Goal: Communication & Community: Answer question/provide support

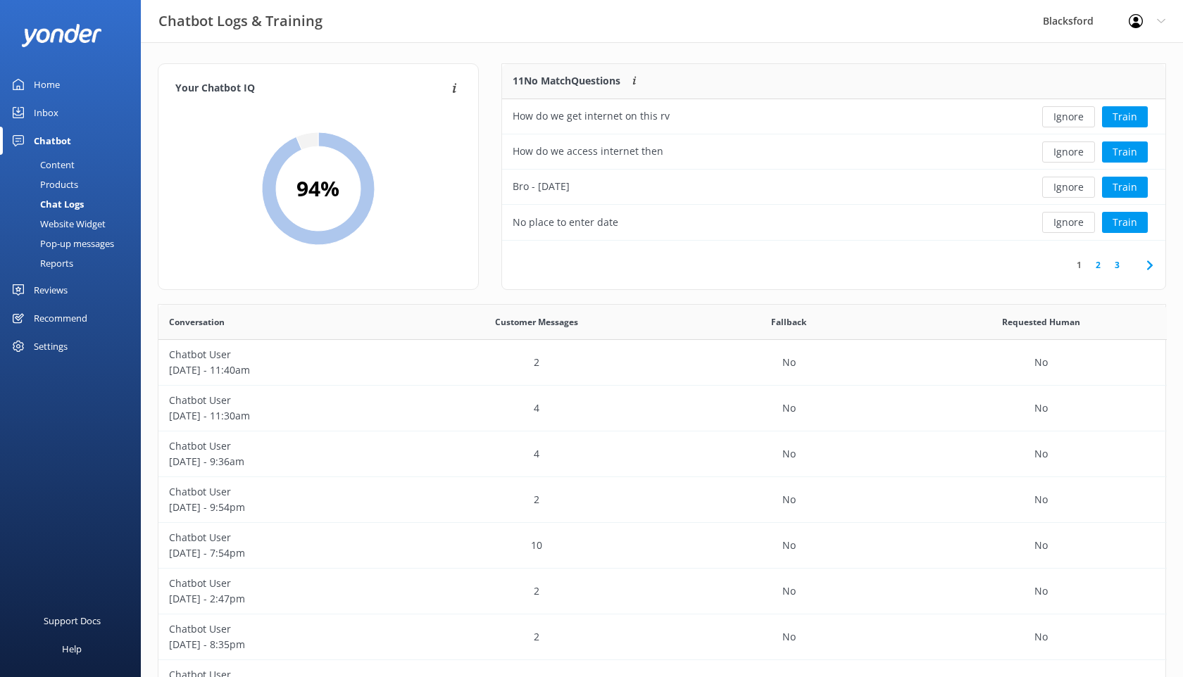
scroll to position [1, 1]
click at [65, 314] on div "Recommend" at bounding box center [61, 318] width 54 height 28
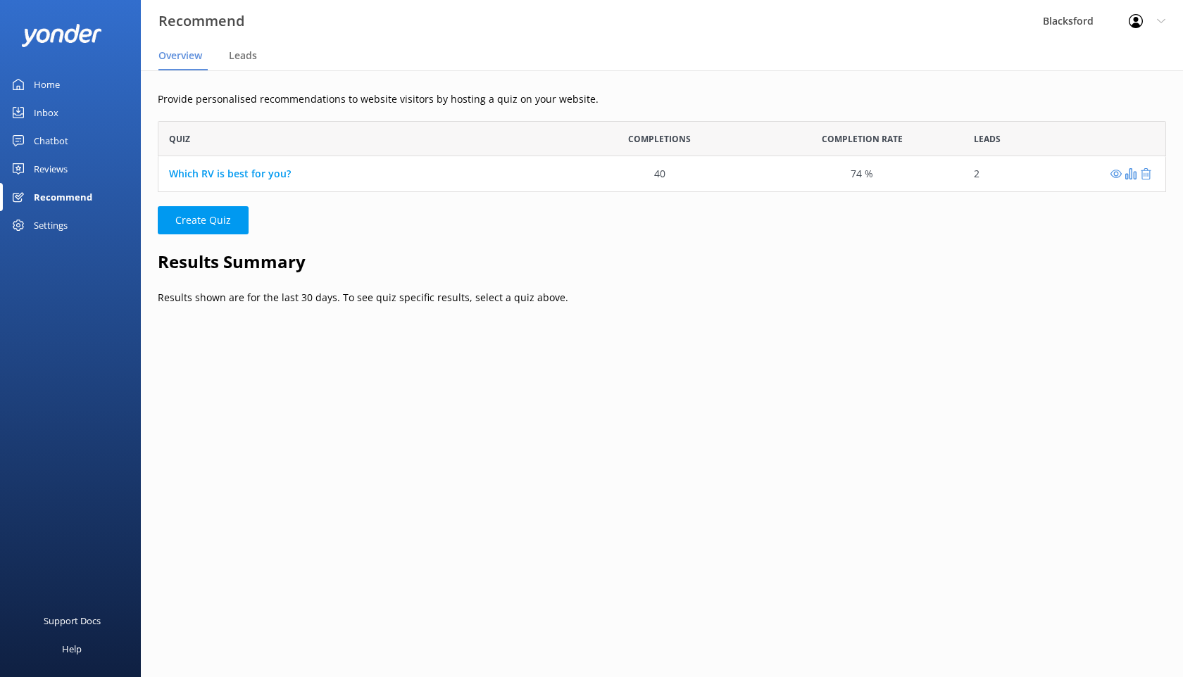
scroll to position [71, 1008]
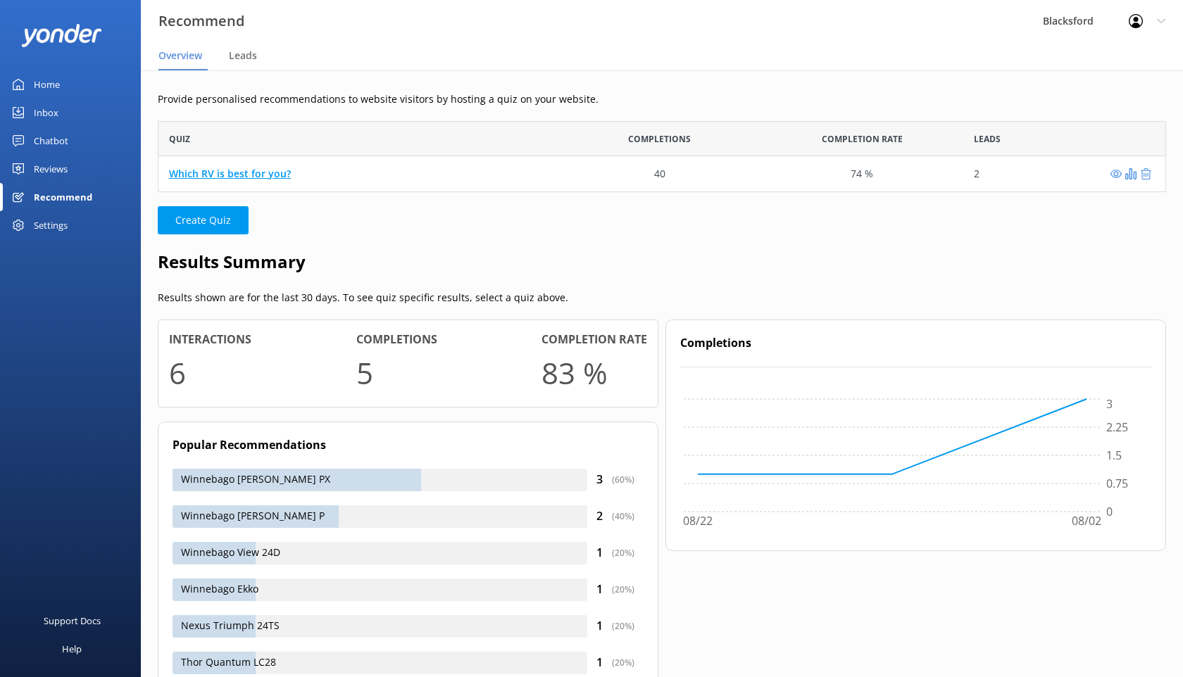
click at [259, 175] on link "Which RV is best for you?" at bounding box center [230, 173] width 122 height 13
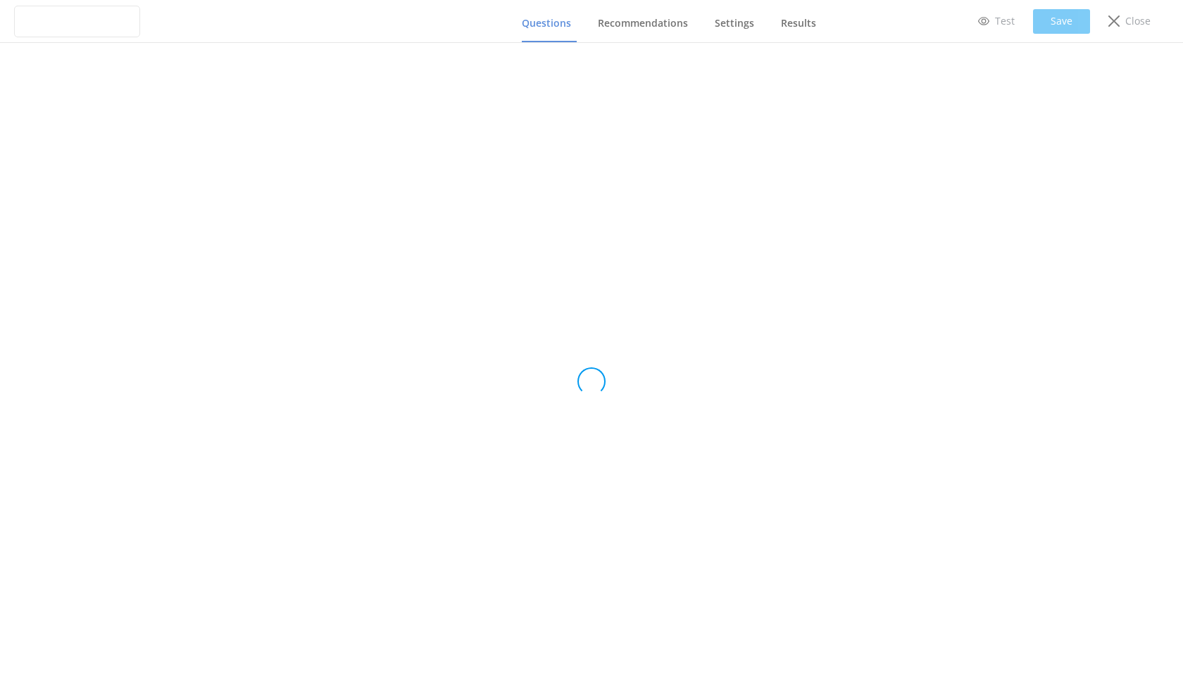
type input "Which RV is best for you?"
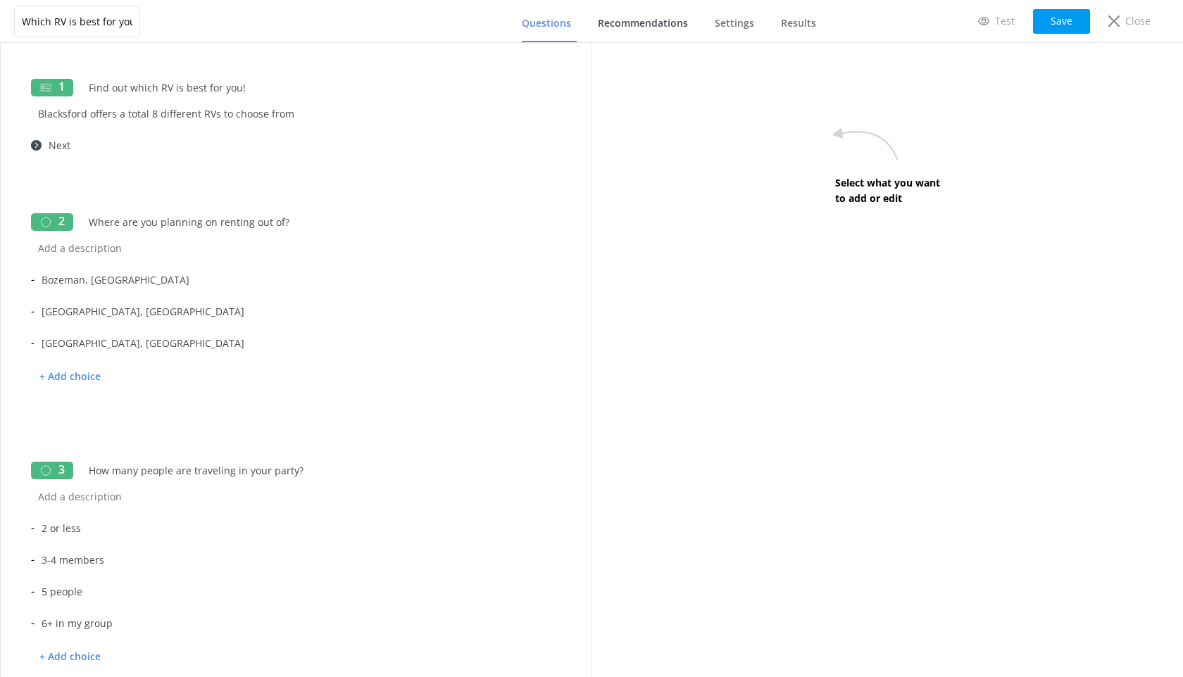
click at [664, 13] on link "Recommendations" at bounding box center [646, 24] width 96 height 37
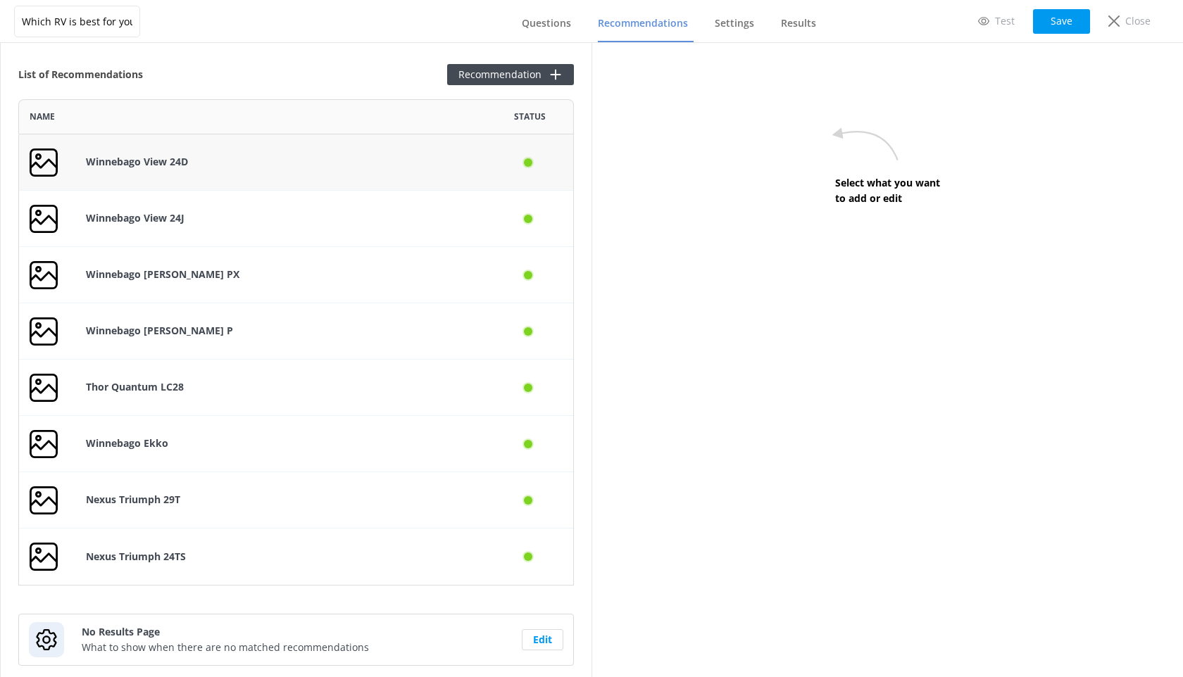
click at [301, 166] on p "Winnebago View 24D" at bounding box center [281, 161] width 390 height 15
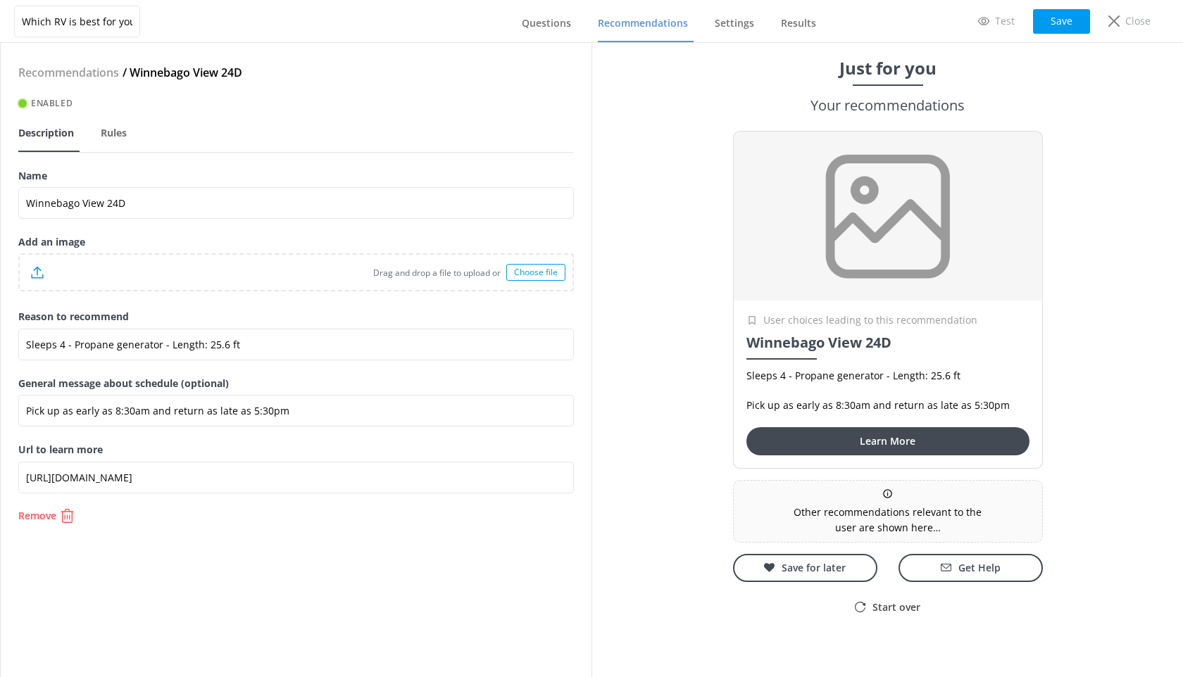
click at [525, 277] on div "Choose file" at bounding box center [535, 272] width 59 height 17
click at [1124, 19] on div "Close" at bounding box center [1129, 21] width 62 height 24
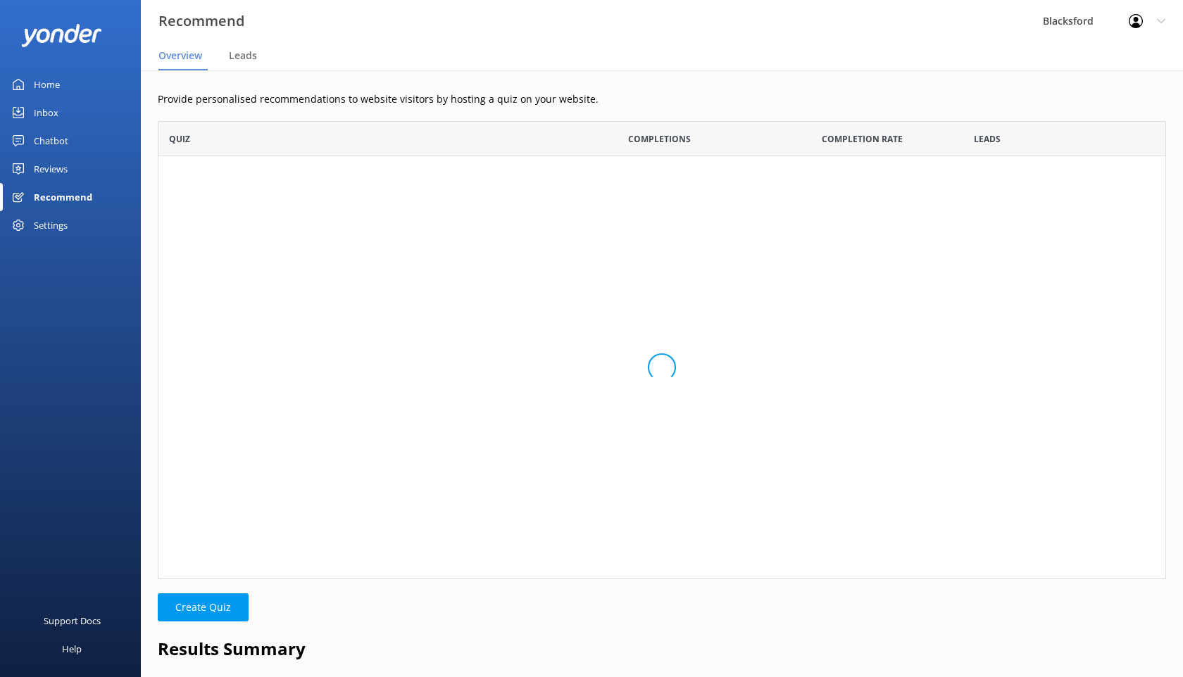
scroll to position [71, 1008]
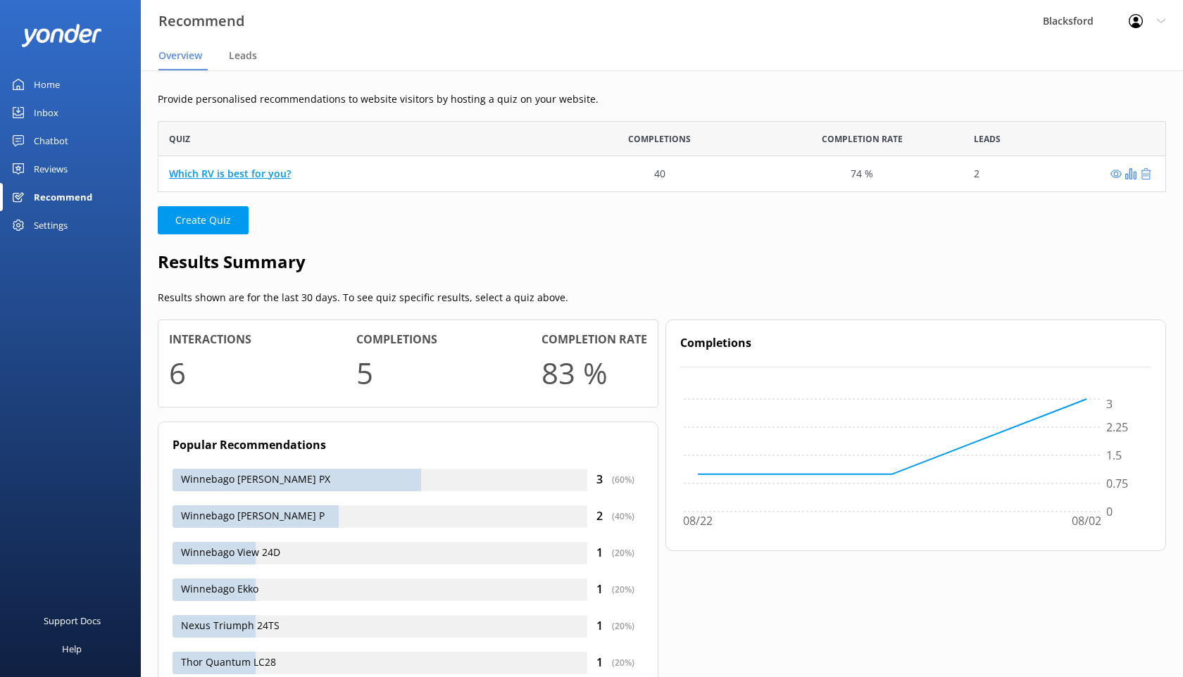
click at [260, 174] on link "Which RV is best for you?" at bounding box center [230, 173] width 122 height 13
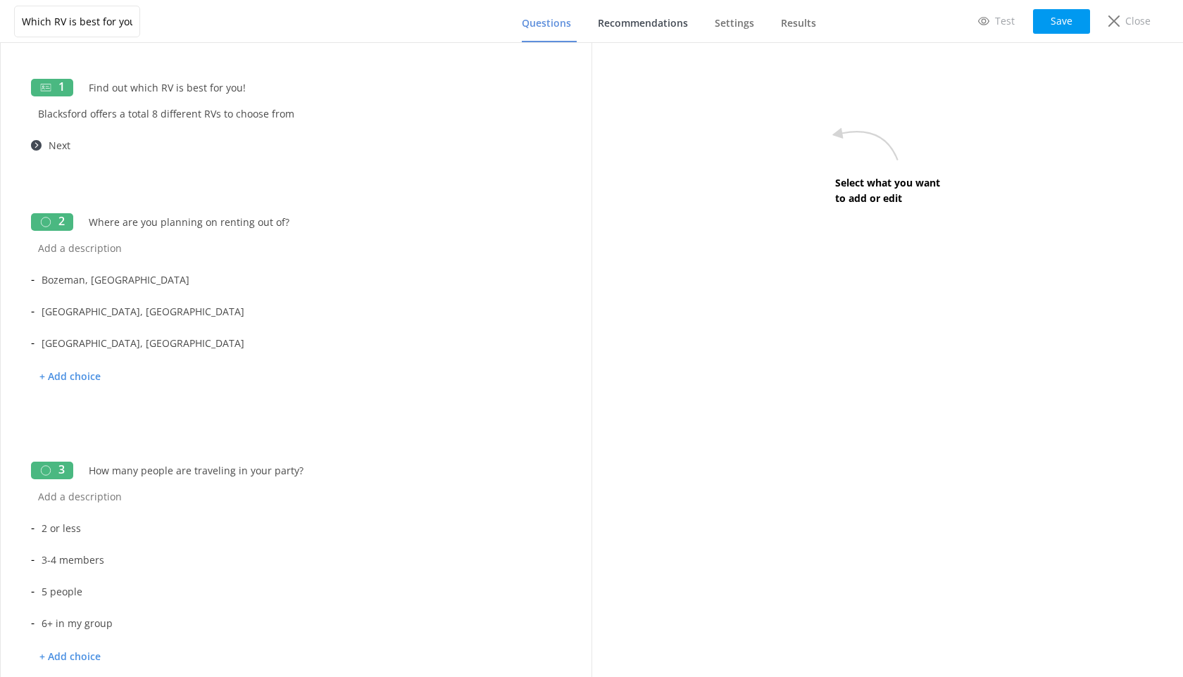
click at [636, 18] on span "Recommendations" at bounding box center [643, 23] width 90 height 14
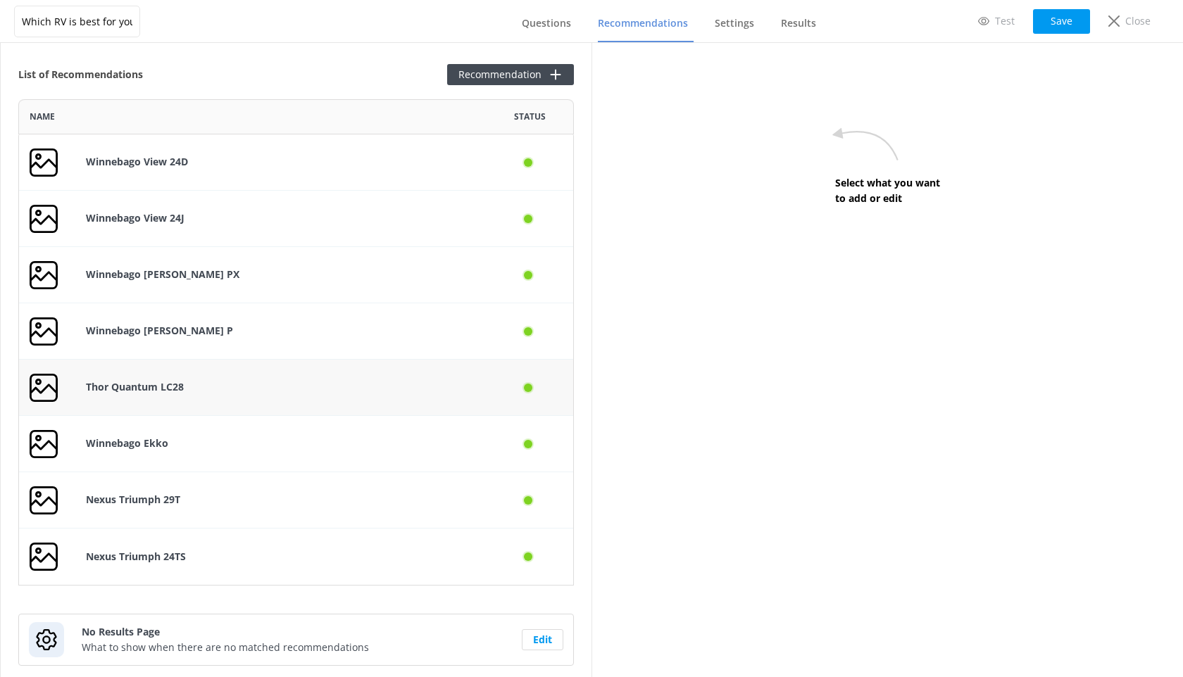
scroll to position [31, 0]
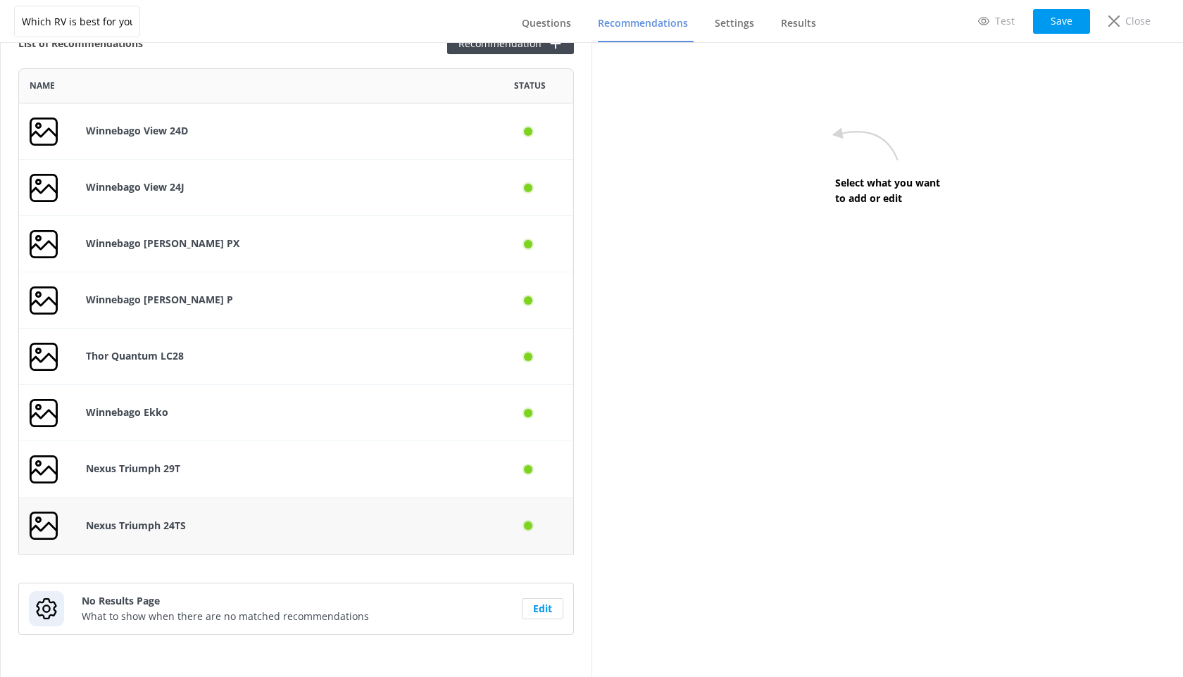
click at [461, 525] on p "Nexus Triumph 24TS" at bounding box center [281, 525] width 390 height 15
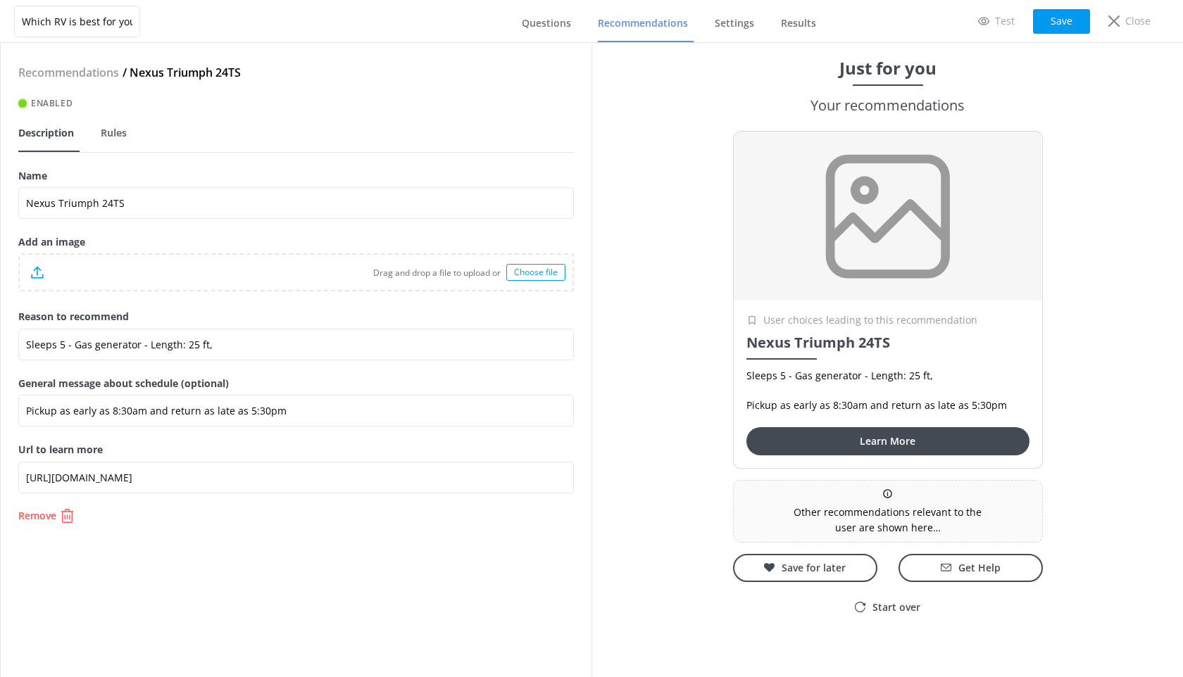
click at [521, 272] on div "Choose file" at bounding box center [535, 272] width 59 height 17
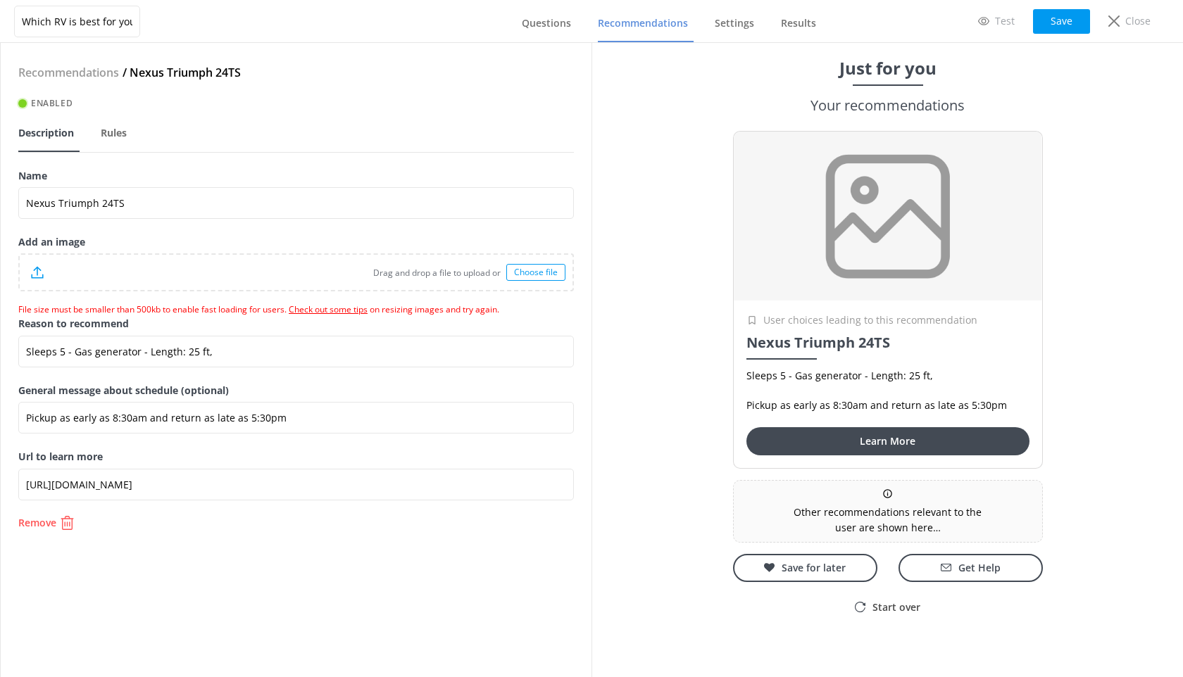
click at [537, 273] on div "Choose file" at bounding box center [535, 272] width 59 height 17
click at [352, 310] on link "Check out some tips" at bounding box center [328, 309] width 79 height 12
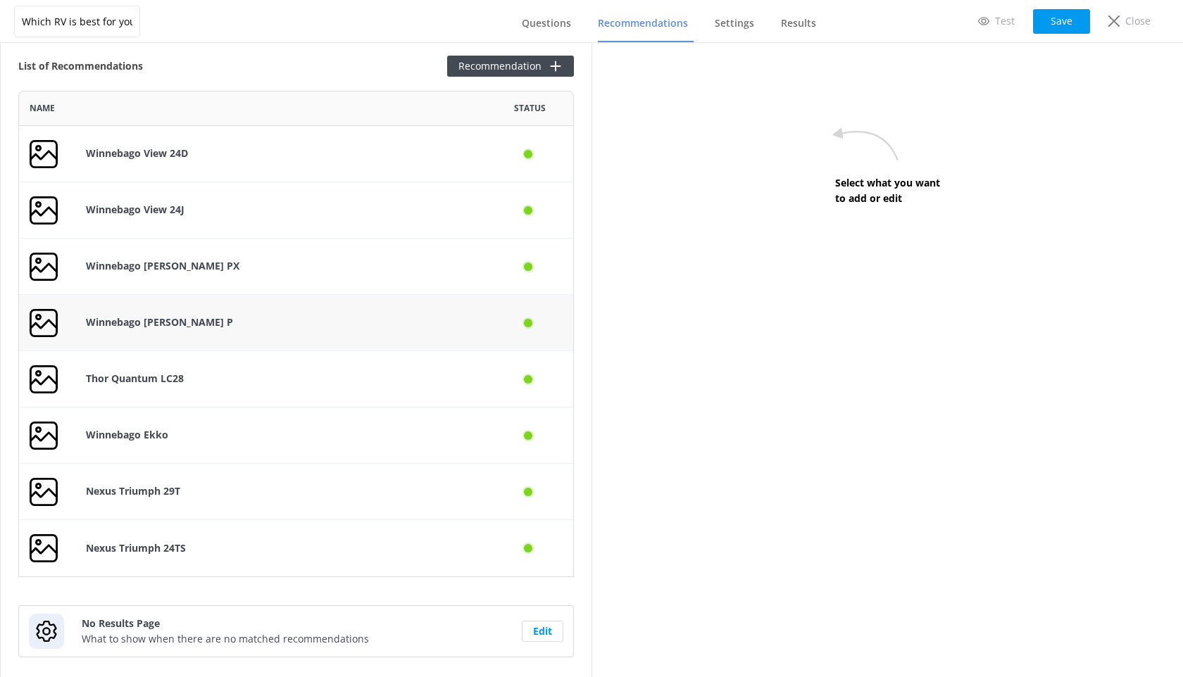
scroll to position [13, 0]
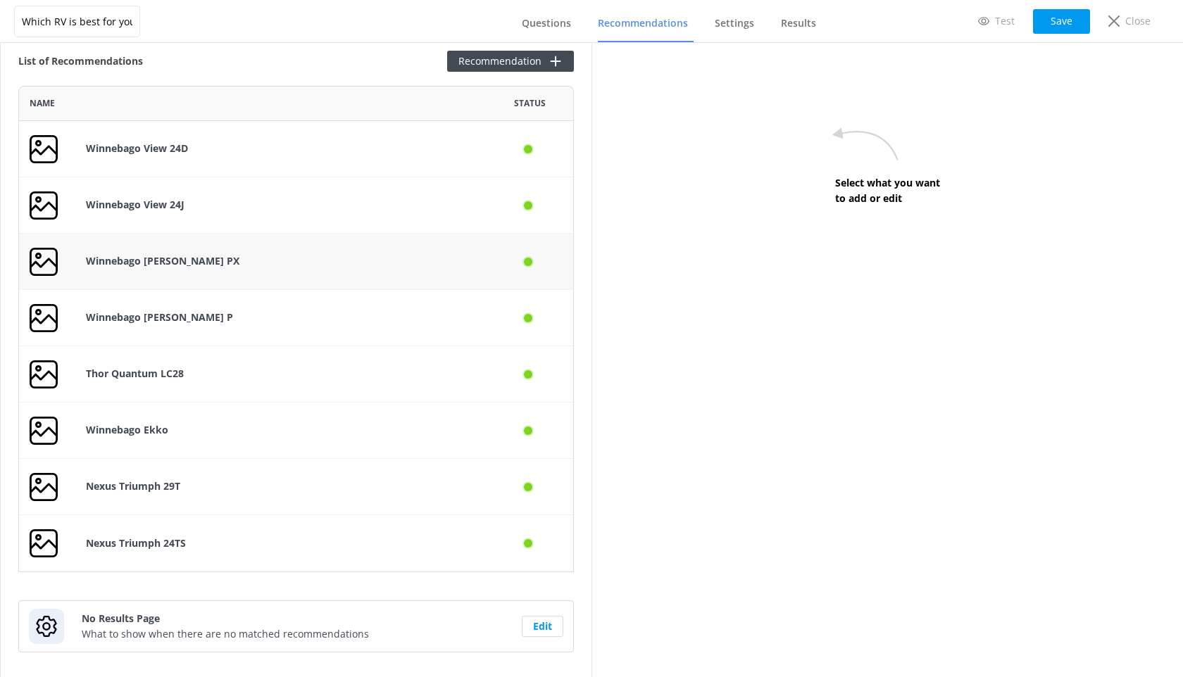
click at [308, 256] on p "Winnebago [PERSON_NAME] PX" at bounding box center [281, 260] width 390 height 15
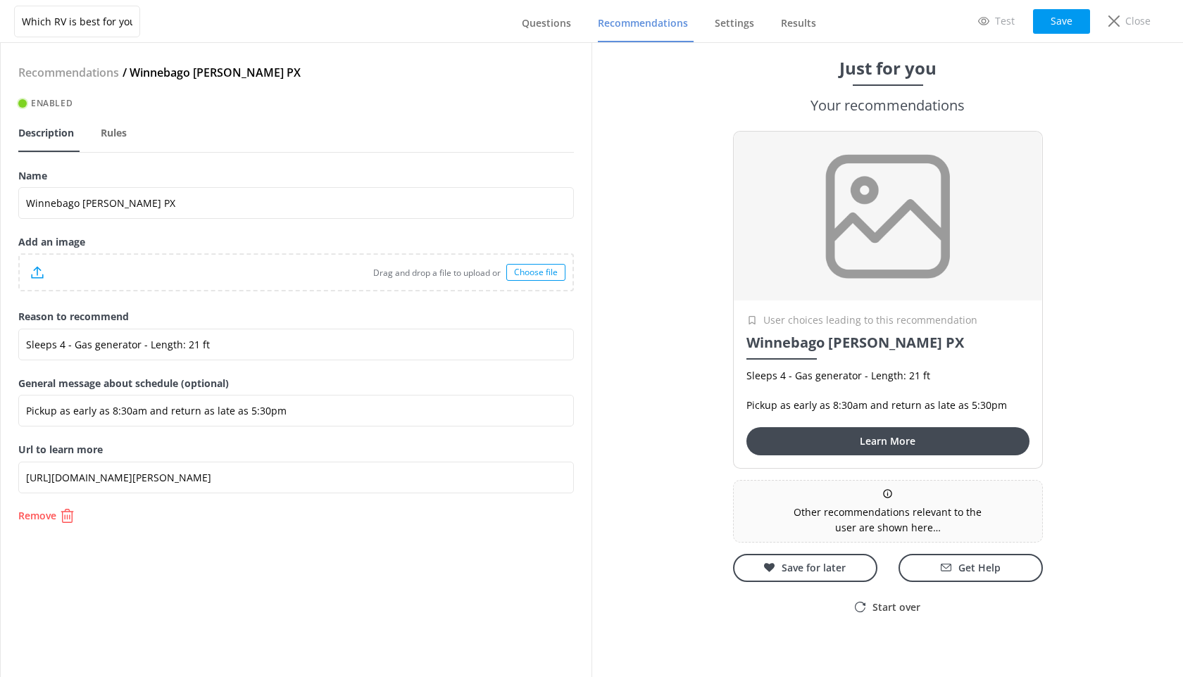
click at [540, 268] on div "Choose file" at bounding box center [535, 272] width 59 height 17
click at [534, 275] on div "Choose file" at bounding box center [535, 272] width 59 height 17
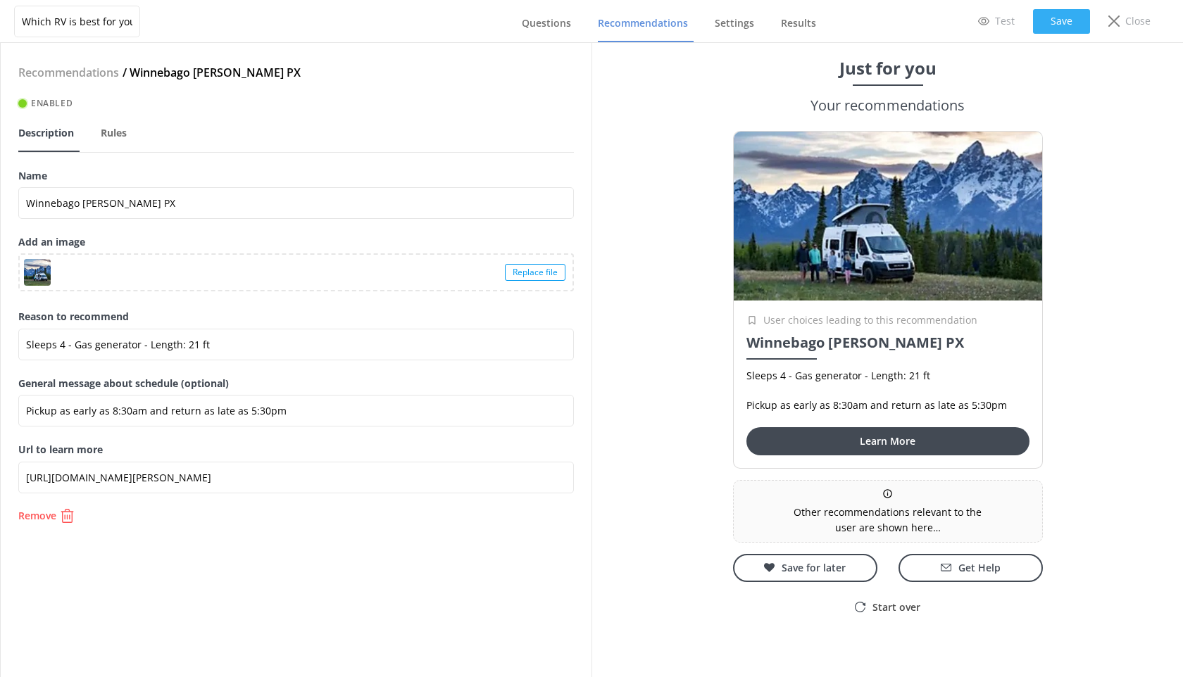
click at [1078, 15] on button "Save" at bounding box center [1061, 21] width 57 height 25
click at [1122, 31] on div "Close" at bounding box center [1129, 21] width 62 height 24
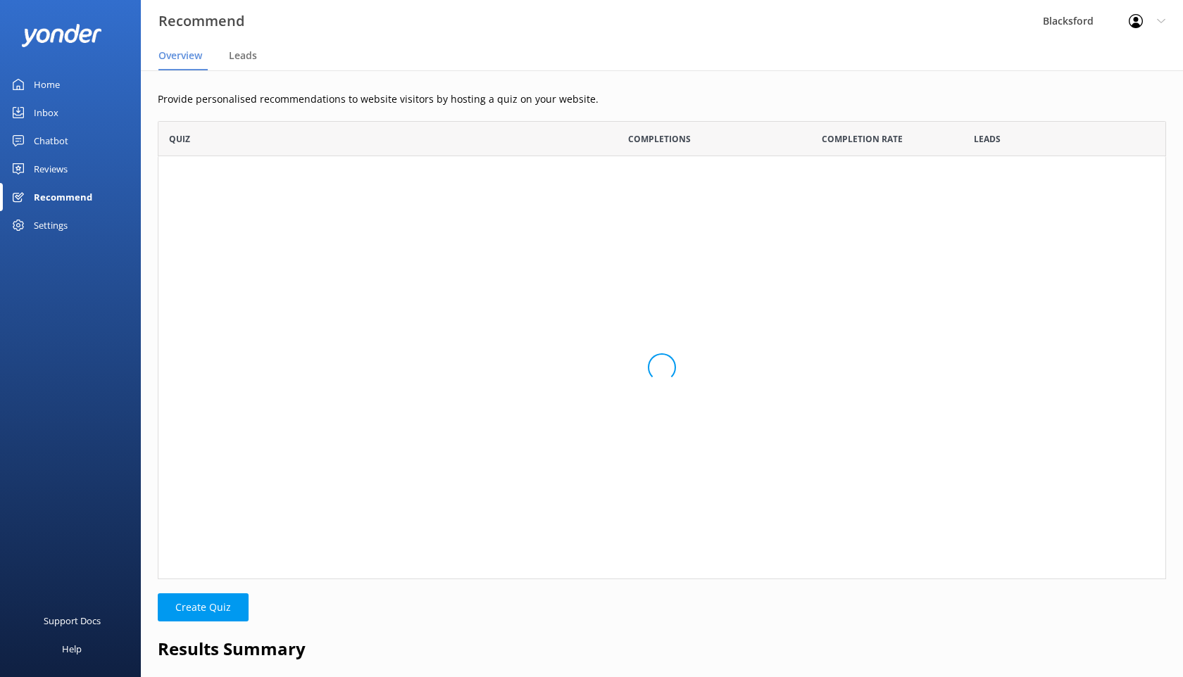
scroll to position [71, 1008]
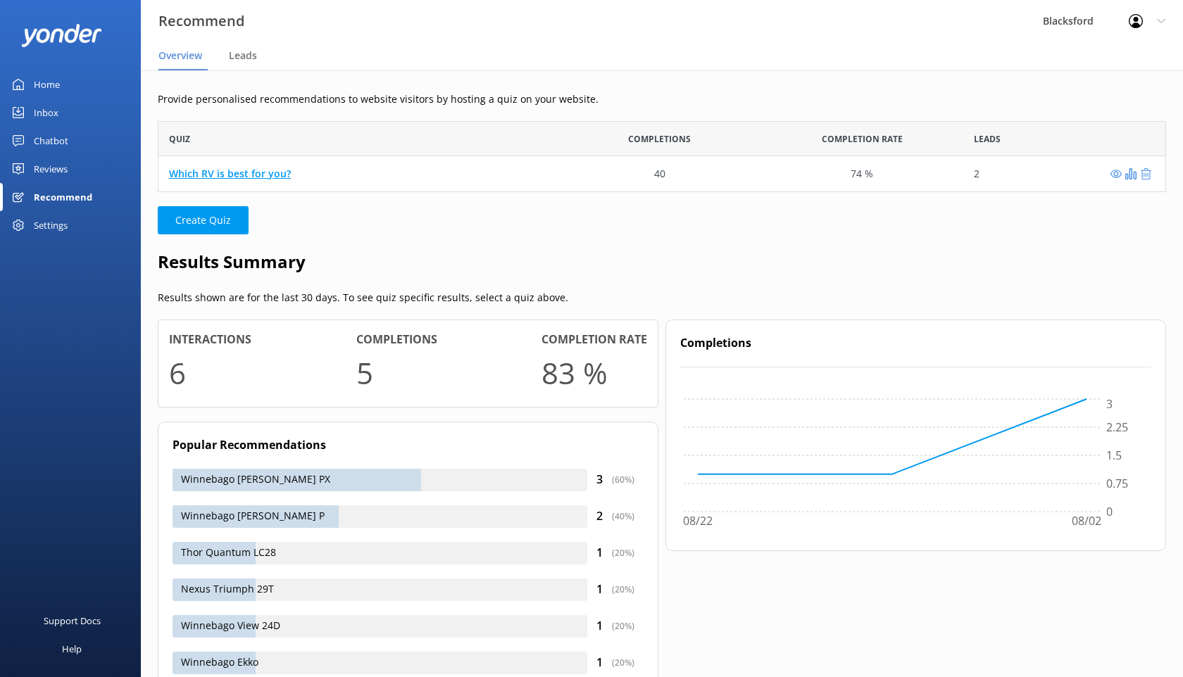
click at [239, 179] on link "Which RV is best for you?" at bounding box center [230, 173] width 122 height 13
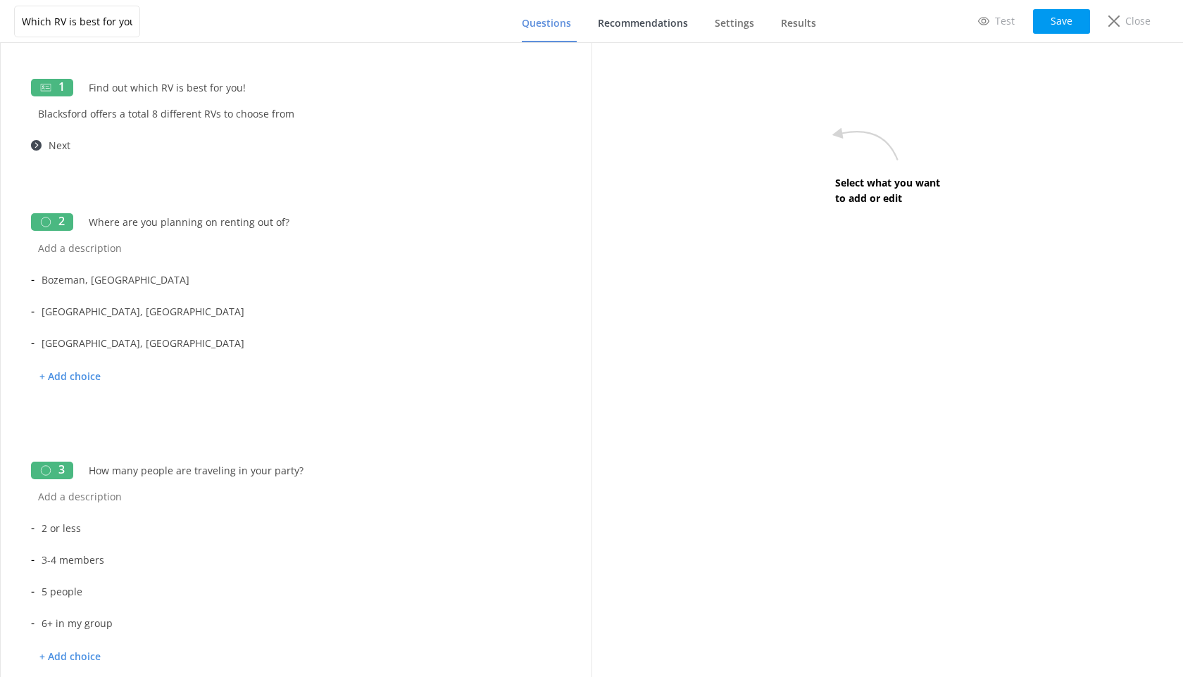
click at [660, 34] on link "Recommendations" at bounding box center [646, 24] width 96 height 37
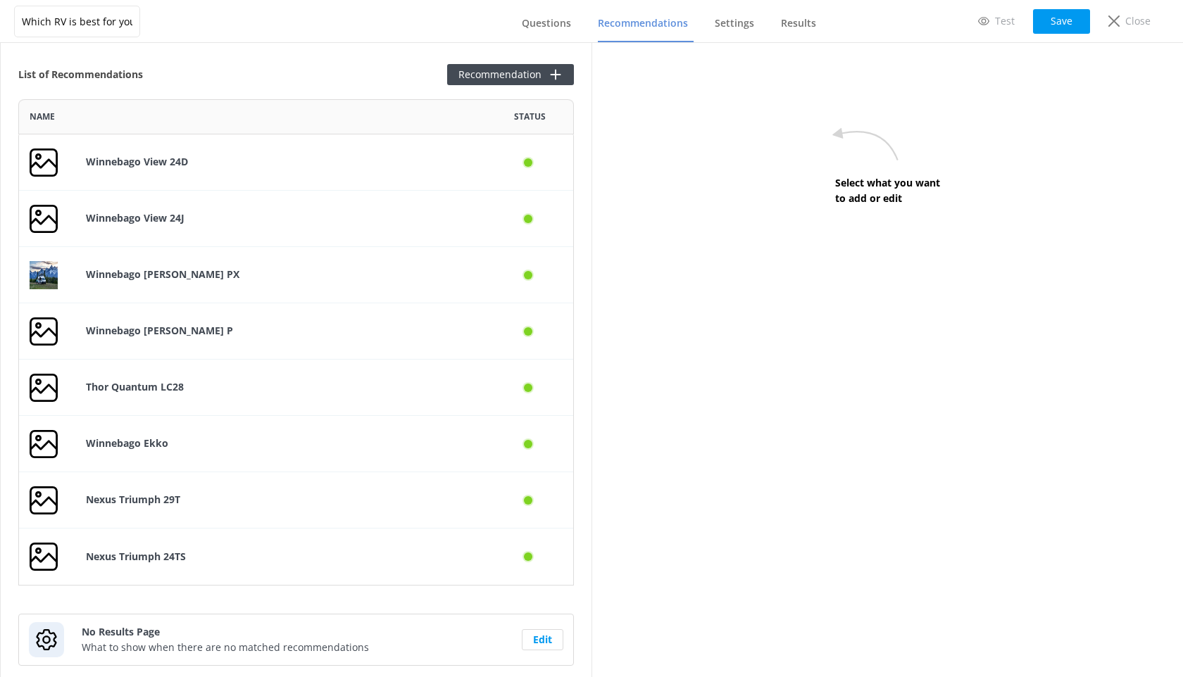
scroll to position [486, 555]
click at [451, 209] on div "Winnebago View 24J" at bounding box center [280, 219] width 411 height 56
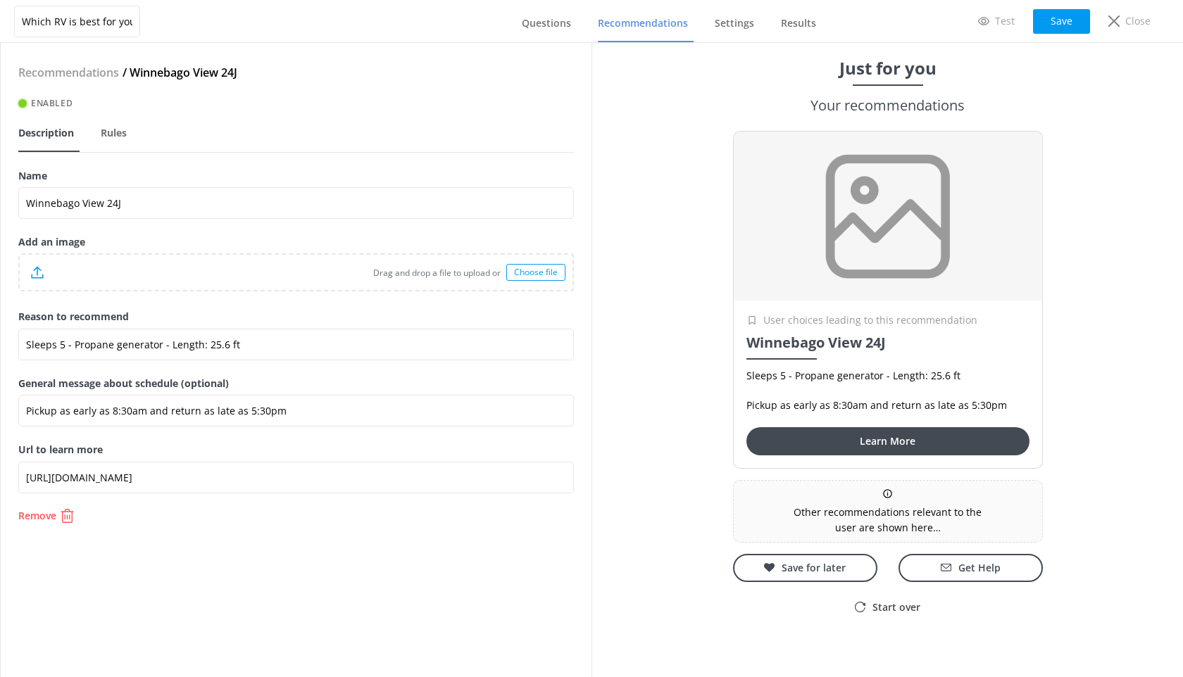
click at [558, 270] on div "Choose file" at bounding box center [535, 272] width 59 height 17
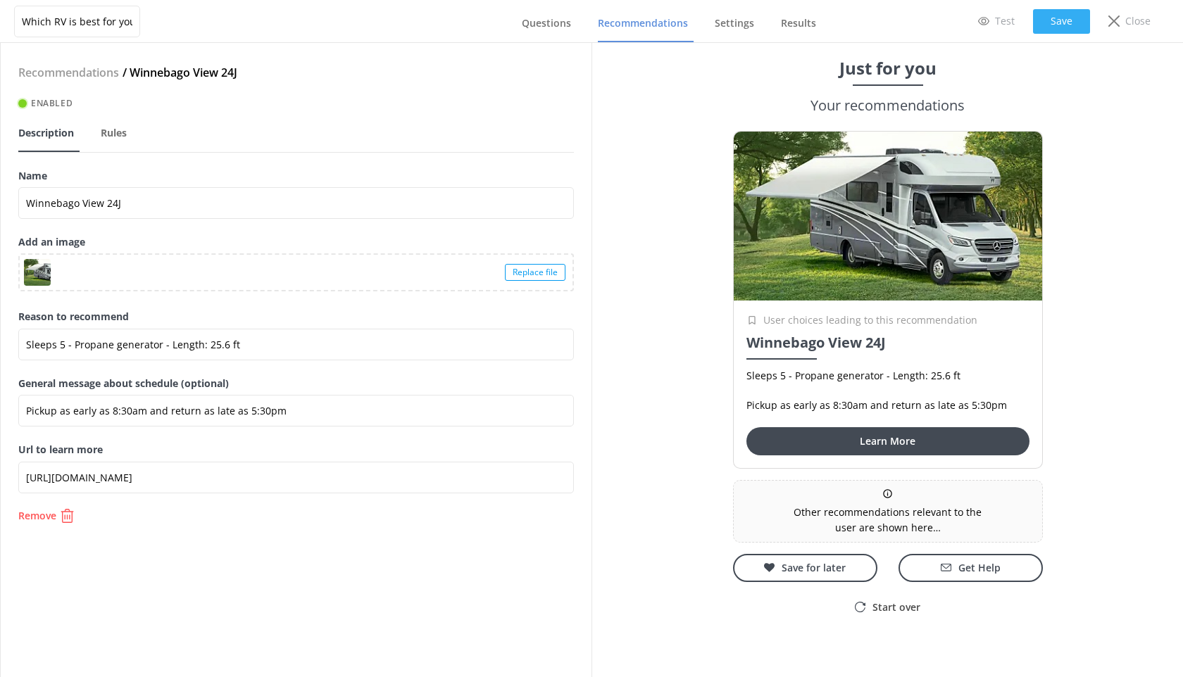
click at [1076, 23] on button "Save" at bounding box center [1061, 21] width 57 height 25
click at [629, 27] on span "Recommendations" at bounding box center [643, 23] width 90 height 14
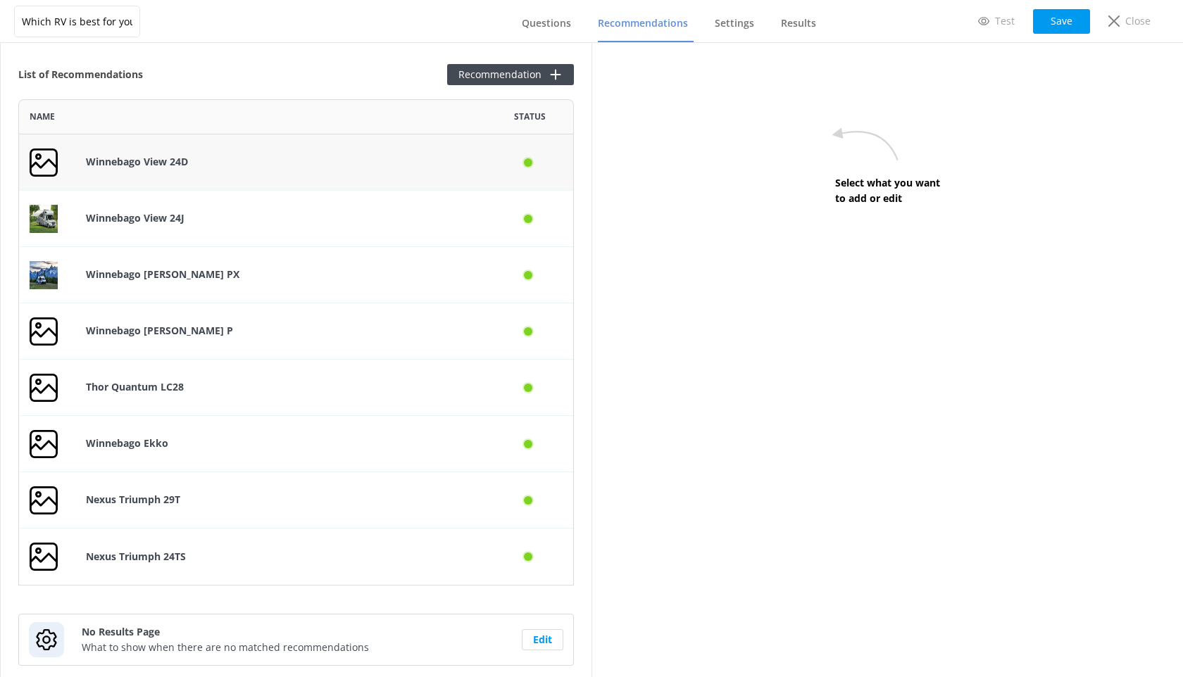
scroll to position [486, 555]
click at [161, 172] on div "Winnebago View 24D" at bounding box center [280, 162] width 411 height 56
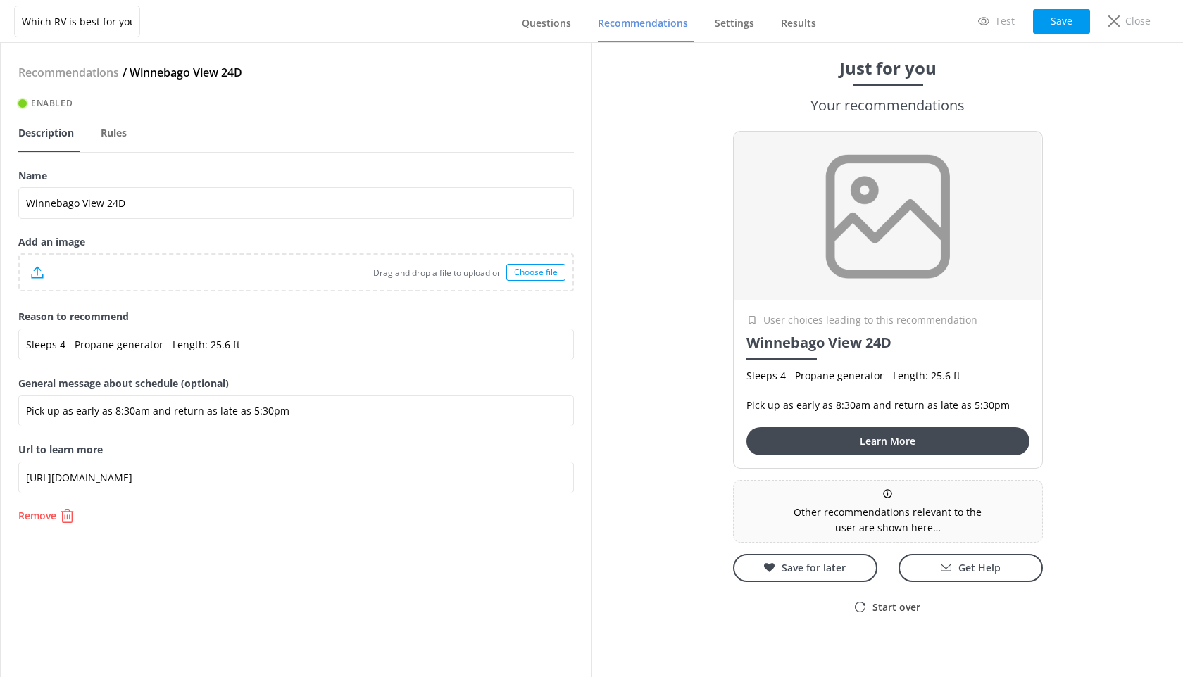
click at [522, 270] on div "Choose file" at bounding box center [535, 272] width 59 height 17
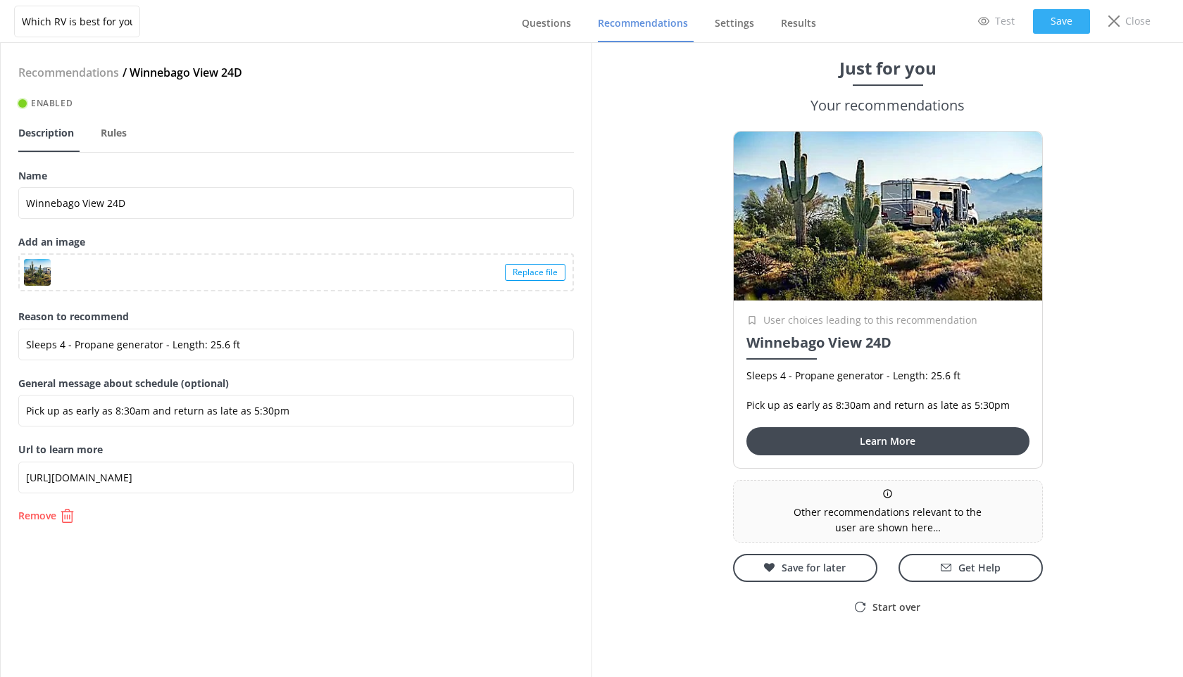
click at [1076, 23] on button "Save" at bounding box center [1061, 21] width 57 height 25
click at [613, 27] on span "Recommendations" at bounding box center [643, 23] width 90 height 14
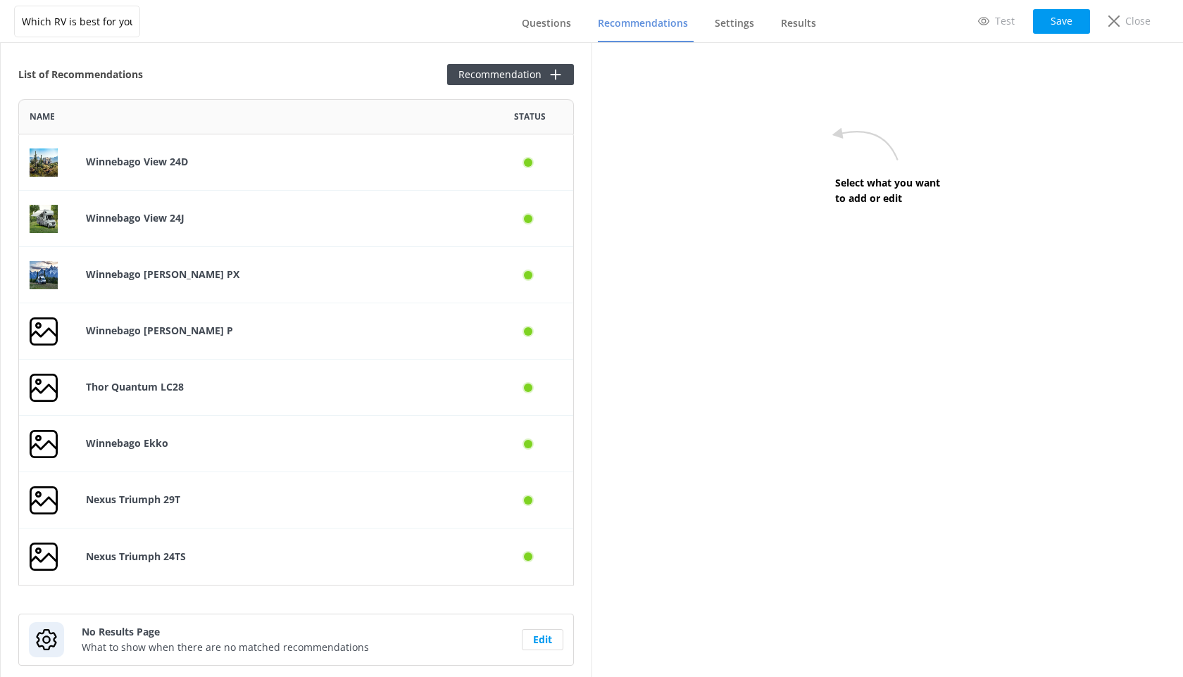
scroll to position [486, 555]
click at [275, 396] on div "Thor Quantum LC28" at bounding box center [280, 388] width 411 height 56
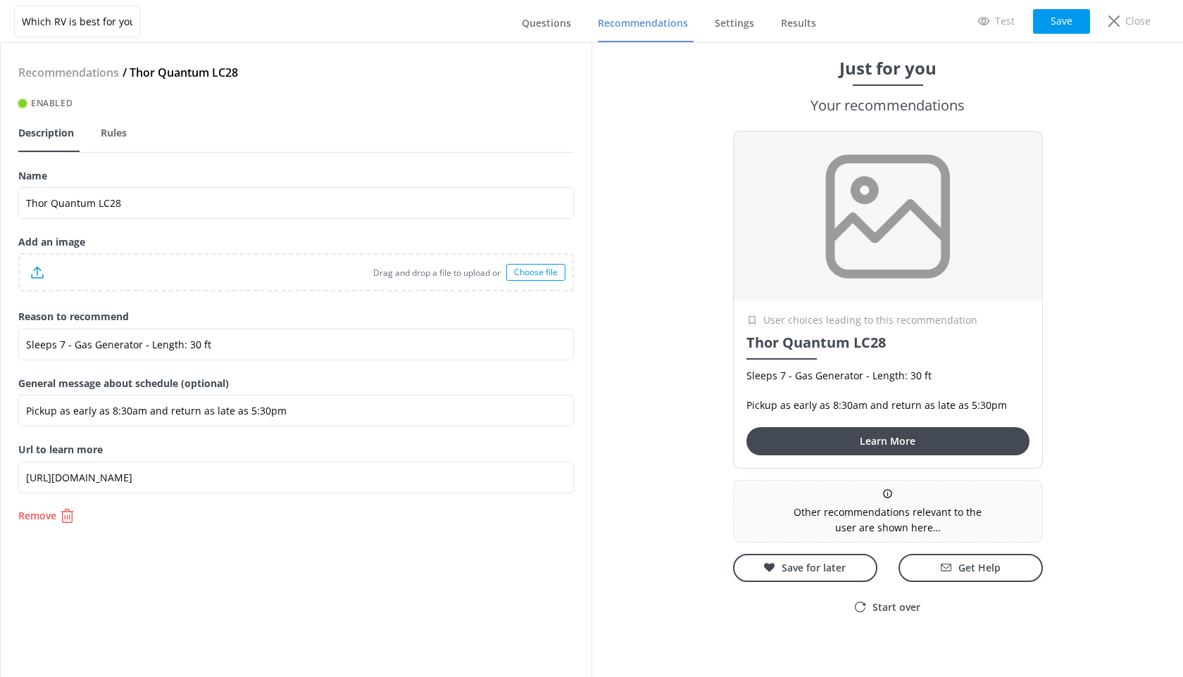
click at [555, 276] on div "Choose file" at bounding box center [535, 272] width 59 height 17
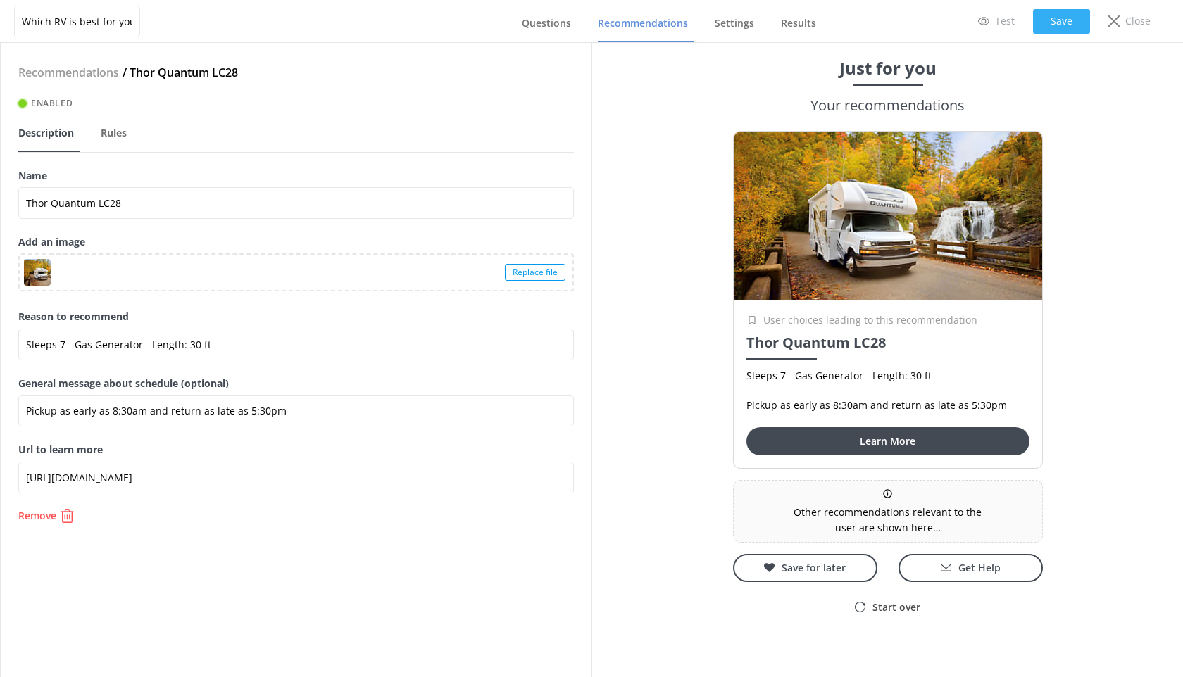
click at [1055, 23] on button "Save" at bounding box center [1061, 21] width 57 height 25
click at [651, 28] on span "Recommendations" at bounding box center [643, 23] width 90 height 14
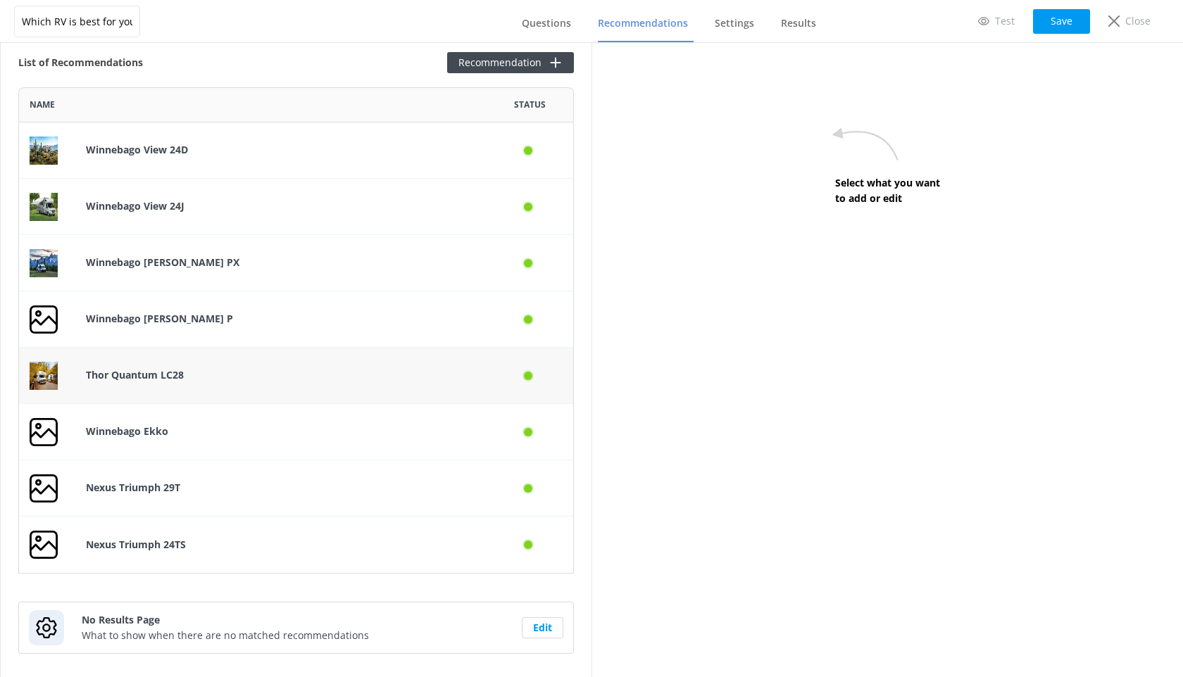
scroll to position [19, 0]
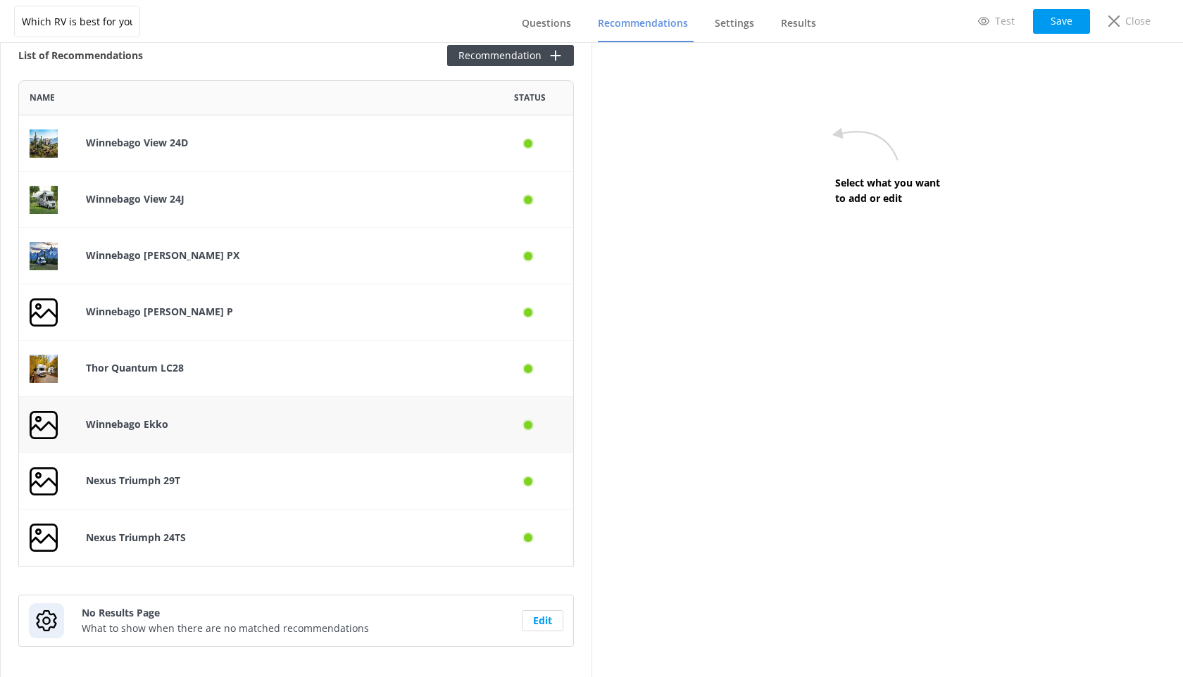
click at [318, 417] on p "Winnebago Ekko" at bounding box center [281, 424] width 390 height 15
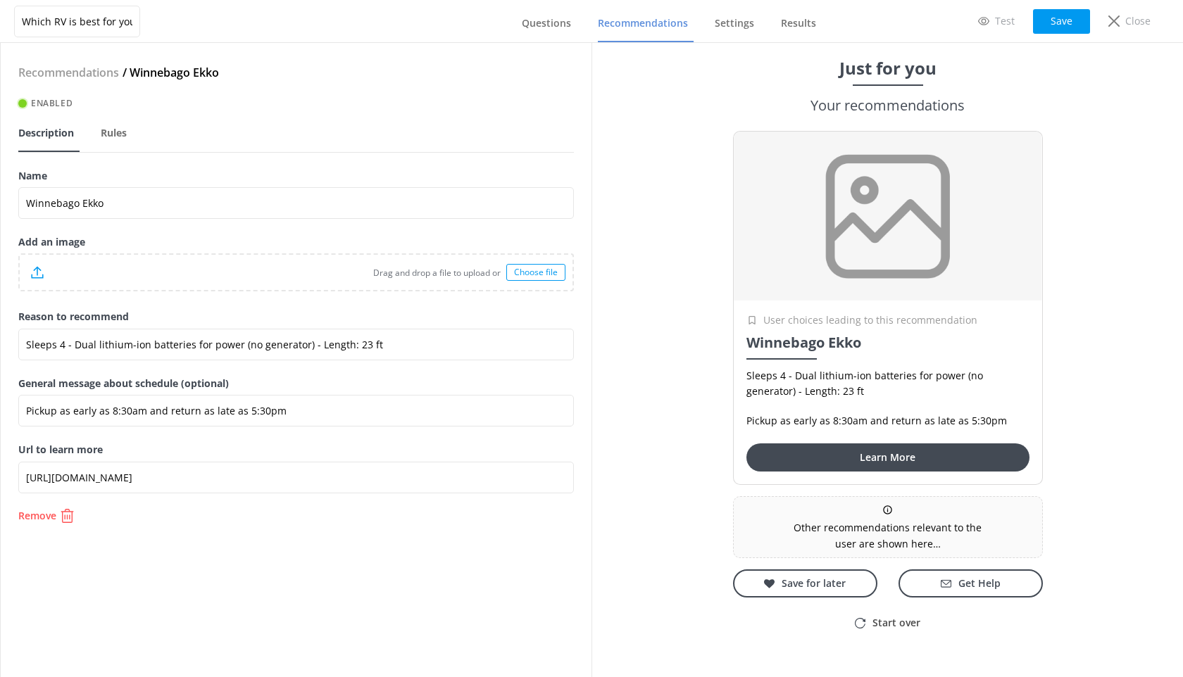
click at [506, 272] on div "Choose file" at bounding box center [535, 272] width 59 height 17
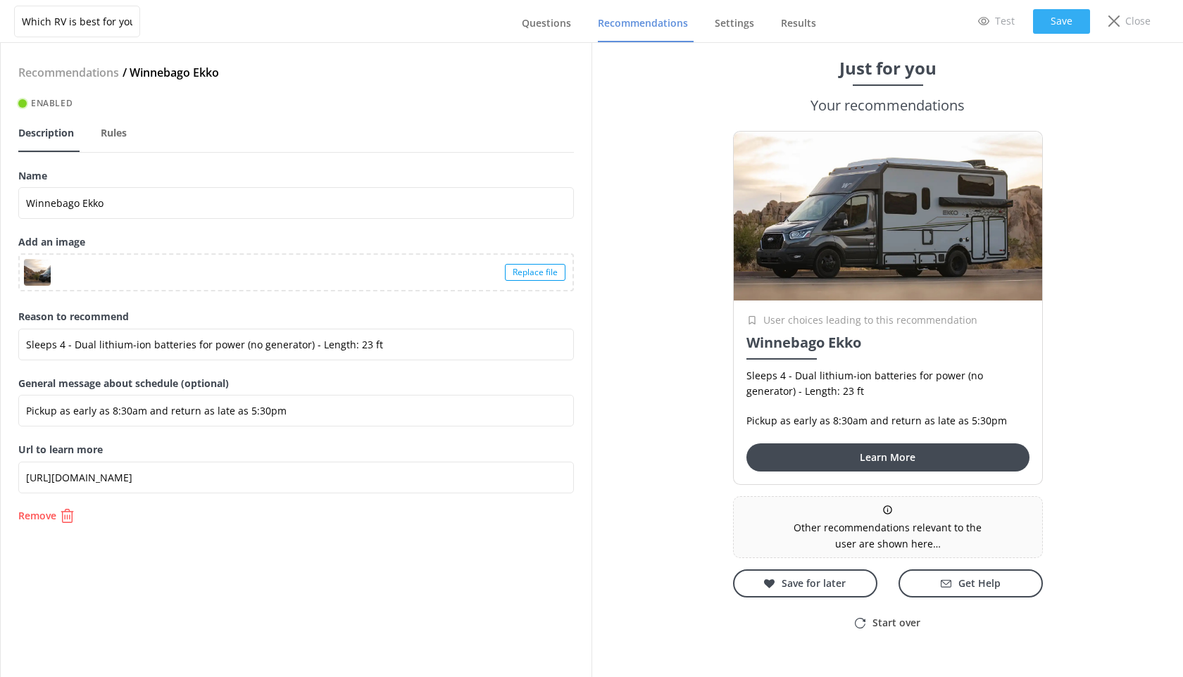
click at [1044, 22] on button "Save" at bounding box center [1061, 21] width 57 height 25
click at [634, 31] on link "Recommendations" at bounding box center [646, 24] width 96 height 37
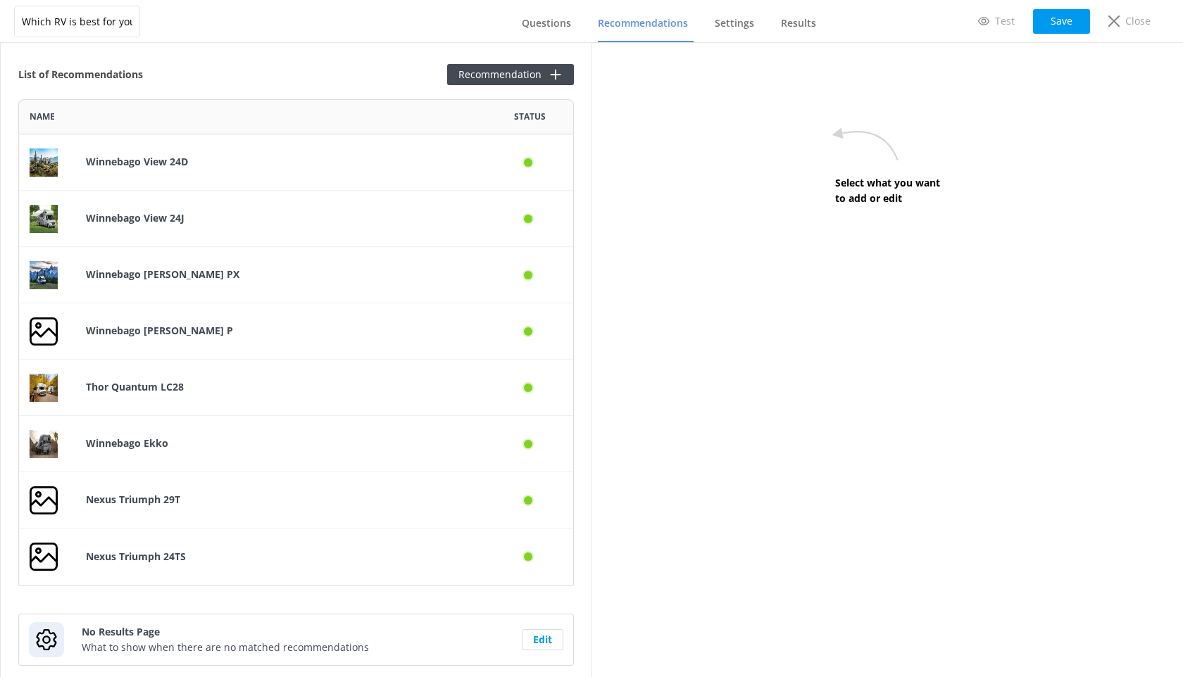
scroll to position [486, 555]
click at [215, 496] on p "Nexus Triumph 29T" at bounding box center [281, 499] width 390 height 15
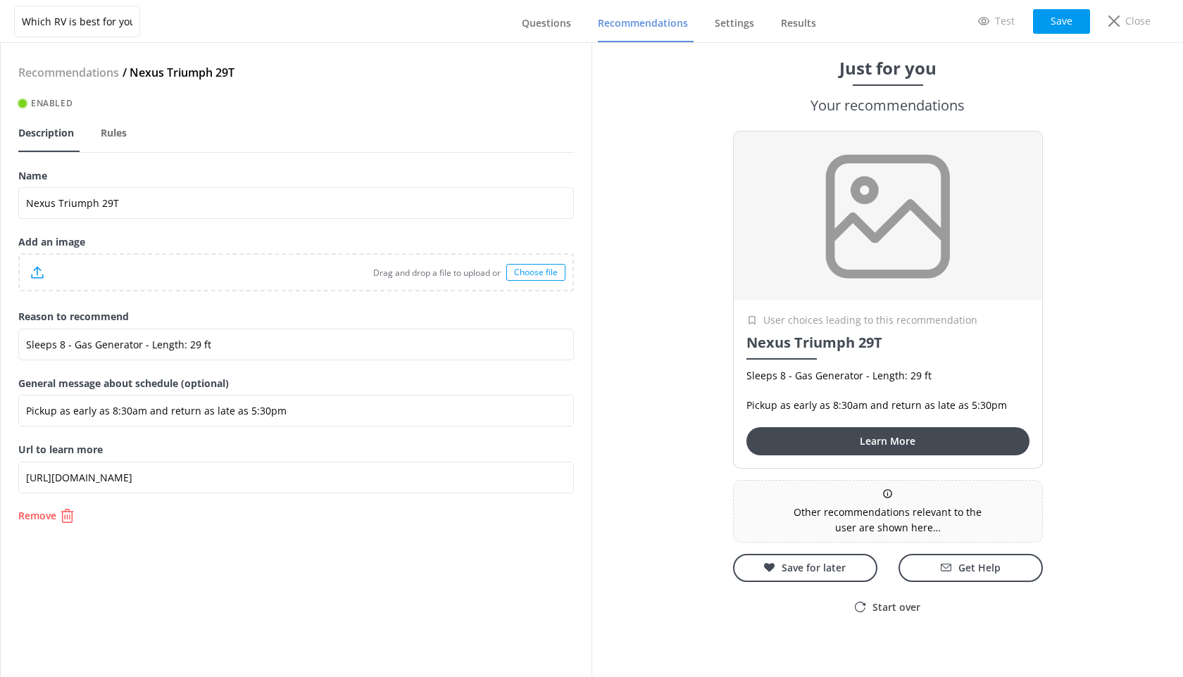
click at [559, 272] on div "Choose file" at bounding box center [535, 272] width 59 height 17
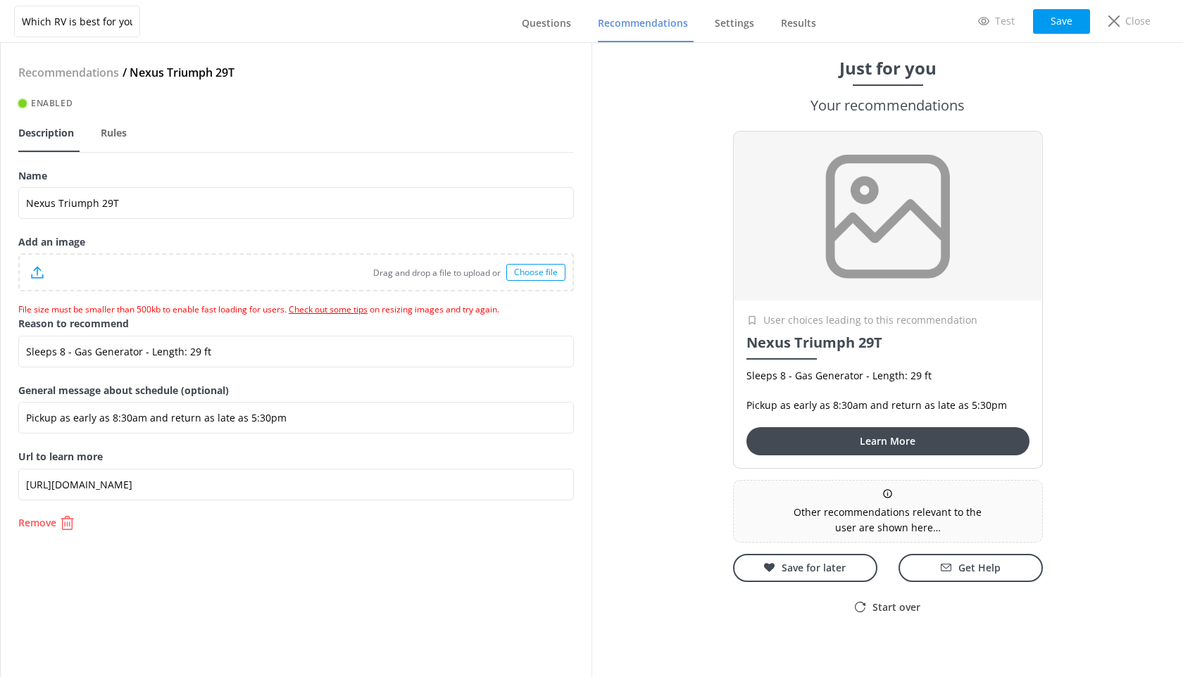
click at [525, 275] on div "Choose file" at bounding box center [535, 272] width 59 height 17
click at [544, 270] on div "Choose file" at bounding box center [535, 272] width 59 height 17
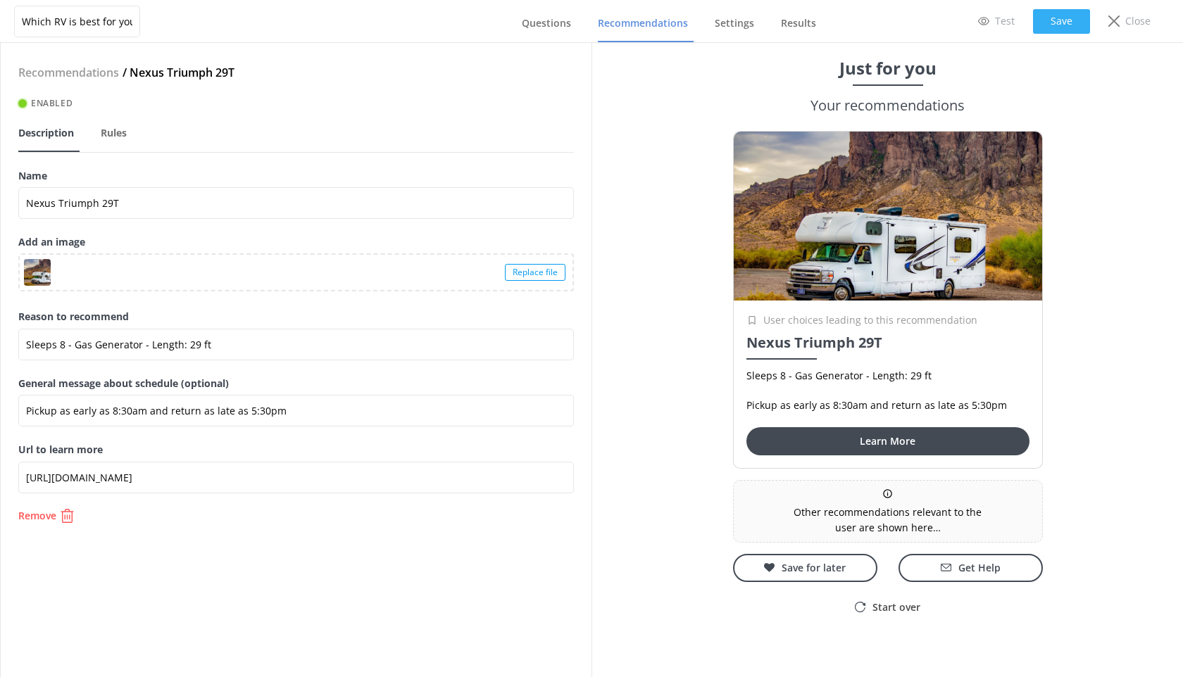
click at [1051, 25] on button "Save" at bounding box center [1061, 21] width 57 height 25
click at [605, 27] on span "Recommendations" at bounding box center [643, 23] width 90 height 14
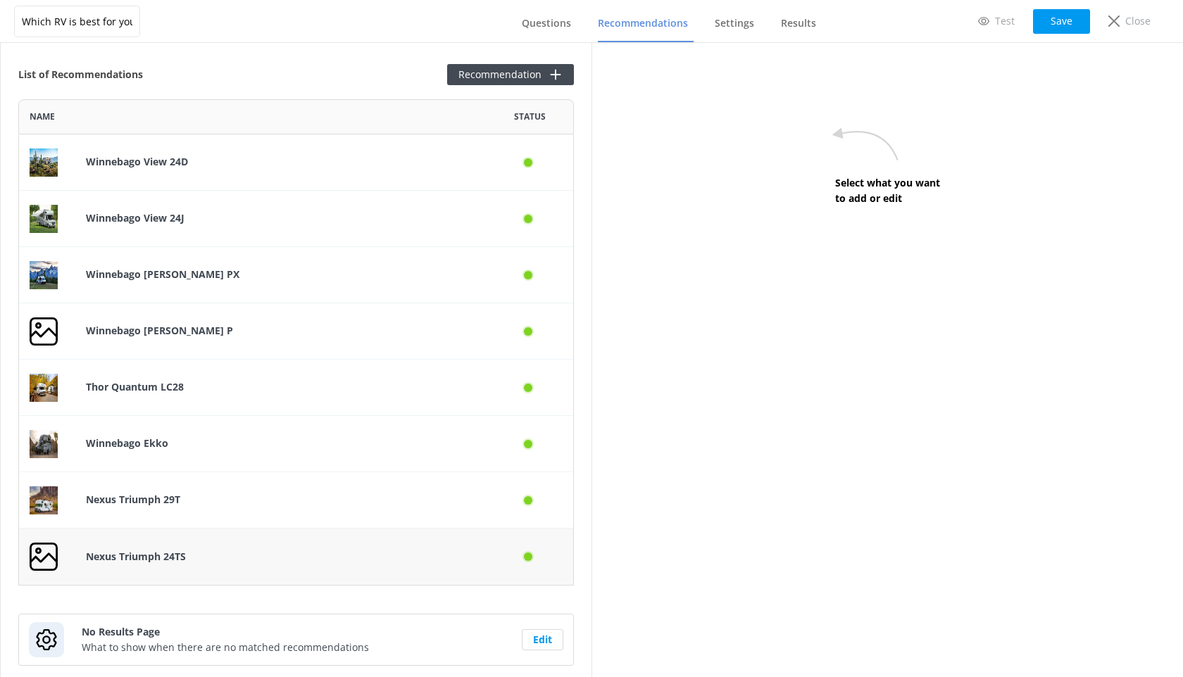
scroll to position [31, 0]
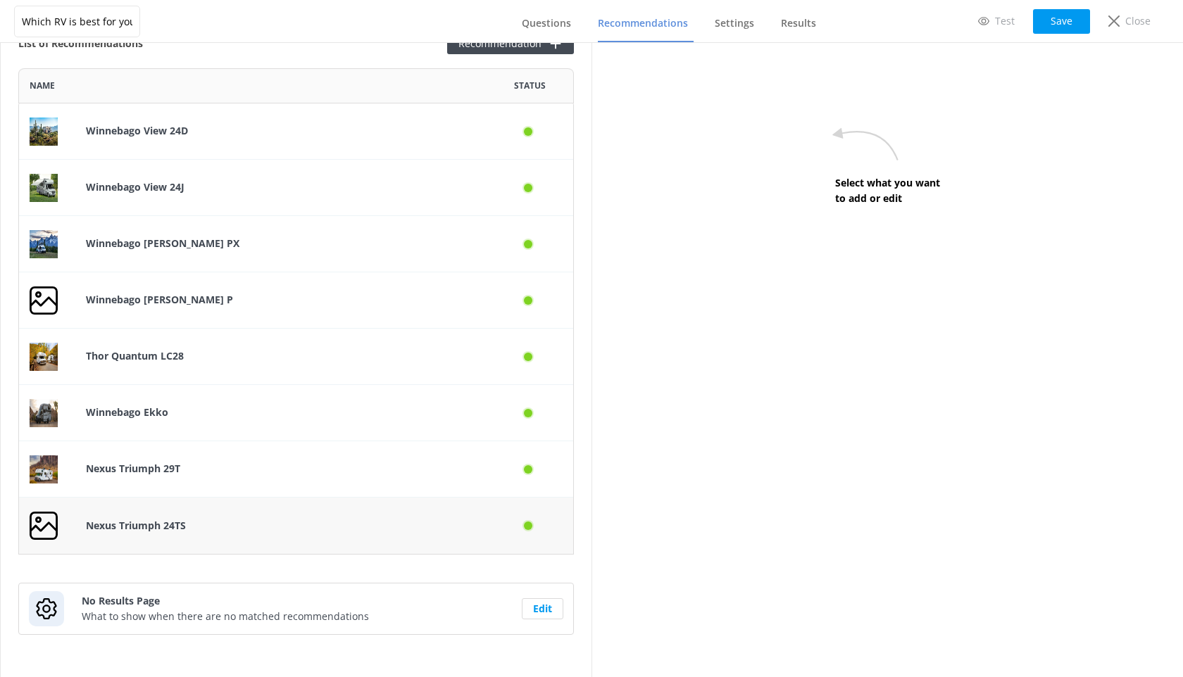
click at [273, 525] on p "Nexus Triumph 24TS" at bounding box center [281, 525] width 390 height 15
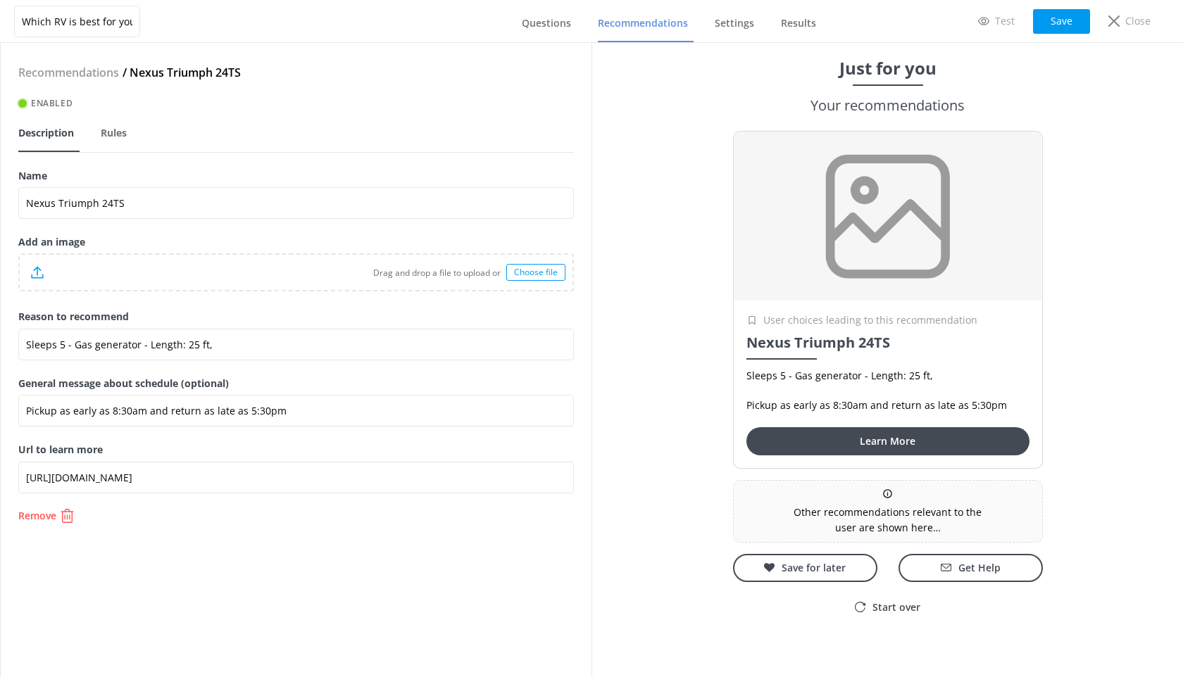
click at [539, 272] on div "Choose file" at bounding box center [535, 272] width 59 height 17
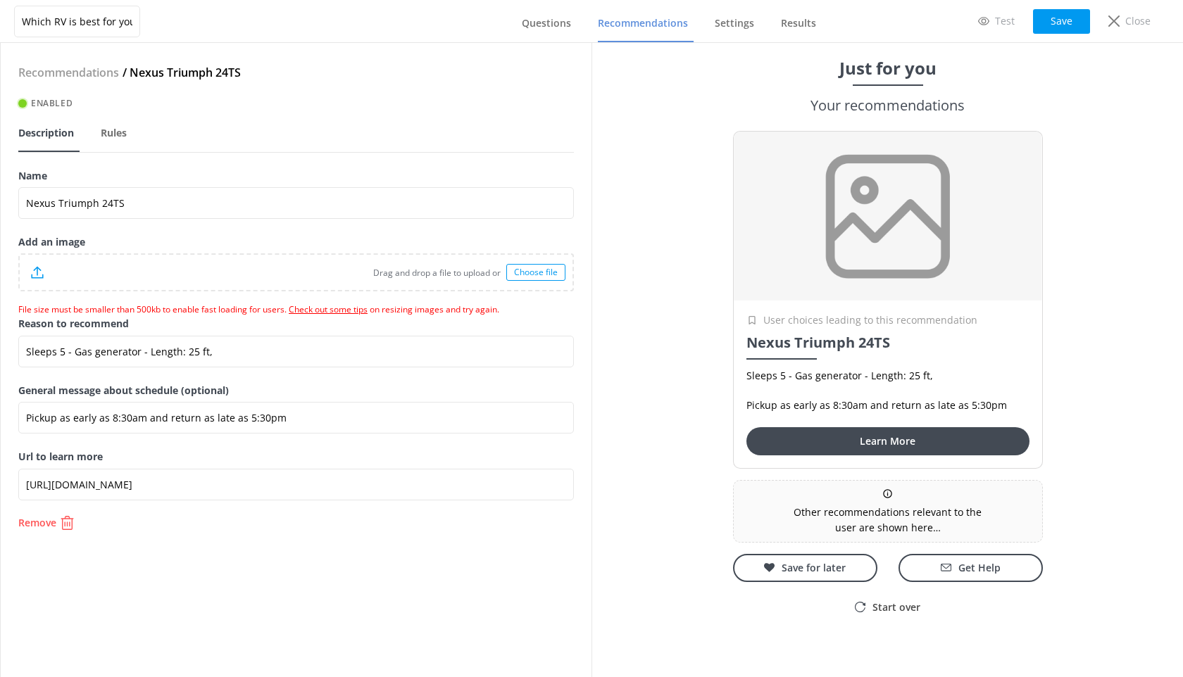
click at [313, 308] on link "Check out some tips" at bounding box center [328, 309] width 79 height 12
click at [521, 267] on div "Choose file" at bounding box center [535, 272] width 59 height 17
click at [533, 273] on div "Choose file" at bounding box center [535, 272] width 59 height 17
click at [533, 270] on div "Choose file" at bounding box center [535, 272] width 59 height 17
click at [542, 269] on div "Choose file" at bounding box center [535, 272] width 59 height 17
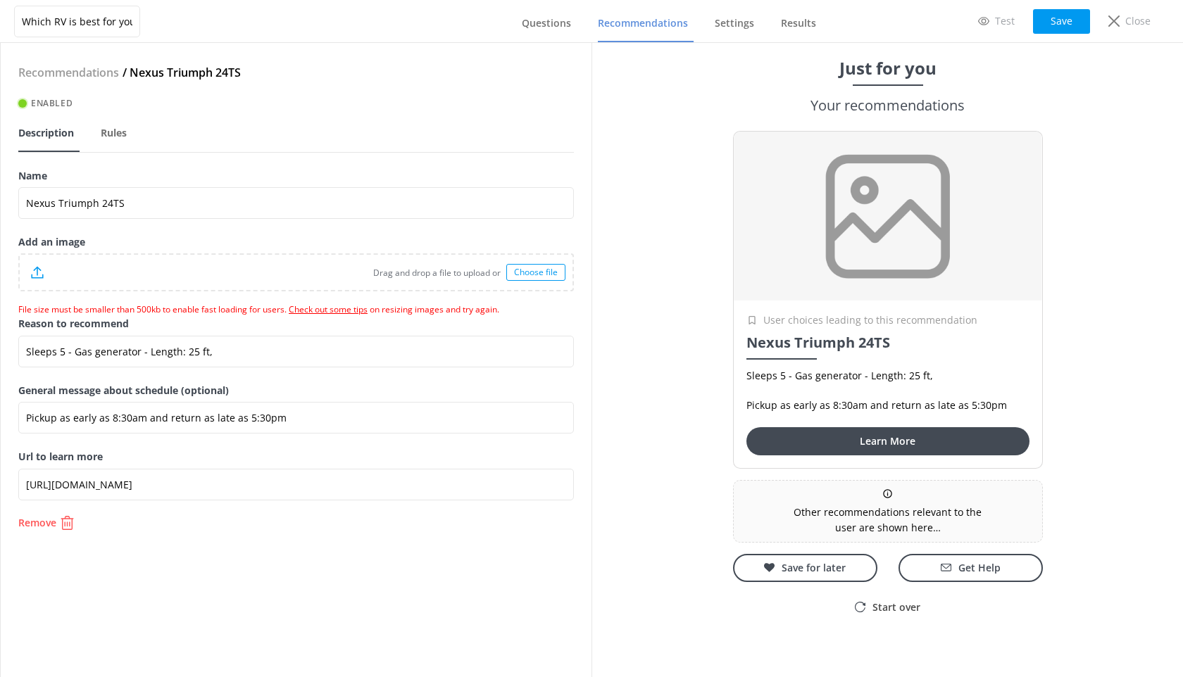
click at [555, 275] on div "Choose file" at bounding box center [535, 272] width 59 height 17
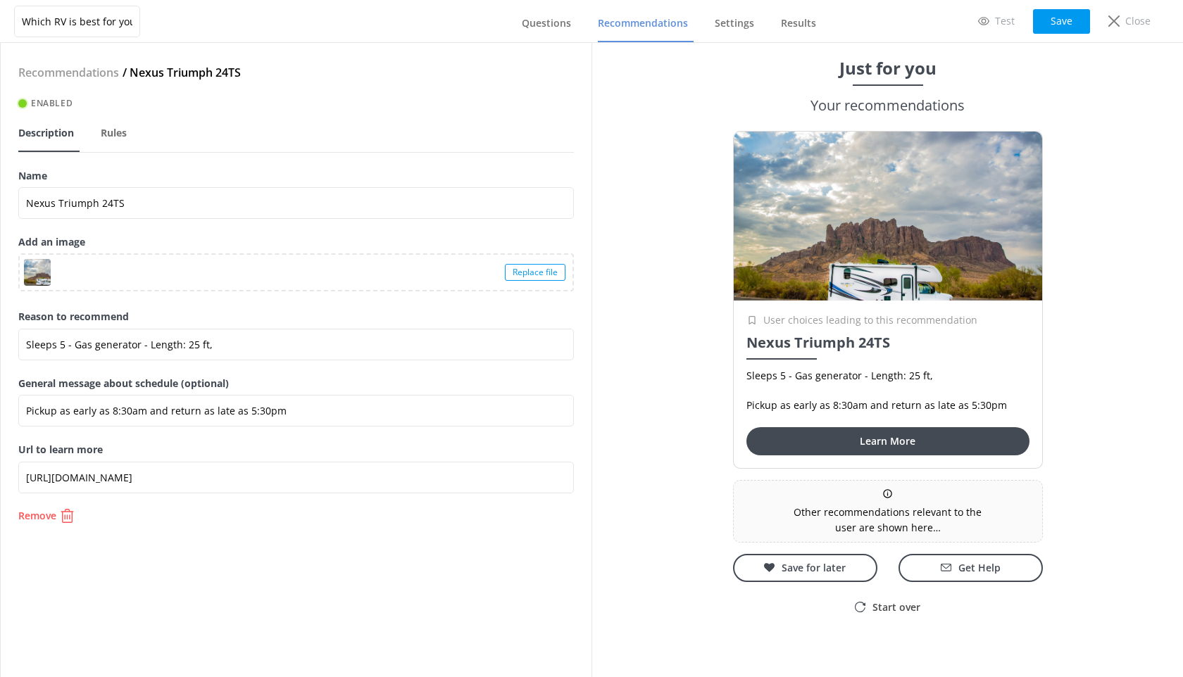
click at [39, 268] on div at bounding box center [37, 272] width 27 height 27
click at [1052, 18] on button "Save" at bounding box center [1061, 21] width 57 height 25
click at [620, 20] on span "Recommendations" at bounding box center [643, 23] width 90 height 14
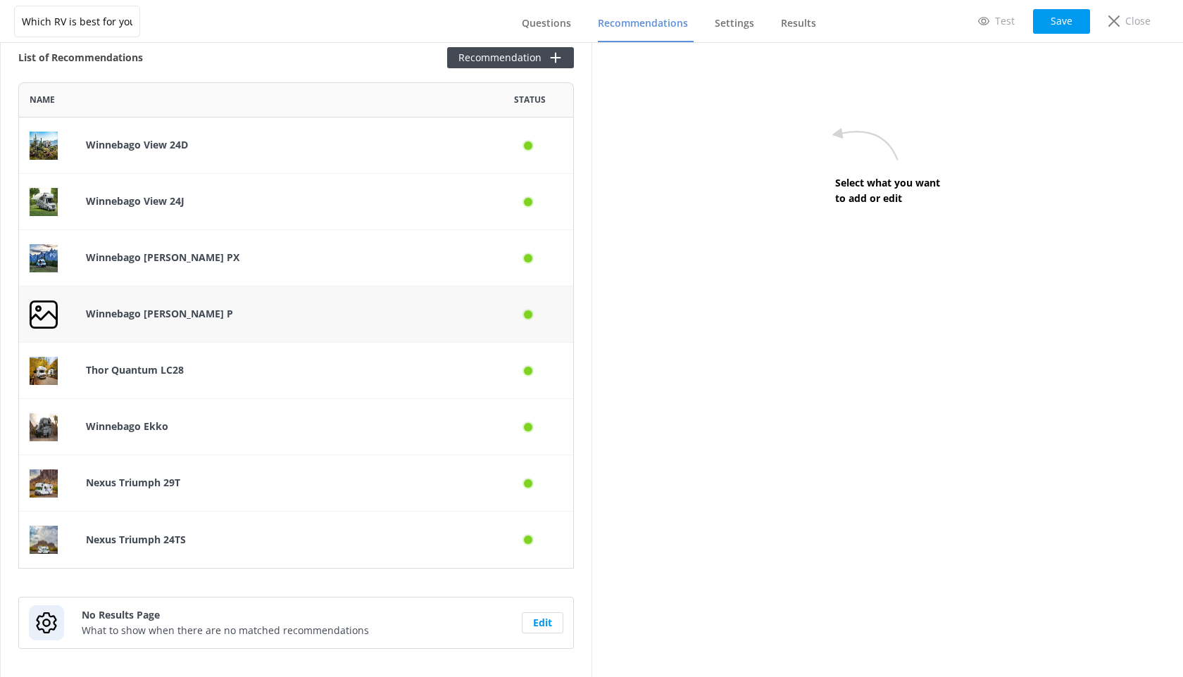
scroll to position [31, 0]
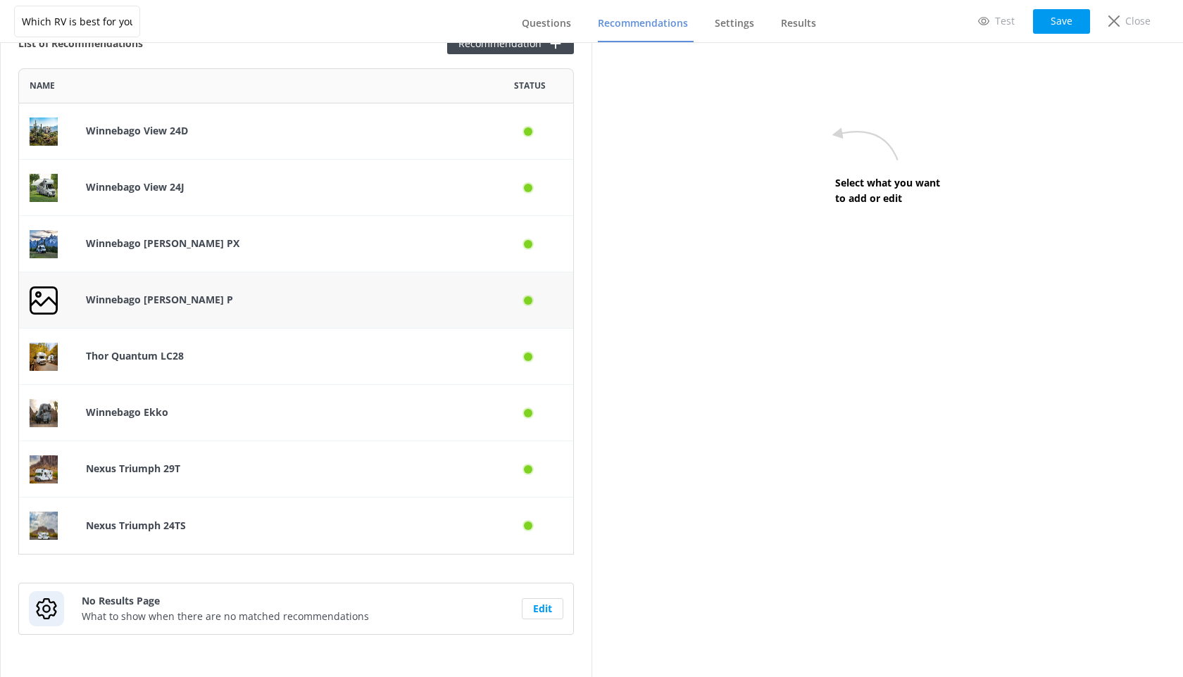
click at [340, 303] on p "Winnebago [PERSON_NAME] P" at bounding box center [281, 299] width 390 height 15
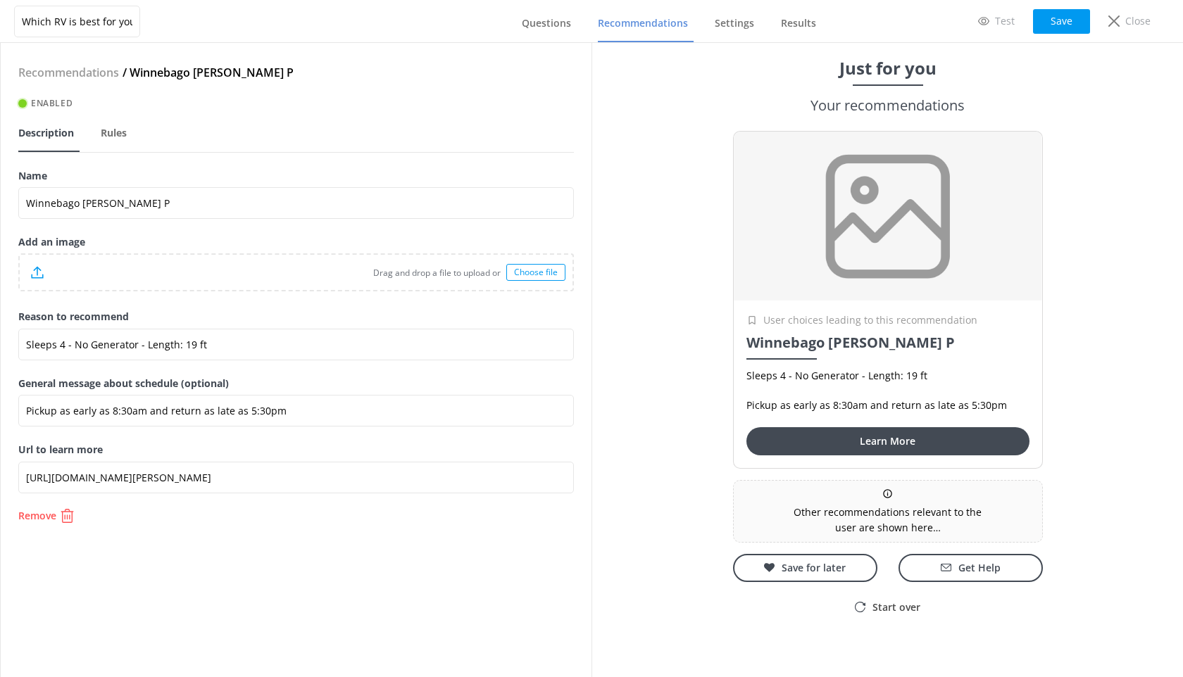
click at [536, 280] on div "Choose file" at bounding box center [535, 272] width 59 height 17
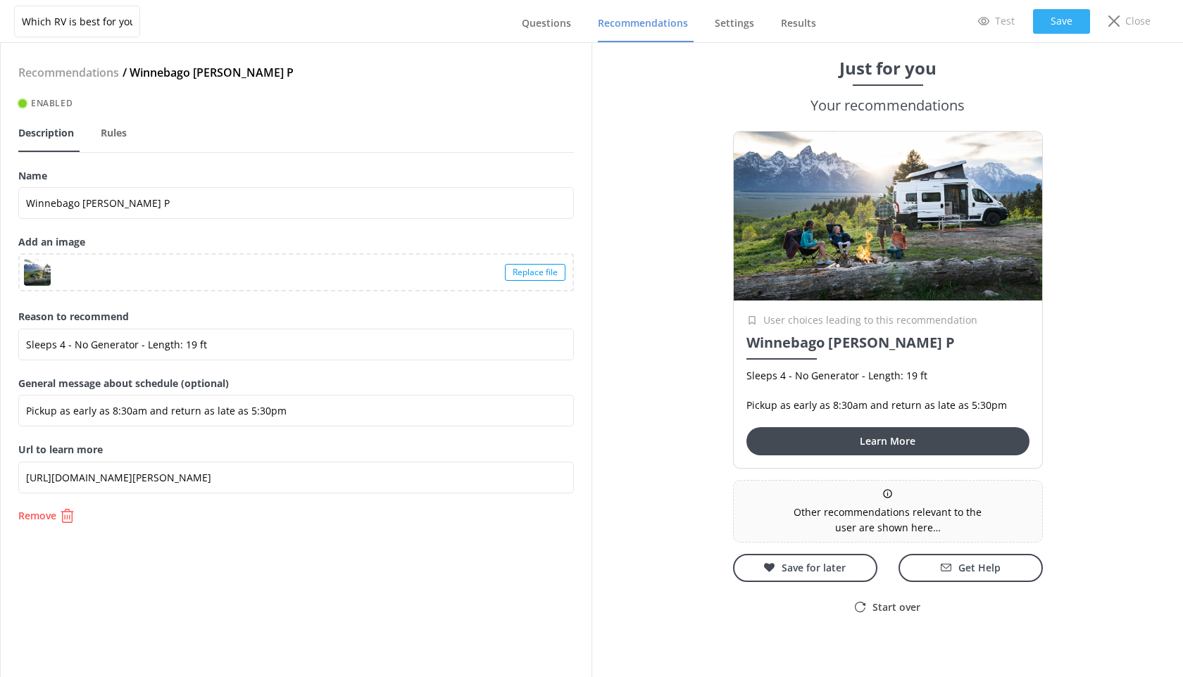
click at [1068, 15] on button "Save" at bounding box center [1061, 21] width 57 height 25
click at [631, 27] on span "Recommendations" at bounding box center [643, 23] width 90 height 14
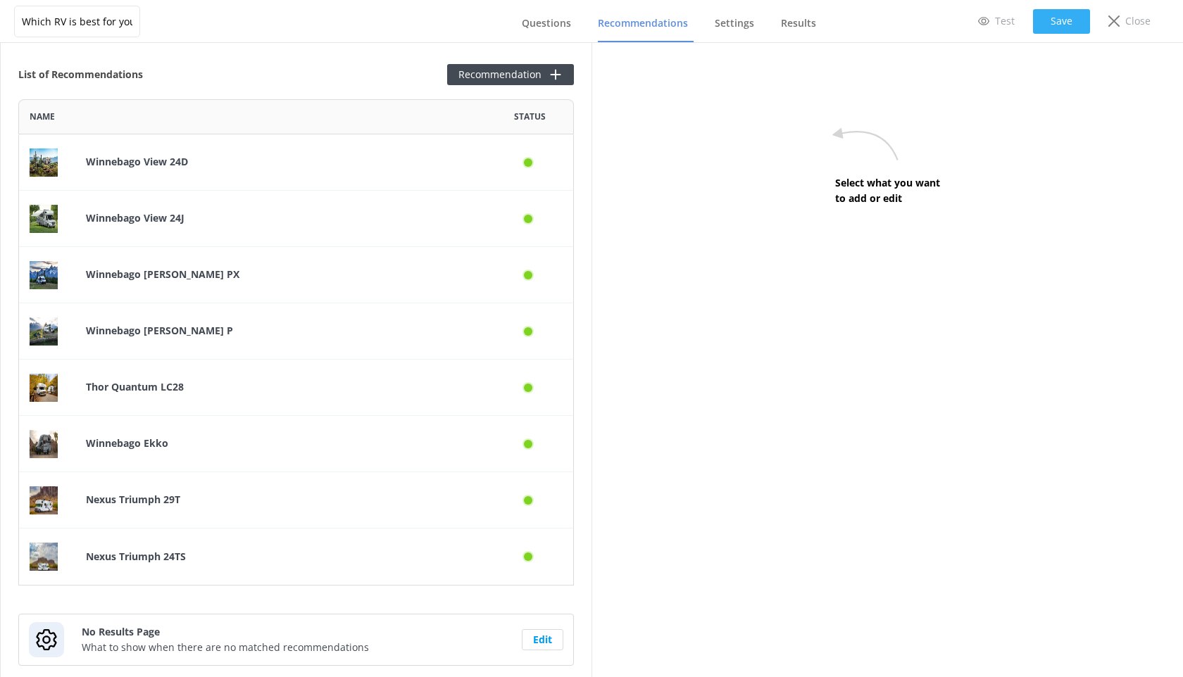
click at [1087, 25] on button "Save" at bounding box center [1061, 21] width 57 height 25
click at [1131, 25] on p "Close" at bounding box center [1137, 20] width 25 height 15
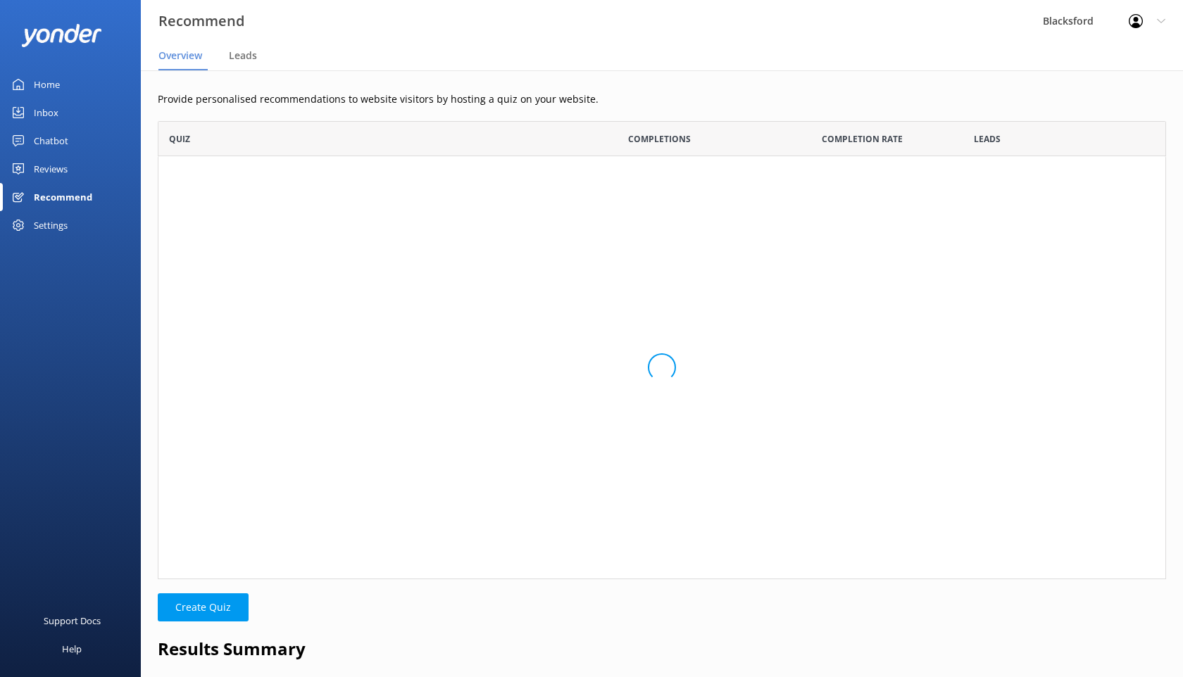
scroll to position [71, 1008]
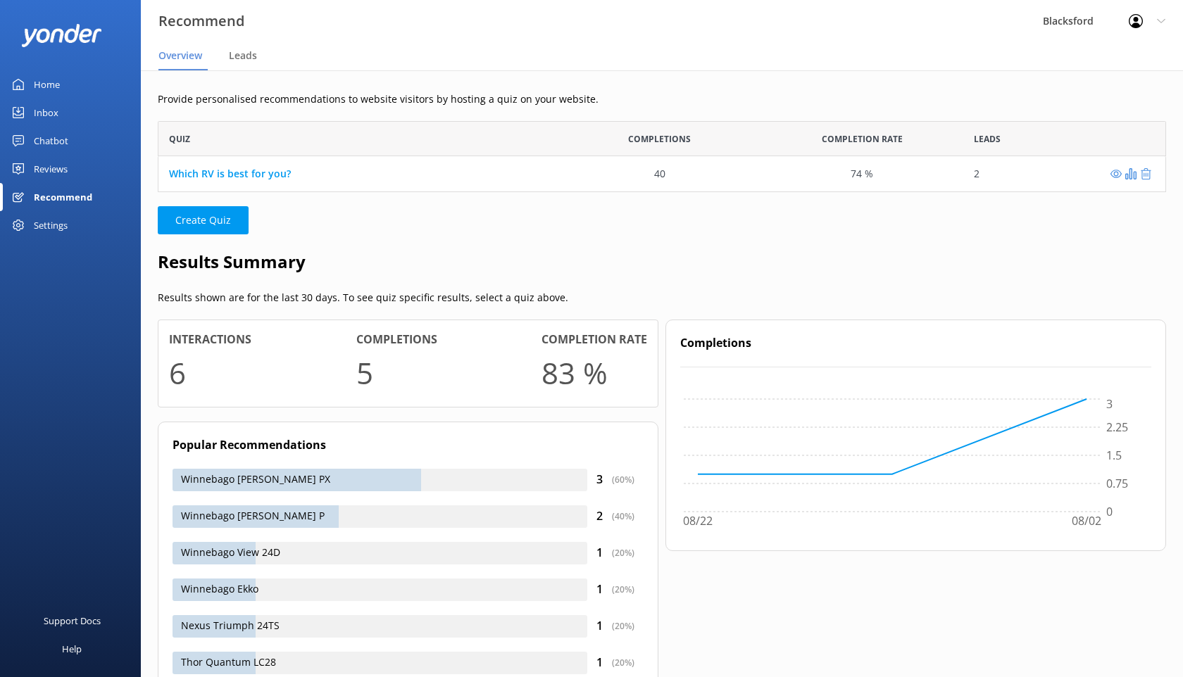
click at [69, 134] on link "Chatbot" at bounding box center [70, 141] width 141 height 28
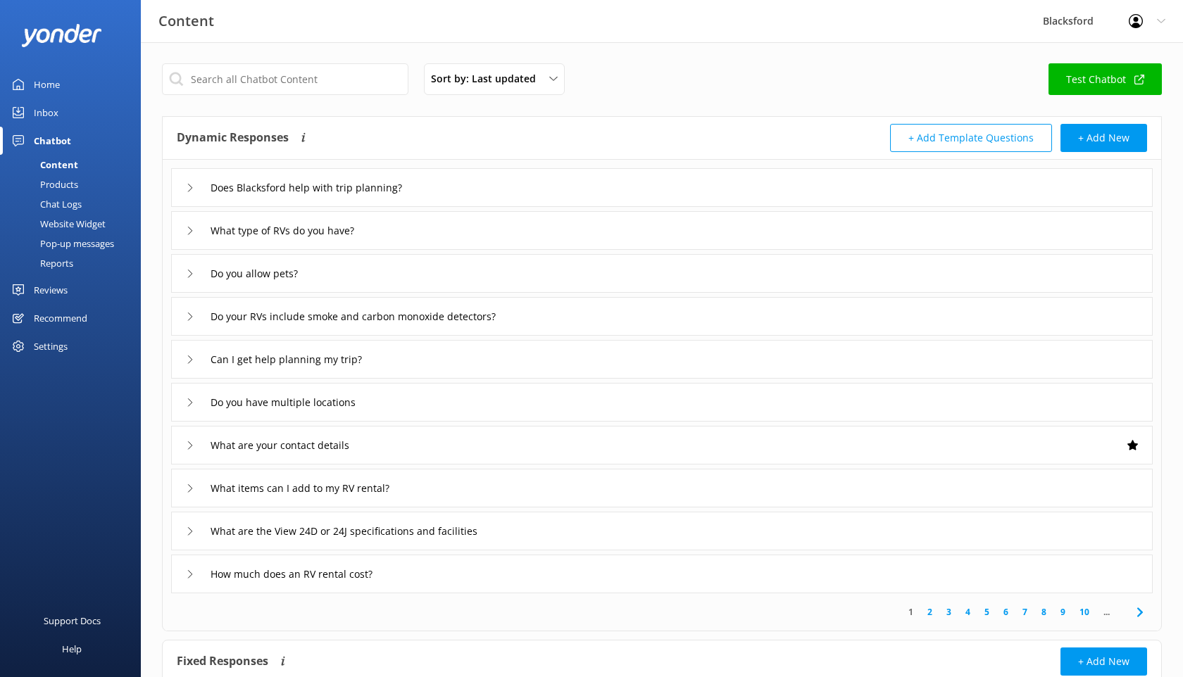
click at [76, 199] on div "Chat Logs" at bounding box center [44, 204] width 73 height 20
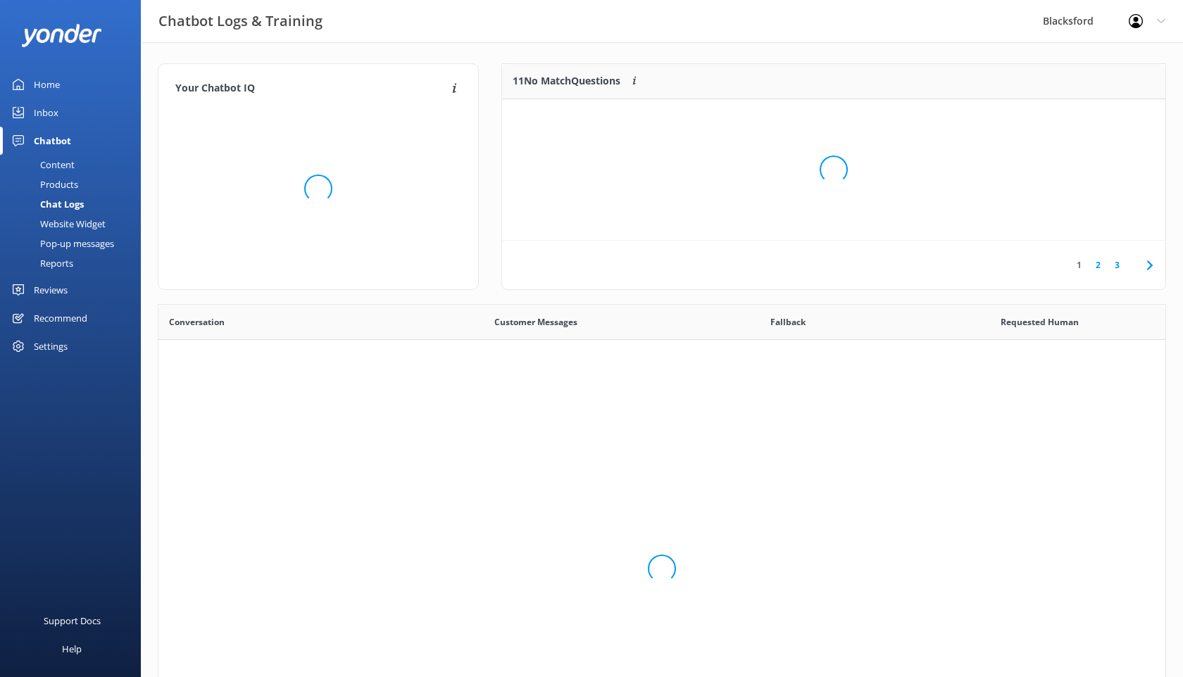
scroll to position [494, 1007]
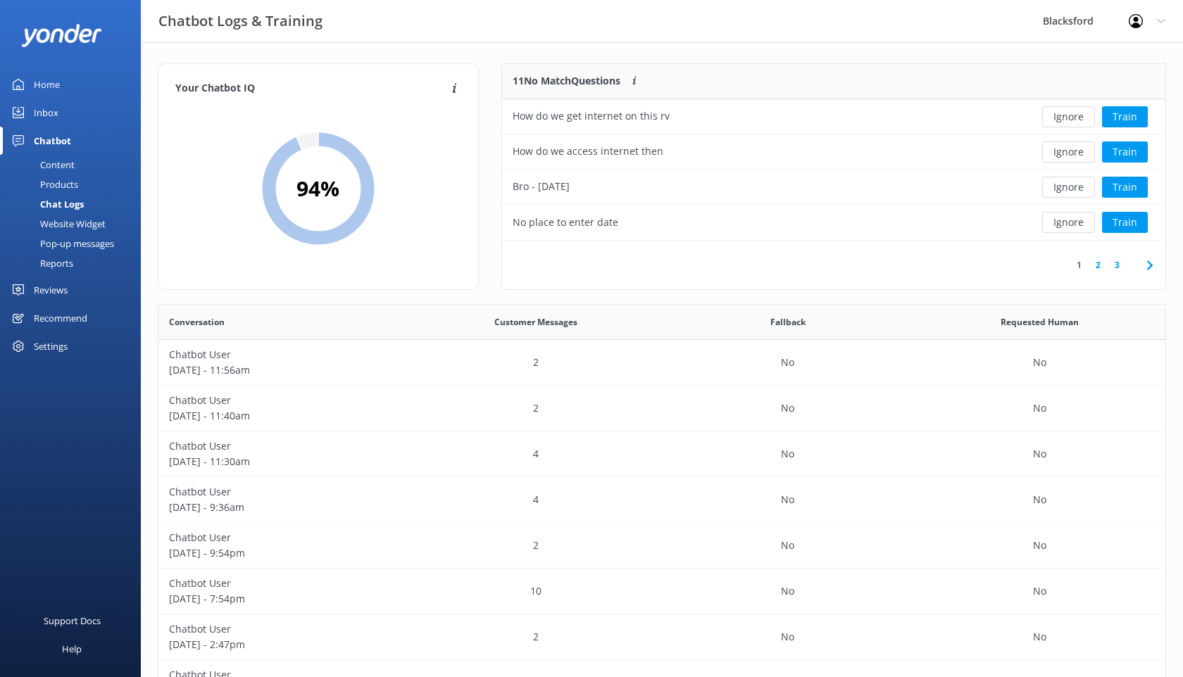
click at [61, 114] on link "Inbox" at bounding box center [70, 113] width 141 height 28
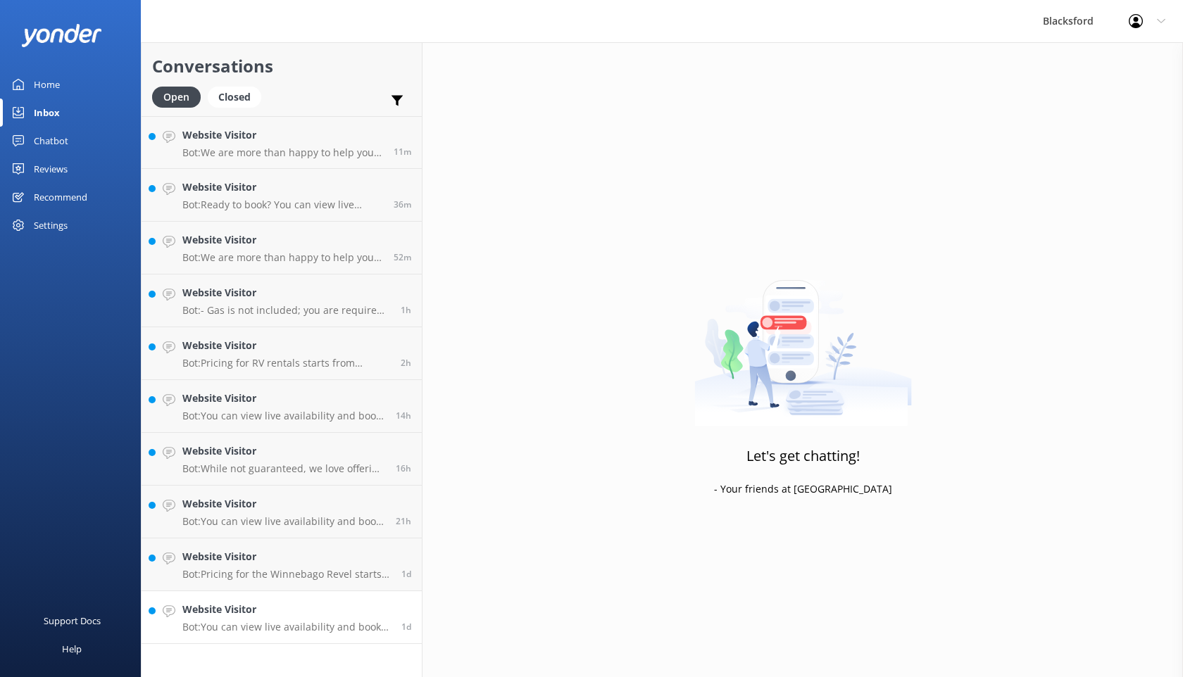
click at [319, 607] on h4 "Website Visitor" at bounding box center [286, 609] width 208 height 15
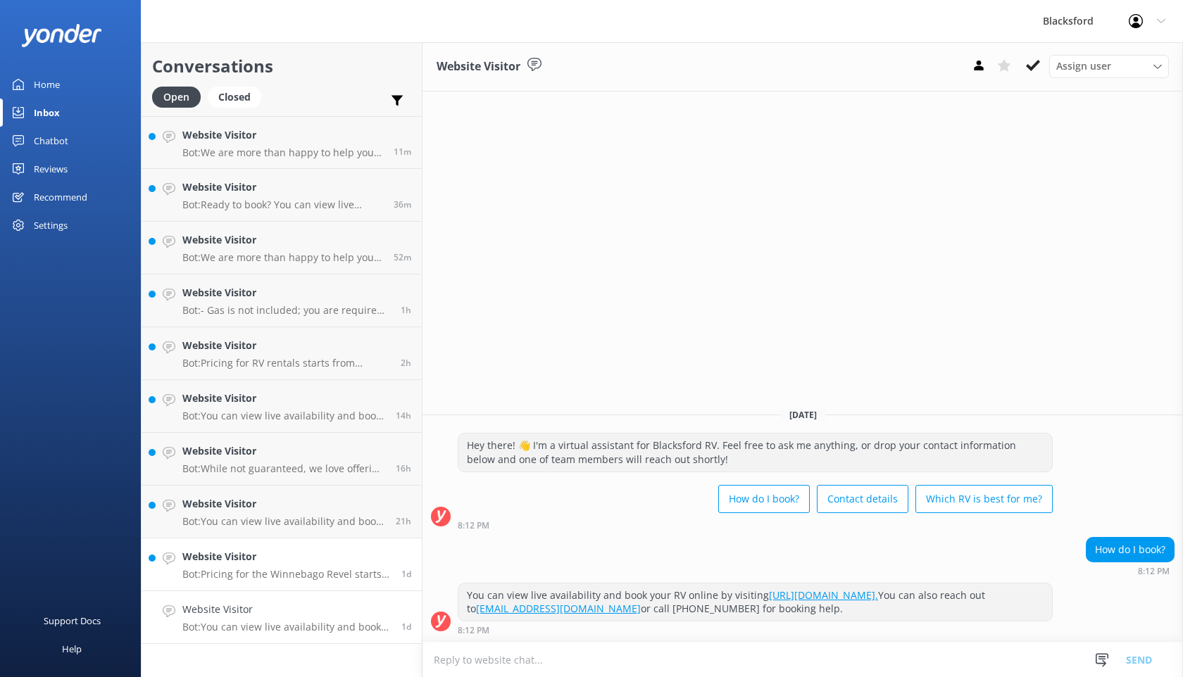
click at [336, 576] on p "Bot: Pricing for the Winnebago Revel starts from $275 per day. For more informa…" at bounding box center [286, 574] width 208 height 13
click at [351, 510] on h4 "Website Visitor" at bounding box center [283, 503] width 203 height 15
click at [1033, 65] on use at bounding box center [1033, 65] width 14 height 11
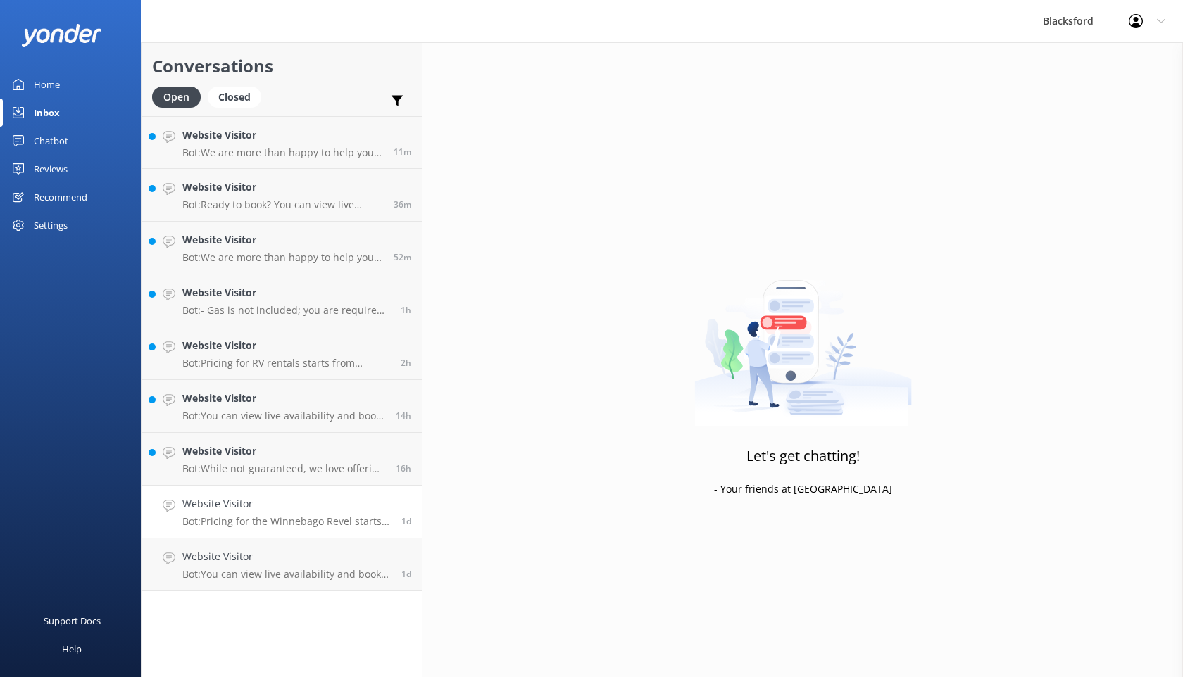
click at [358, 532] on link "Website Visitor Bot: Pricing for the Winnebago Revel starts from $275 per day. …" at bounding box center [282, 512] width 280 height 53
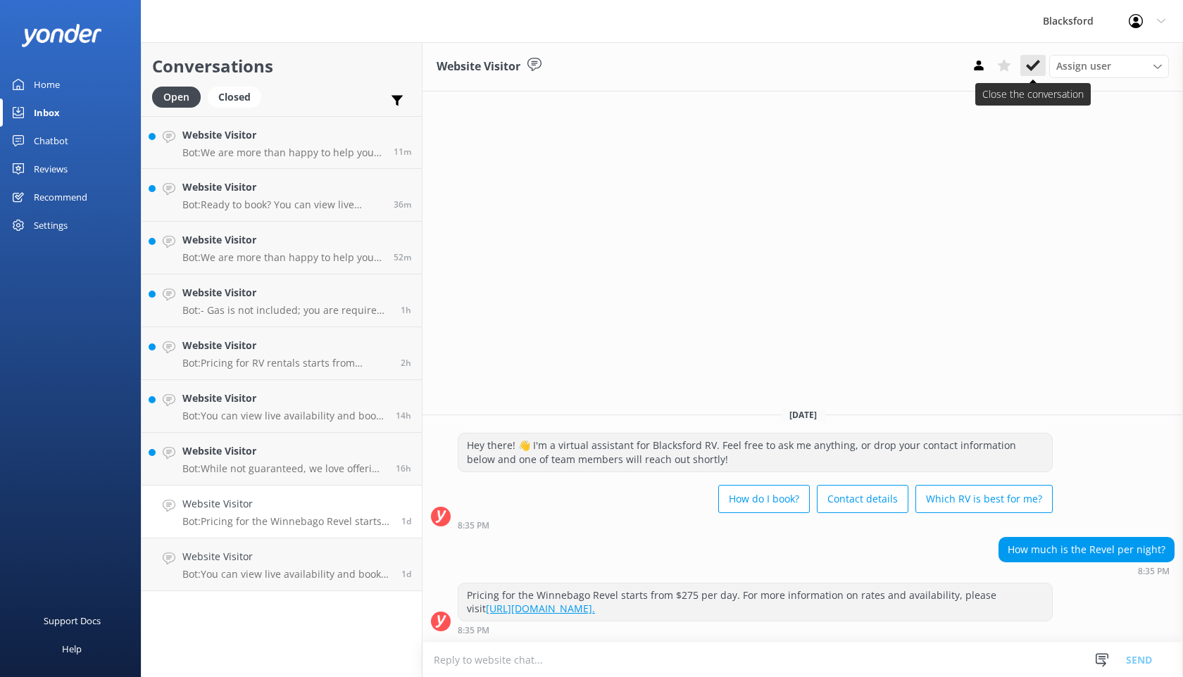
click at [1030, 66] on icon at bounding box center [1033, 65] width 14 height 14
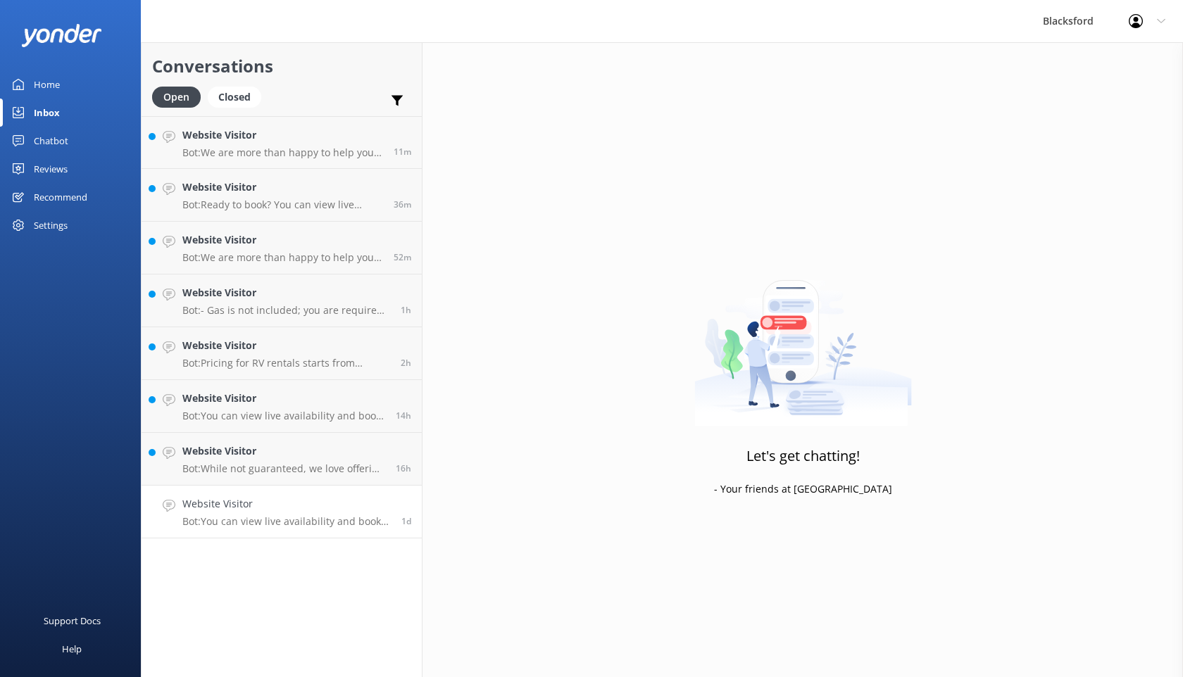
click at [385, 529] on link "Website Visitor Bot: You can view live availability and book your RV online by …" at bounding box center [282, 512] width 280 height 53
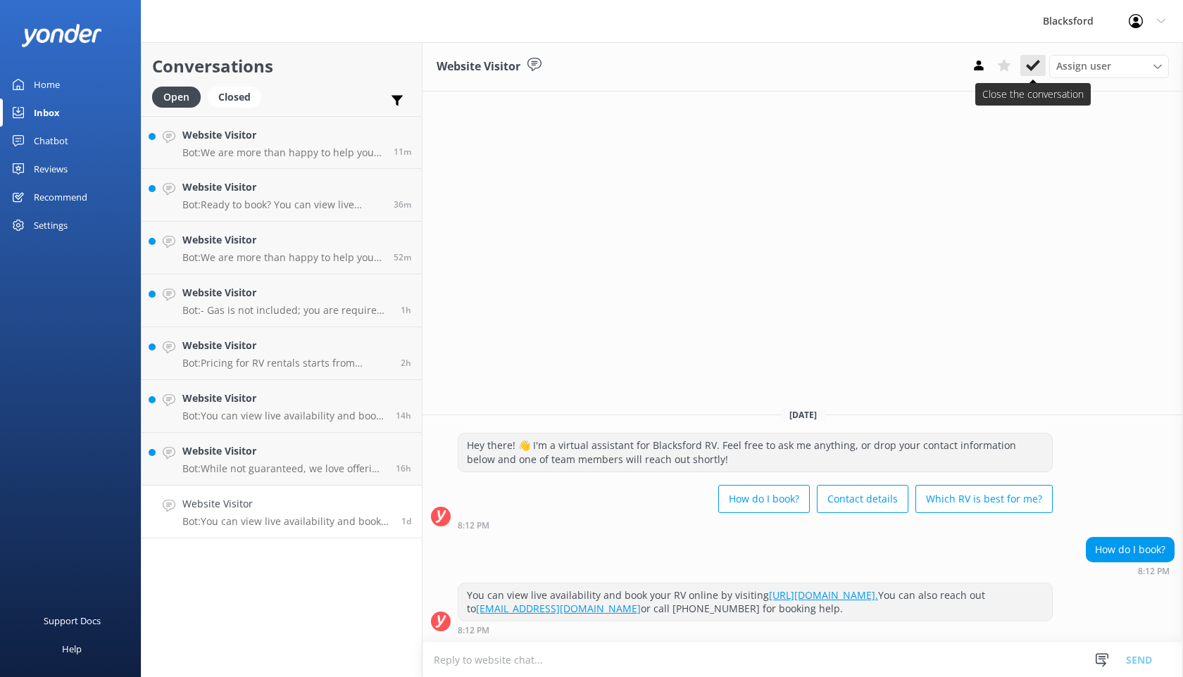
click at [1033, 59] on icon at bounding box center [1033, 65] width 14 height 14
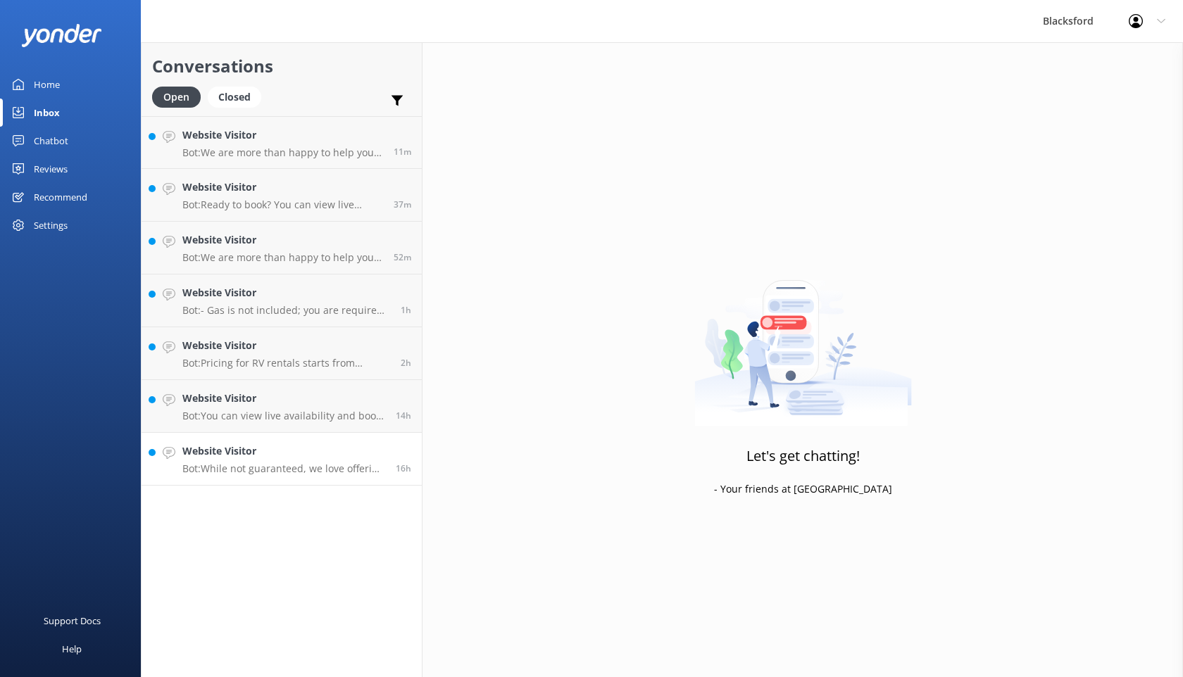
click at [341, 465] on p "Bot: While not guaranteed, we love offering one-way rentals and try to accommod…" at bounding box center [283, 469] width 203 height 13
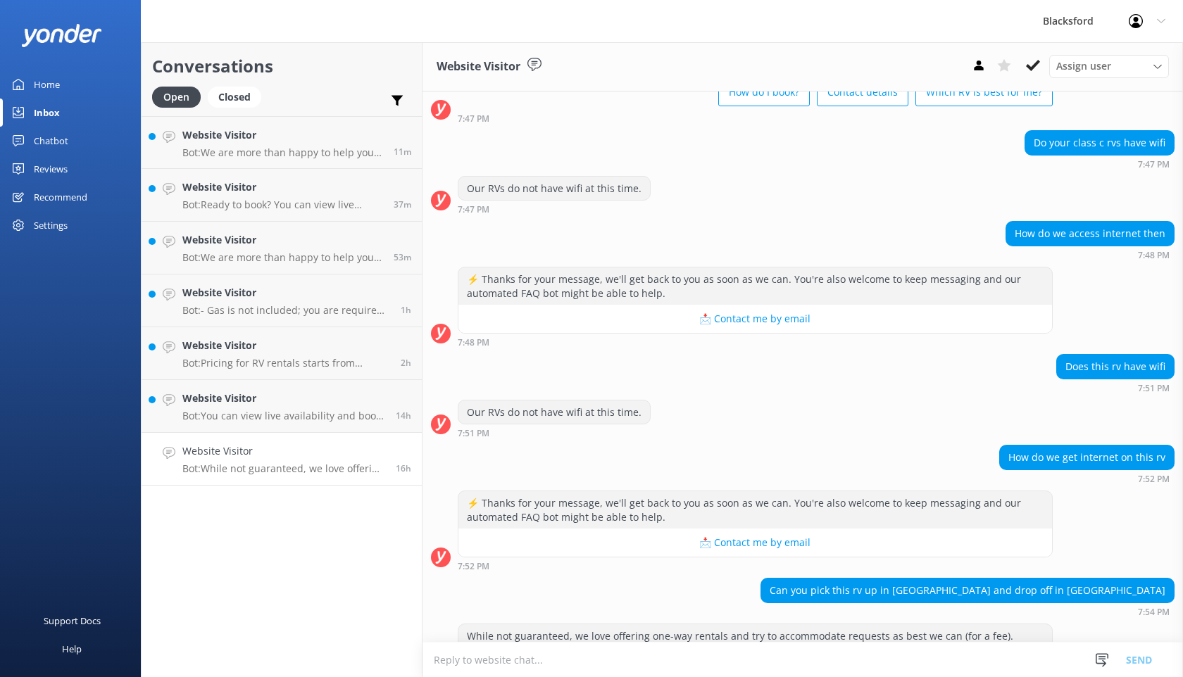
scroll to position [142, 0]
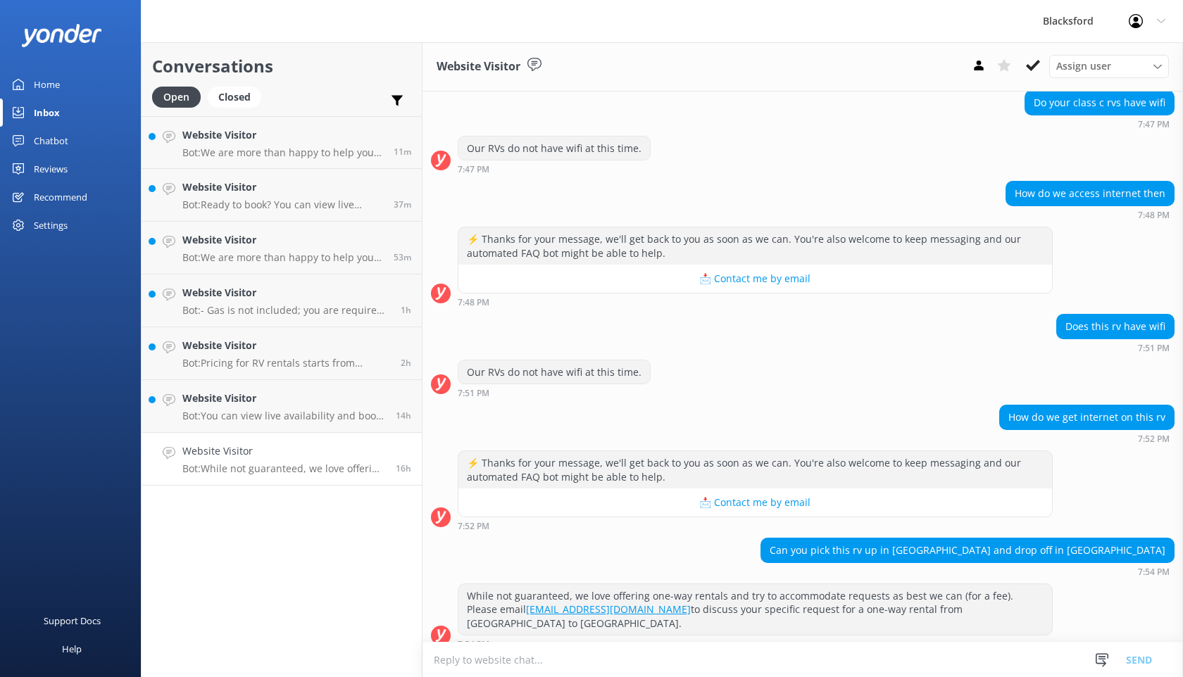
click at [65, 142] on div "Chatbot" at bounding box center [51, 141] width 34 height 28
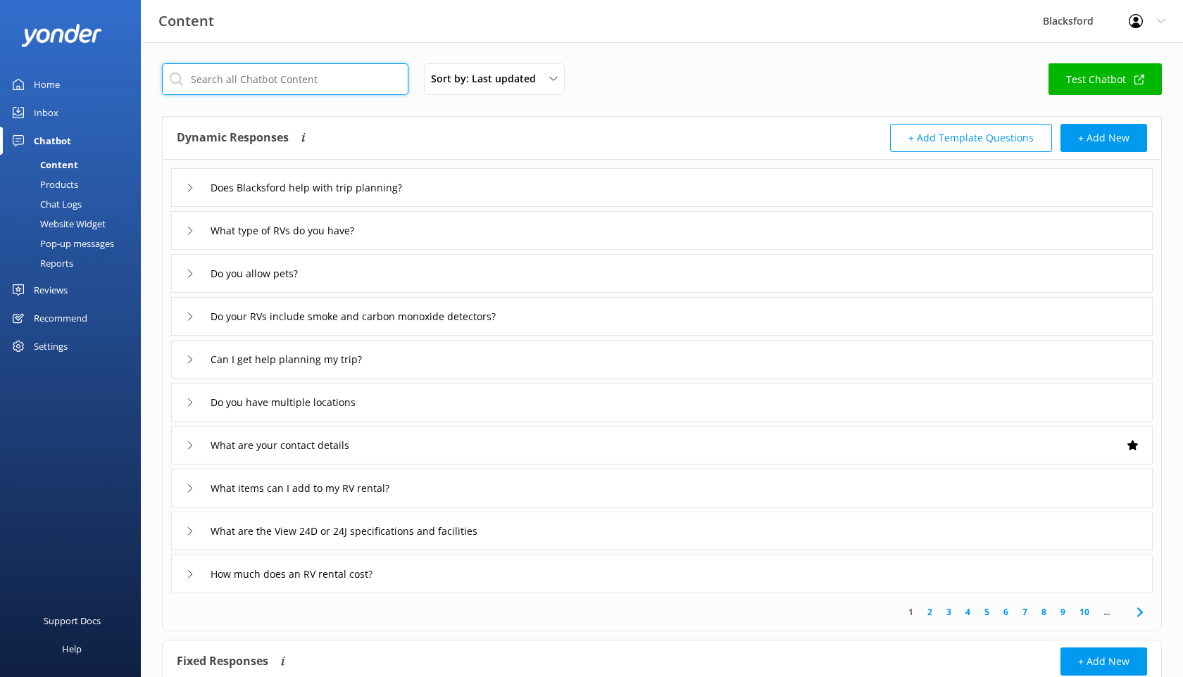
click at [326, 80] on input "text" at bounding box center [285, 79] width 246 height 32
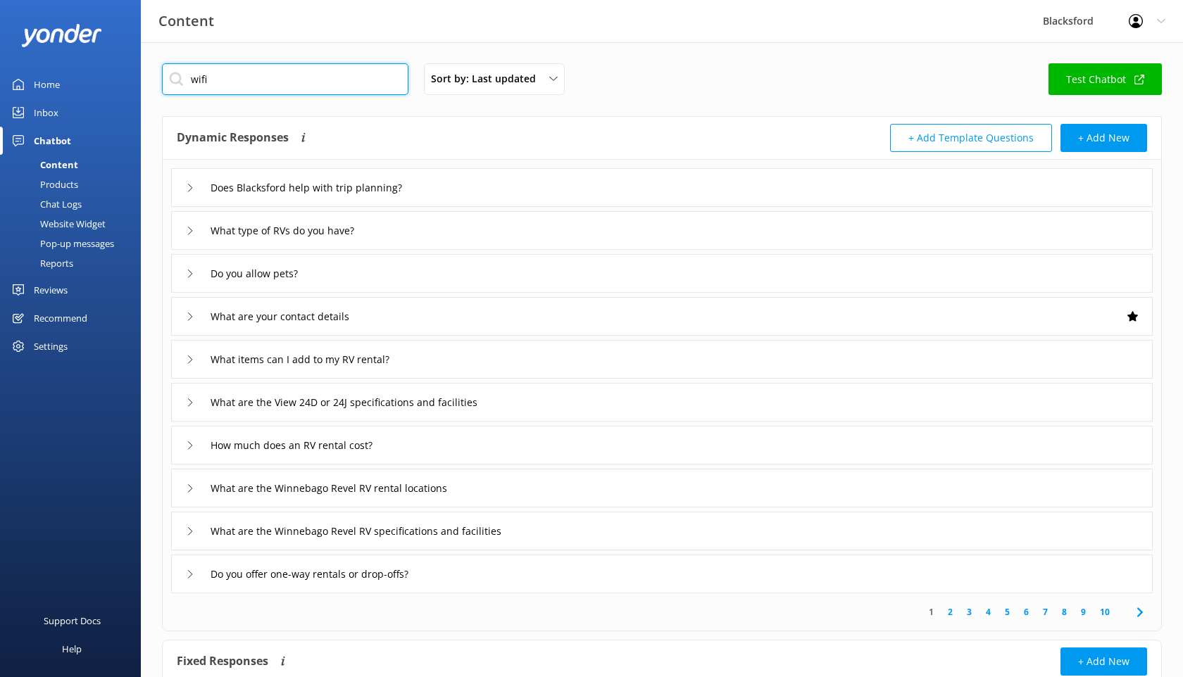
type input "wifi"
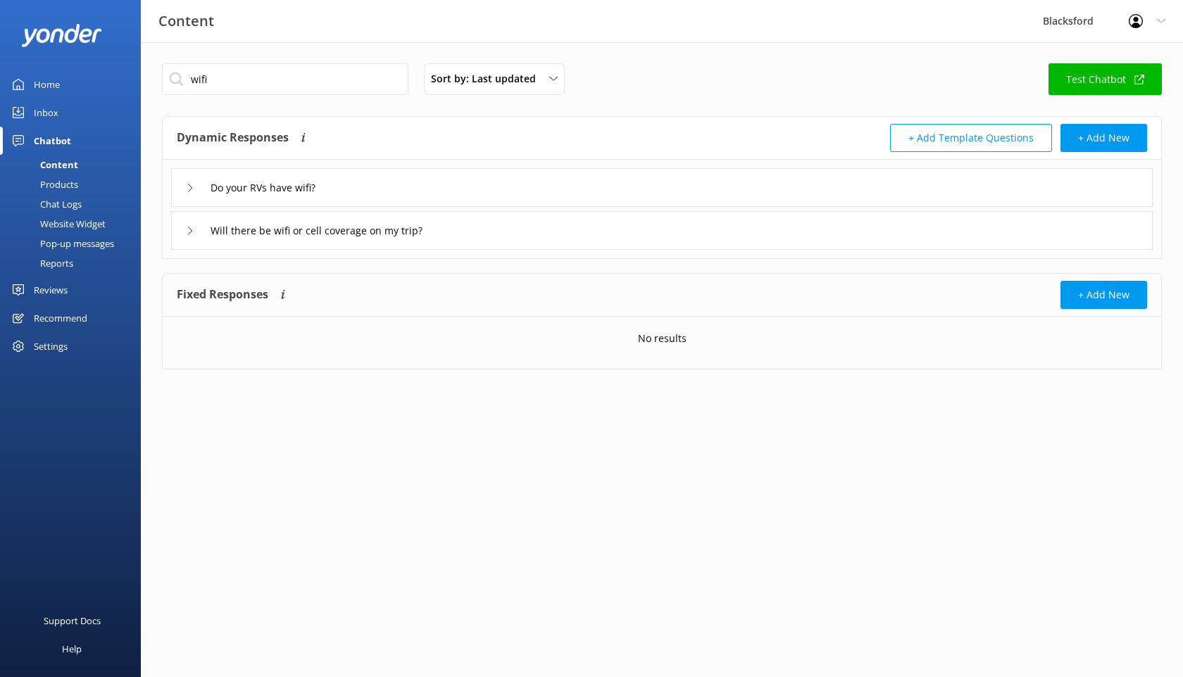
click at [185, 190] on div "Do your RVs have wifi?" at bounding box center [661, 187] width 981 height 39
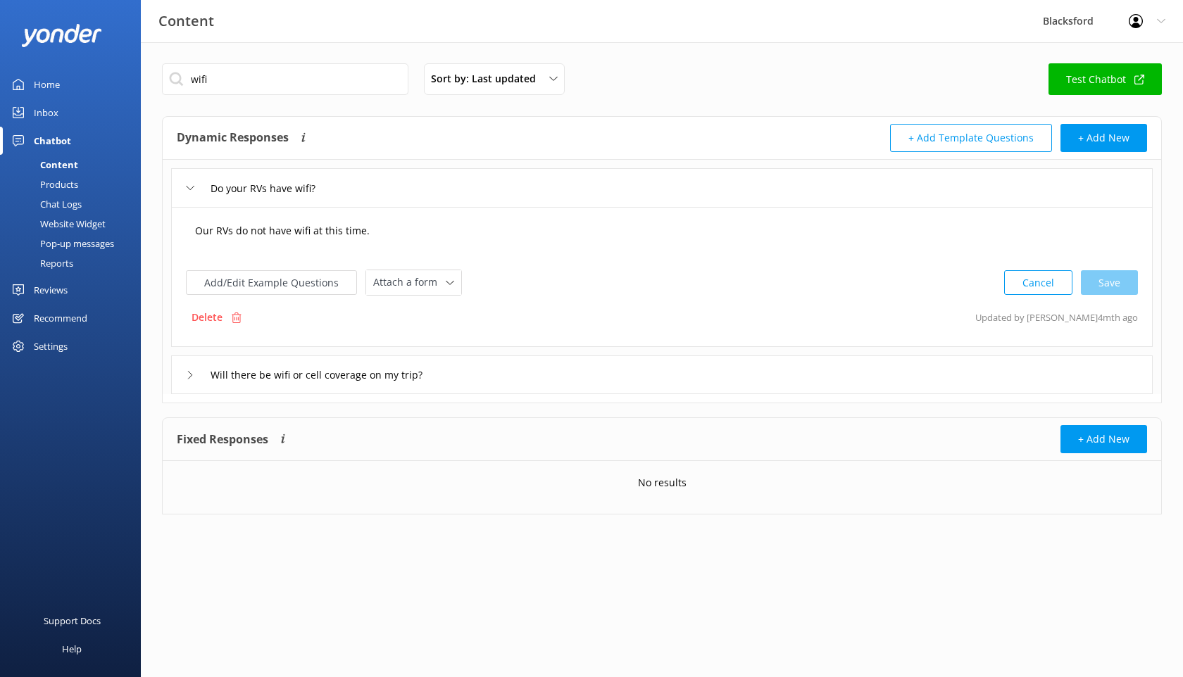
click at [384, 230] on textarea "Our RVs do not have wifi at this time." at bounding box center [661, 238] width 949 height 44
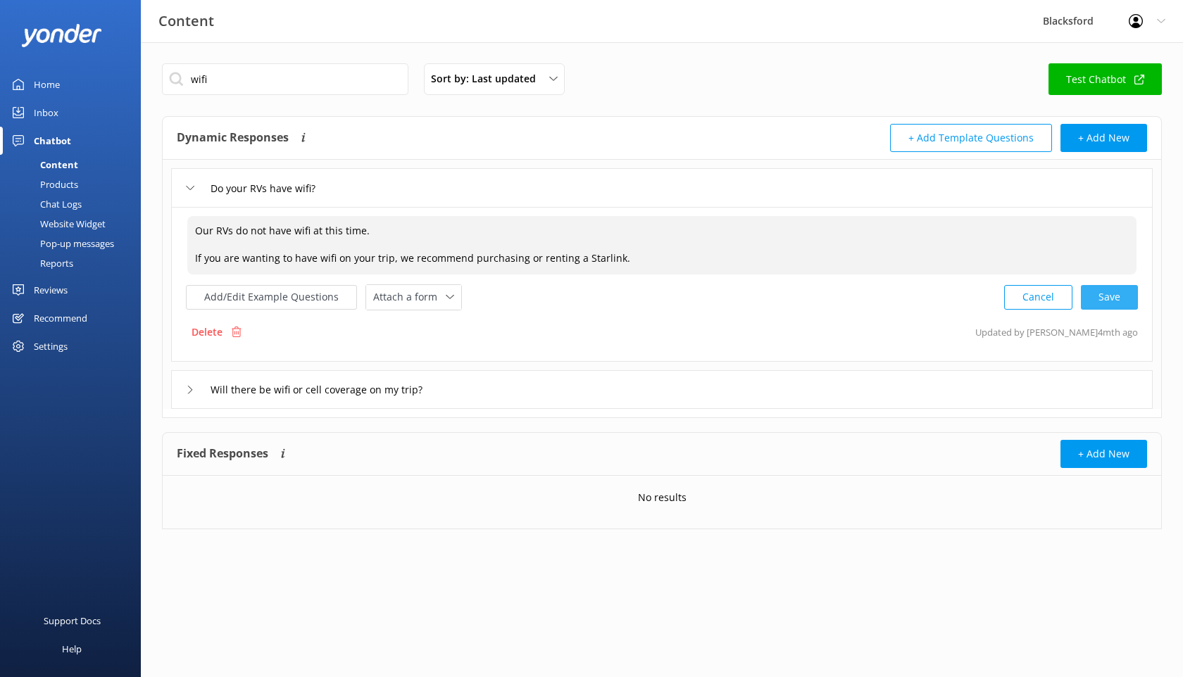
click at [1093, 305] on div "Cancel Save" at bounding box center [1071, 297] width 134 height 26
type textarea "Our RVs do not have wifi at this time. If you are wanting to have wifi on your …"
click at [67, 201] on div "Chat Logs" at bounding box center [44, 204] width 73 height 20
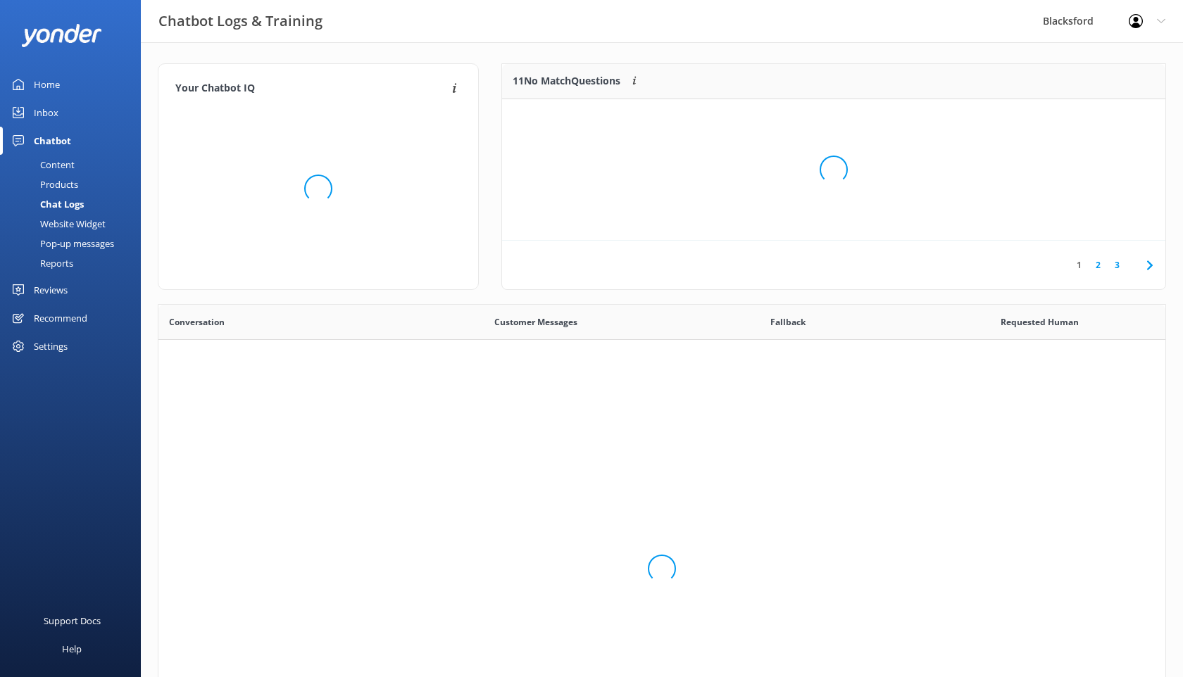
scroll to position [494, 1007]
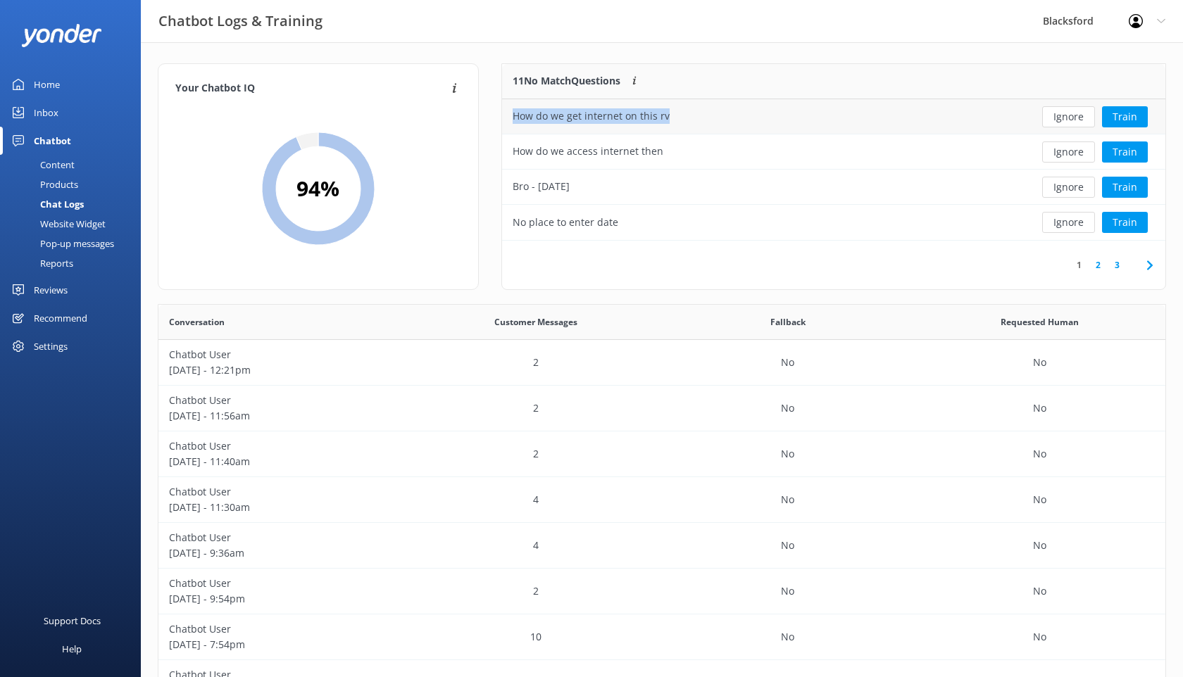
drag, startPoint x: 676, startPoint y: 119, endPoint x: 516, endPoint y: 123, distance: 159.9
click at [516, 123] on div "How do we get internet on this rv" at bounding box center [763, 116] width 522 height 35
copy div "How do we get internet on this rv"
click at [1057, 114] on button "Ignore" at bounding box center [1068, 116] width 53 height 21
click at [67, 168] on div "Content" at bounding box center [41, 165] width 66 height 20
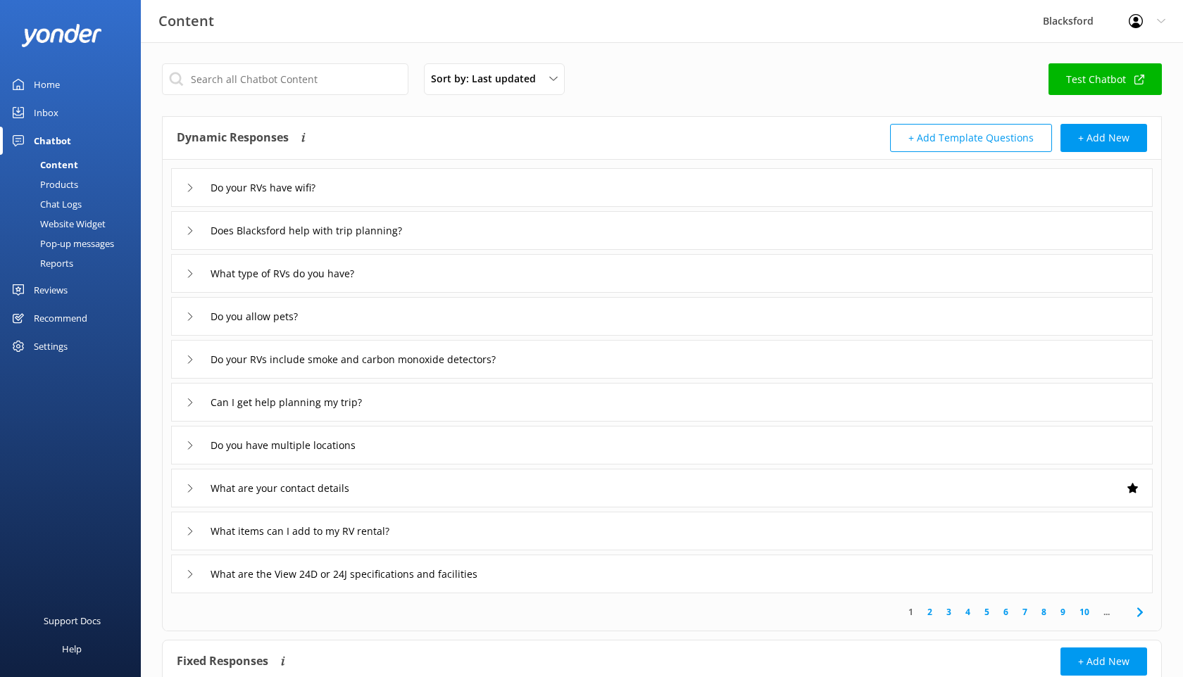
click at [287, 199] on div "Do your RVs have wifi?" at bounding box center [256, 187] width 141 height 23
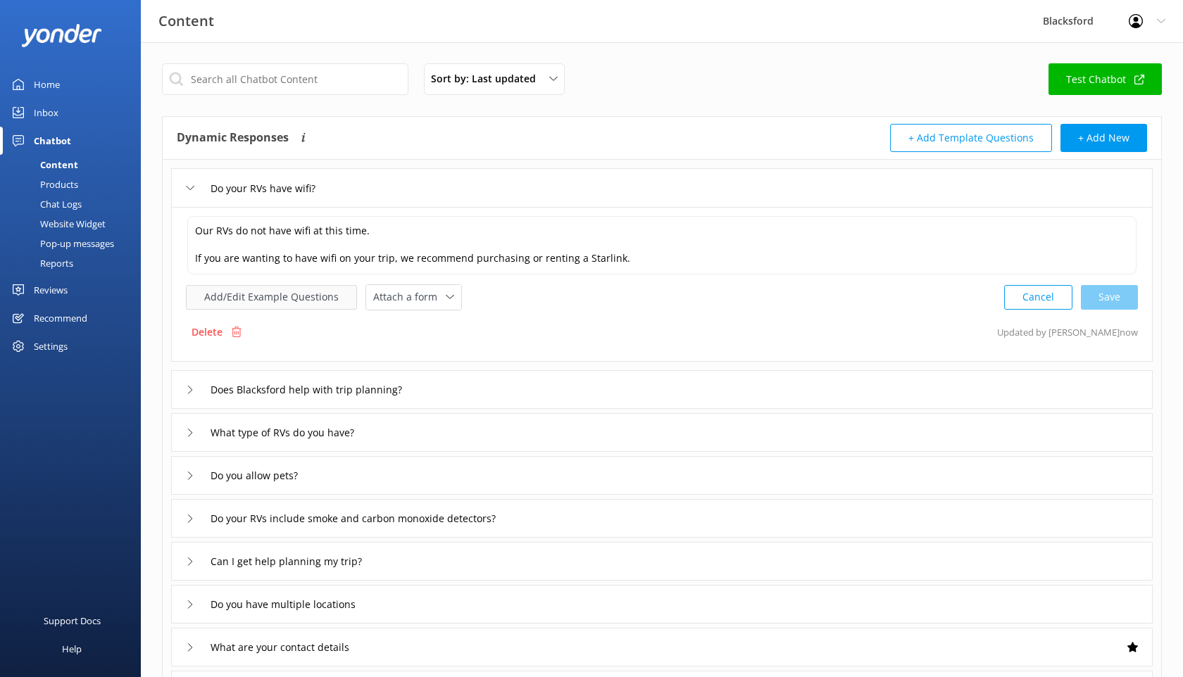
click at [303, 305] on button "Add/Edit Example Questions" at bounding box center [271, 297] width 171 height 25
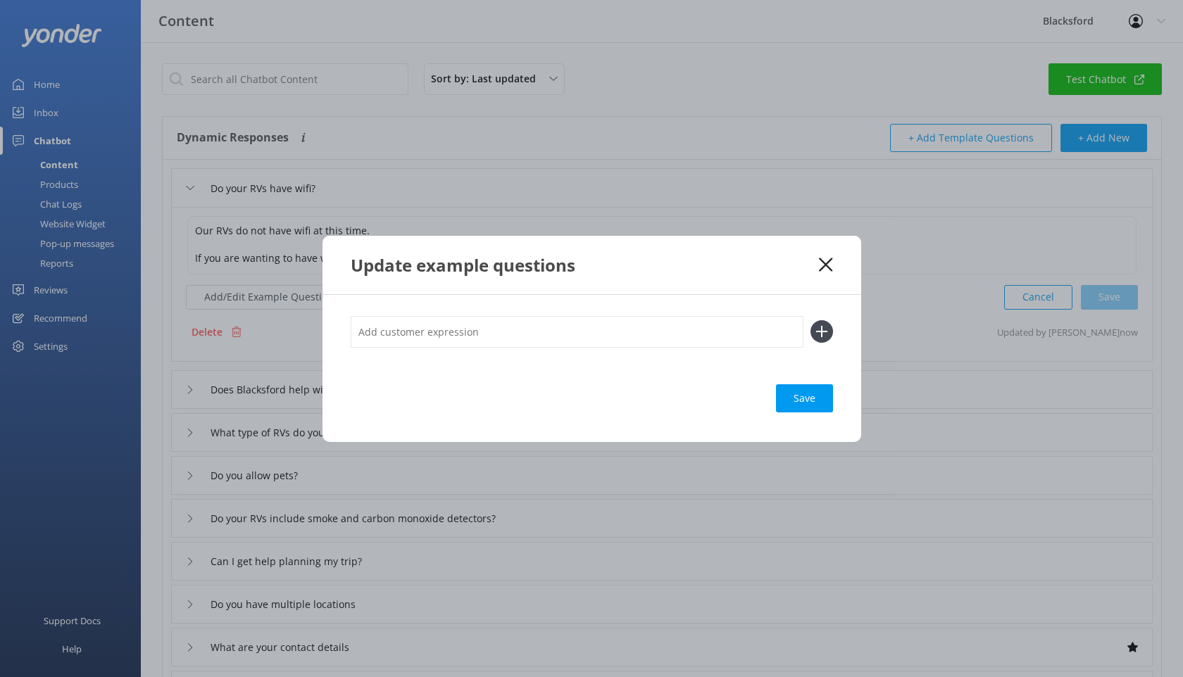
click at [430, 327] on input "text" at bounding box center [577, 332] width 453 height 32
paste input "How do we get internet on this rv"
type input "How do we get internet on this rv"
click at [836, 335] on div "How do we get internet on this rv Save" at bounding box center [591, 368] width 539 height 147
click at [826, 335] on icon at bounding box center [821, 331] width 23 height 23
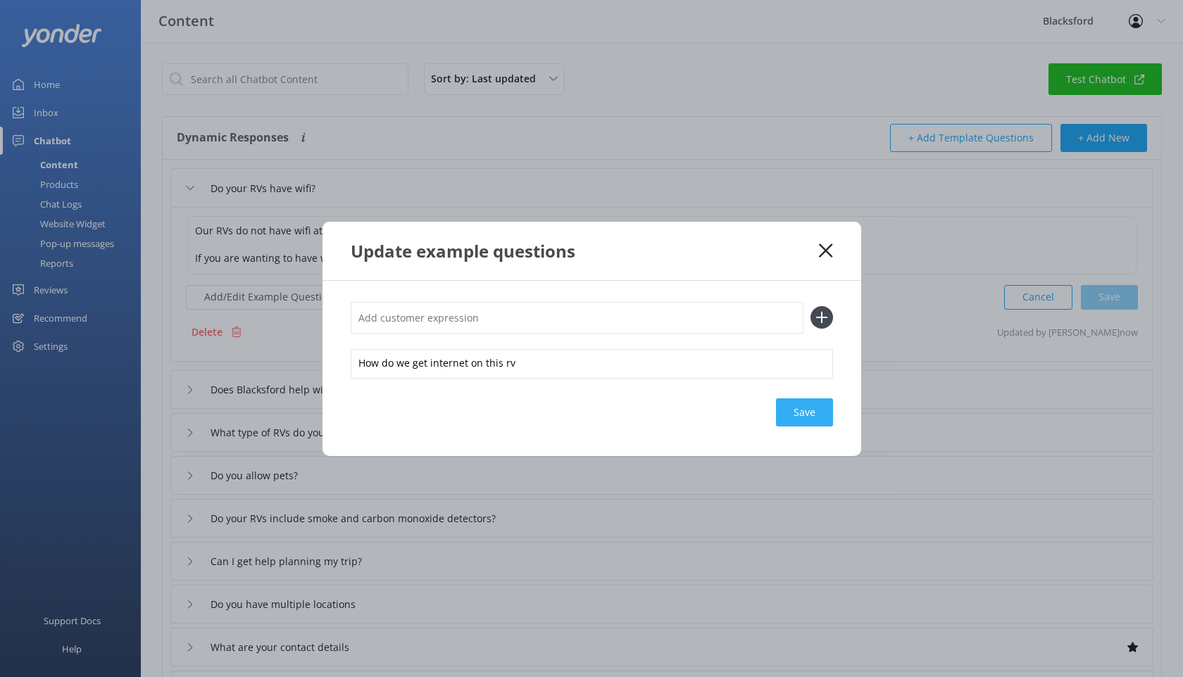
click at [801, 408] on div "Save" at bounding box center [804, 412] width 57 height 28
click at [820, 258] on div "Update example questions" at bounding box center [591, 251] width 539 height 58
click at [831, 247] on icon at bounding box center [825, 251] width 13 height 14
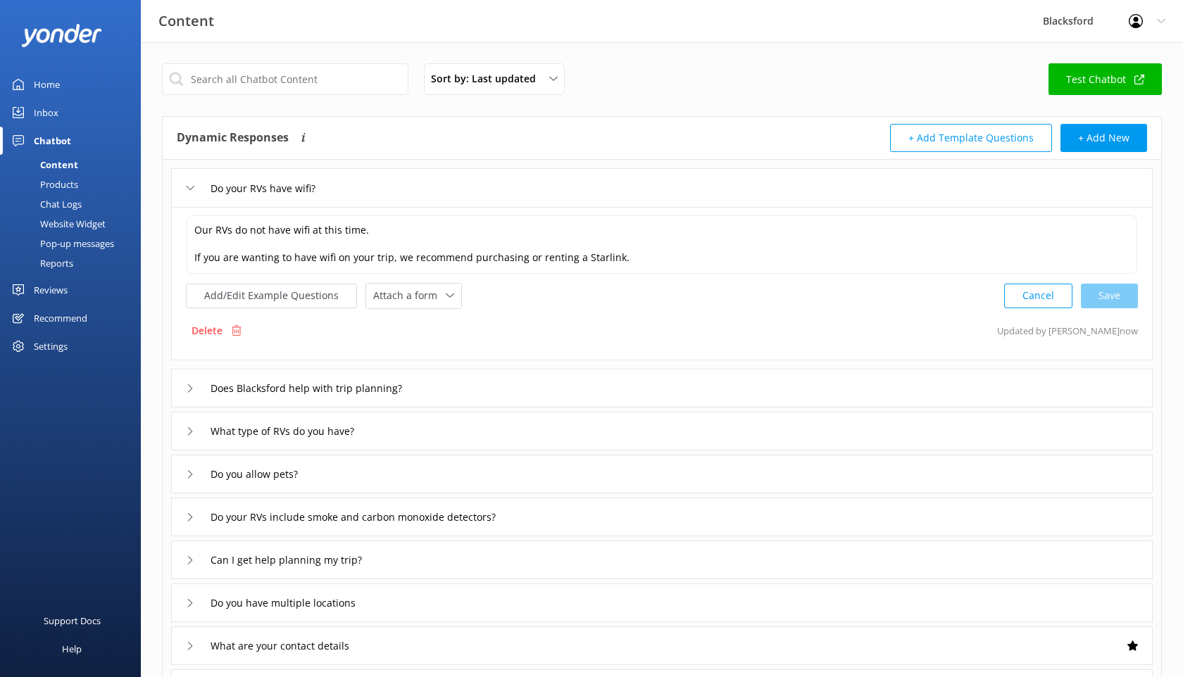
click at [49, 202] on div "Chat Logs" at bounding box center [44, 204] width 73 height 20
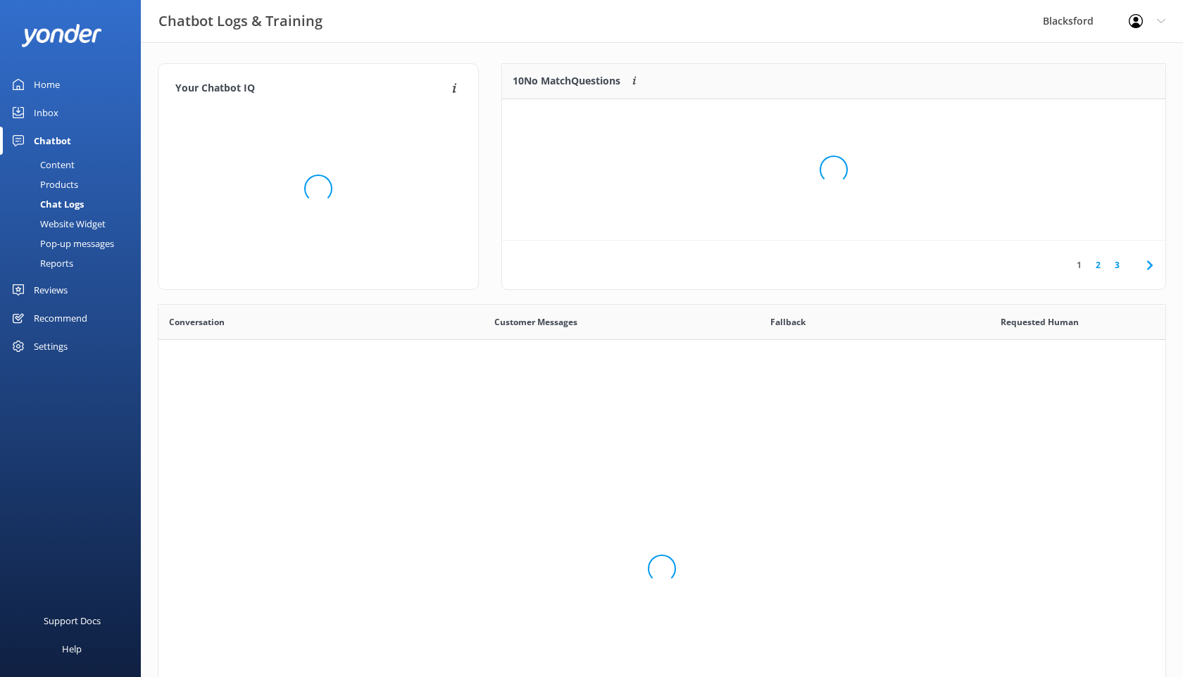
scroll to position [494, 1007]
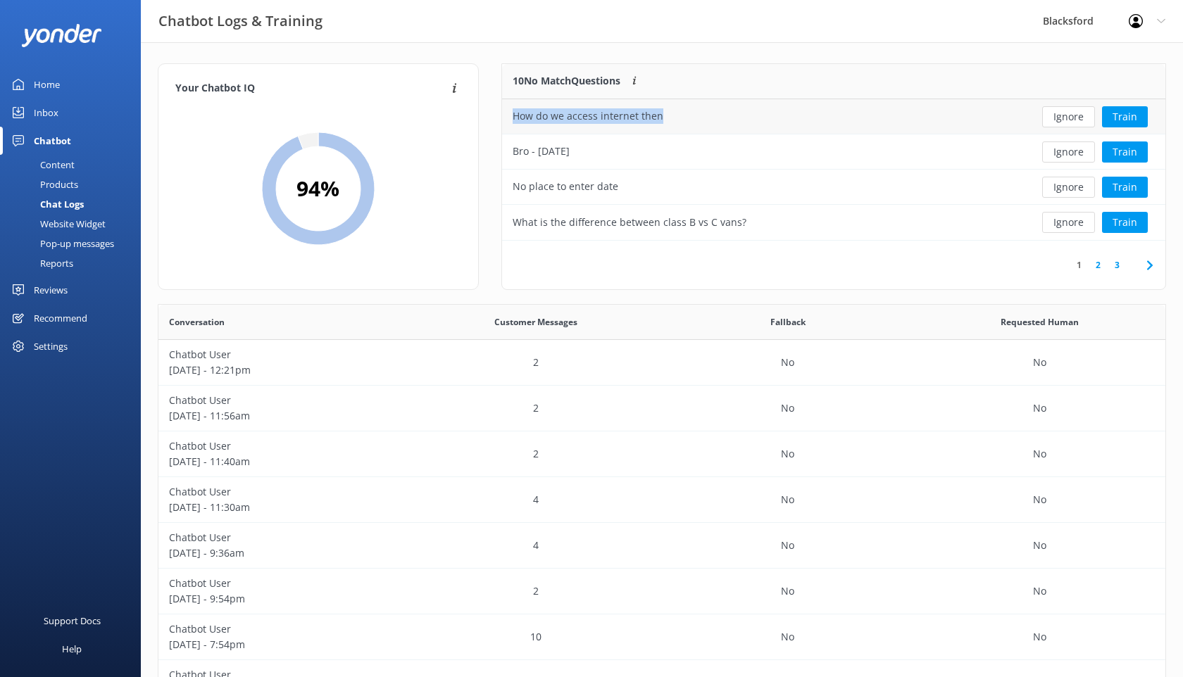
drag, startPoint x: 667, startPoint y: 116, endPoint x: 515, endPoint y: 117, distance: 151.4
click at [514, 117] on div "How do we access internet then" at bounding box center [763, 116] width 522 height 35
copy div "How do we access internet then"
click at [1071, 115] on button "Ignore" at bounding box center [1068, 116] width 53 height 21
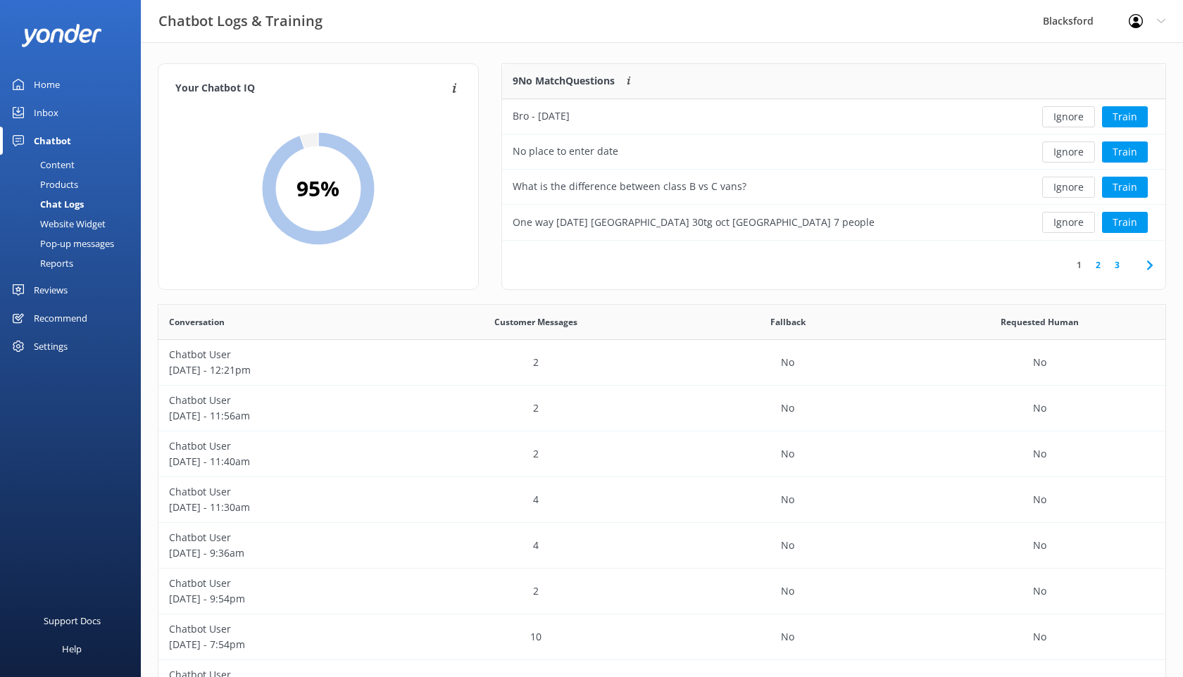
click at [54, 168] on div "Content" at bounding box center [41, 165] width 66 height 20
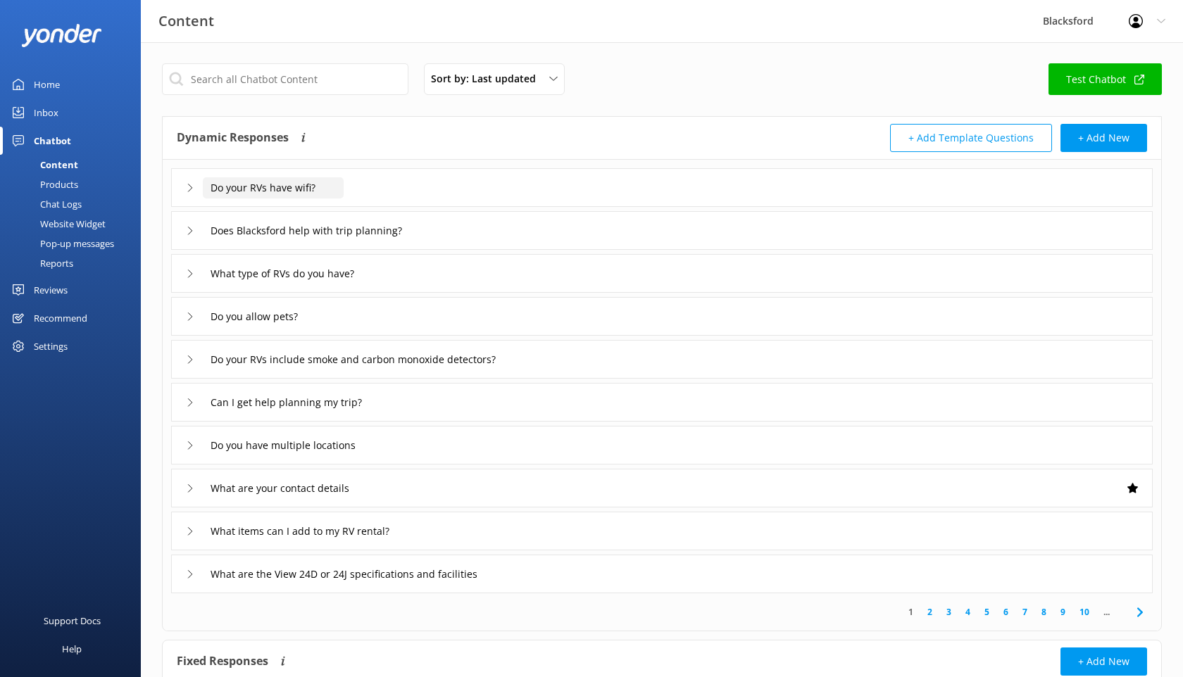
click at [263, 194] on input "Do your RVs have wifi?" at bounding box center [273, 187] width 141 height 21
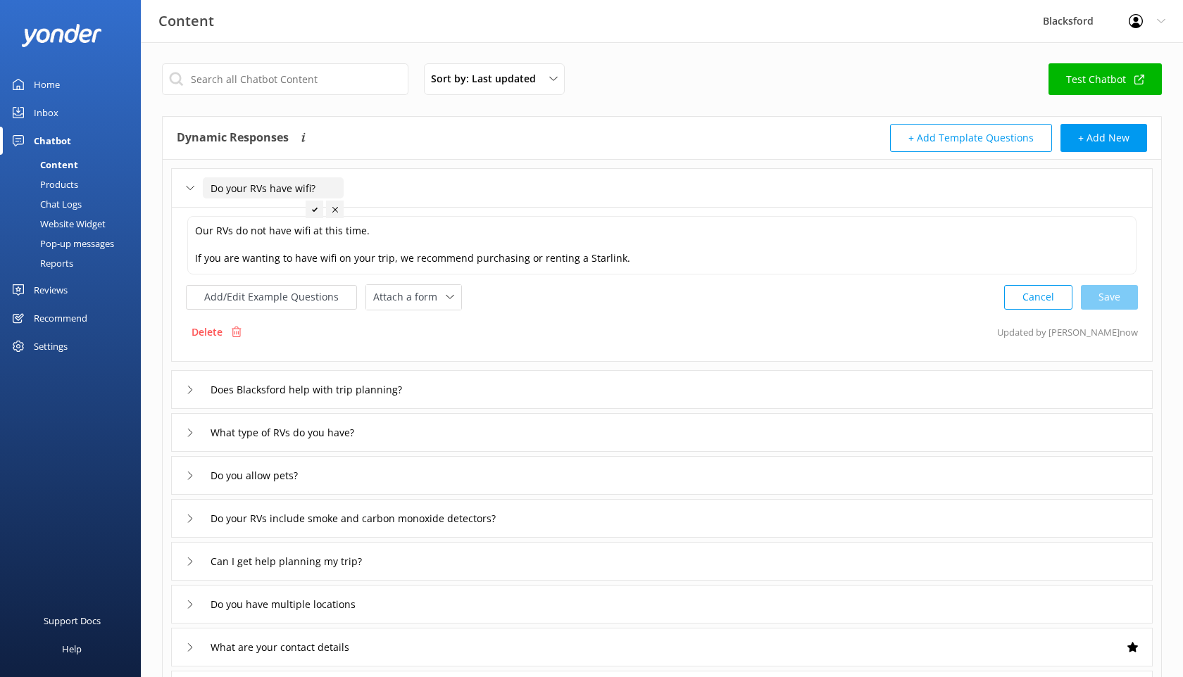
click at [244, 284] on div "Add/Edit Example Questions Attach a form Leave contact details Check availabili…" at bounding box center [324, 297] width 276 height 26
click at [242, 298] on button "Add/Edit Example Questions" at bounding box center [271, 297] width 171 height 25
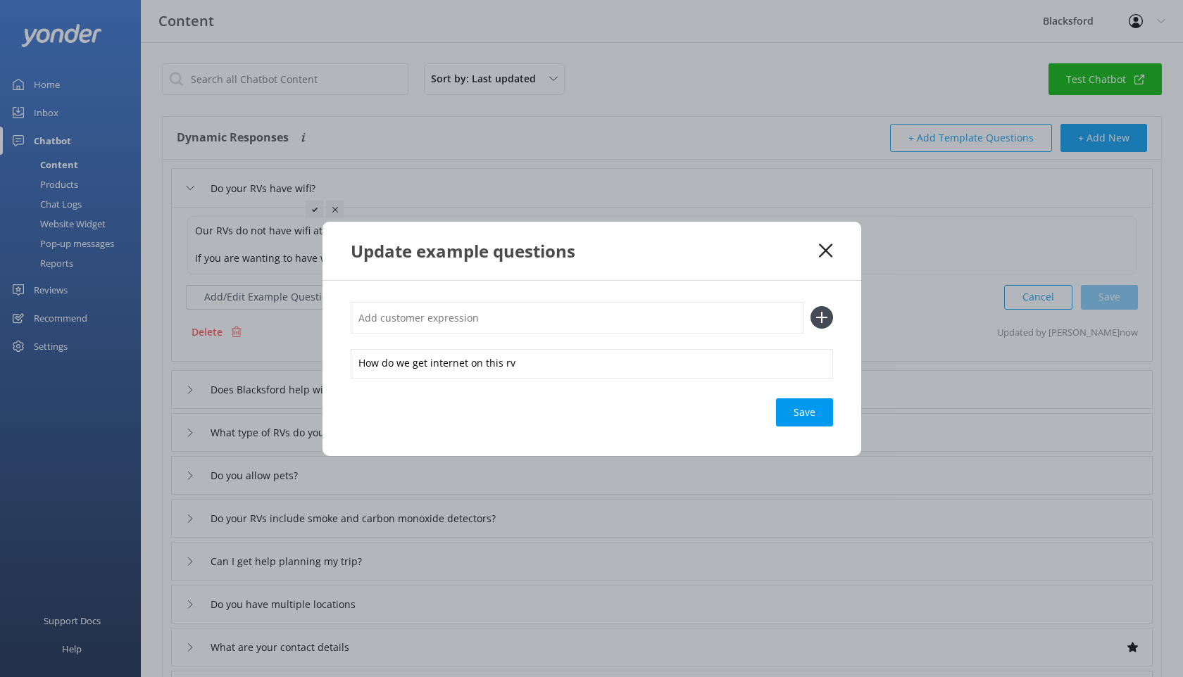
click at [477, 327] on input "text" at bounding box center [577, 318] width 453 height 32
paste input "How do we access internet then"
type input "How do we access internet then"
click at [822, 317] on use at bounding box center [821, 318] width 12 height 12
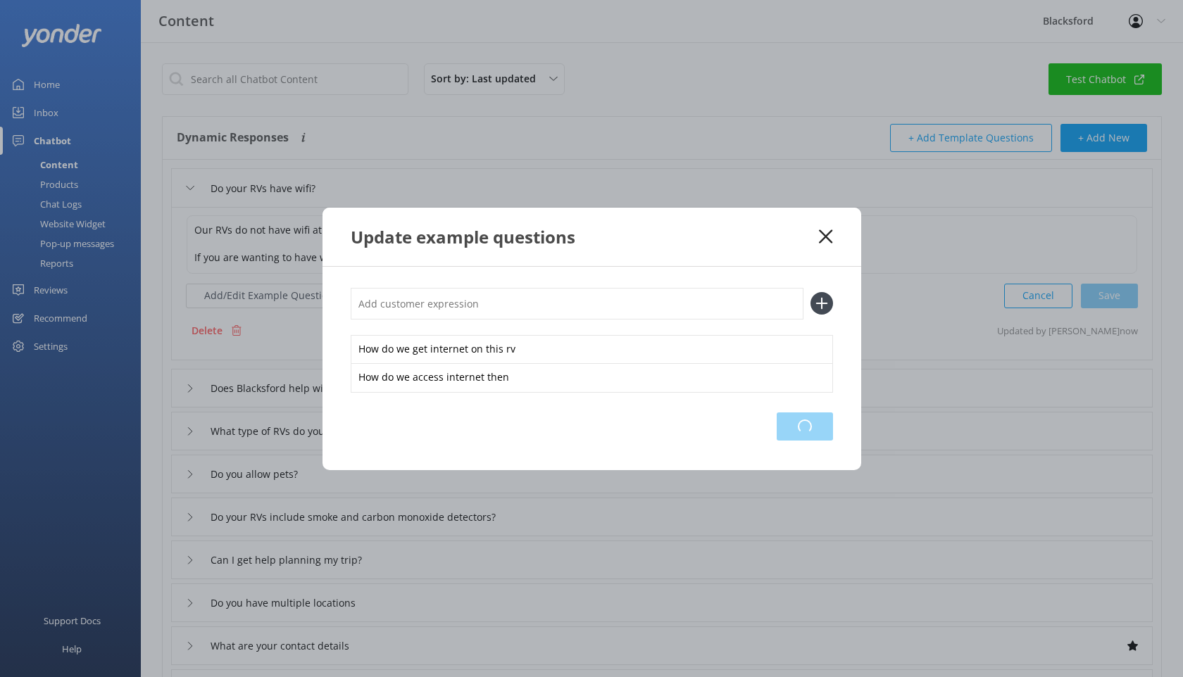
click at [808, 436] on div "Loading.." at bounding box center [805, 427] width 56 height 28
click at [828, 241] on icon at bounding box center [825, 237] width 13 height 14
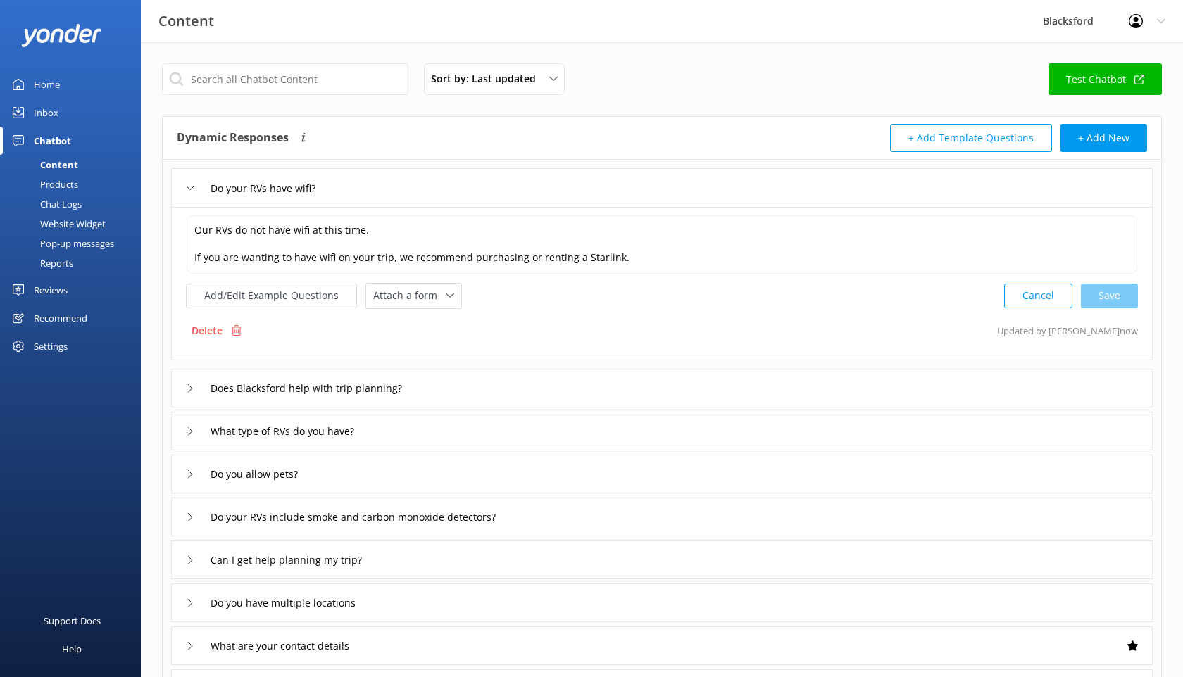
click at [76, 204] on div "Chat Logs" at bounding box center [44, 204] width 73 height 20
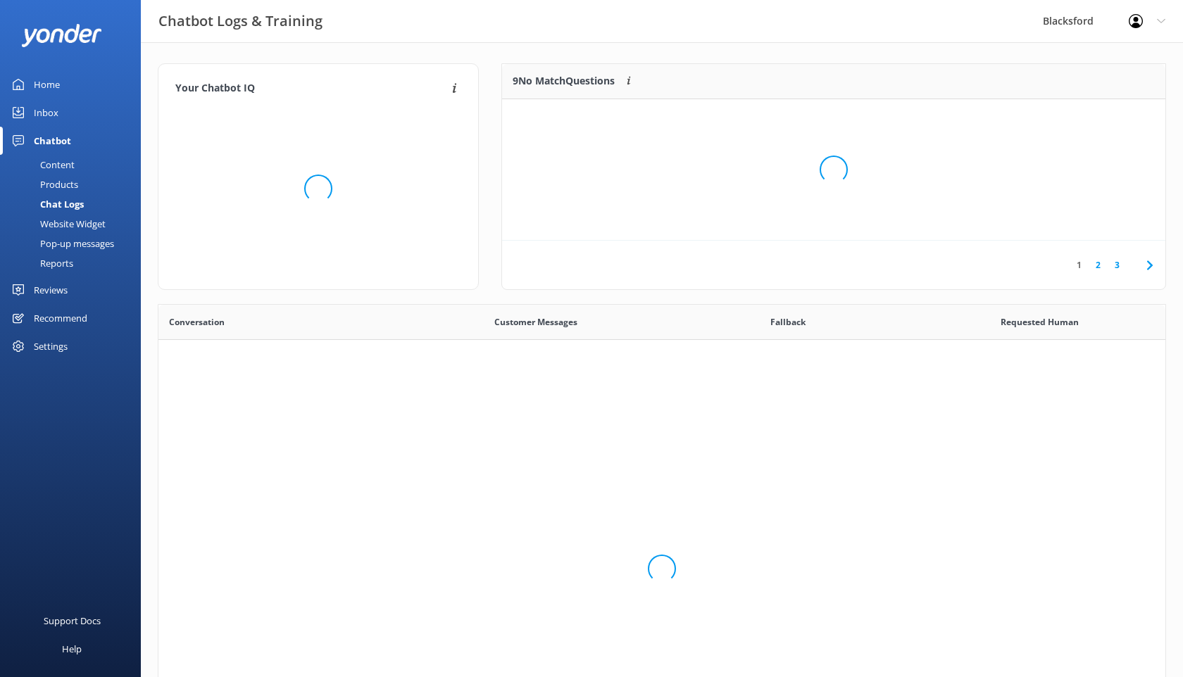
scroll to position [494, 1007]
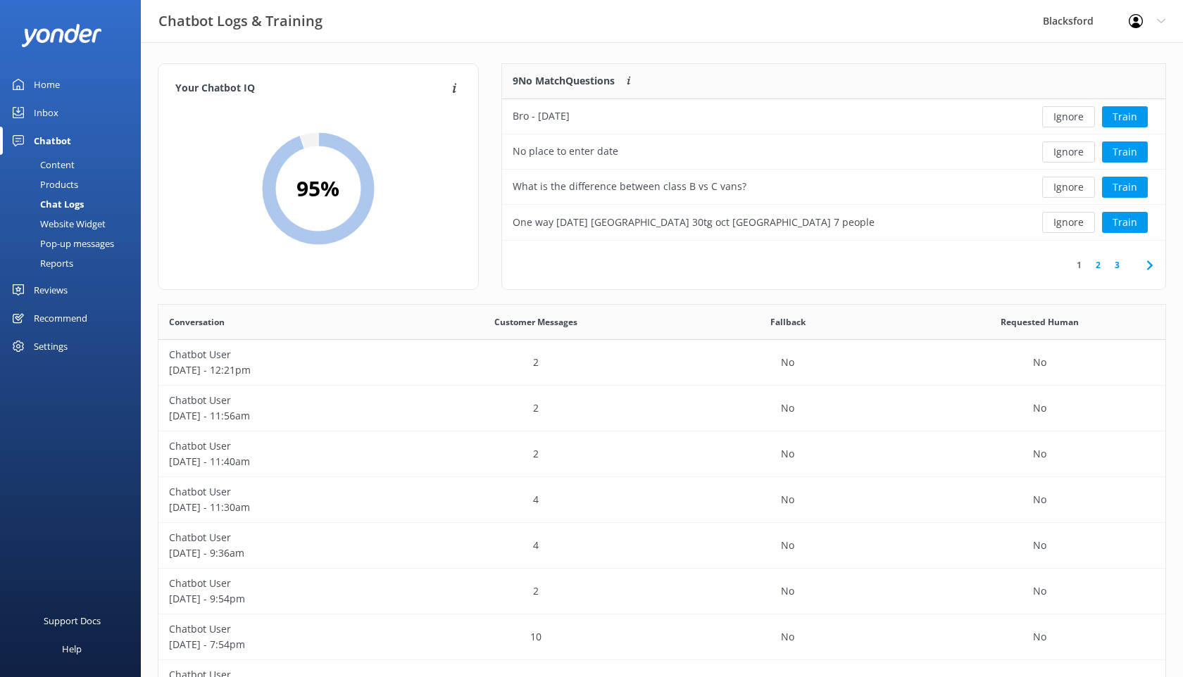
click at [49, 170] on div "Content" at bounding box center [41, 165] width 66 height 20
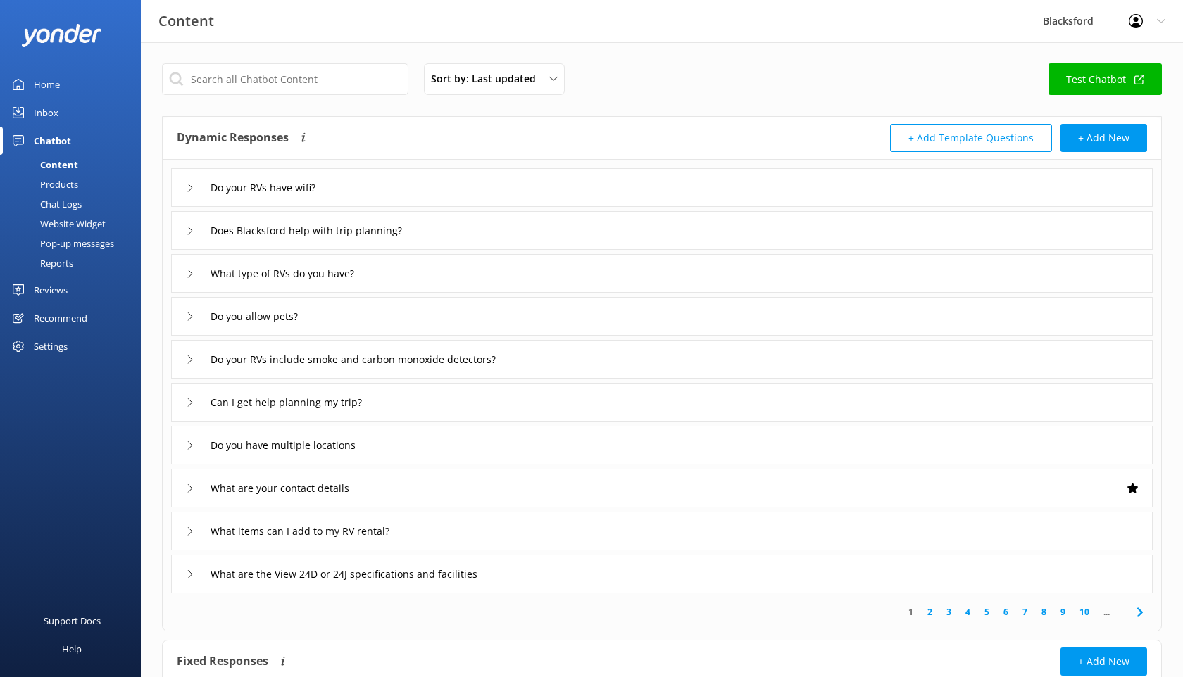
click at [52, 108] on div "Inbox" at bounding box center [46, 113] width 25 height 28
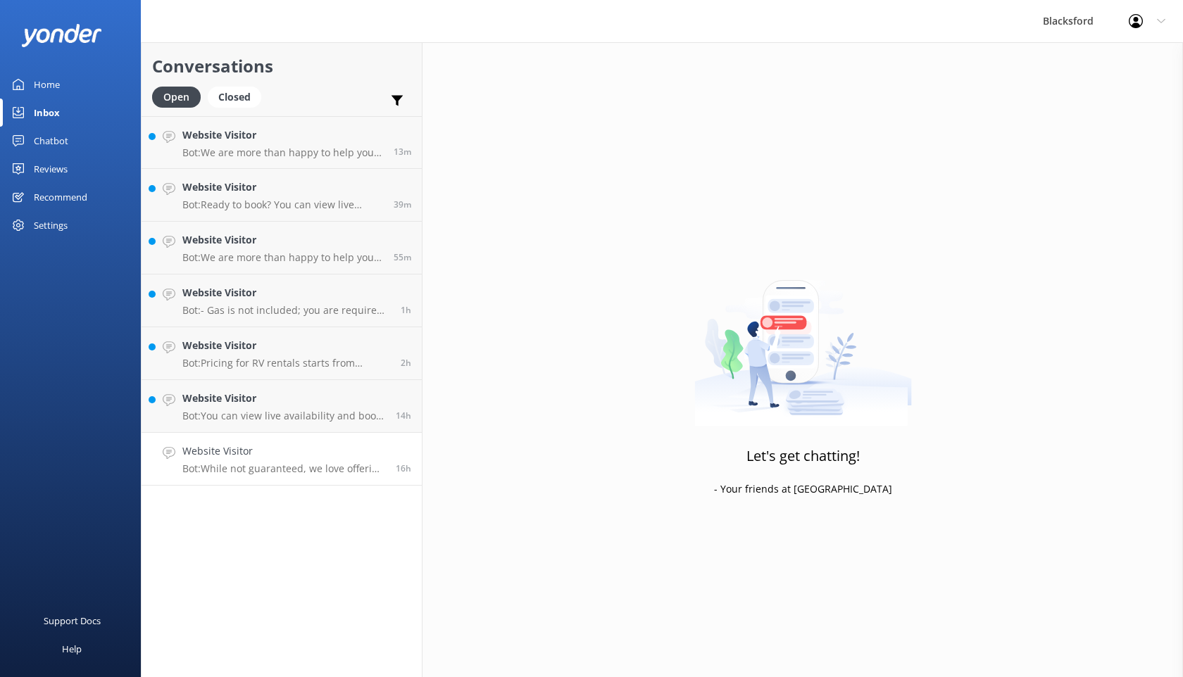
click at [326, 459] on div "Website Visitor Bot: While not guaranteed, we love offering one-way rentals and…" at bounding box center [283, 459] width 203 height 31
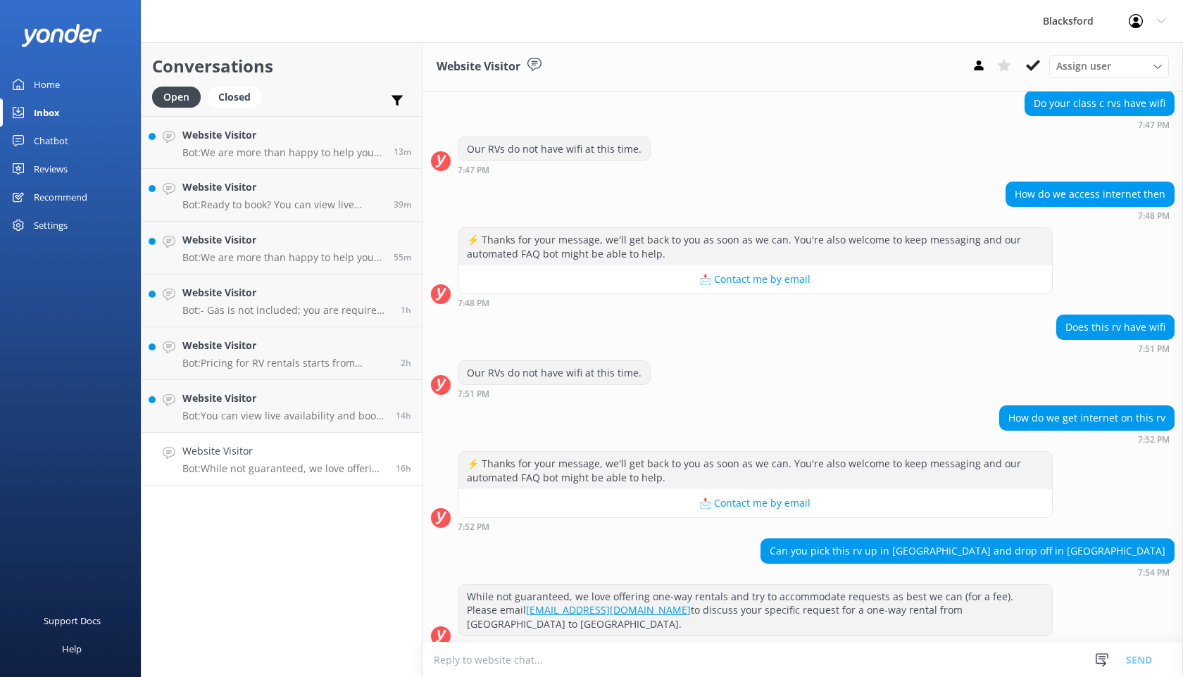
scroll to position [142, 0]
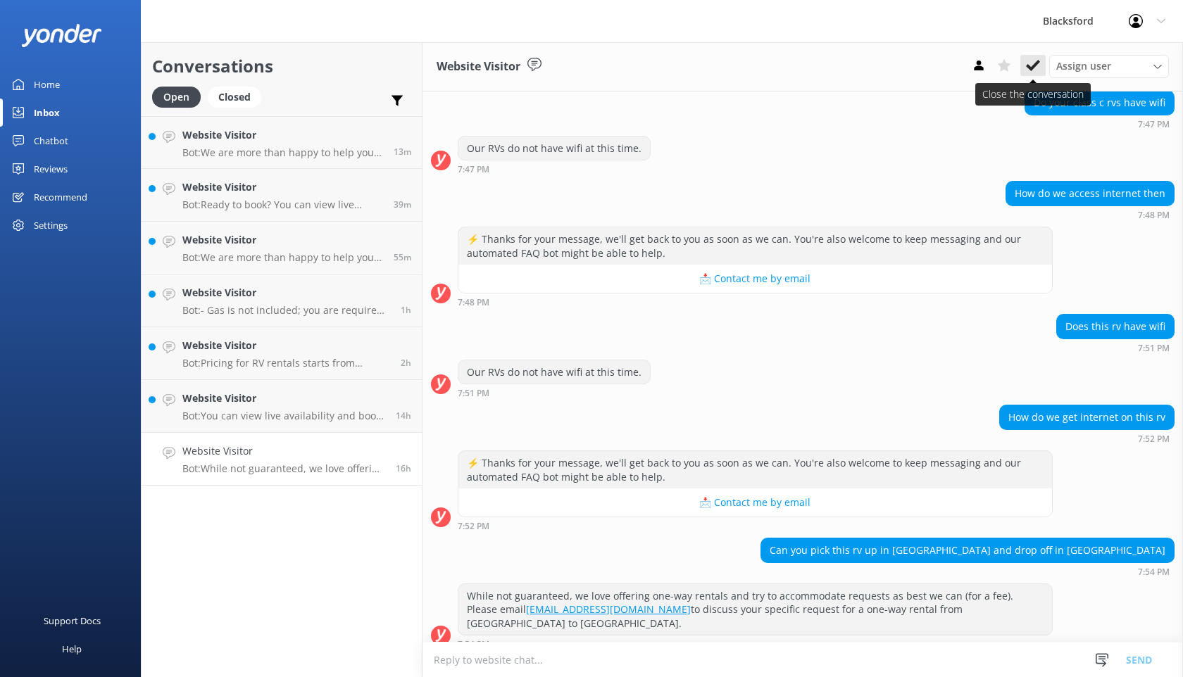
click at [1034, 65] on use at bounding box center [1033, 65] width 14 height 11
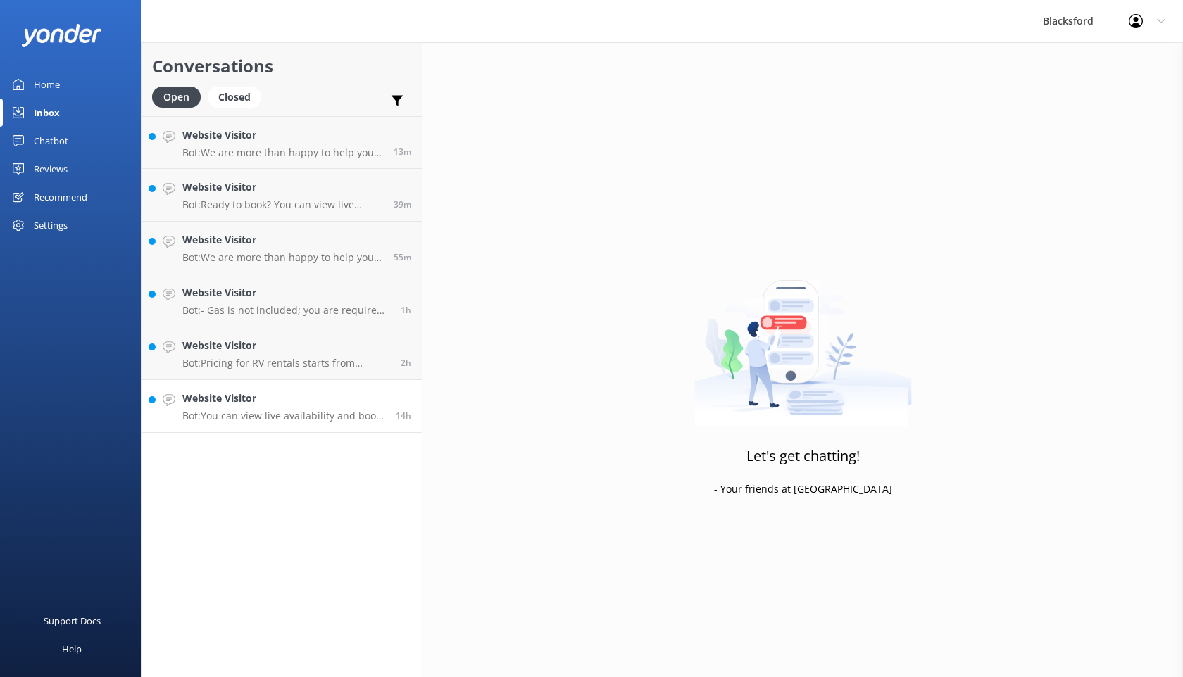
click at [270, 408] on div "Website Visitor Bot: You can view live availability and book your RV online by …" at bounding box center [283, 406] width 203 height 31
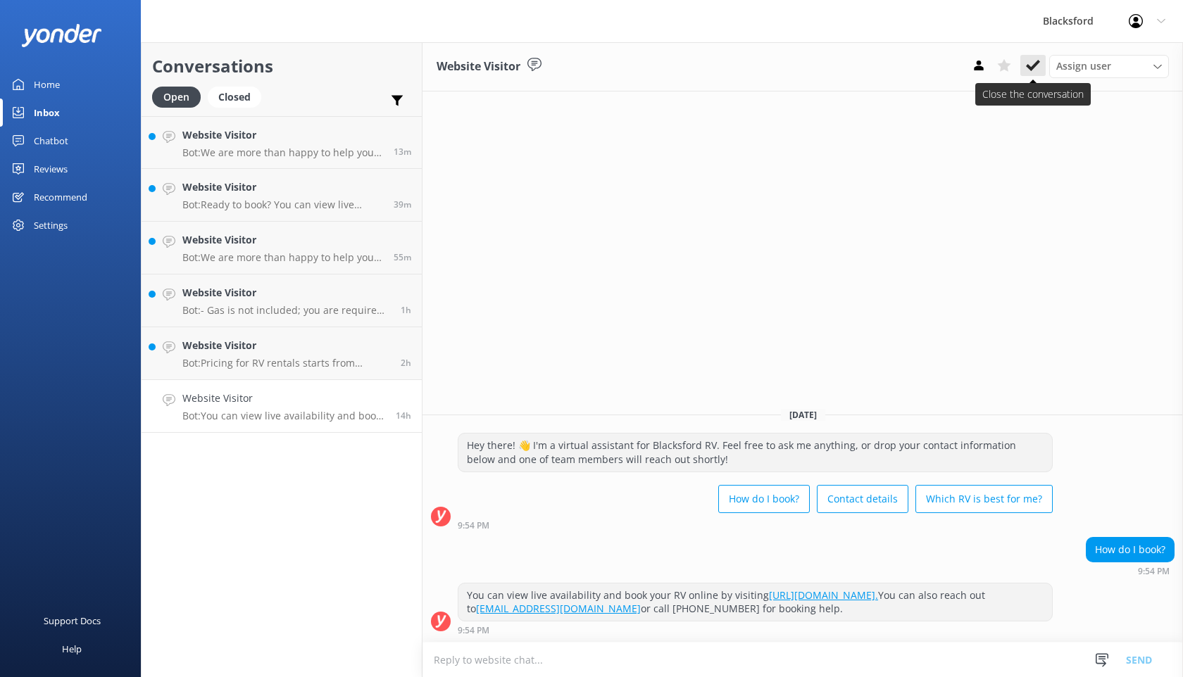
click at [1037, 59] on icon at bounding box center [1033, 65] width 14 height 14
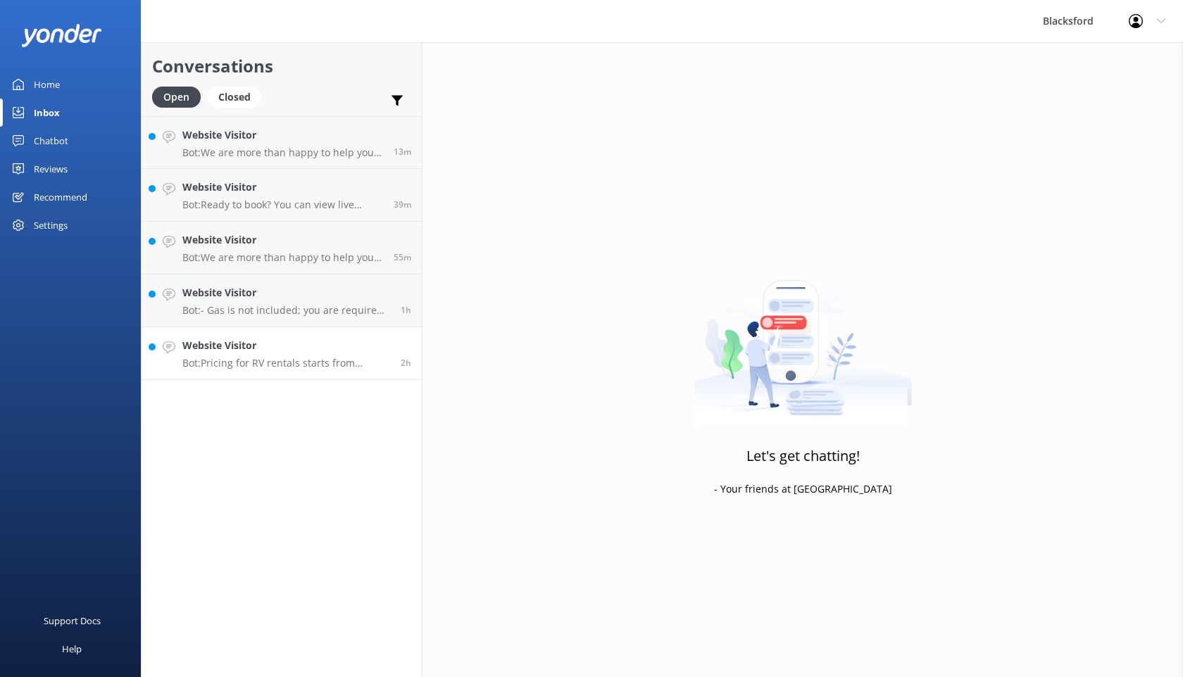
click at [350, 373] on link "Website Visitor Bot: Pricing for RV rentals starts from $275/day and varies bas…" at bounding box center [282, 353] width 280 height 53
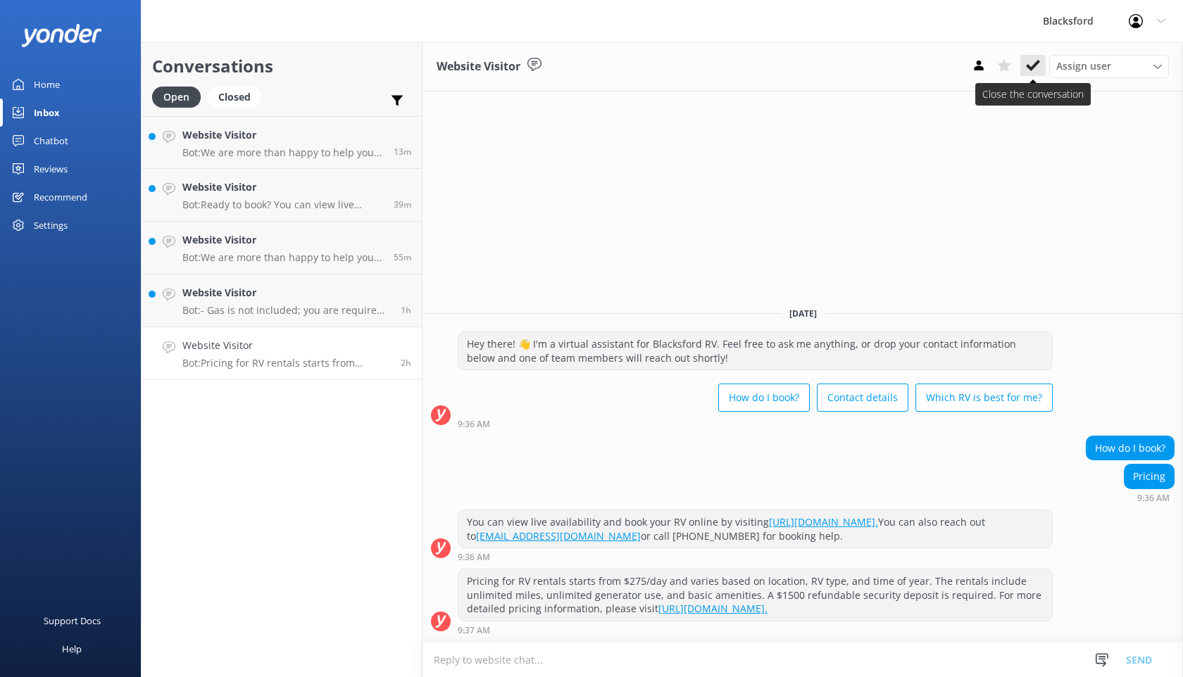
click at [1035, 63] on use at bounding box center [1033, 65] width 14 height 11
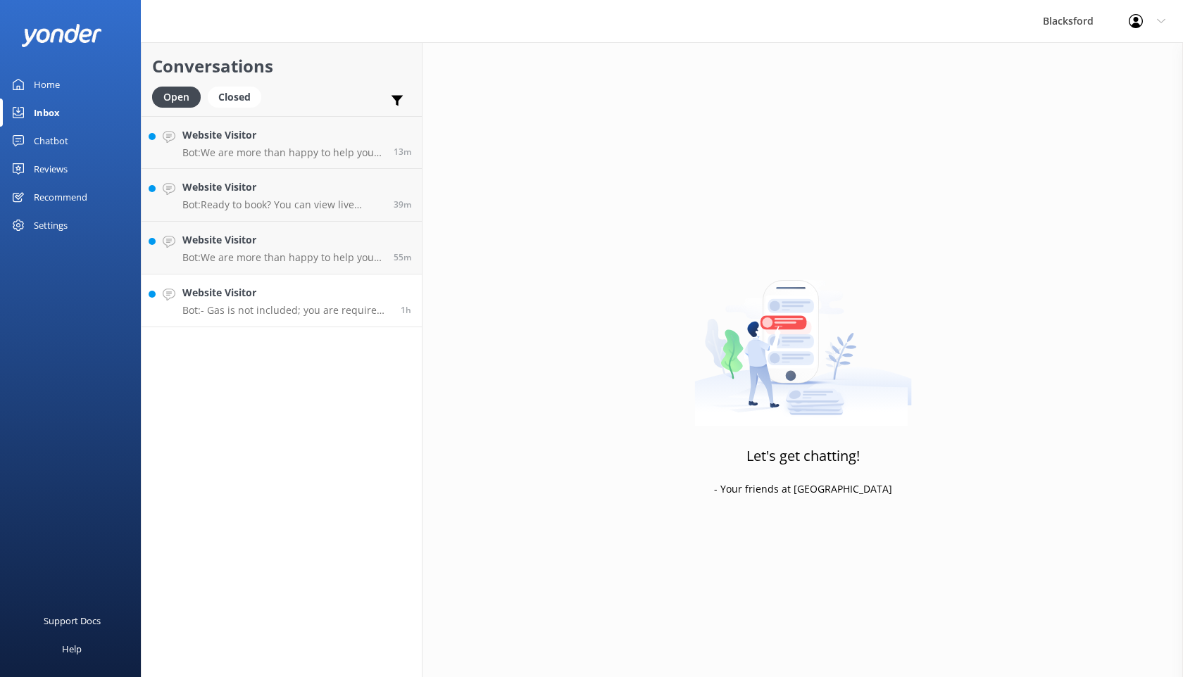
click at [286, 301] on div "Website Visitor Bot: - Gas is not included; you are required to return the RV w…" at bounding box center [286, 300] width 208 height 31
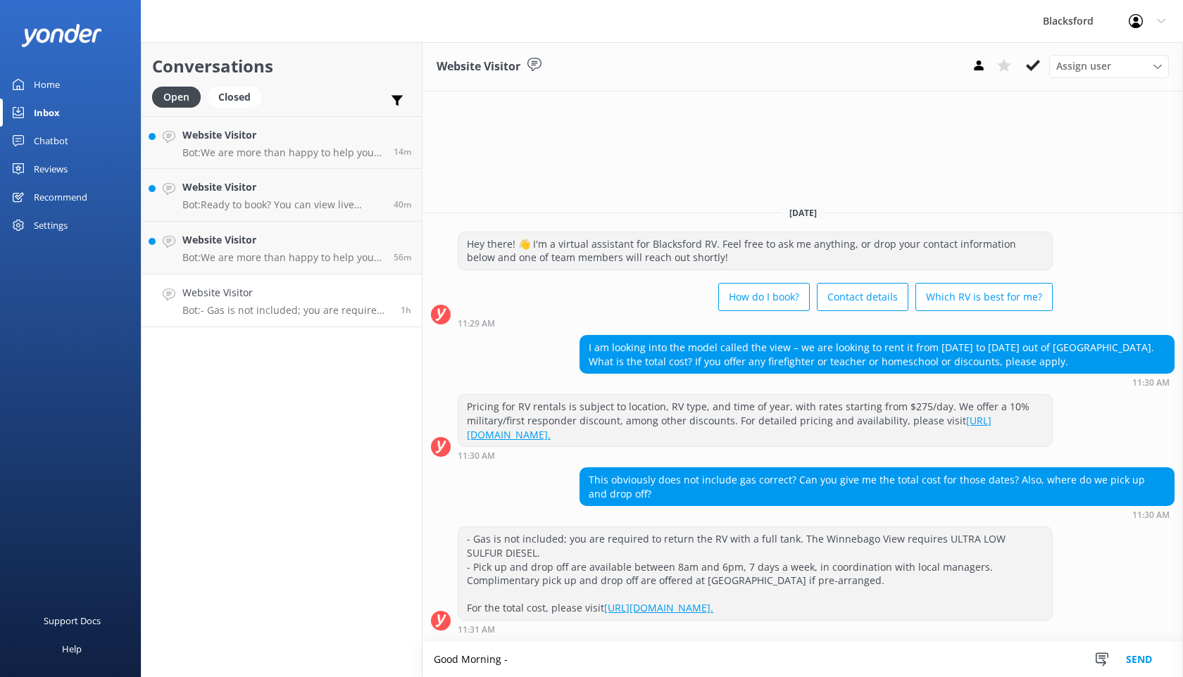
type textarea "Good Morning -"
click at [58, 146] on div "Chatbot" at bounding box center [51, 141] width 34 height 28
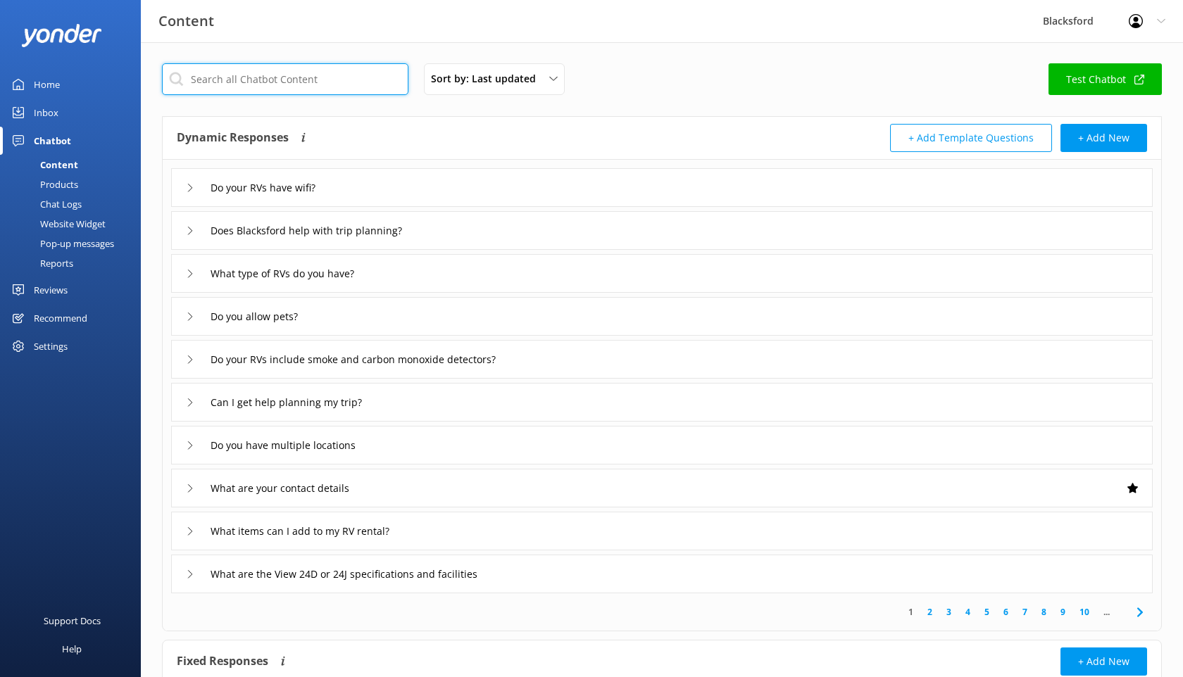
click at [280, 80] on input "text" at bounding box center [285, 79] width 246 height 32
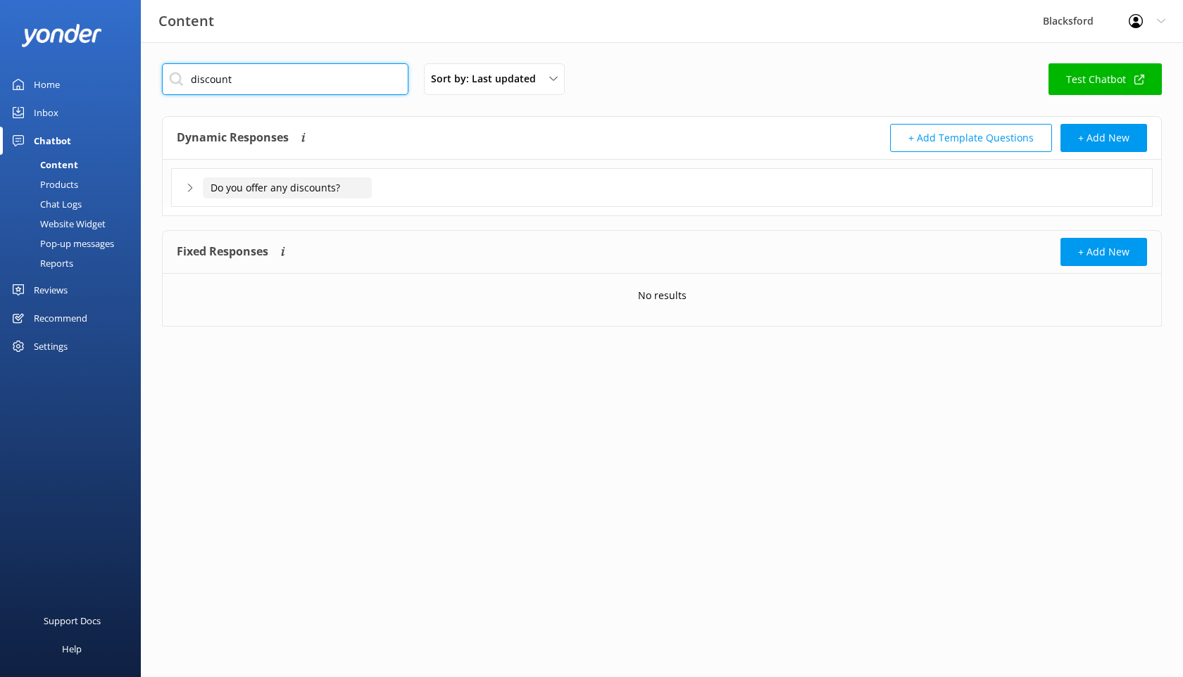
type input "discount"
click at [232, 179] on input "Do you offer any discounts?" at bounding box center [287, 187] width 169 height 21
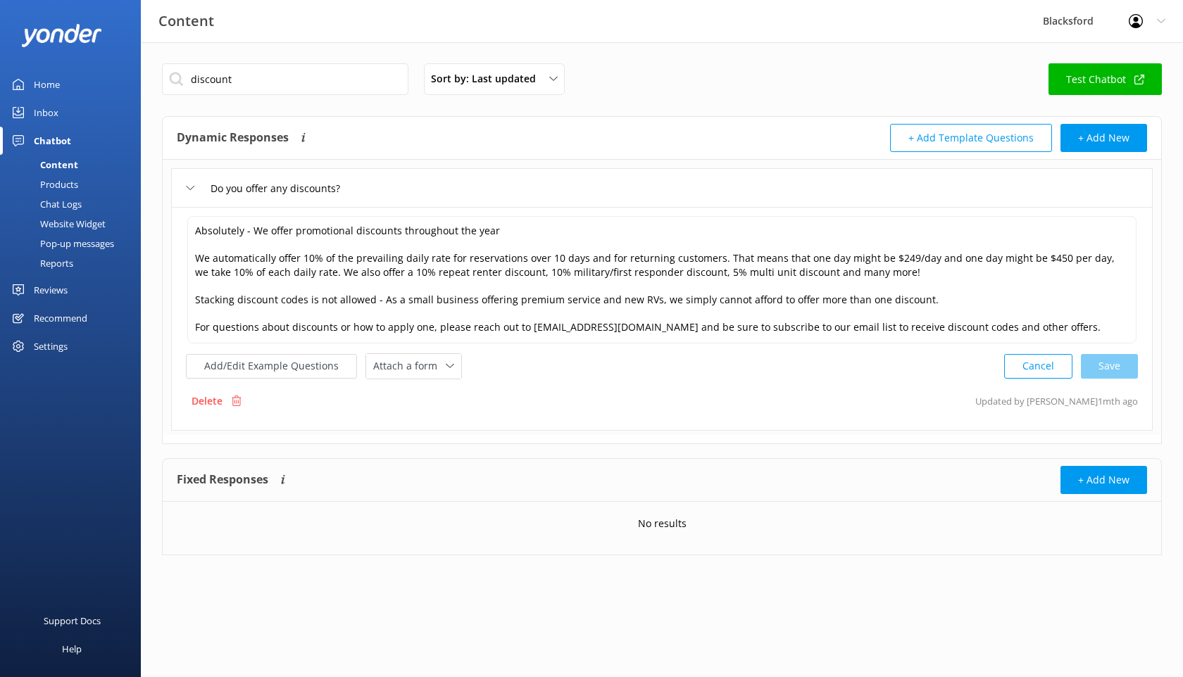
click at [74, 201] on div "Chat Logs" at bounding box center [44, 204] width 73 height 20
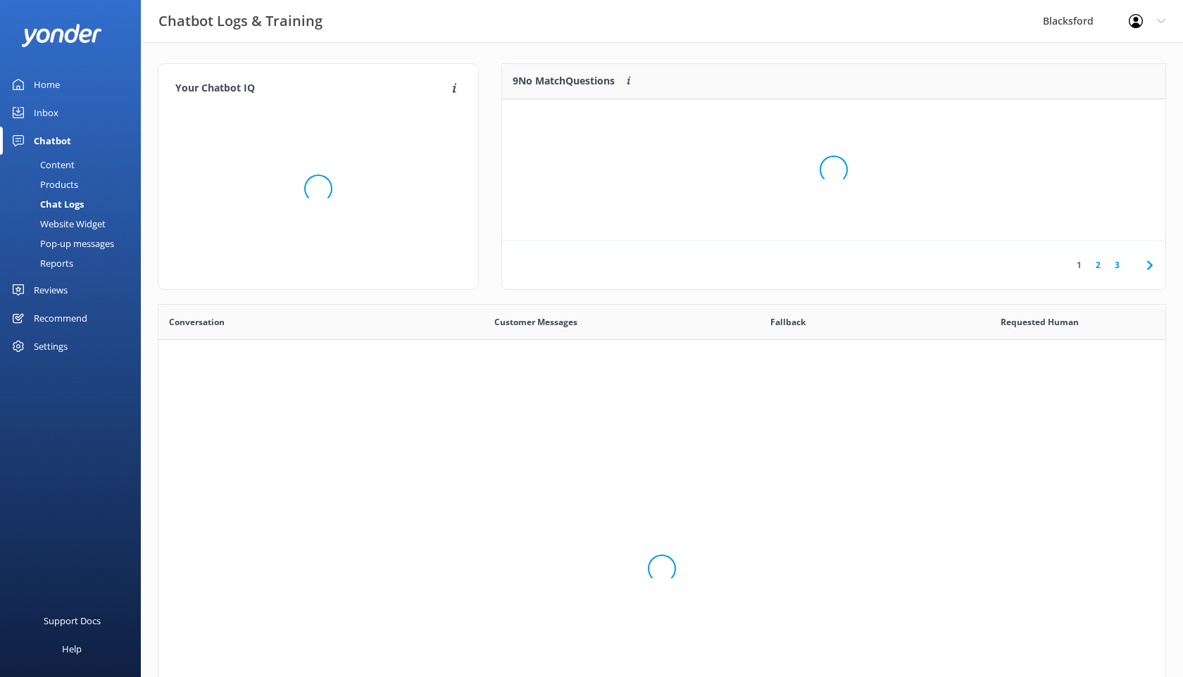
scroll to position [494, 1007]
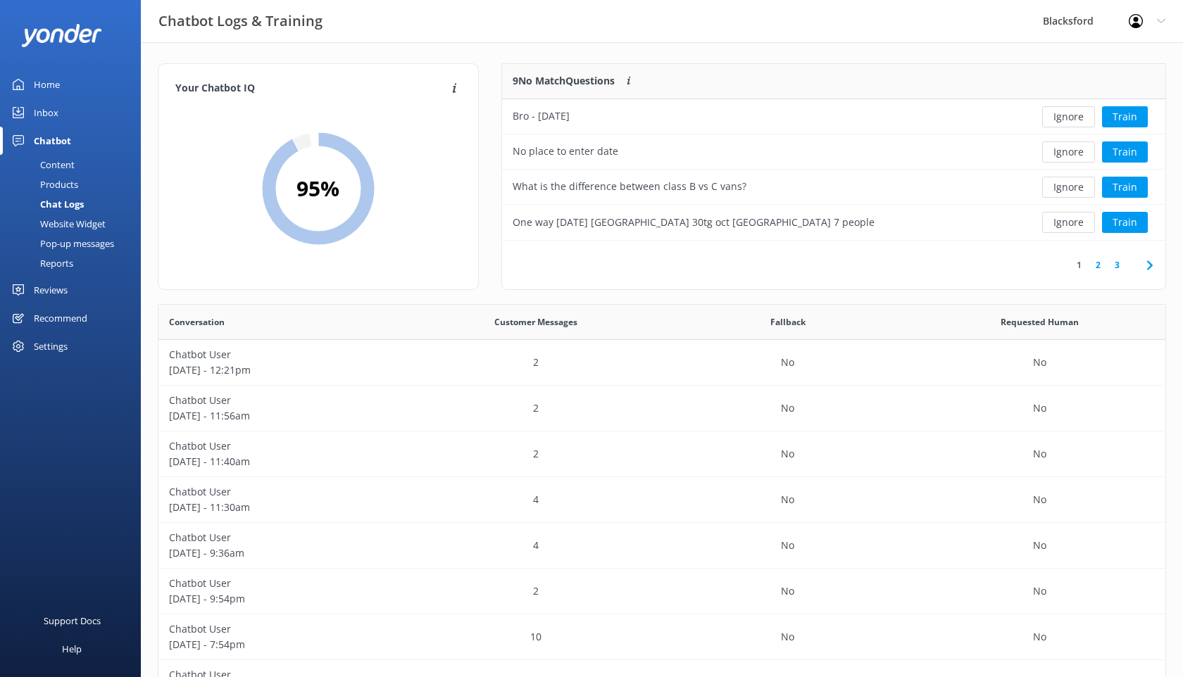
click at [49, 169] on div "Content" at bounding box center [41, 165] width 66 height 20
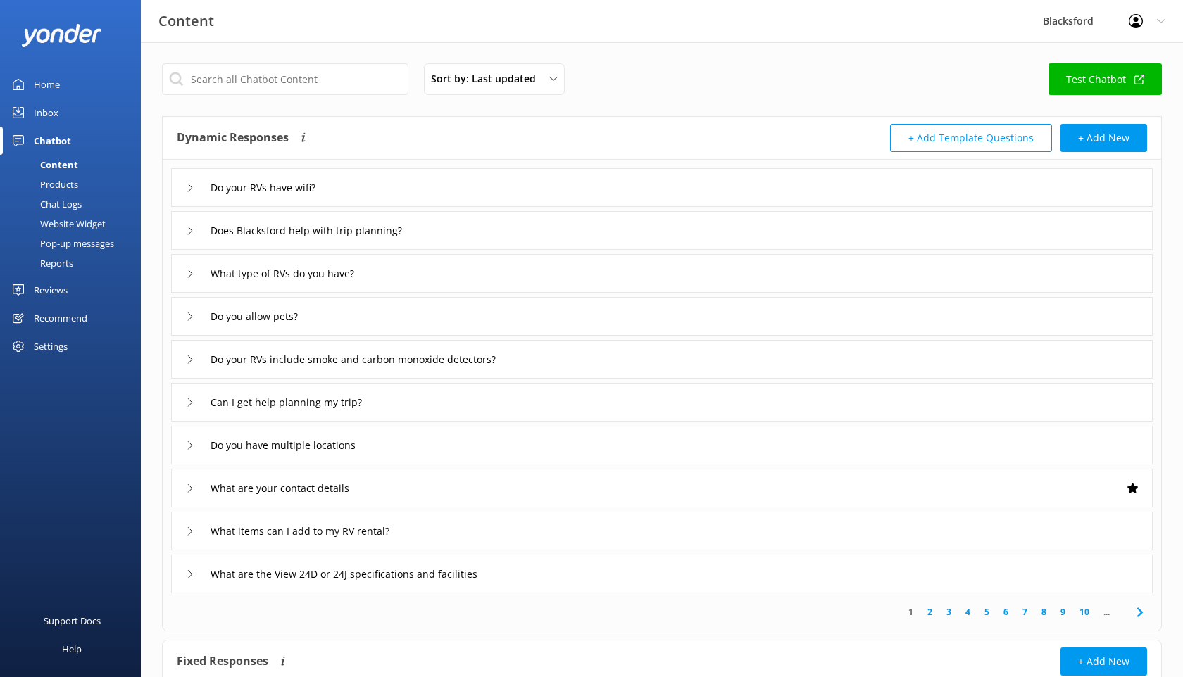
click at [62, 209] on div "Chat Logs" at bounding box center [44, 204] width 73 height 20
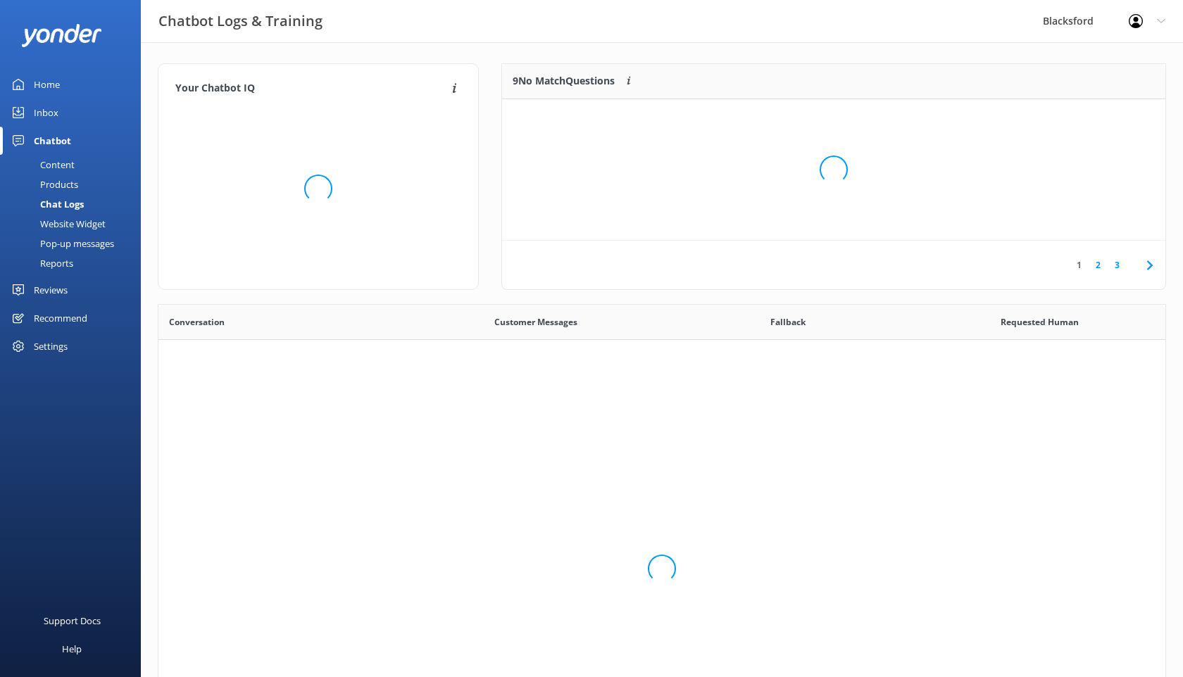
scroll to position [494, 1007]
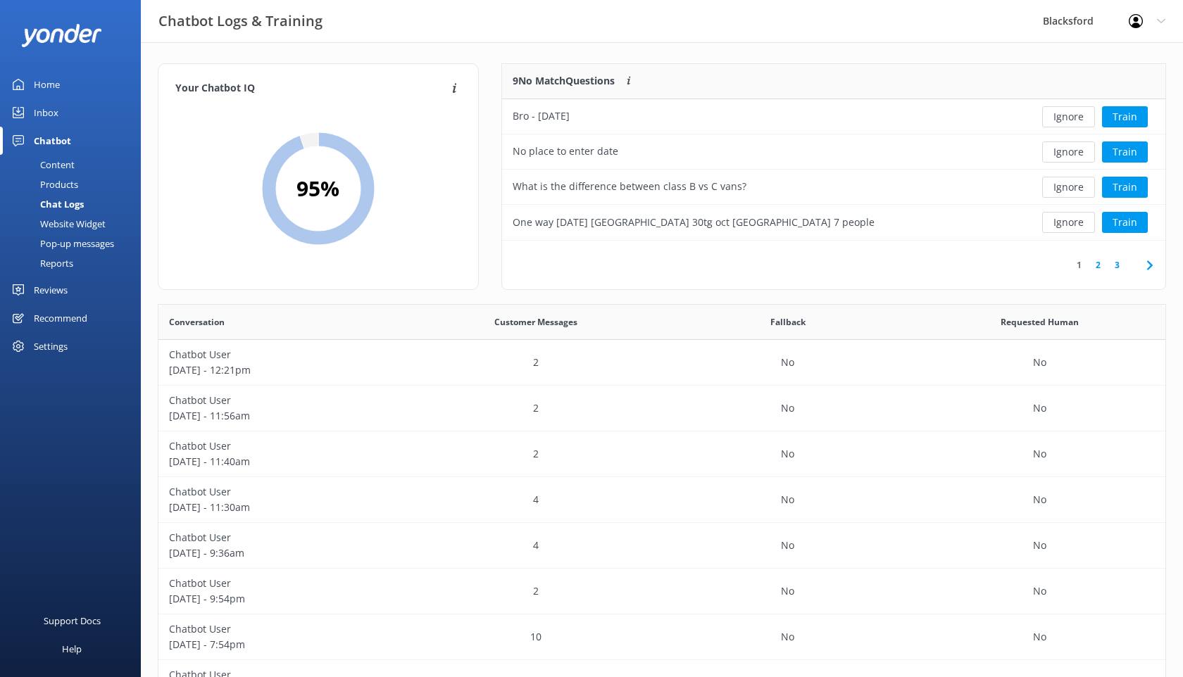
click at [51, 106] on div "Inbox" at bounding box center [46, 113] width 25 height 28
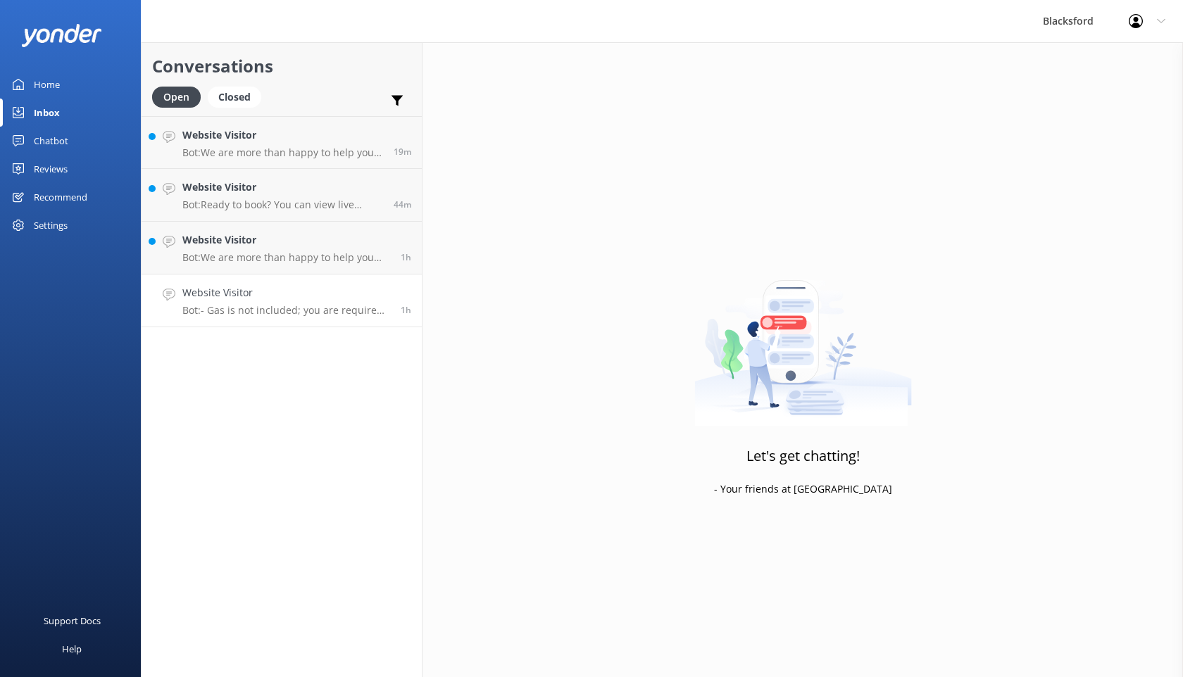
click at [284, 291] on h4 "Website Visitor" at bounding box center [286, 292] width 208 height 15
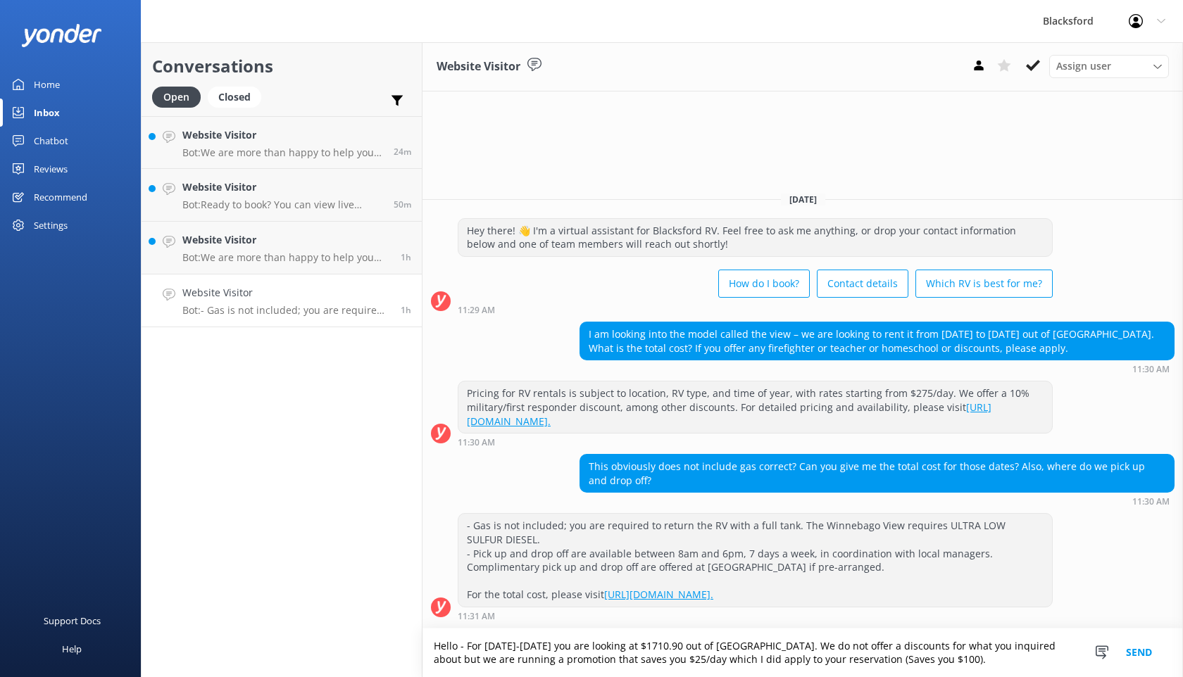
drag, startPoint x: 904, startPoint y: 662, endPoint x: 755, endPoint y: 646, distance: 149.4
click at [755, 646] on textarea "Hello - For [DATE]-[DATE] you are looking at $1710.90 out of [GEOGRAPHIC_DATA].…" at bounding box center [802, 653] width 760 height 49
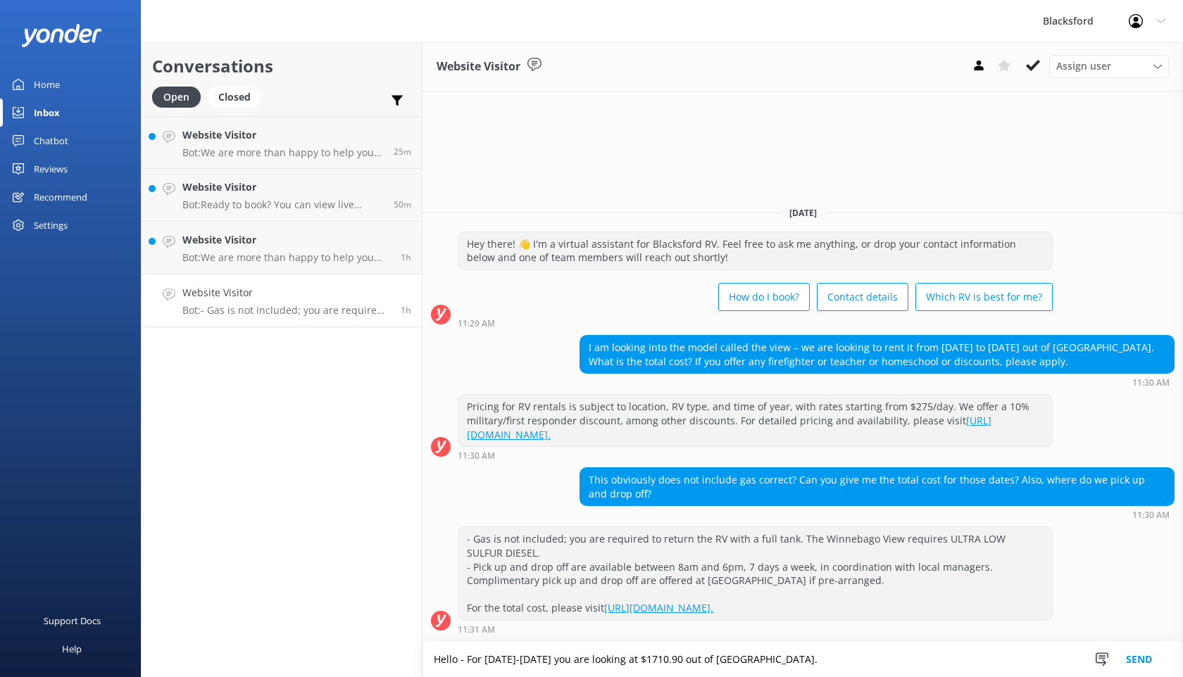
click at [677, 657] on textarea "Hello - For [DATE]-[DATE] you are looking at $1710.90 out of [GEOGRAPHIC_DATA]." at bounding box center [802, 659] width 760 height 35
click at [757, 665] on textarea "Hello - For [DATE]-[DATE] you are looking at $1662.03 out of [GEOGRAPHIC_DATA]." at bounding box center [802, 659] width 760 height 35
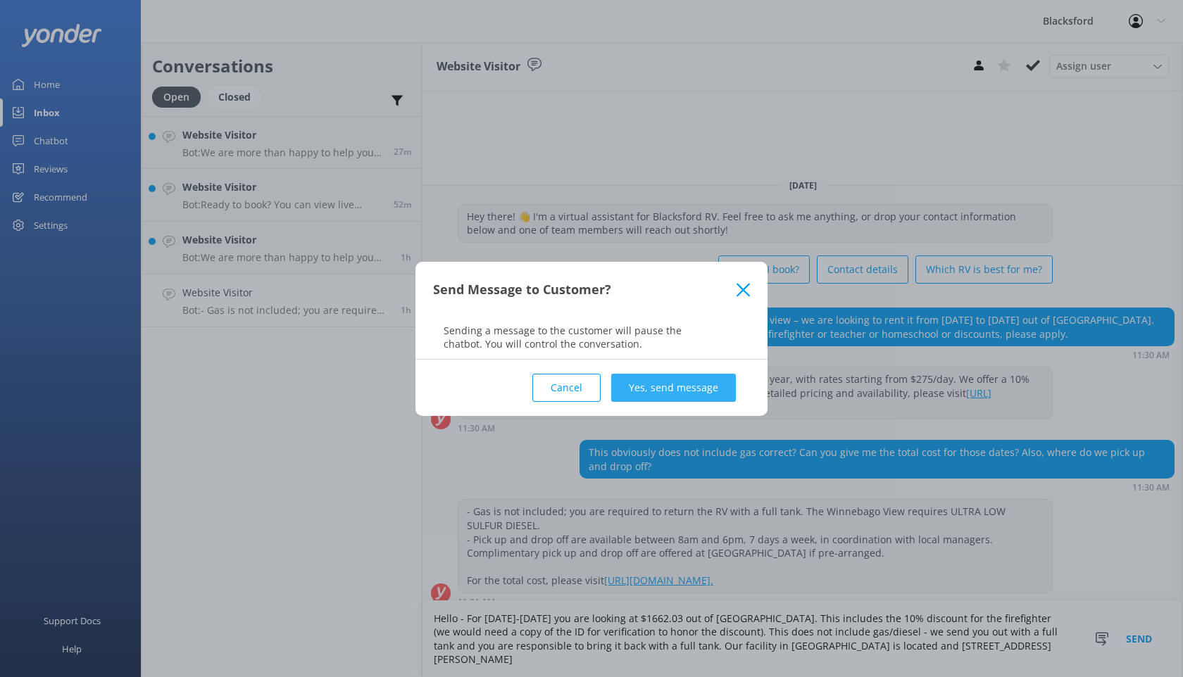
type textarea "Hello - For [DATE]-[DATE] you are looking at $1662.03 out of [GEOGRAPHIC_DATA].…"
click at [677, 389] on button "Yes, send message" at bounding box center [673, 388] width 125 height 28
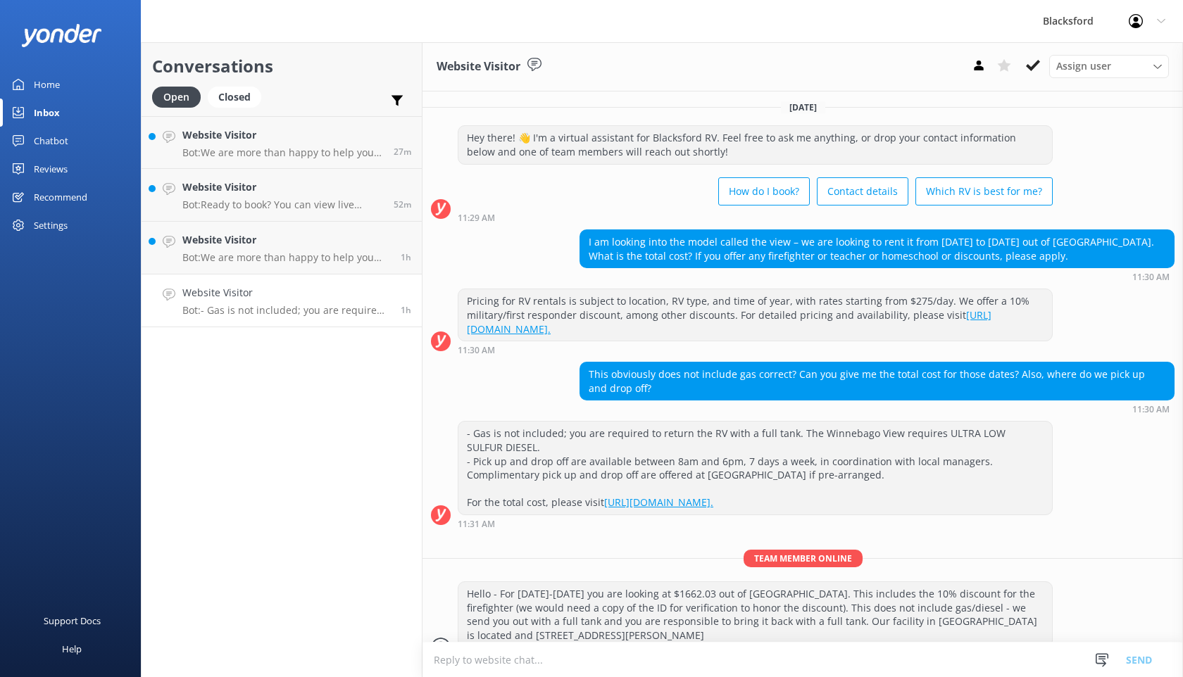
scroll to position [1, 0]
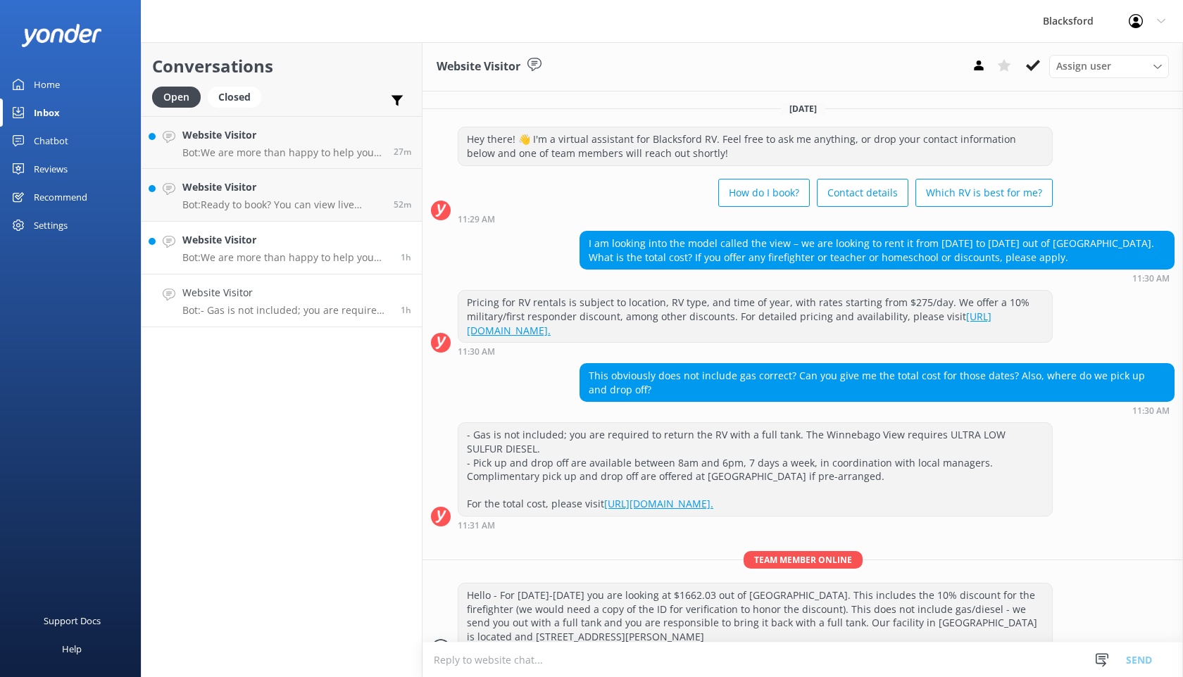
click at [315, 239] on h4 "Website Visitor" at bounding box center [286, 239] width 208 height 15
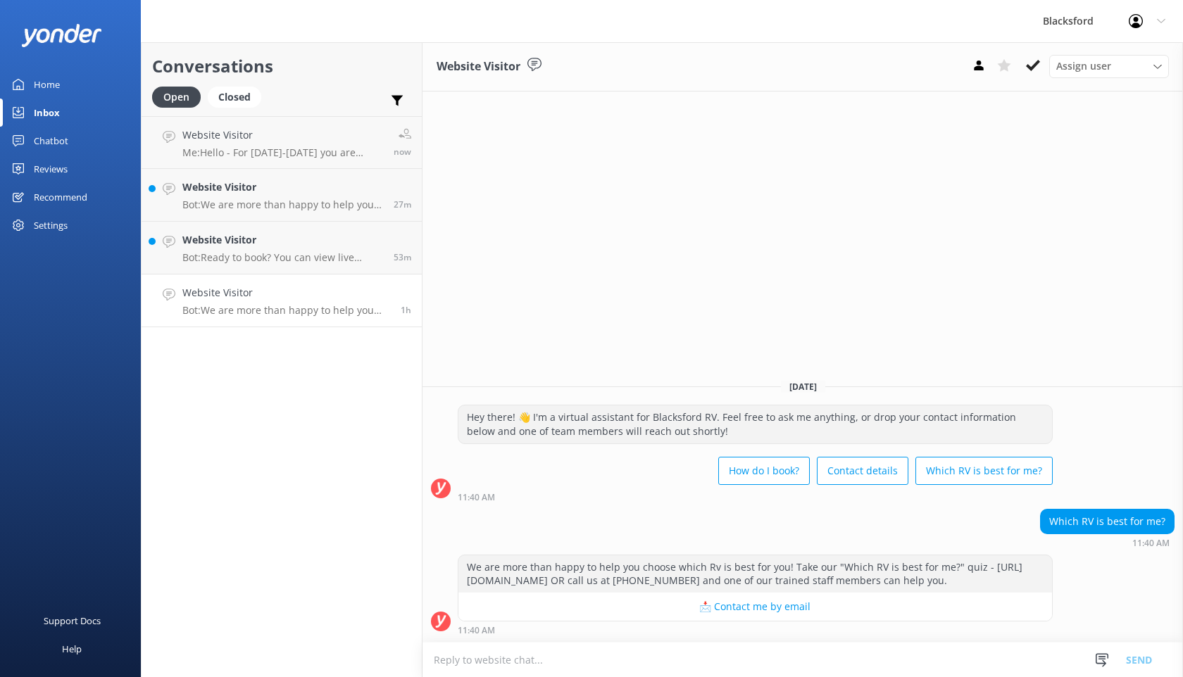
click at [58, 148] on div "Chatbot" at bounding box center [51, 141] width 34 height 28
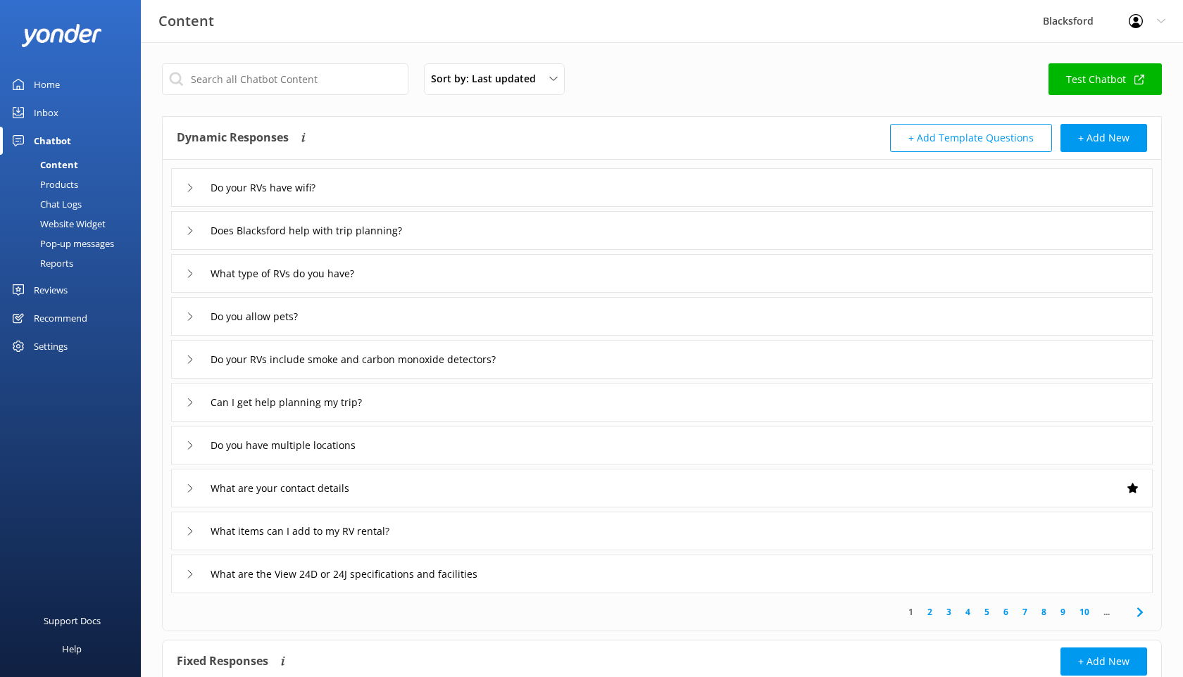
click at [67, 208] on div "Chat Logs" at bounding box center [44, 204] width 73 height 20
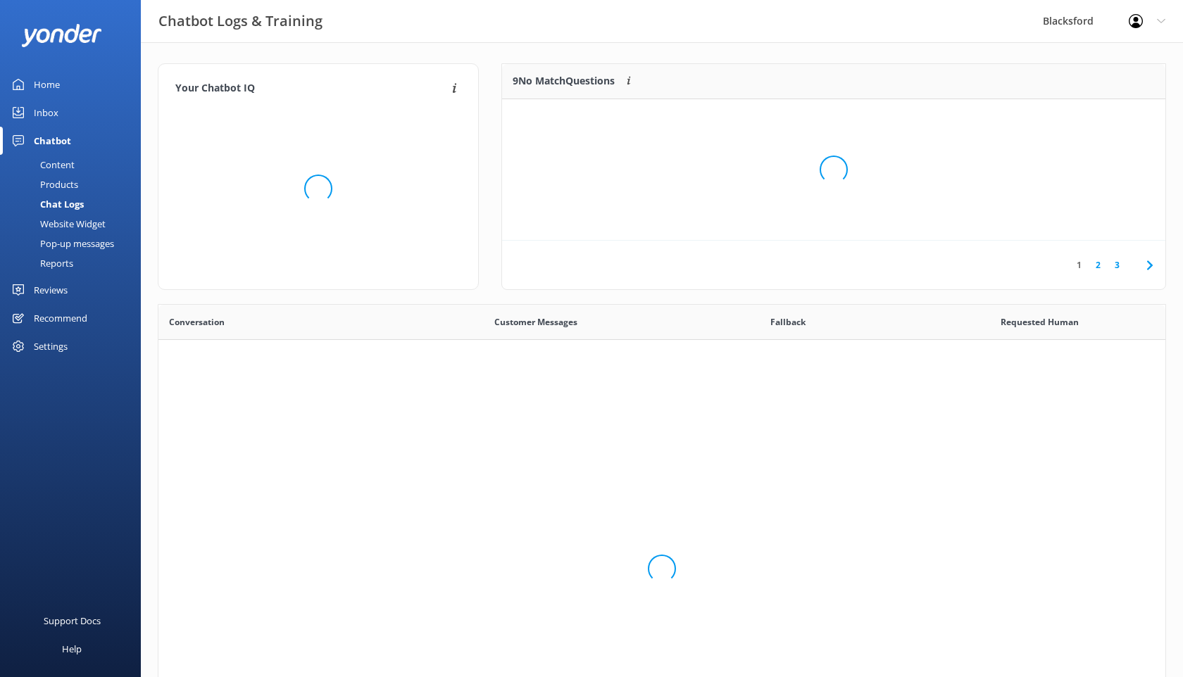
scroll to position [494, 1007]
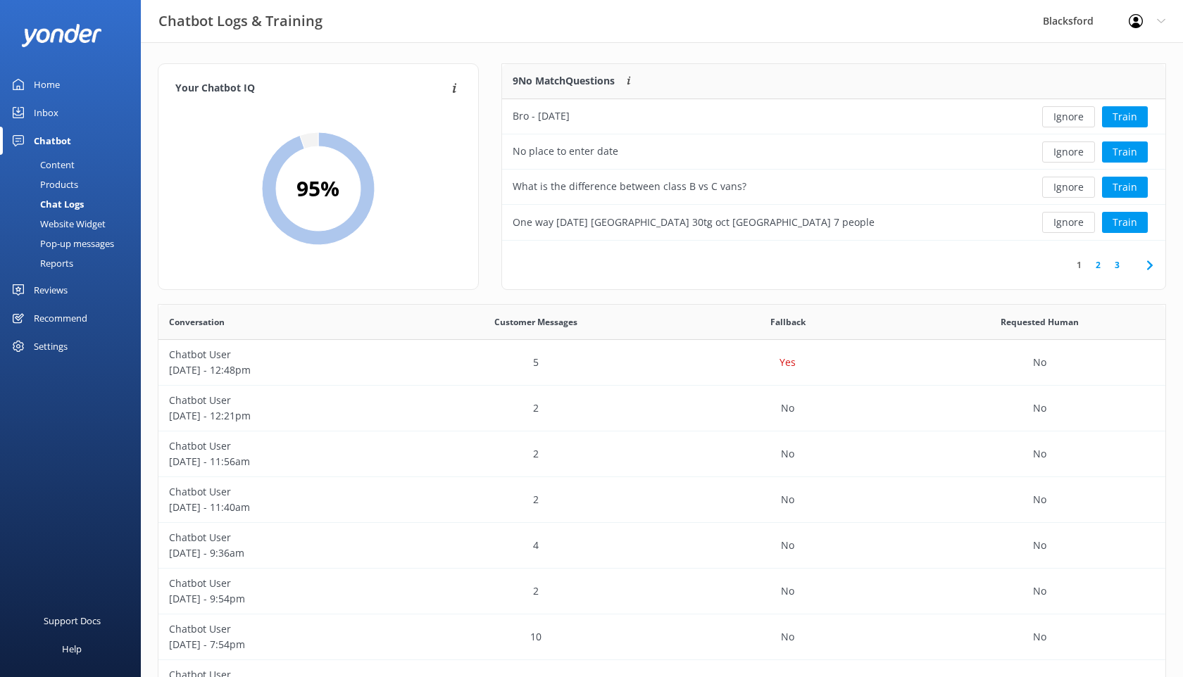
click at [1120, 265] on link "3" at bounding box center [1116, 264] width 19 height 13
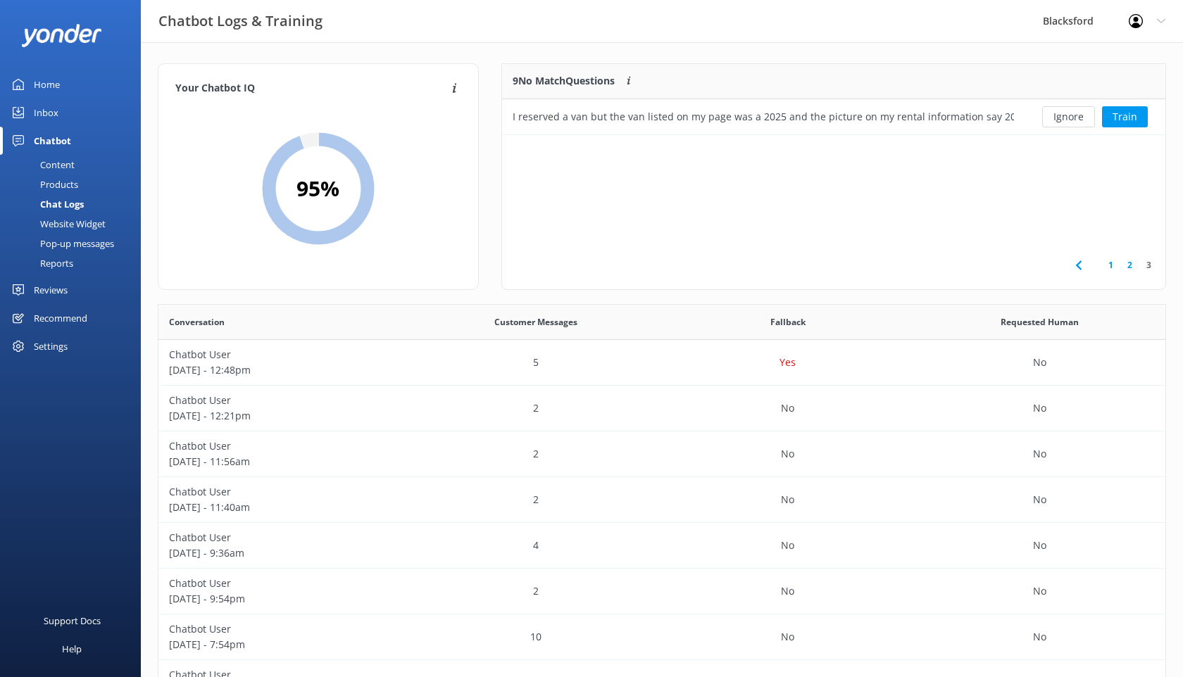
scroll to position [71, 663]
click at [56, 118] on div "Inbox" at bounding box center [46, 113] width 25 height 28
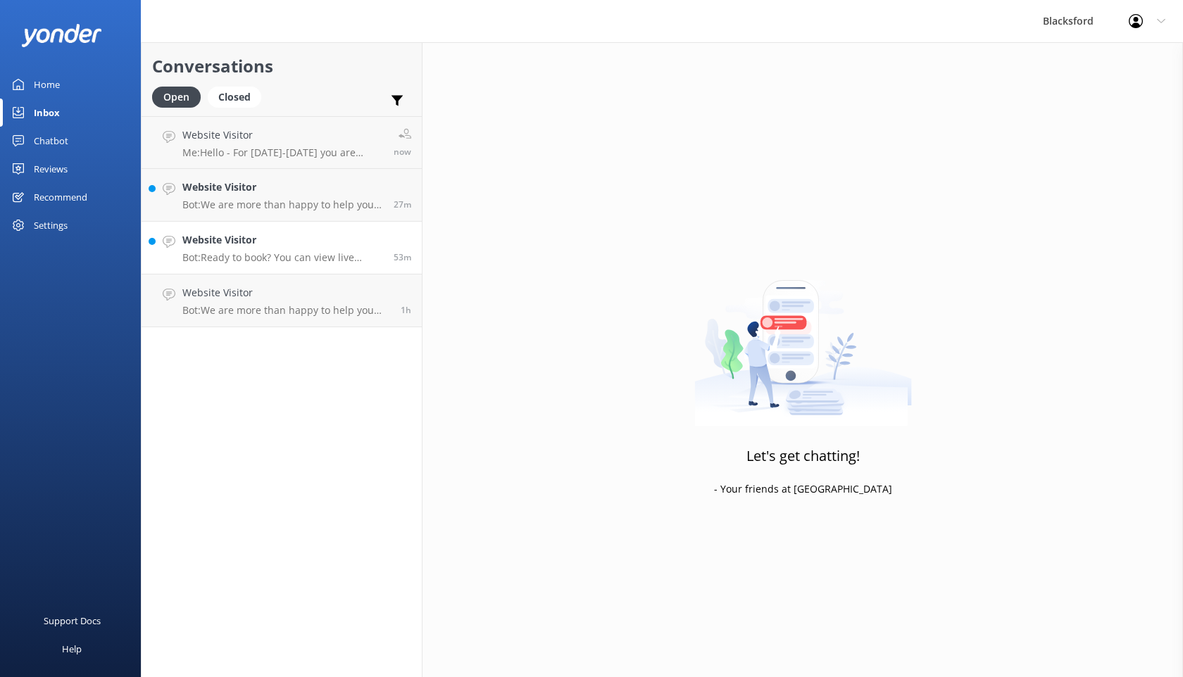
click at [253, 229] on link "Website Visitor Bot: Ready to book? You can view live availability and book you…" at bounding box center [282, 248] width 280 height 53
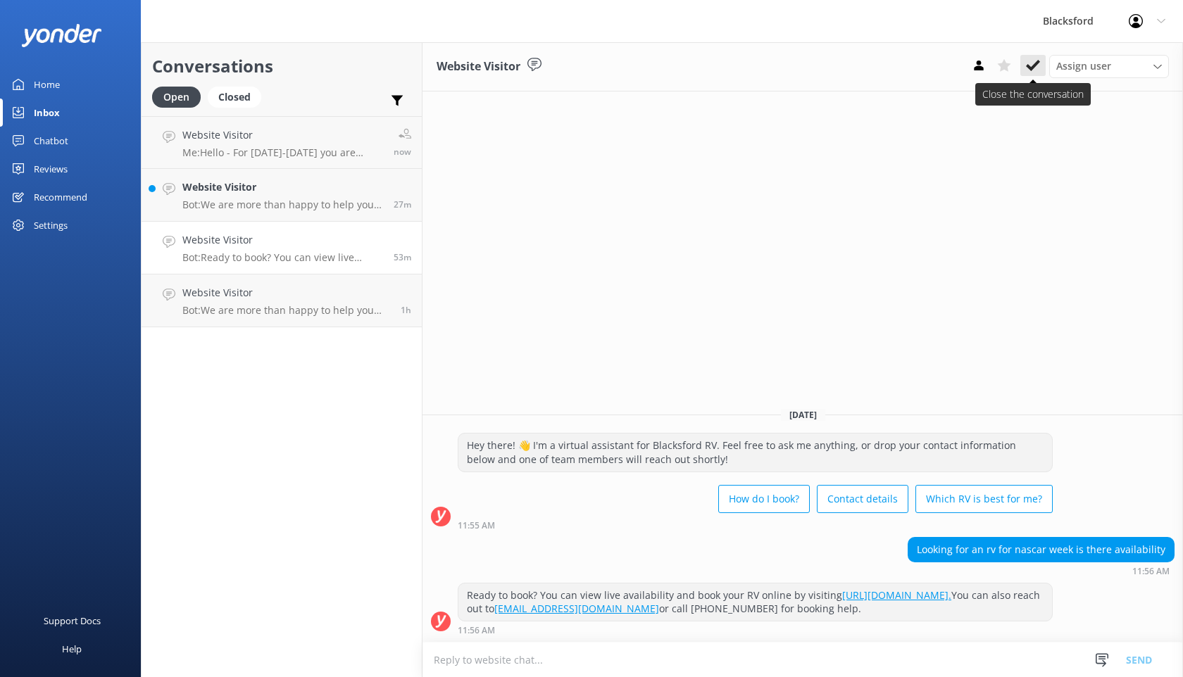
click at [1038, 63] on icon at bounding box center [1033, 65] width 14 height 14
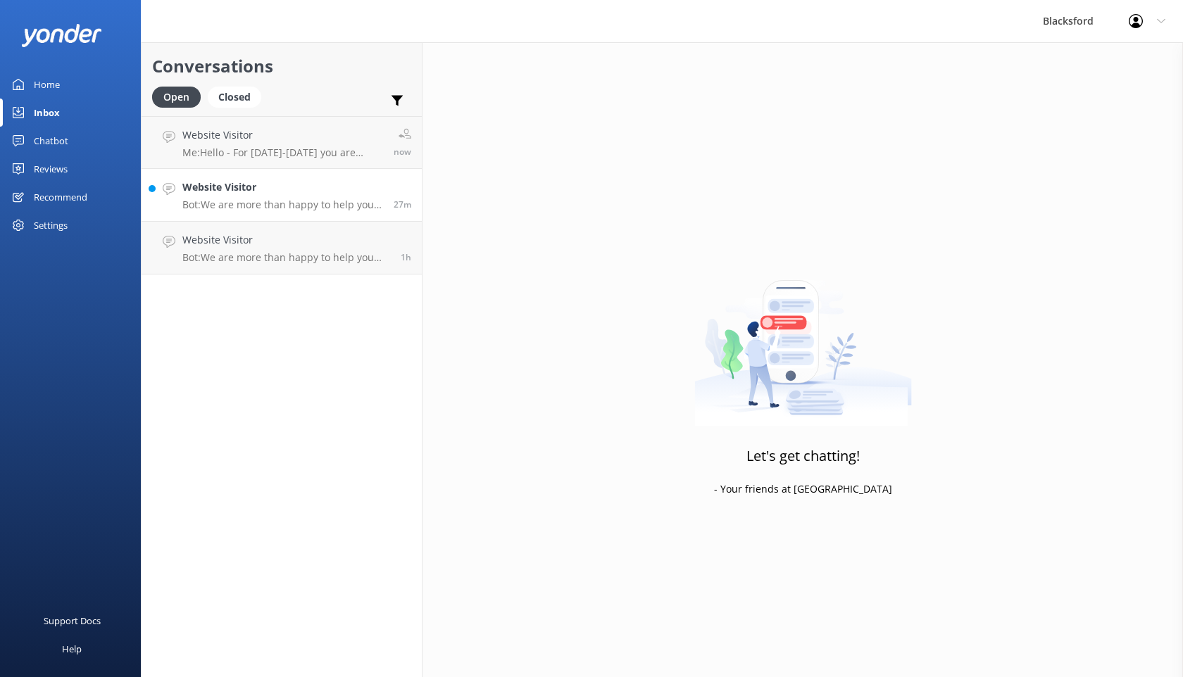
click at [301, 207] on p "Bot: We are more than happy to help you choose which Rv is best for you! Take o…" at bounding box center [282, 205] width 201 height 13
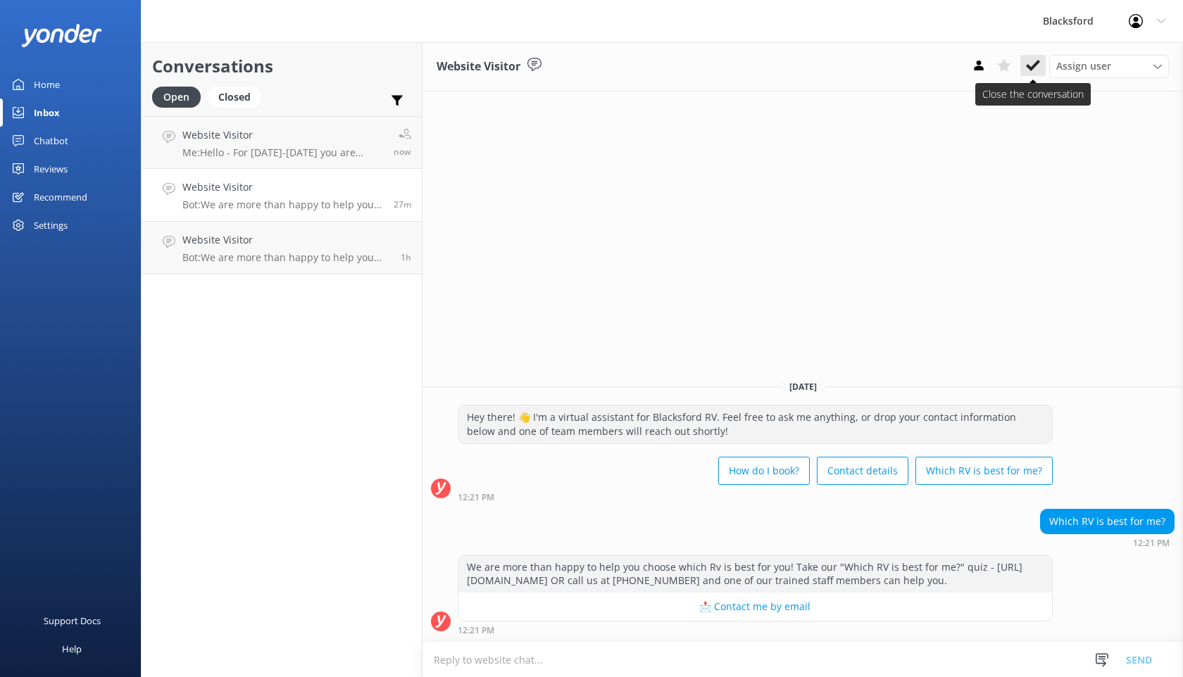
click at [1034, 65] on use at bounding box center [1033, 65] width 14 height 11
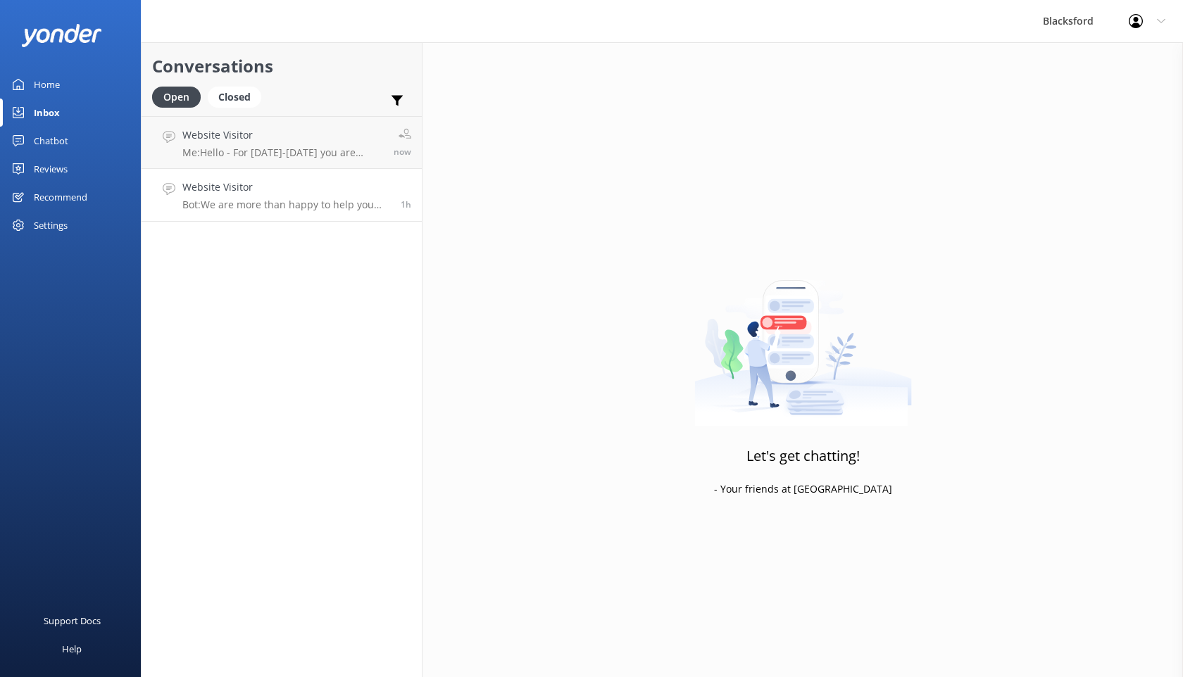
click at [363, 194] on h4 "Website Visitor" at bounding box center [286, 187] width 208 height 15
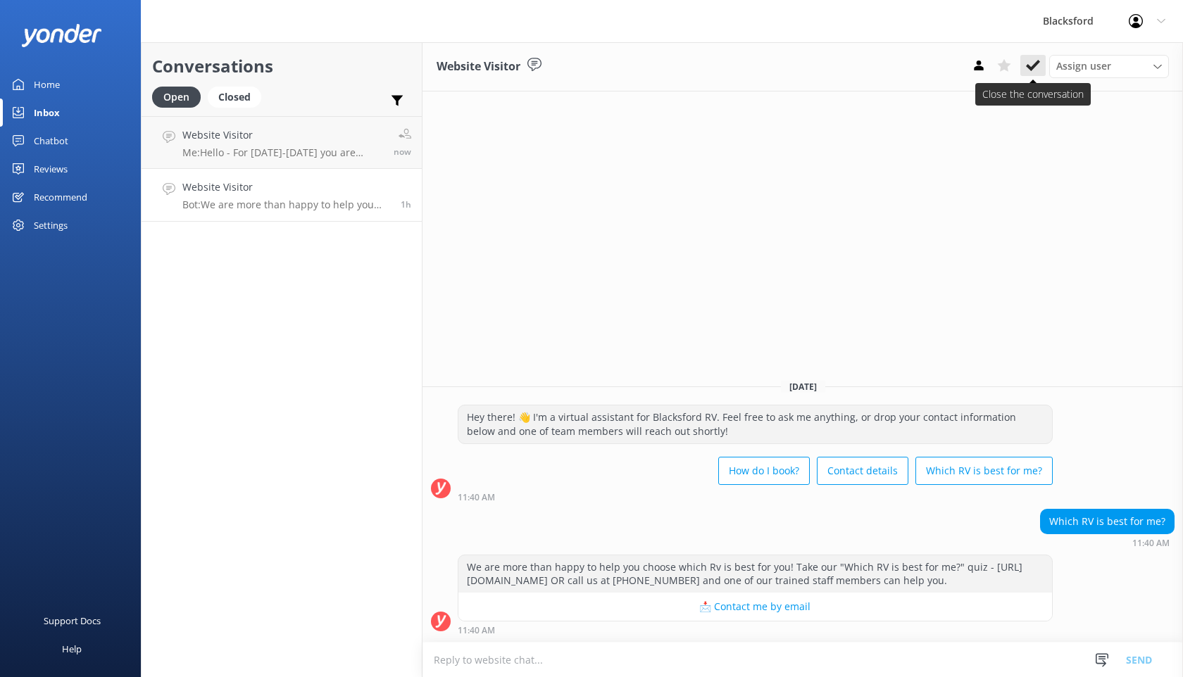
click at [1041, 69] on button at bounding box center [1032, 65] width 25 height 21
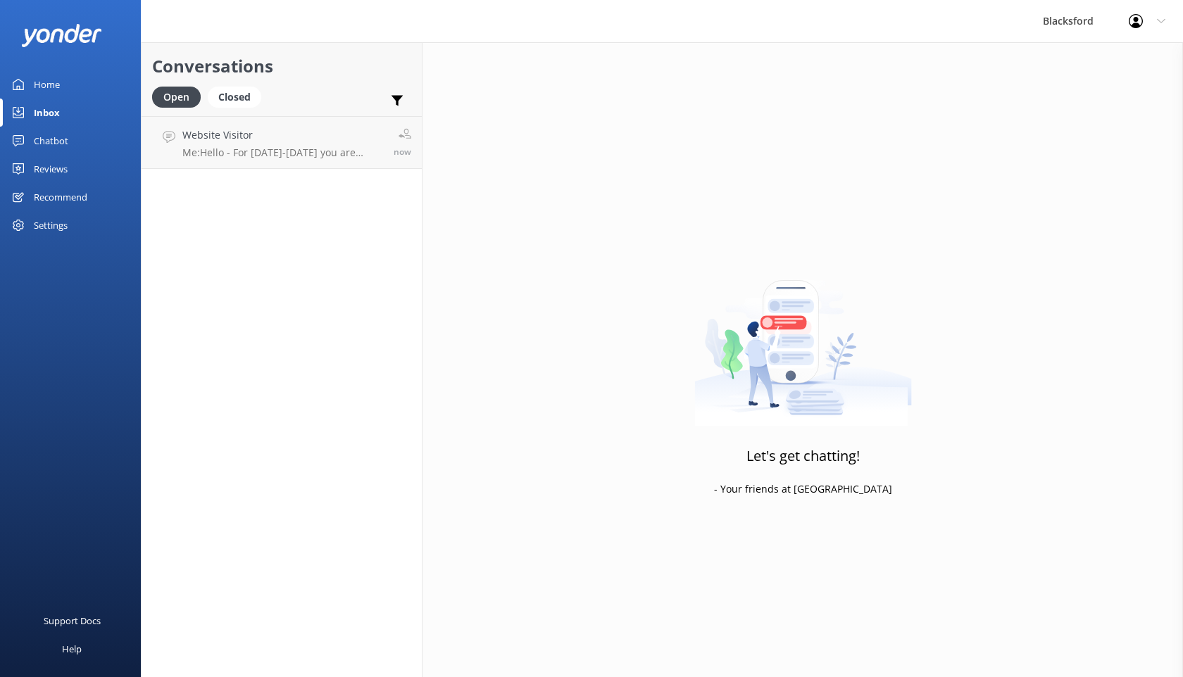
click at [65, 146] on div "Chatbot" at bounding box center [51, 141] width 34 height 28
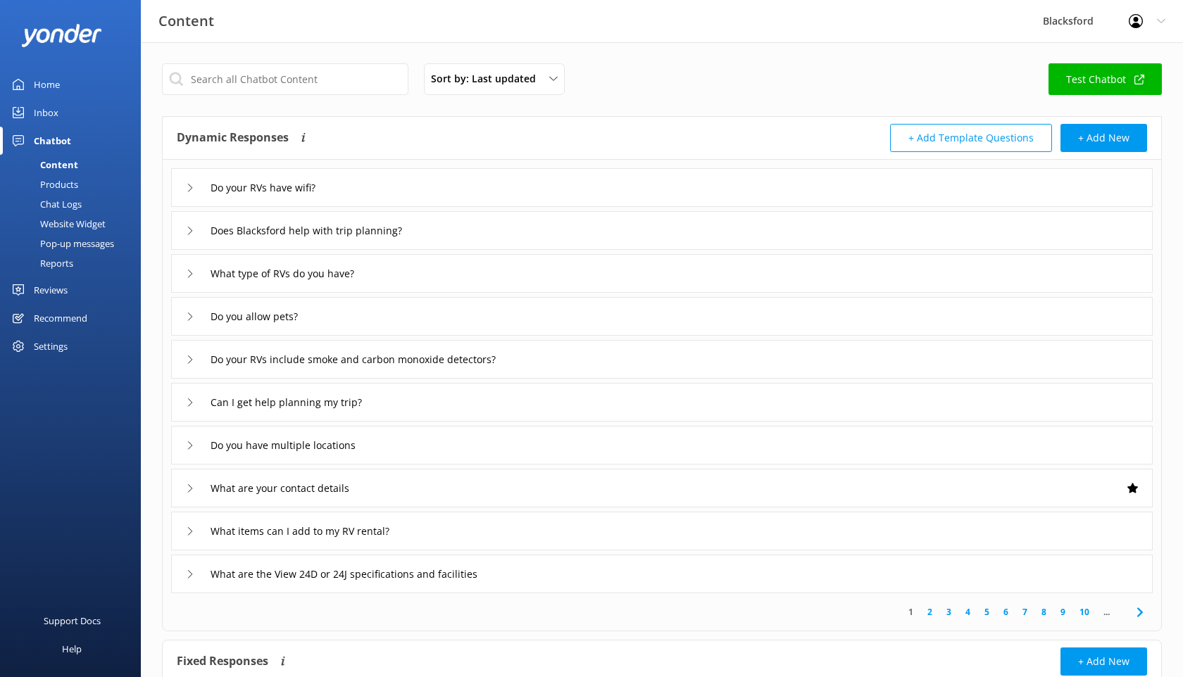
click at [92, 196] on link "Chat Logs" at bounding box center [74, 204] width 132 height 20
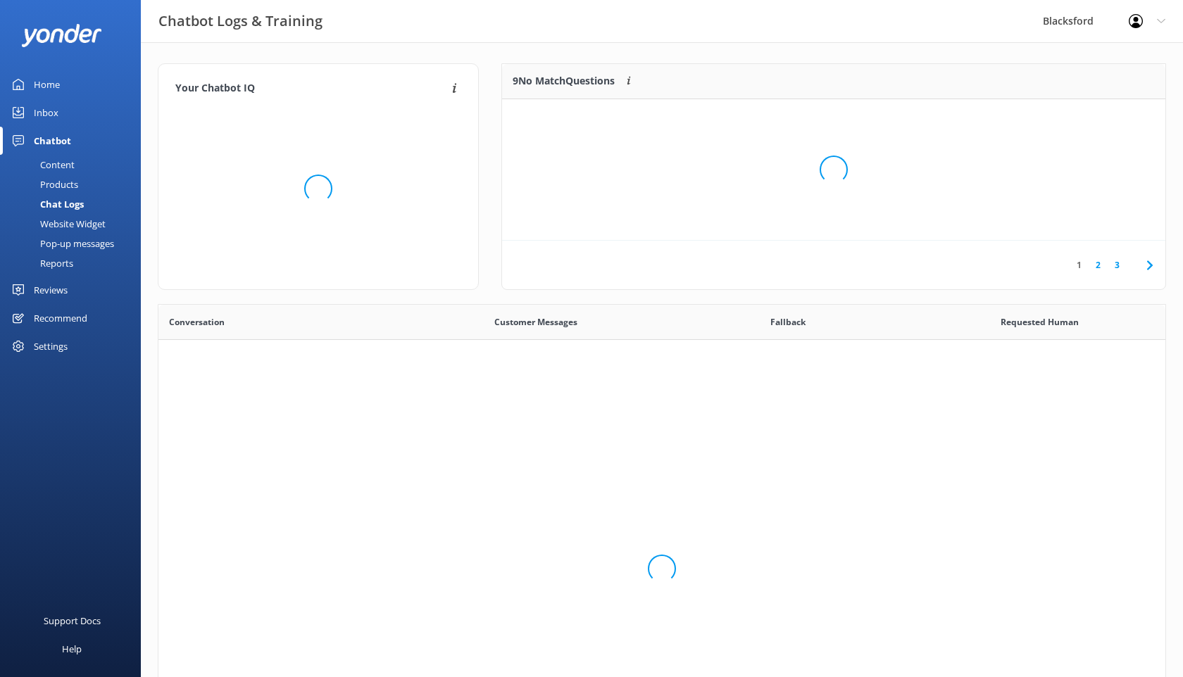
scroll to position [494, 1007]
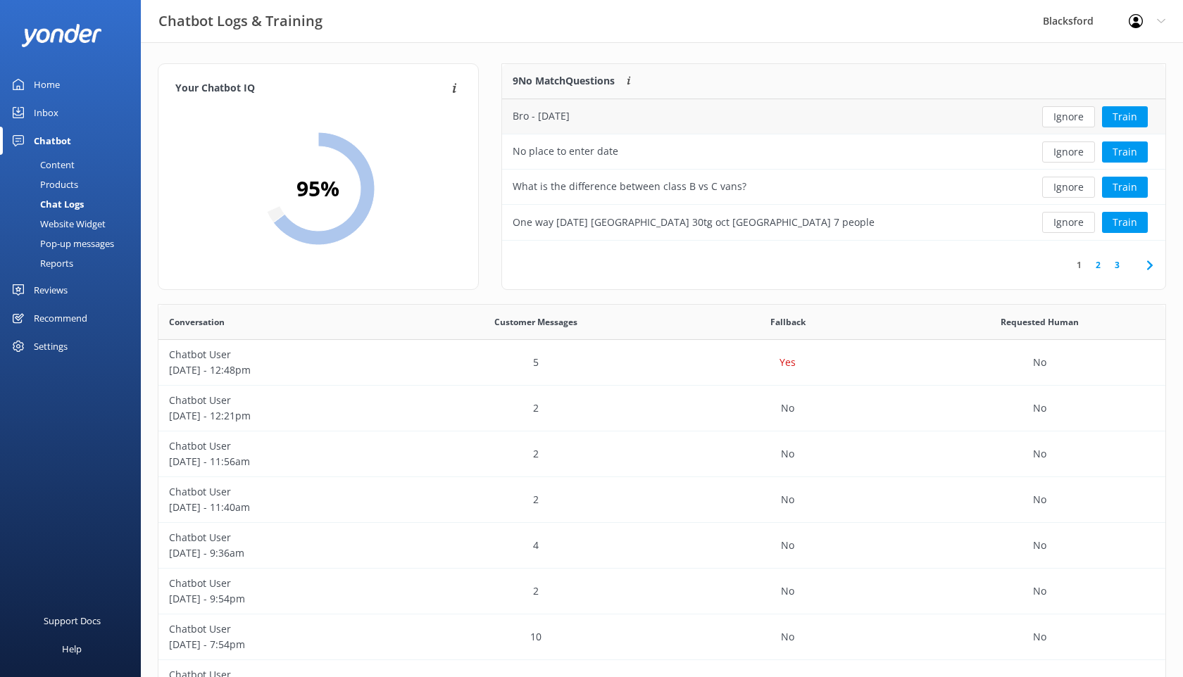
click at [965, 117] on div "Bro - [DATE]" at bounding box center [763, 116] width 522 height 35
click at [974, 372] on div "No" at bounding box center [1040, 363] width 252 height 46
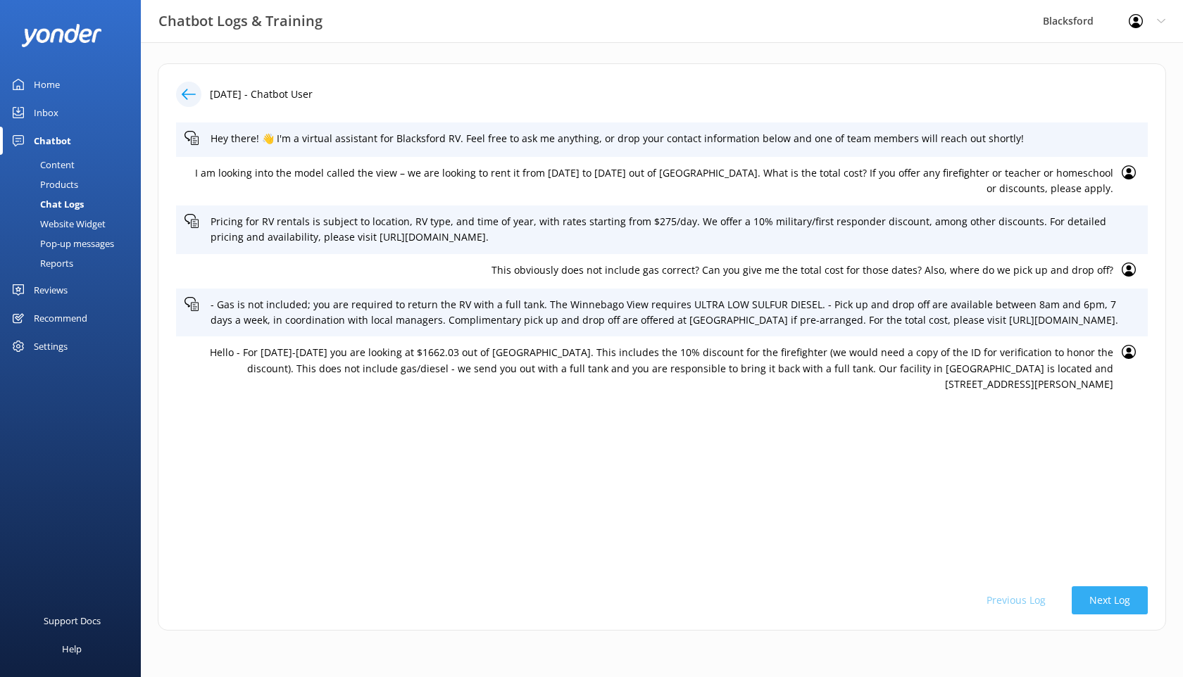
click at [1110, 600] on button "Next Log" at bounding box center [1110, 600] width 76 height 28
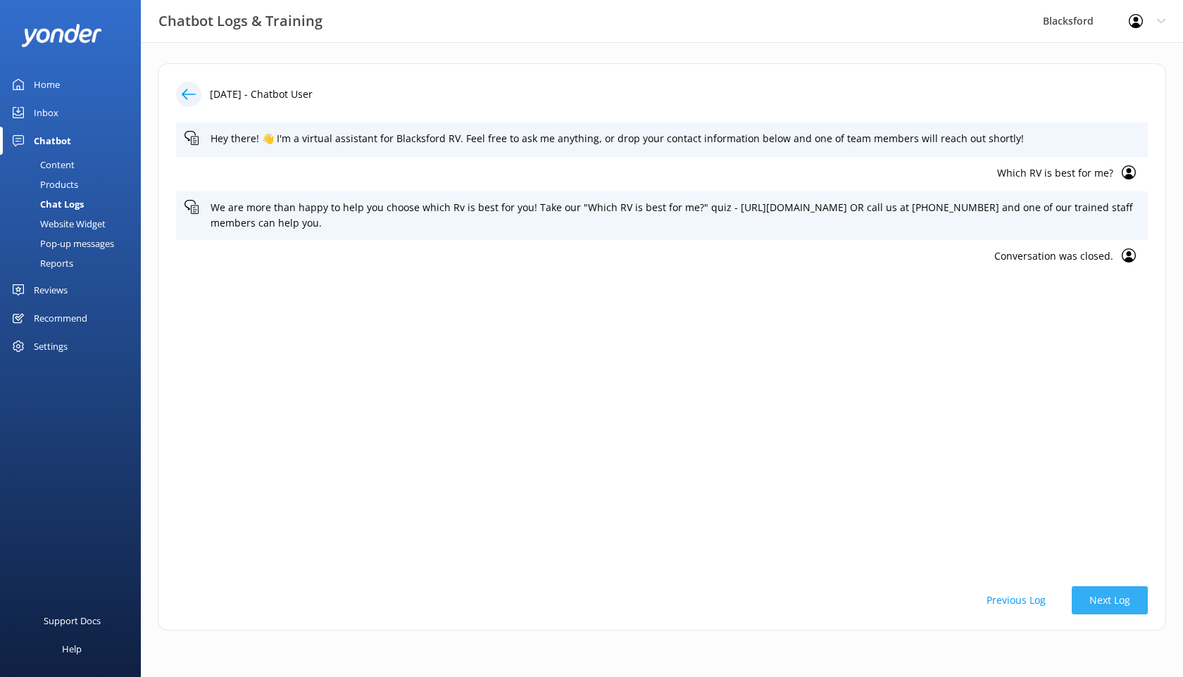
click at [1110, 600] on button "Next Log" at bounding box center [1110, 600] width 76 height 28
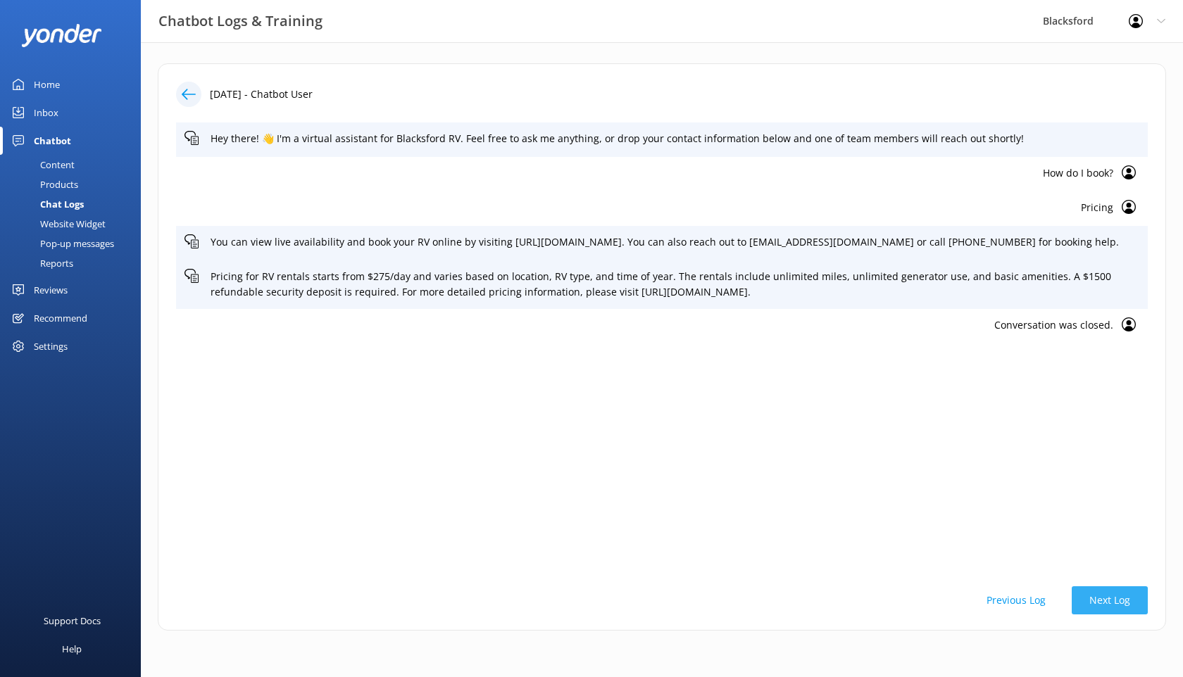
click at [1110, 600] on button "Next Log" at bounding box center [1110, 600] width 76 height 28
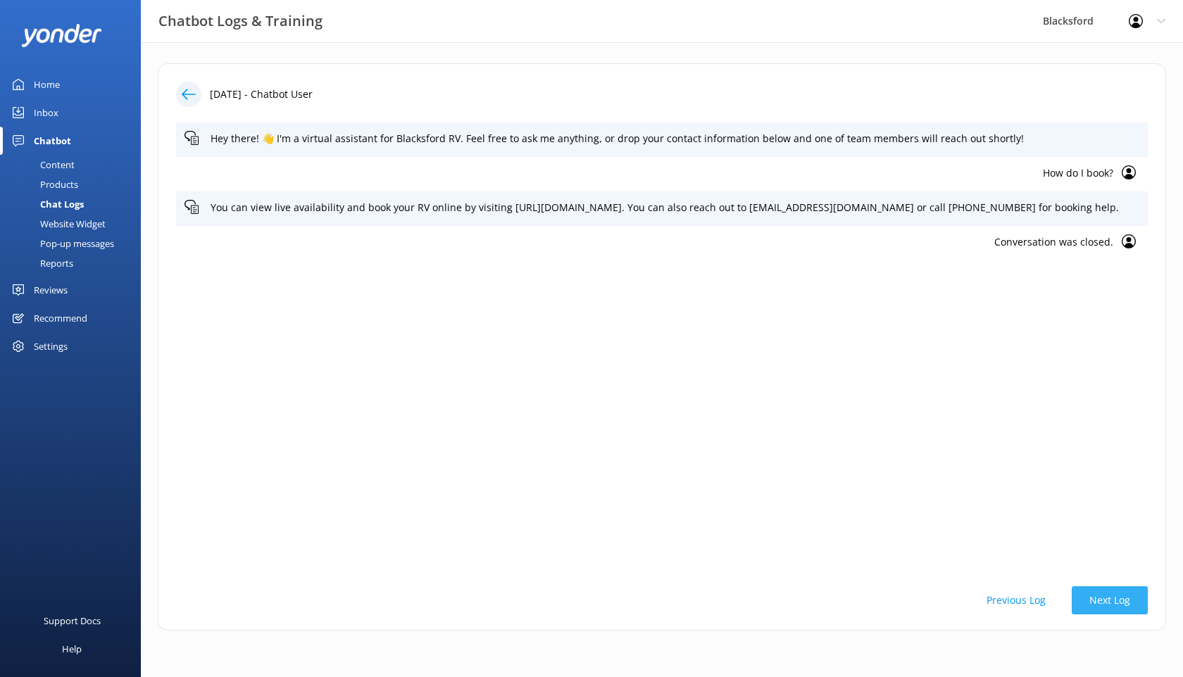
click at [1110, 600] on button "Next Log" at bounding box center [1110, 600] width 76 height 28
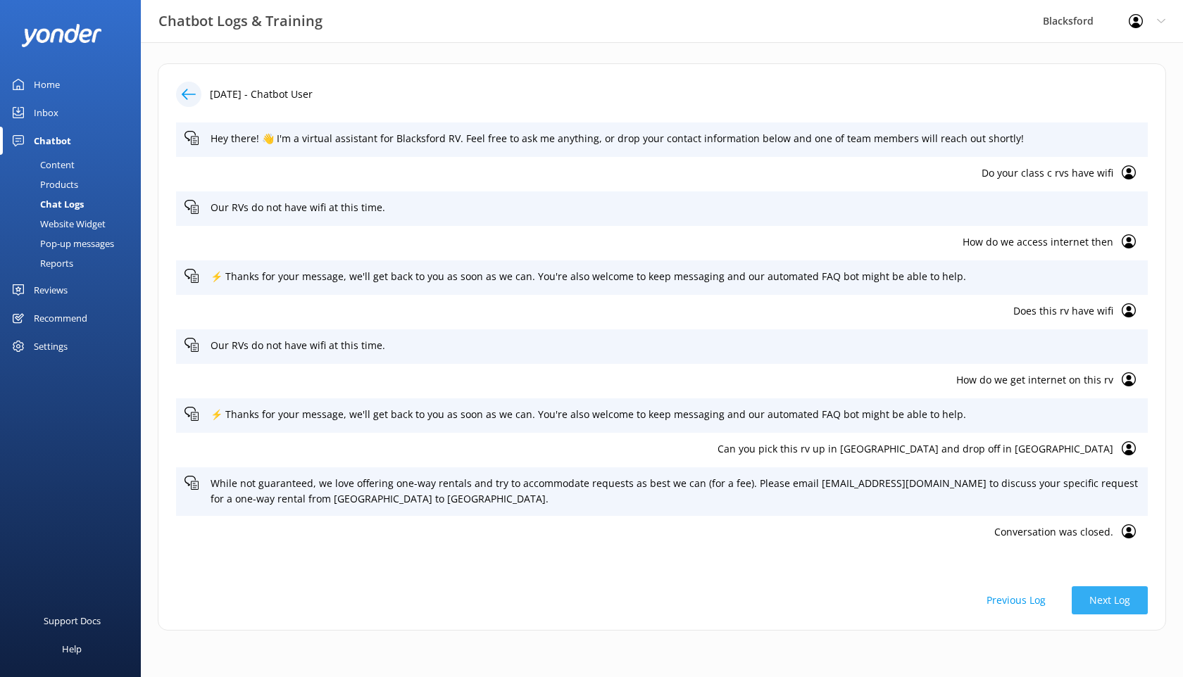
click at [1110, 600] on button "Next Log" at bounding box center [1110, 600] width 76 height 28
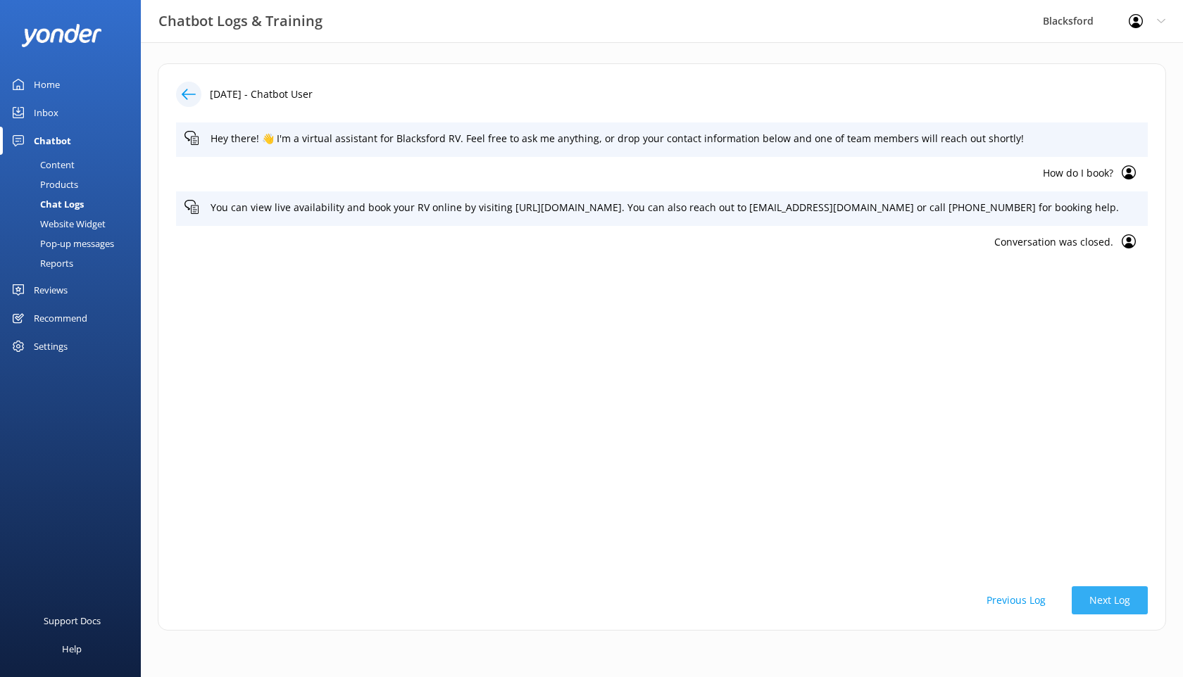
click at [1110, 600] on button "Next Log" at bounding box center [1110, 600] width 76 height 28
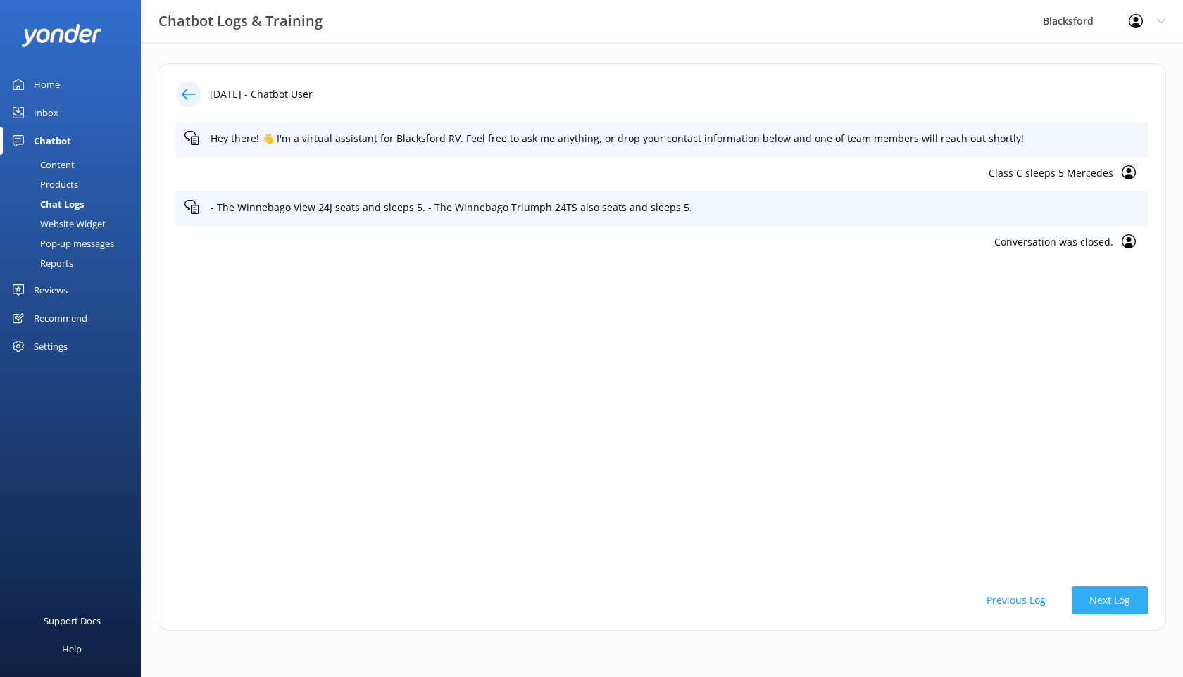
click at [1110, 599] on button "Next Log" at bounding box center [1110, 600] width 76 height 28
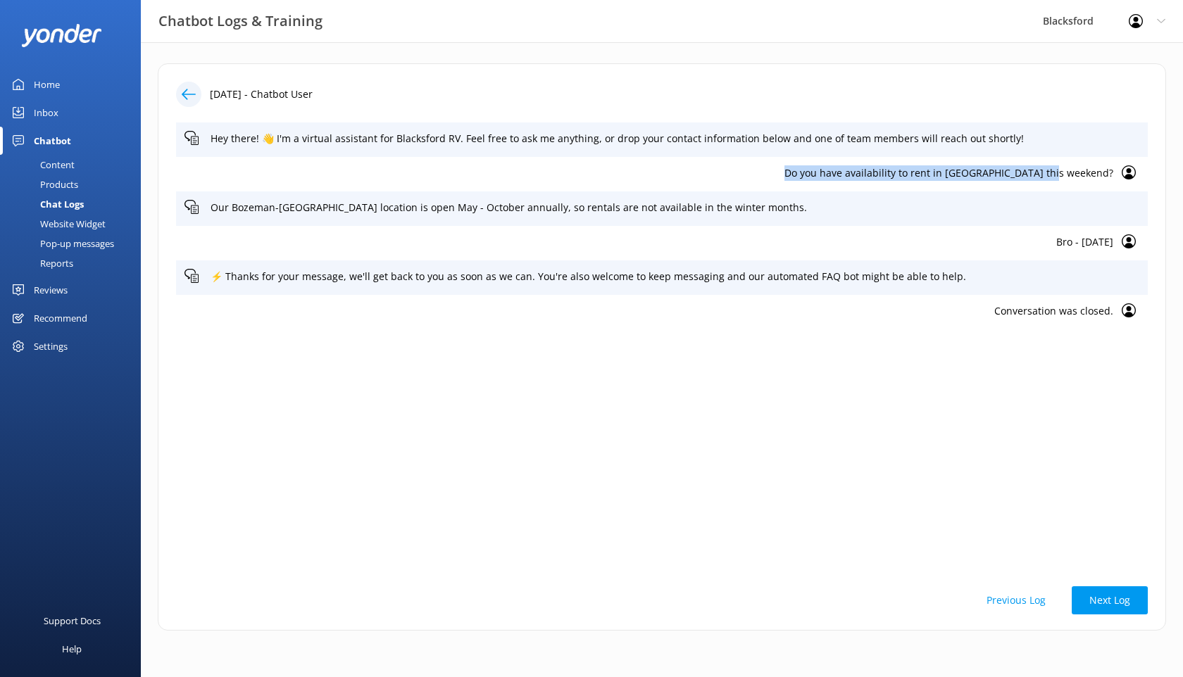
drag, startPoint x: 1116, startPoint y: 174, endPoint x: 850, endPoint y: 174, distance: 265.4
click at [850, 174] on div "Do you have availability to rent in Bozeman this weekend?" at bounding box center [662, 174] width 972 height 34
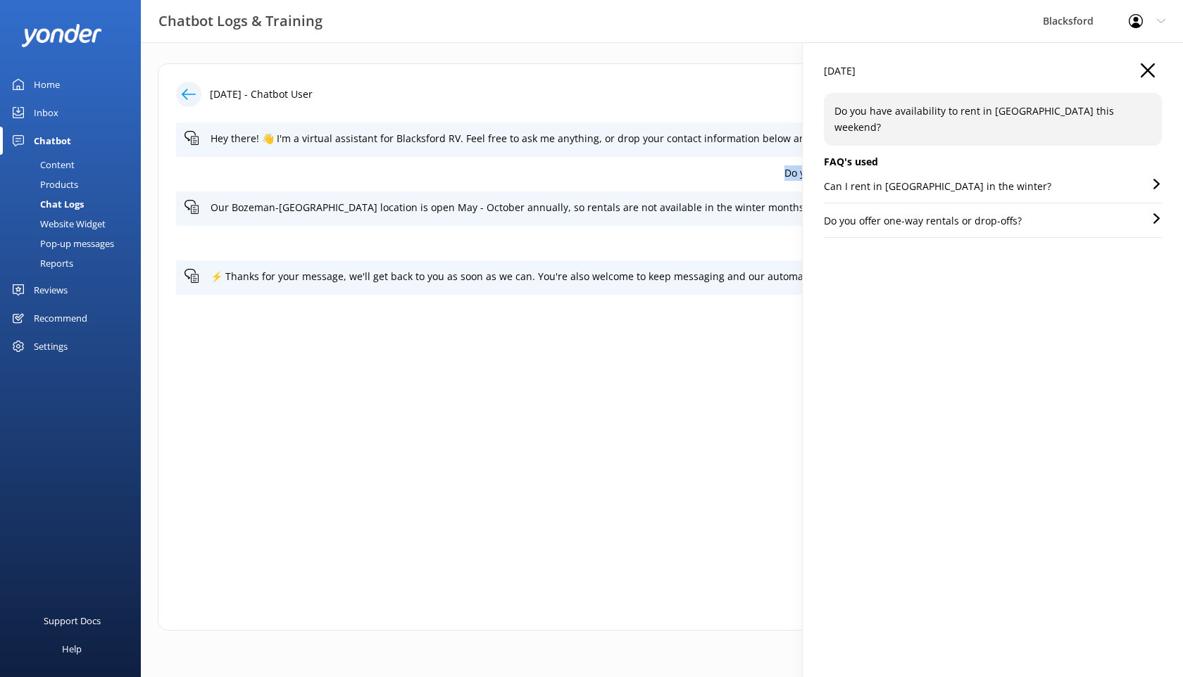
click at [1151, 71] on icon "button" at bounding box center [1148, 70] width 14 height 14
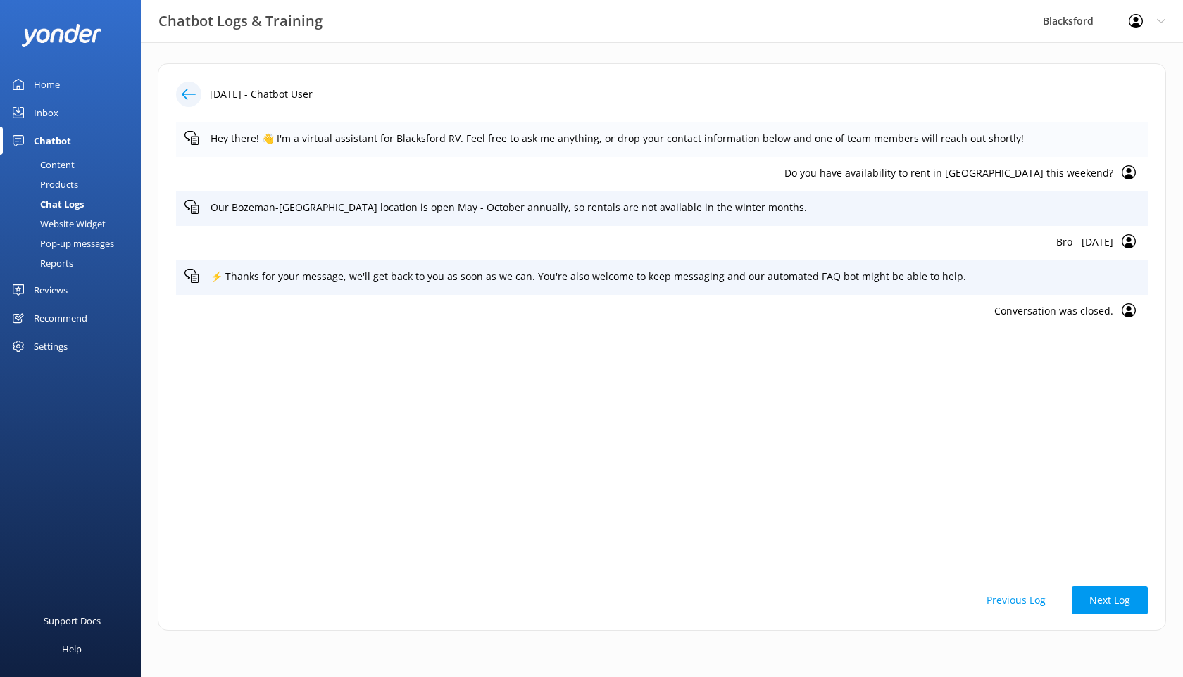
click at [929, 150] on div "Hey there! 👋 I'm a virtual assistant for Blacksford RV. Feel free to ask me any…" at bounding box center [662, 140] width 972 height 34
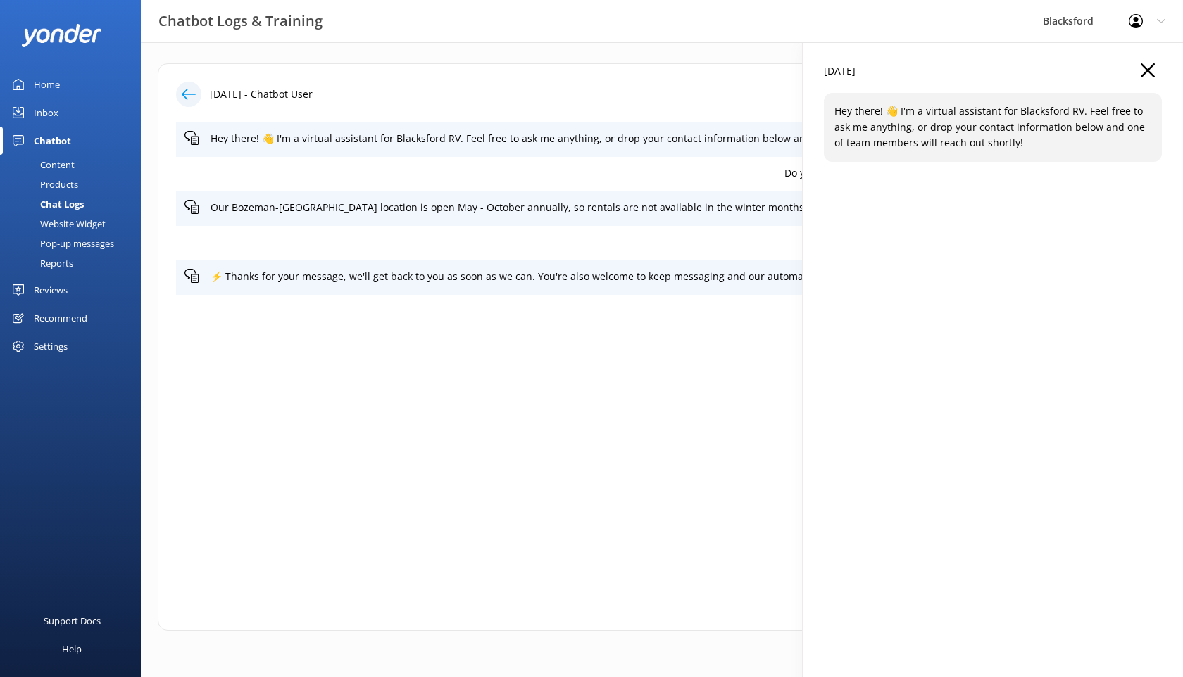
click at [1145, 63] on icon "button" at bounding box center [1148, 70] width 14 height 14
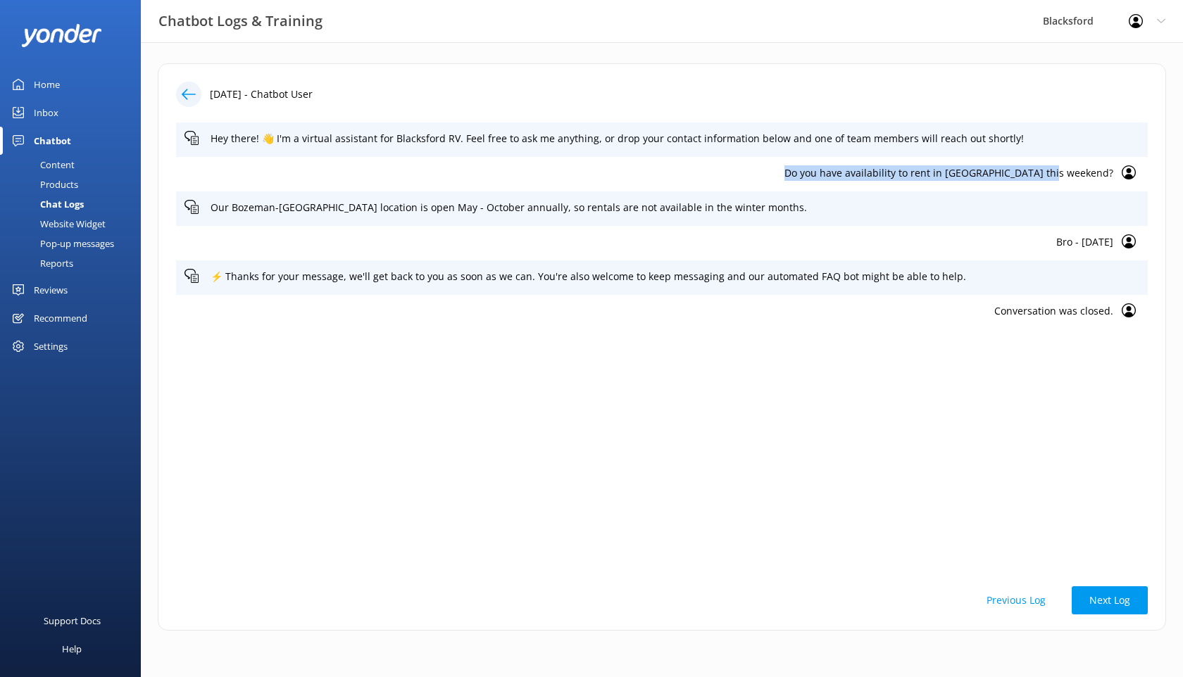
drag, startPoint x: 1116, startPoint y: 174, endPoint x: 850, endPoint y: 176, distance: 266.1
click at [850, 176] on div "Do you have availability to rent in Bozeman this weekend?" at bounding box center [662, 174] width 972 height 34
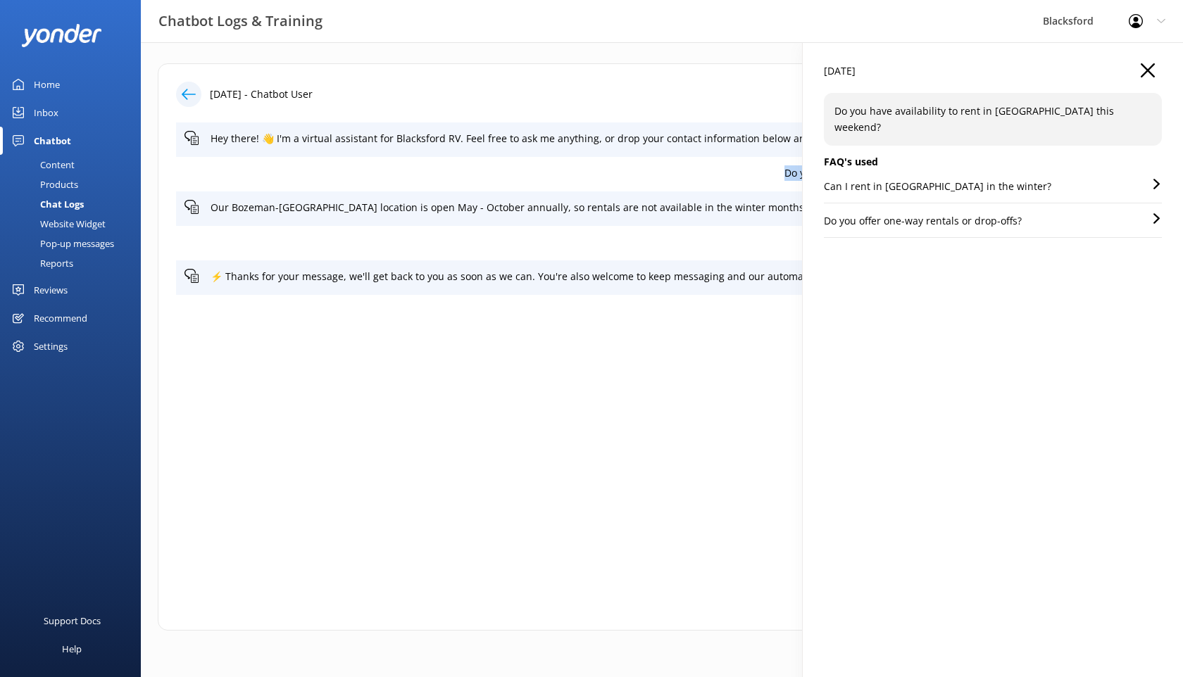
copy p "Do you have availability to rent in Bozeman this weekend?"
drag, startPoint x: 1109, startPoint y: 113, endPoint x: 834, endPoint y: 113, distance: 275.3
click at [834, 113] on div "Do you have availability to rent in Bozeman this weekend?" at bounding box center [993, 119] width 338 height 53
copy p "Do you have availability to rent in Bozeman this weekend?"
click at [1150, 67] on use "button" at bounding box center [1148, 70] width 14 height 14
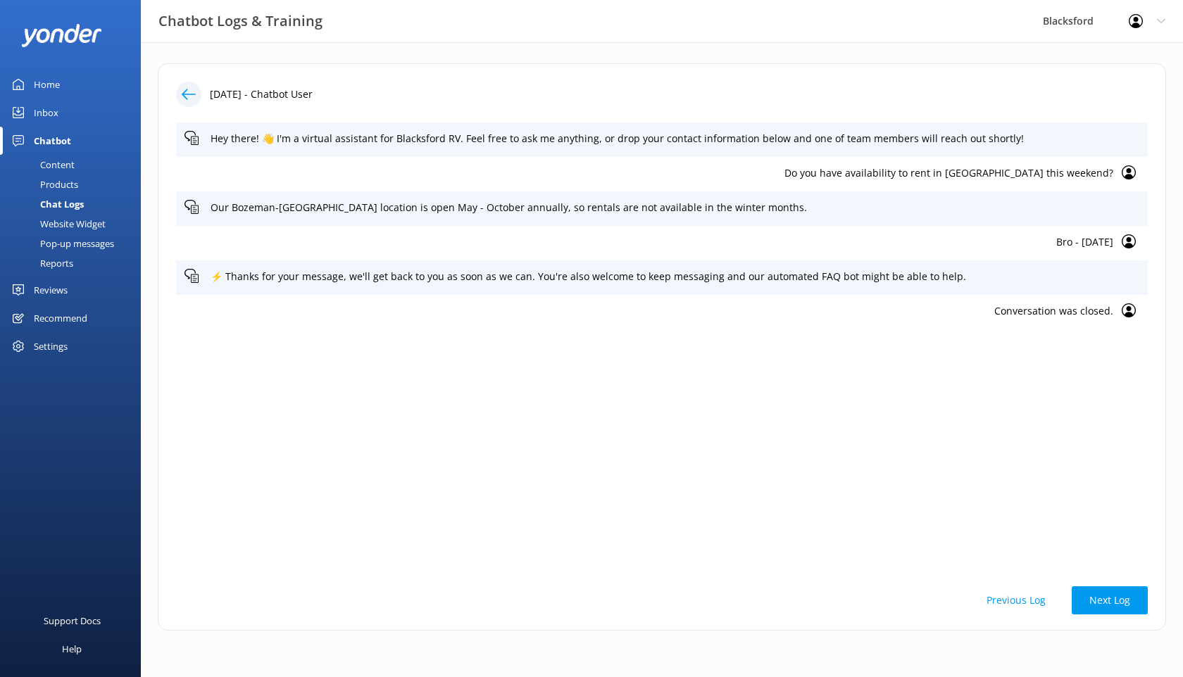
click at [52, 156] on div "Content" at bounding box center [41, 165] width 66 height 20
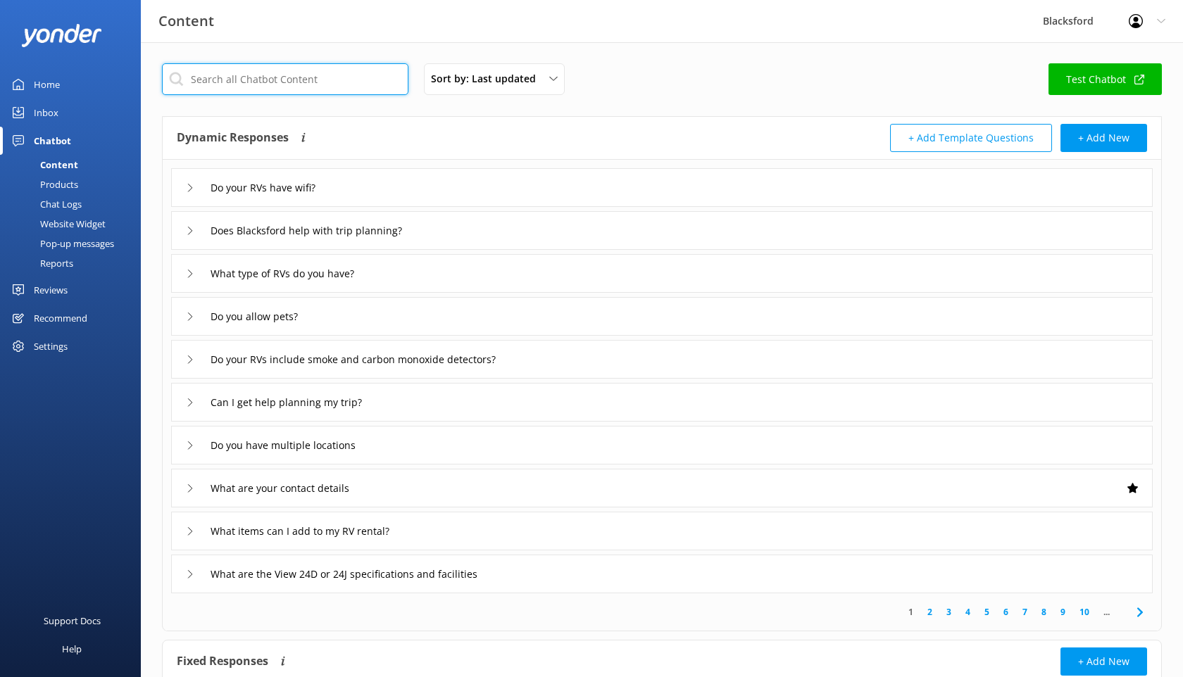
click at [272, 85] on input "text" at bounding box center [285, 79] width 246 height 32
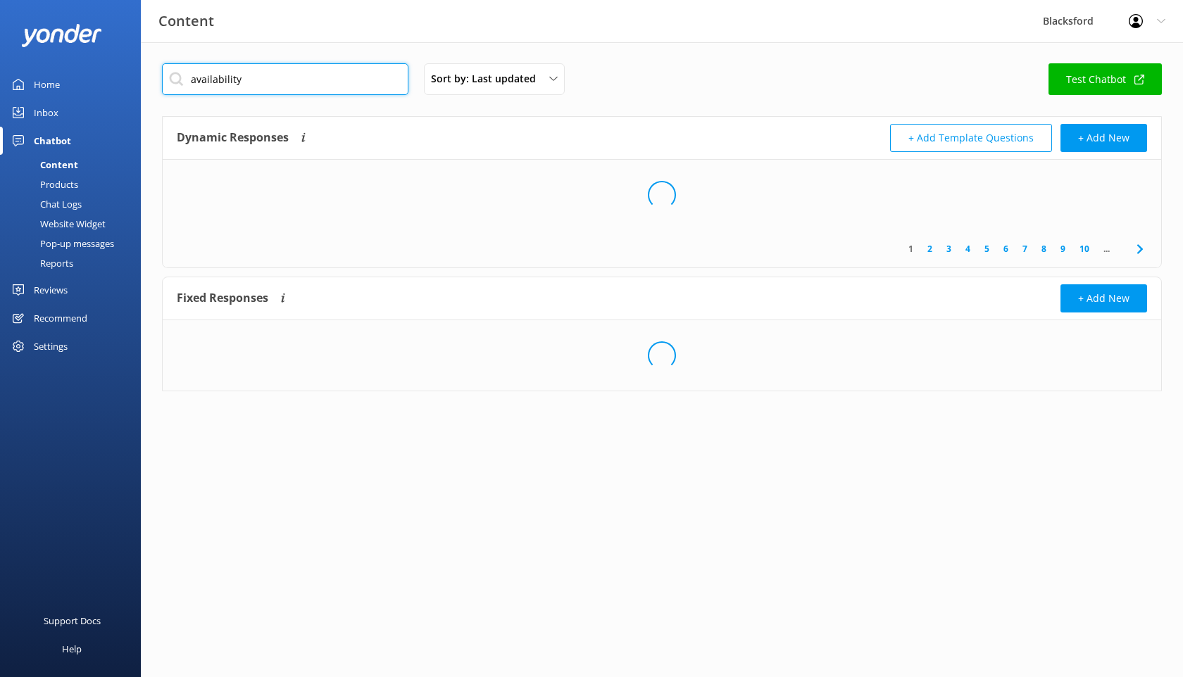
type input "availability"
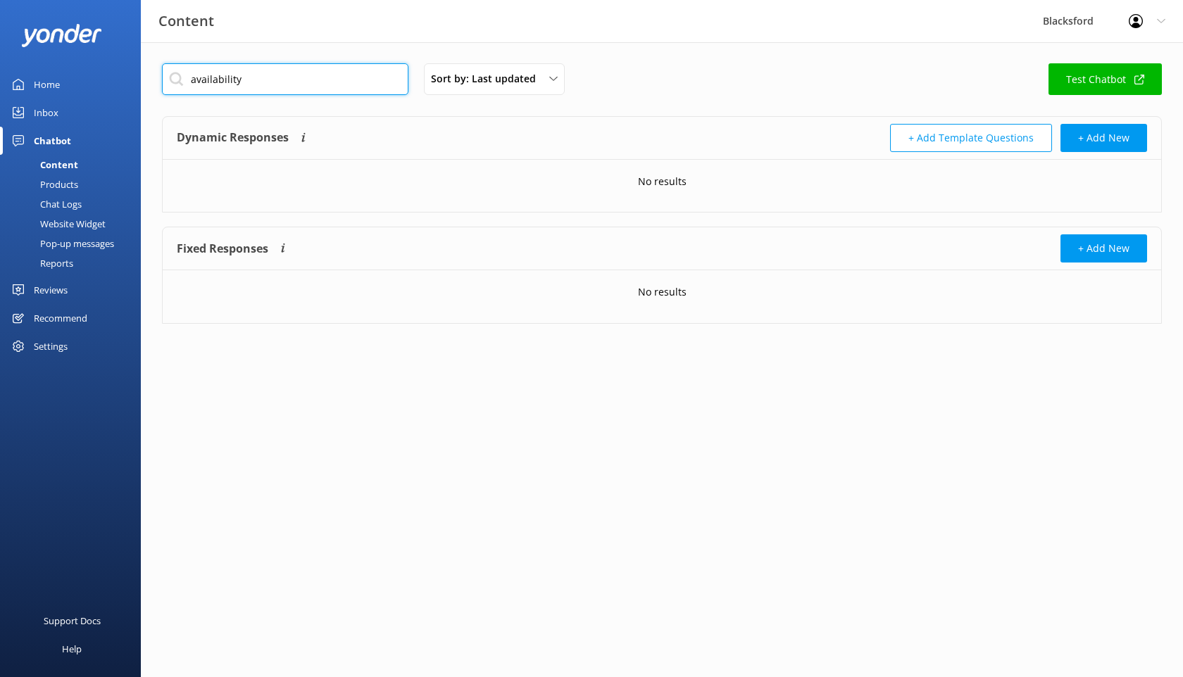
click at [245, 82] on input "availability" at bounding box center [285, 79] width 246 height 32
type input "a"
type input "pricw"
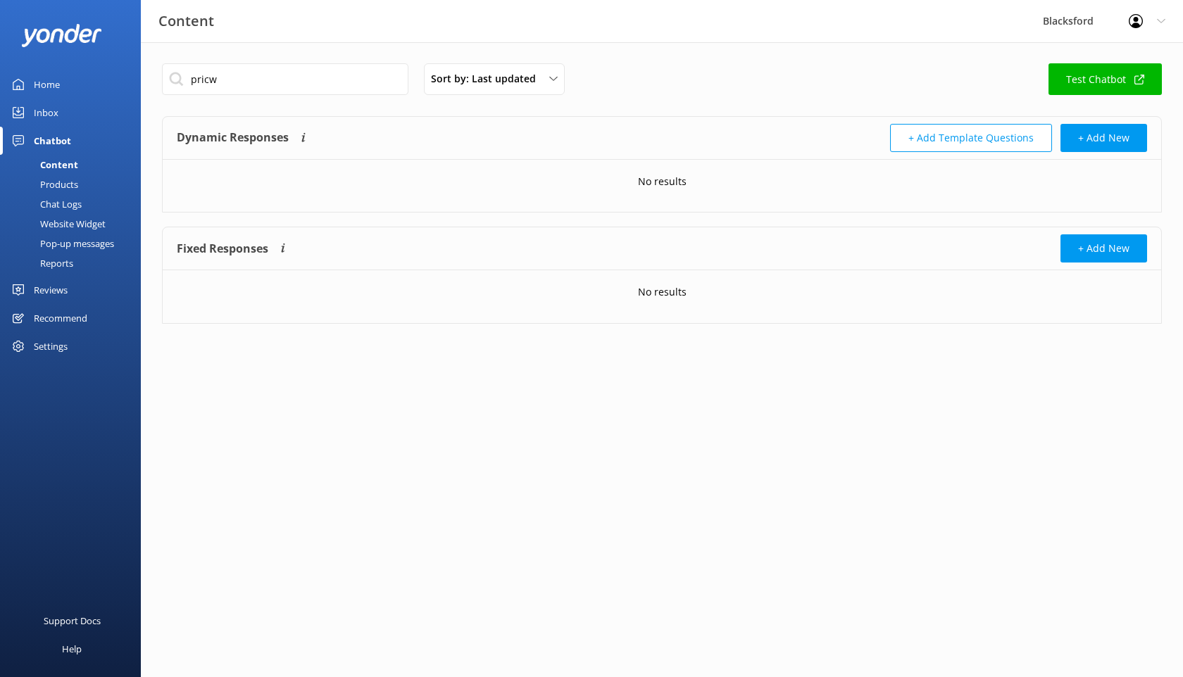
click at [64, 112] on link "Inbox" at bounding box center [70, 113] width 141 height 28
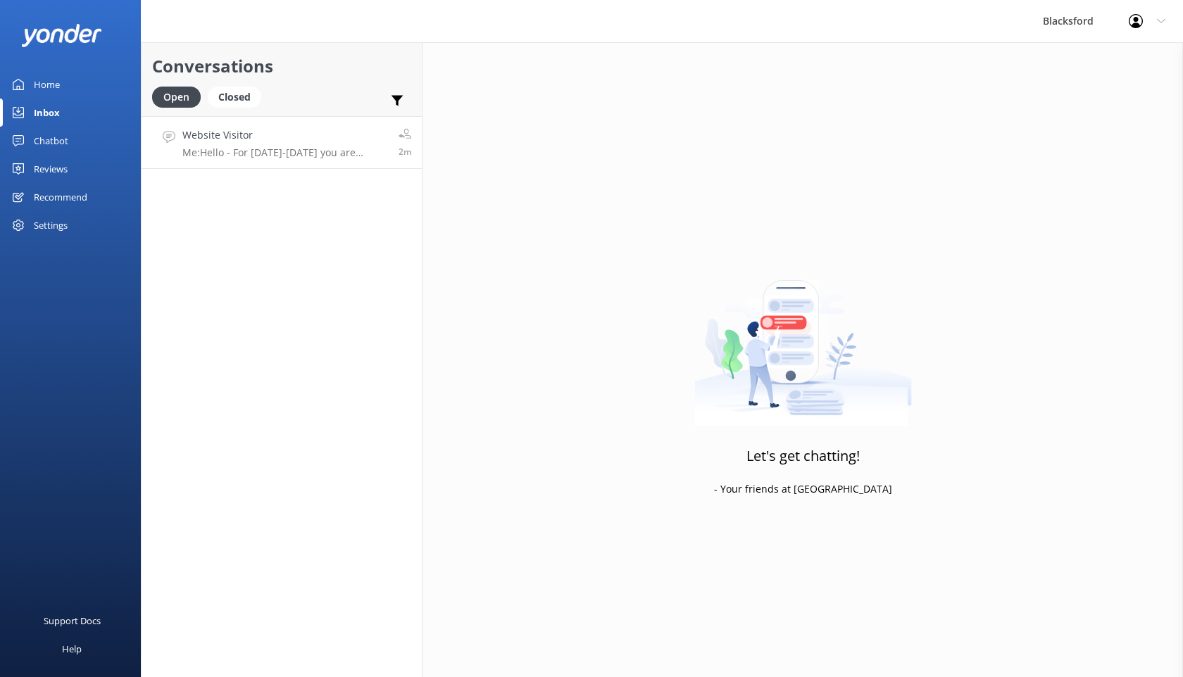
click at [245, 159] on link "Website Visitor Me: Hello - For October 17-20 you are looking at $1662.03 out o…" at bounding box center [282, 142] width 280 height 53
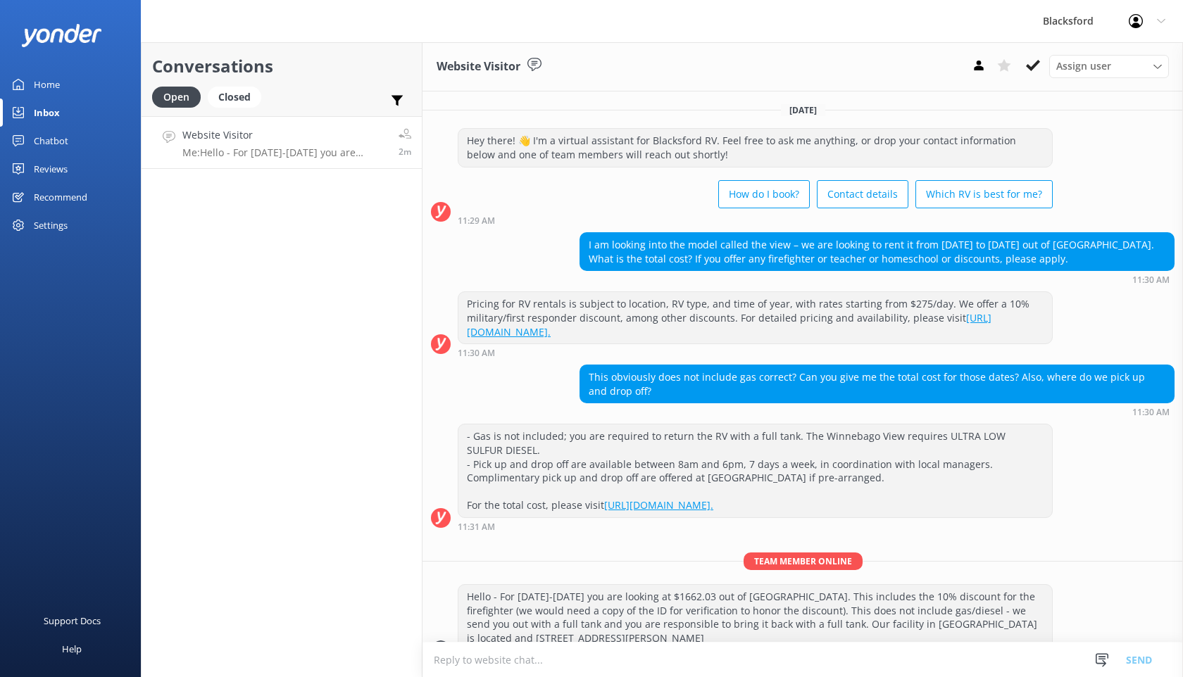
click at [70, 135] on link "Chatbot" at bounding box center [70, 141] width 141 height 28
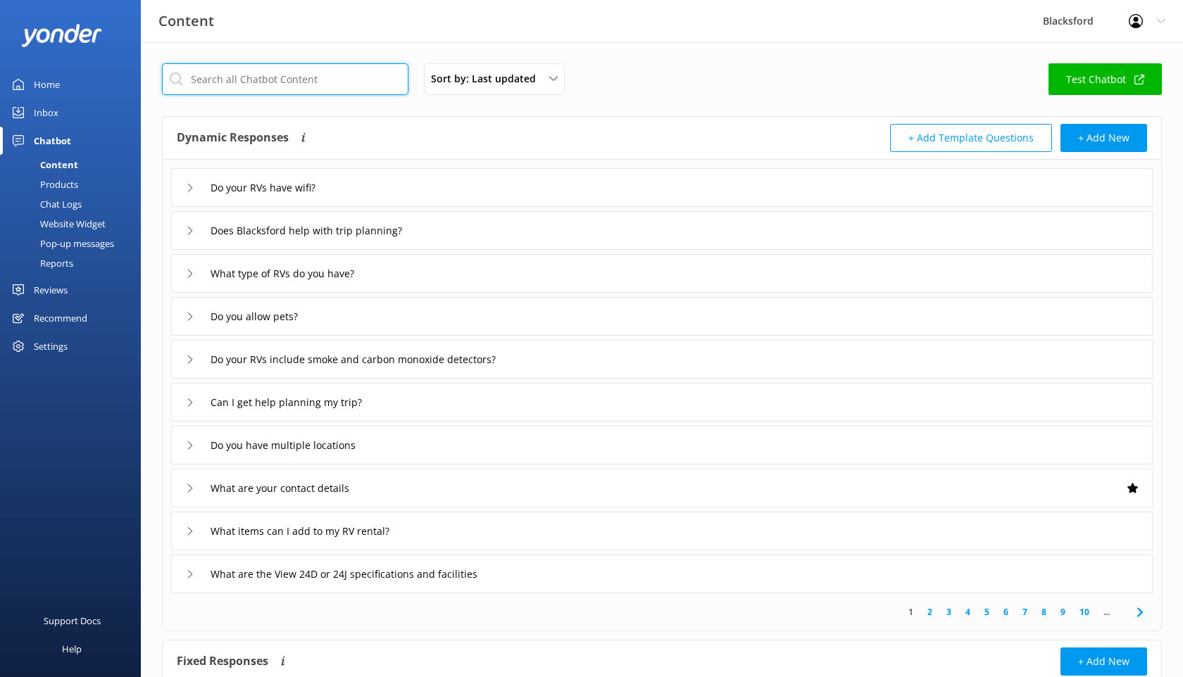
click at [230, 87] on input "text" at bounding box center [285, 79] width 246 height 32
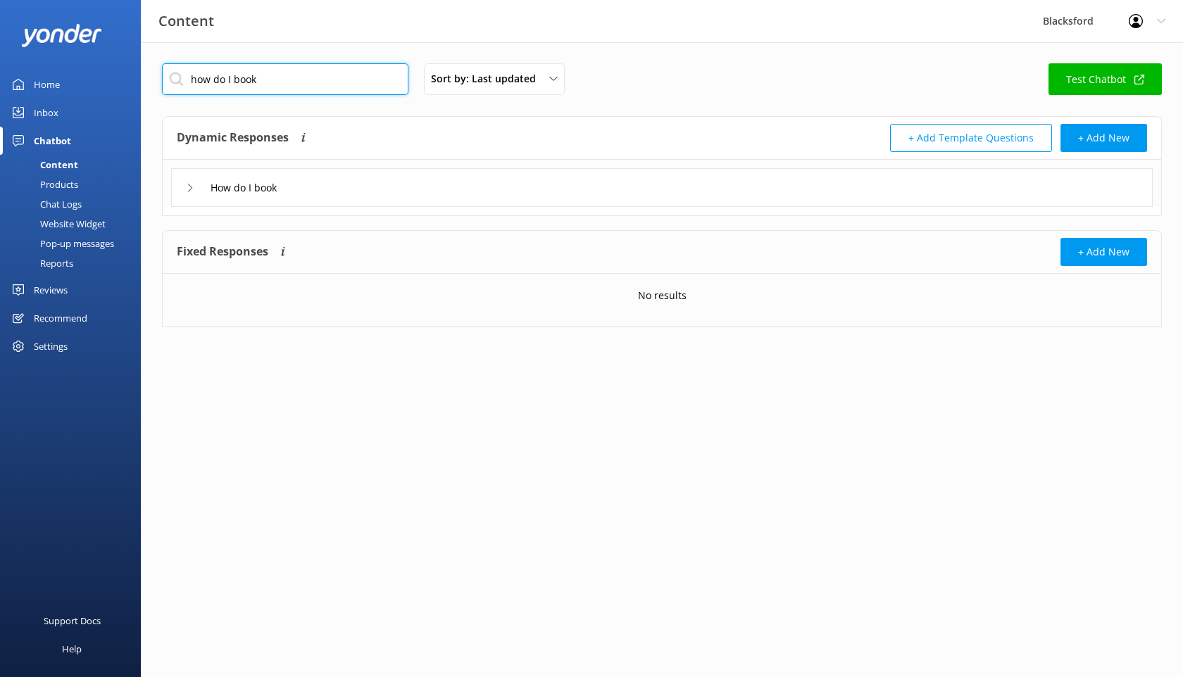
type input "how do I book"
click at [189, 195] on div "How do I book" at bounding box center [234, 187] width 96 height 23
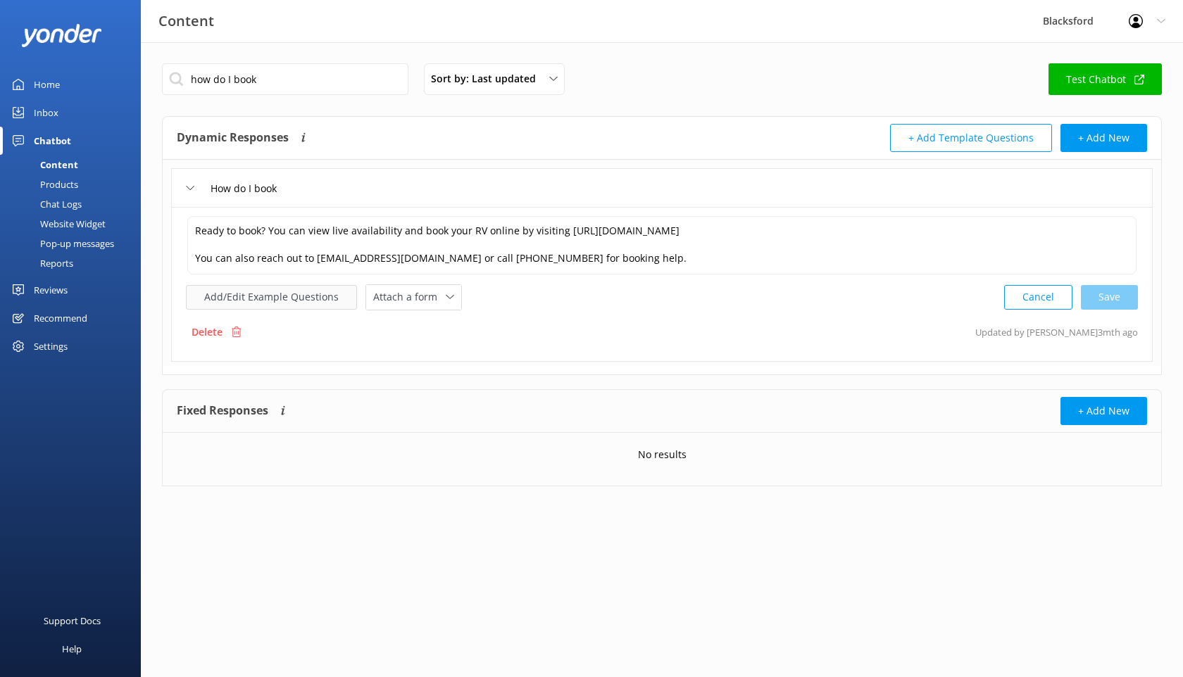
click at [315, 304] on button "Add/Edit Example Questions" at bounding box center [271, 297] width 171 height 25
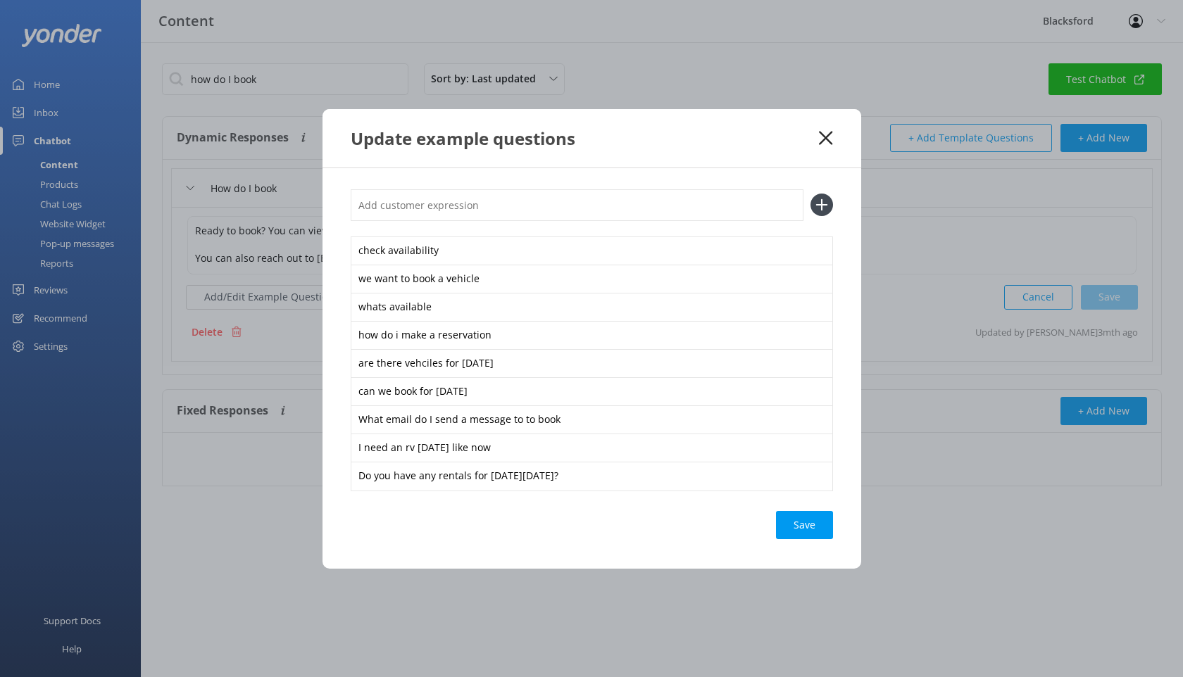
click at [439, 196] on input "text" at bounding box center [577, 205] width 453 height 32
paste input "Do you have availability to rent in Bozeman this weekend?"
type input "Do you have availability to rent in Bozeman this weekend?"
click at [822, 210] on icon at bounding box center [821, 205] width 23 height 23
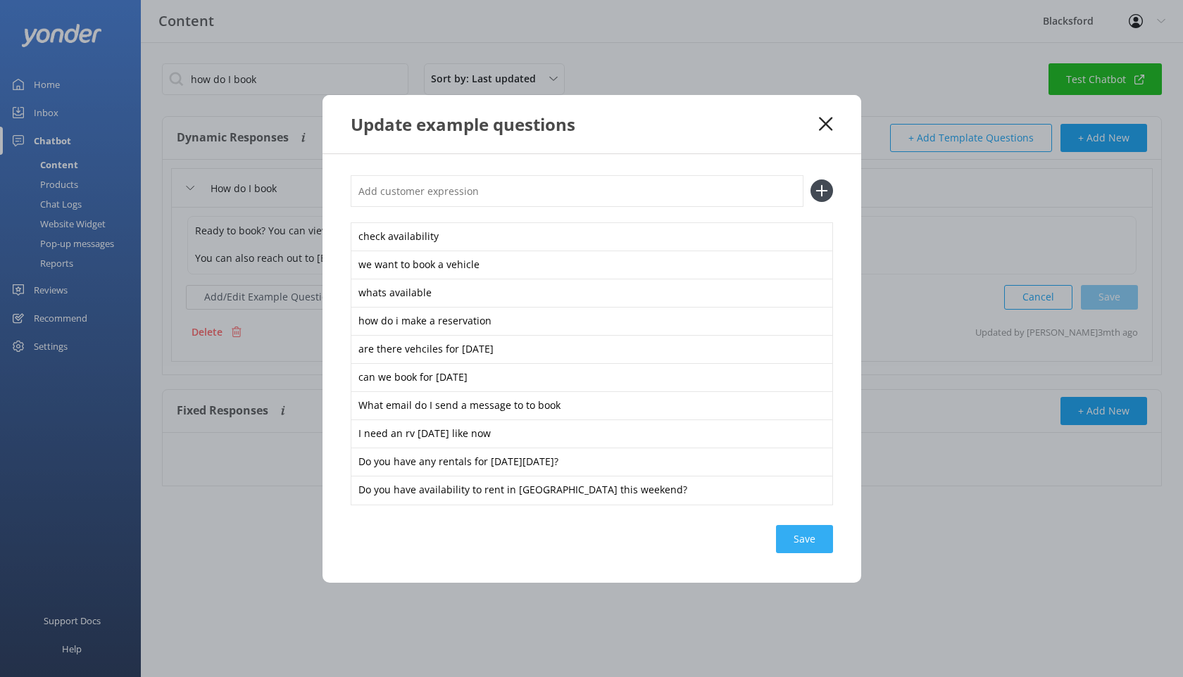
click at [803, 532] on div "Save" at bounding box center [804, 539] width 57 height 28
click at [821, 124] on icon at bounding box center [825, 124] width 13 height 14
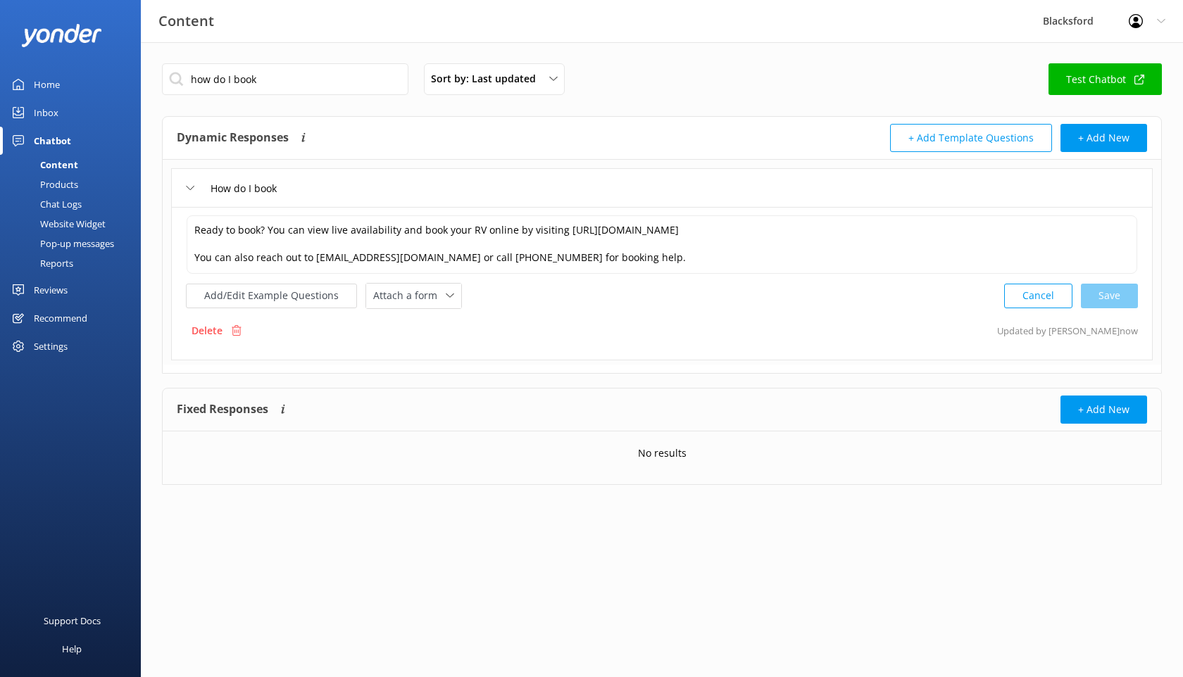
click at [52, 202] on div "Chat Logs" at bounding box center [44, 204] width 73 height 20
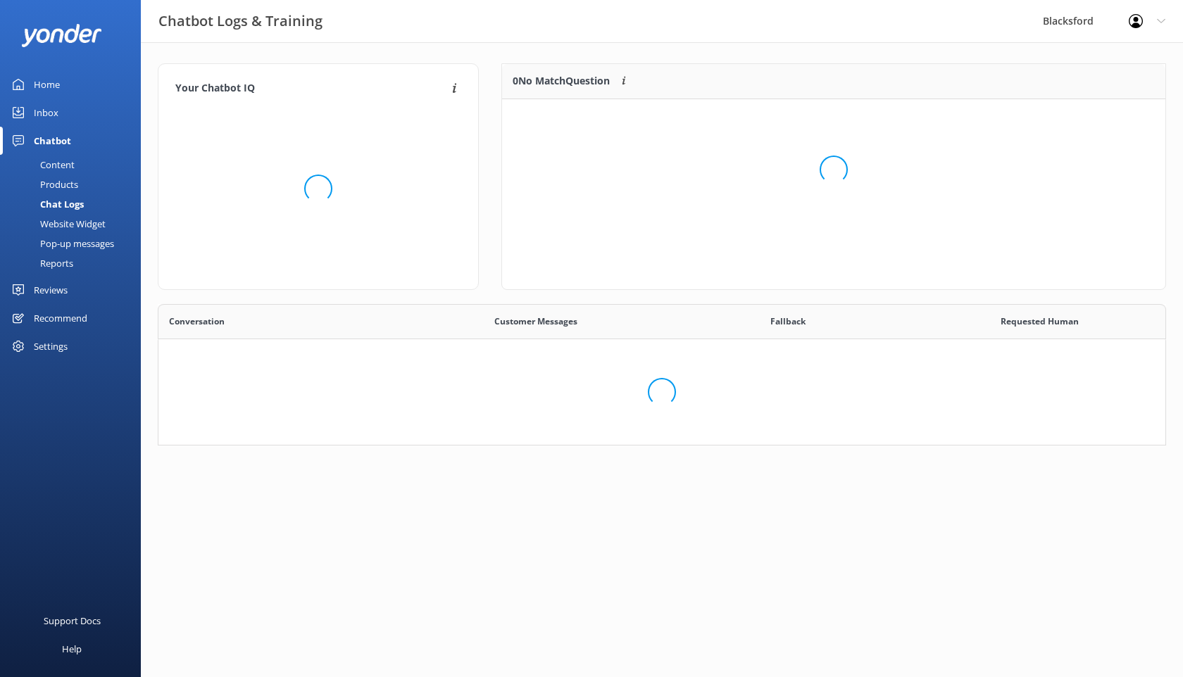
scroll to position [177, 663]
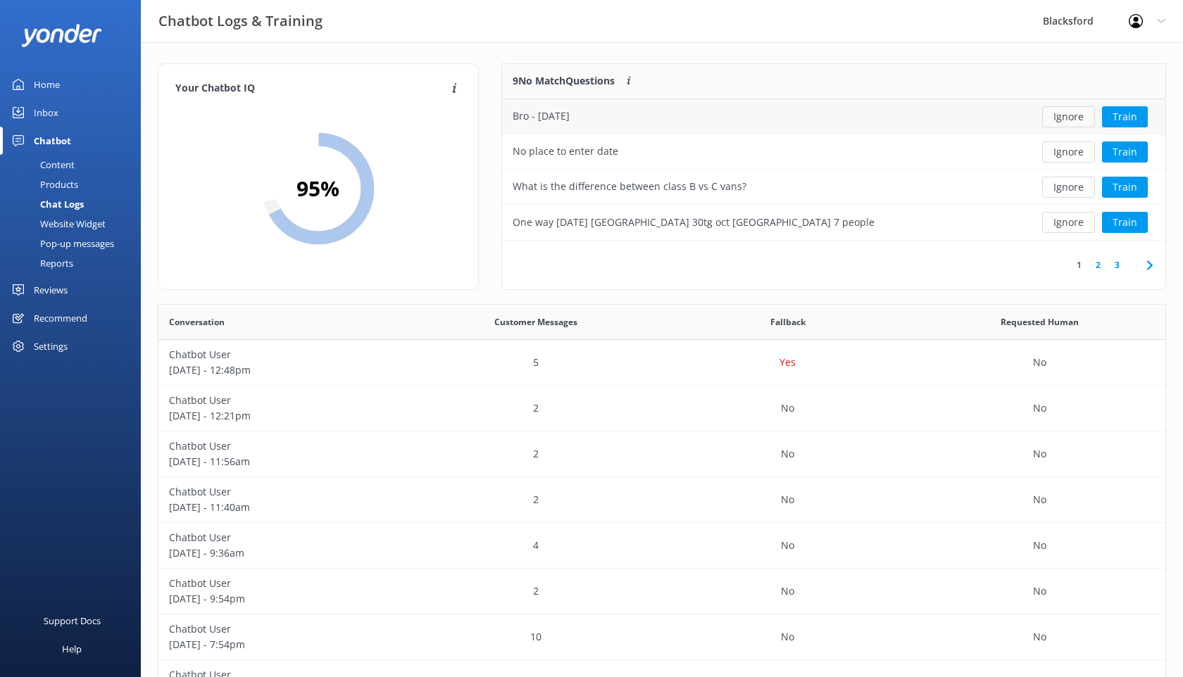
click at [1066, 118] on button "Ignore" at bounding box center [1068, 116] width 53 height 21
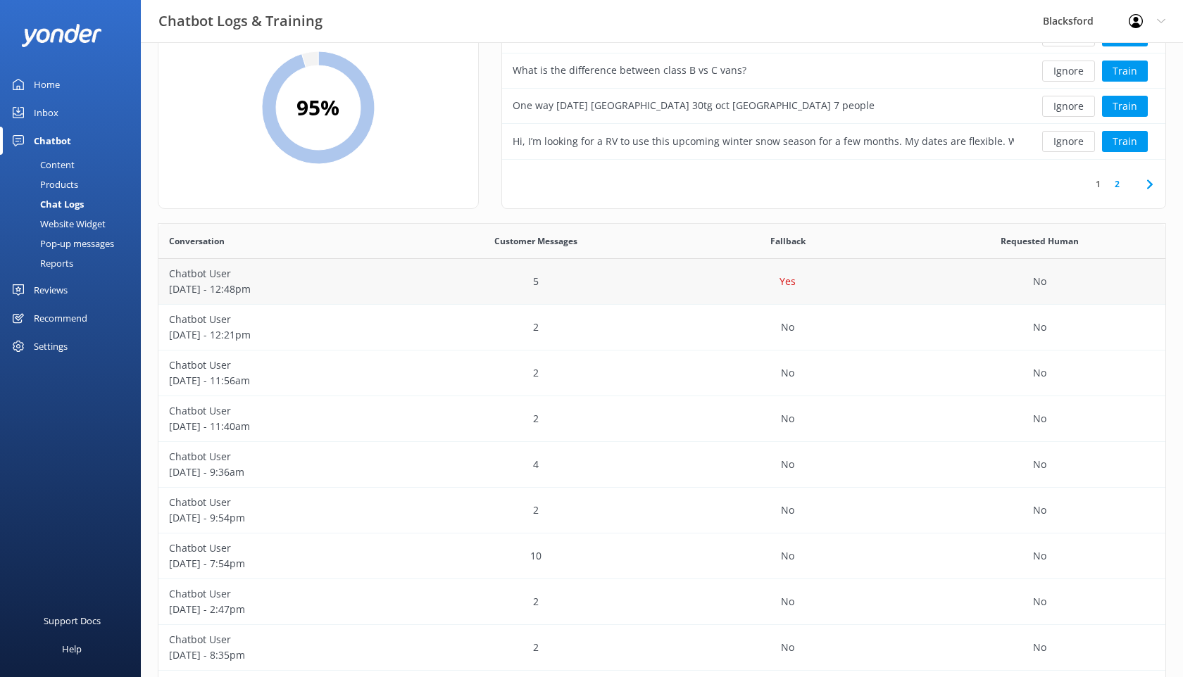
scroll to position [0, 0]
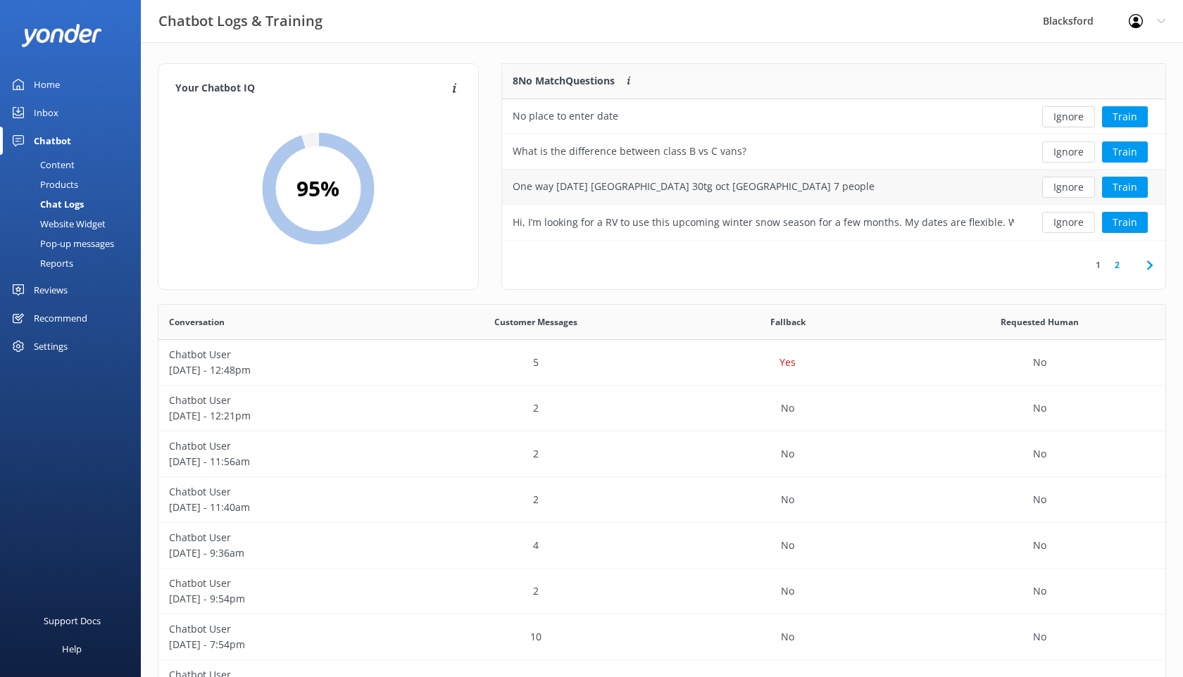
click at [924, 182] on div "One way [DATE] [GEOGRAPHIC_DATA] 30tg oct [GEOGRAPHIC_DATA] 7 people" at bounding box center [763, 187] width 522 height 35
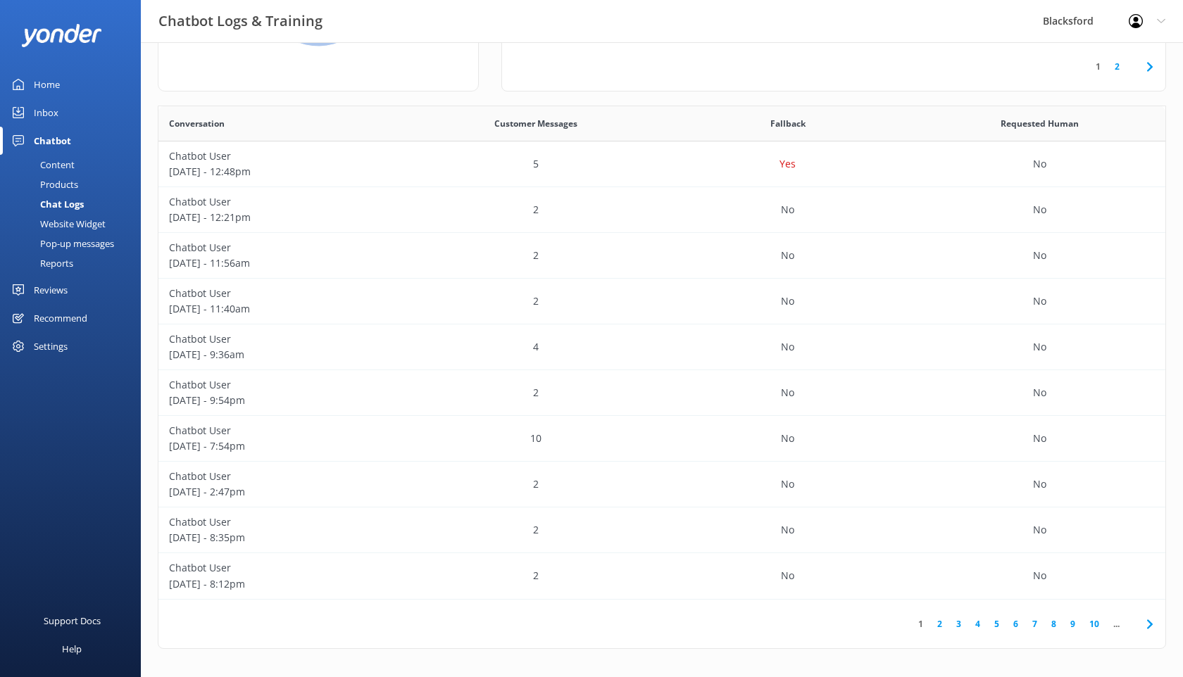
click at [1150, 622] on icon at bounding box center [1149, 624] width 17 height 17
click at [788, 178] on div "No" at bounding box center [788, 165] width 252 height 46
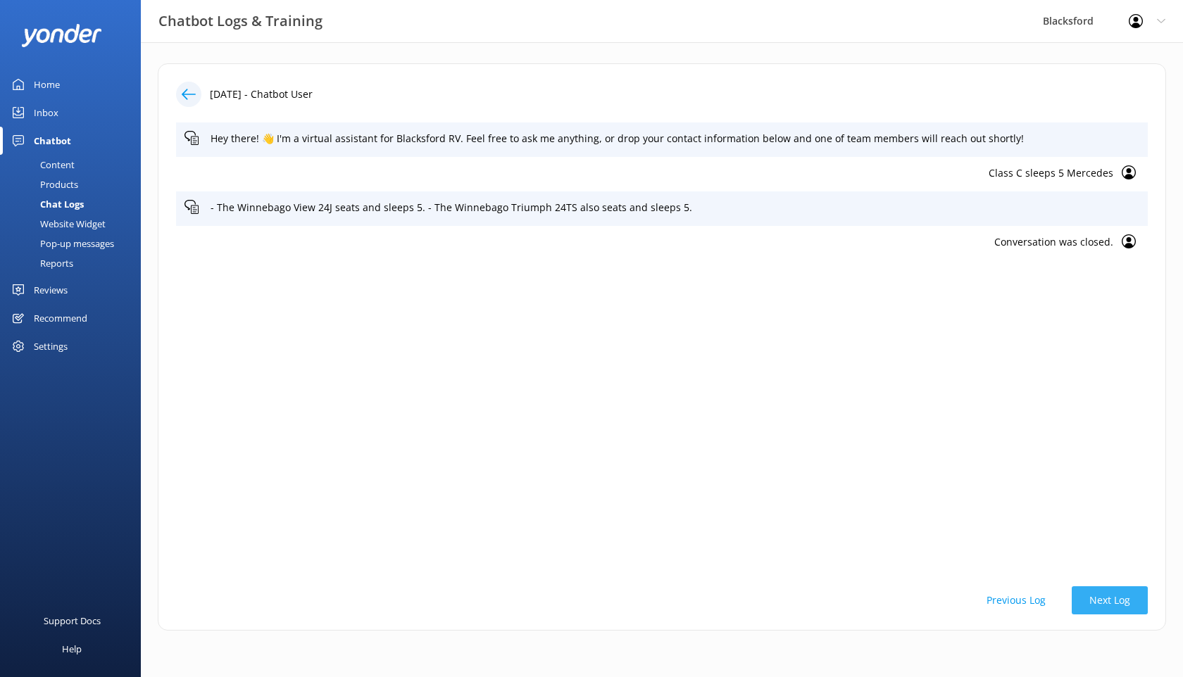
click at [1082, 596] on button "Next Log" at bounding box center [1110, 600] width 76 height 28
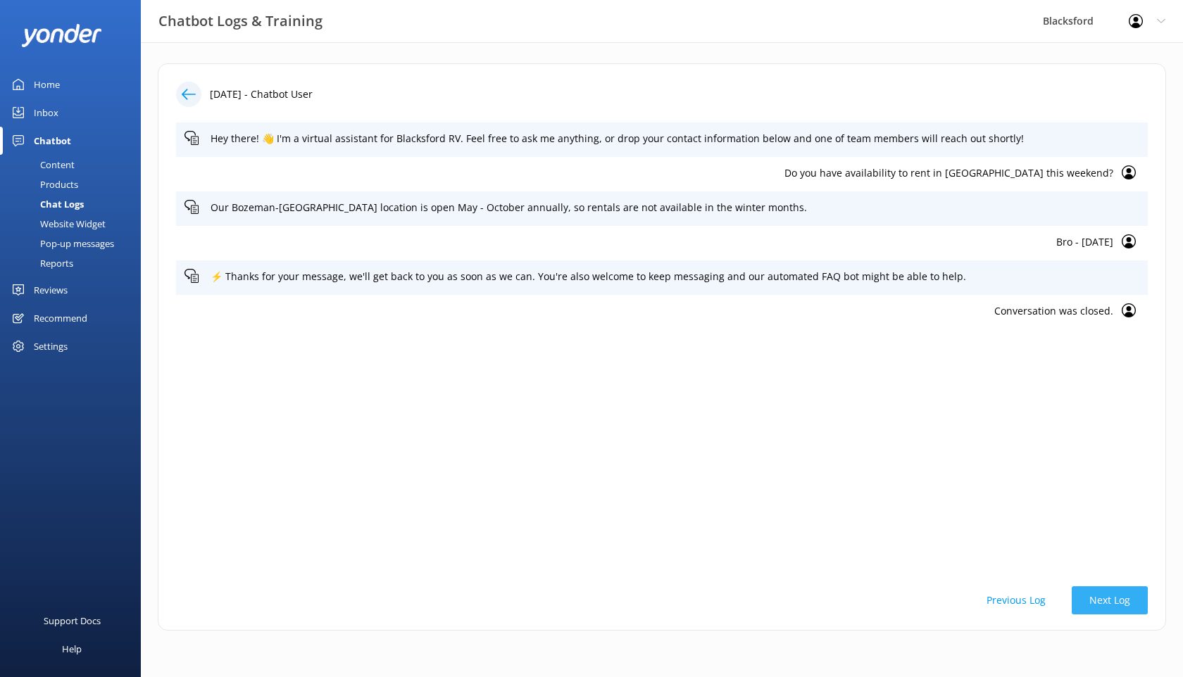
click at [1082, 596] on button "Next Log" at bounding box center [1110, 600] width 76 height 28
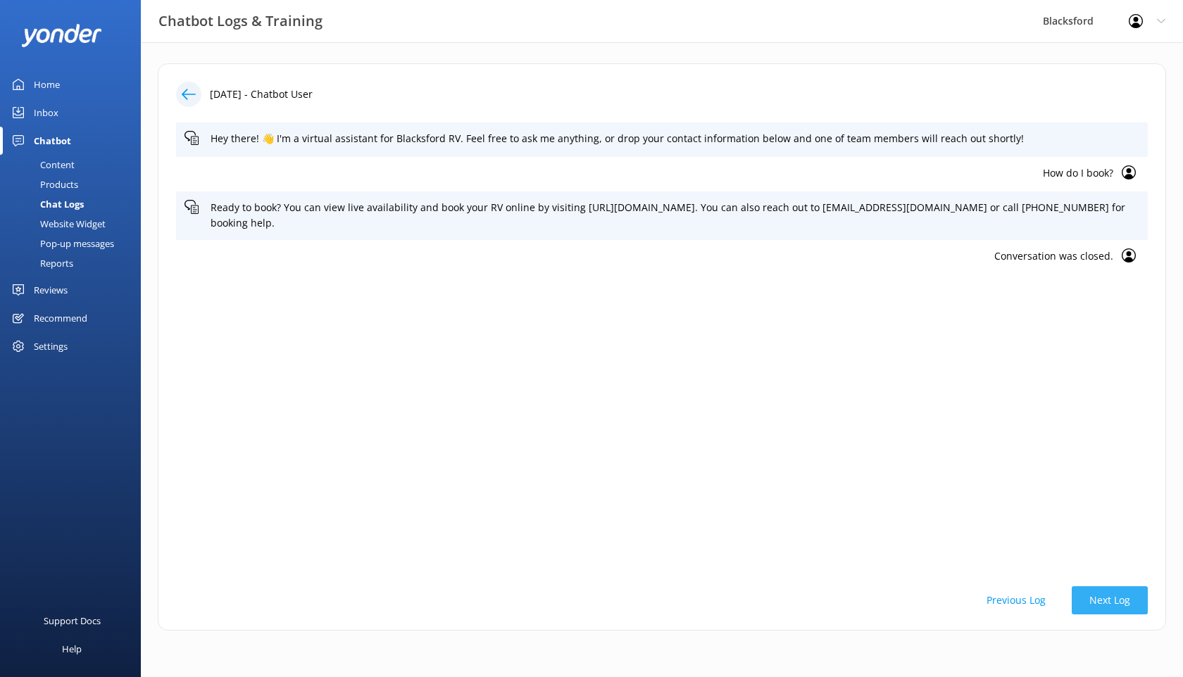
click at [1082, 596] on button "Next Log" at bounding box center [1110, 600] width 76 height 28
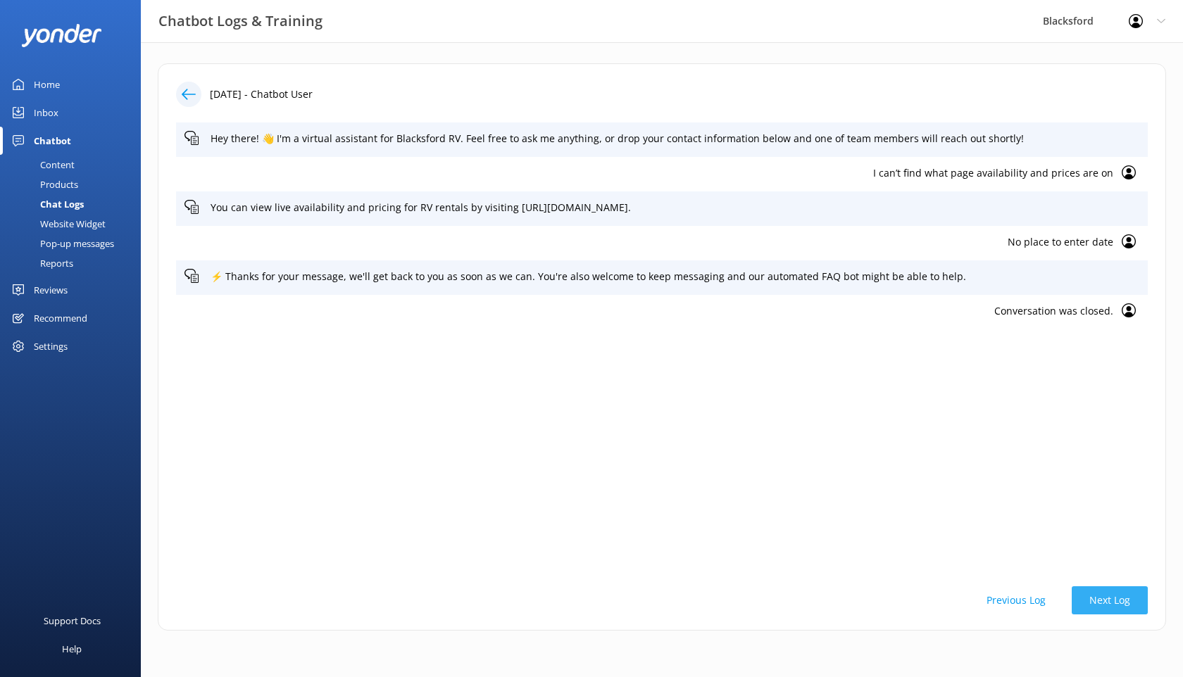
click at [1082, 596] on button "Next Log" at bounding box center [1110, 600] width 76 height 28
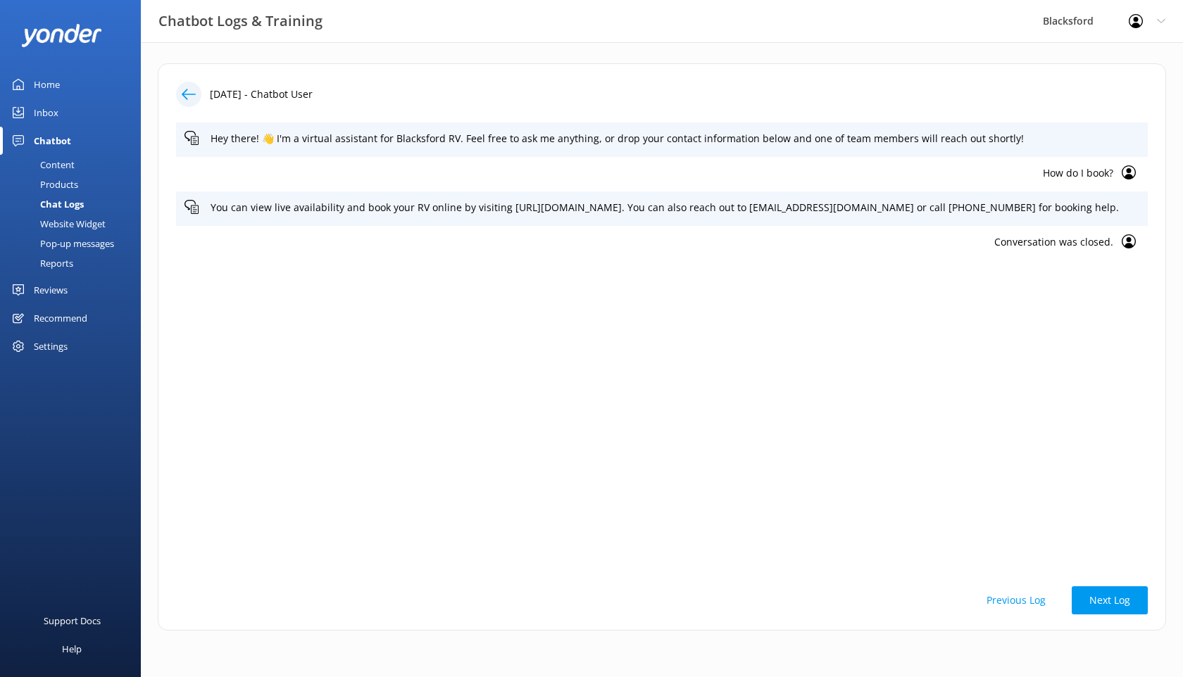
click at [1029, 601] on button "Previous Log" at bounding box center [1016, 600] width 94 height 28
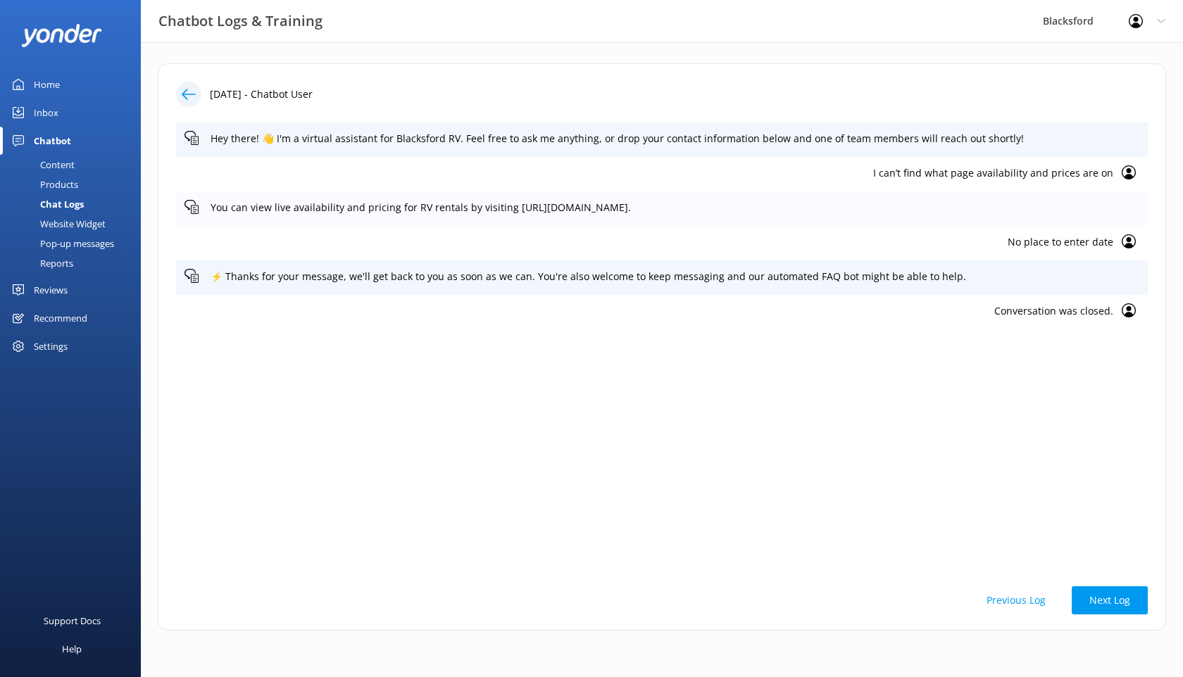
drag, startPoint x: 688, startPoint y: 208, endPoint x: 510, endPoint y: 207, distance: 178.1
click at [509, 207] on p "You can view live availability and pricing for RV rentals by visiting https://w…" at bounding box center [675, 207] width 929 height 15
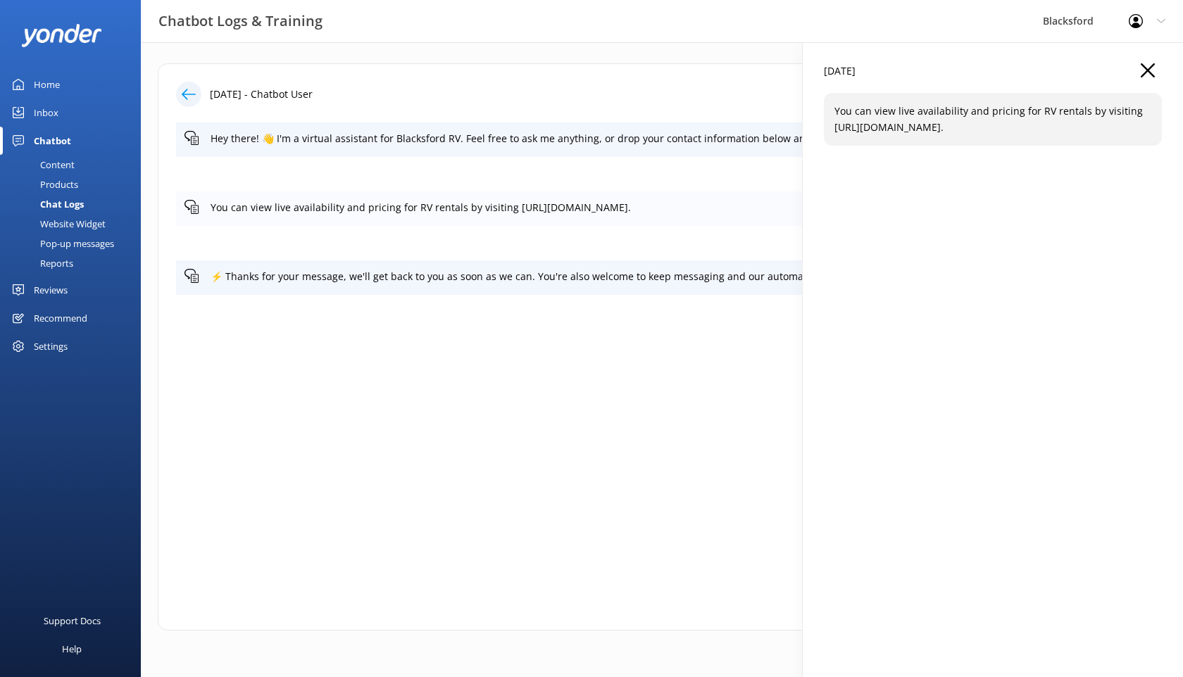
copy p "[URL][DOMAIN_NAME]."
click at [58, 201] on div "Chat Logs" at bounding box center [45, 204] width 75 height 20
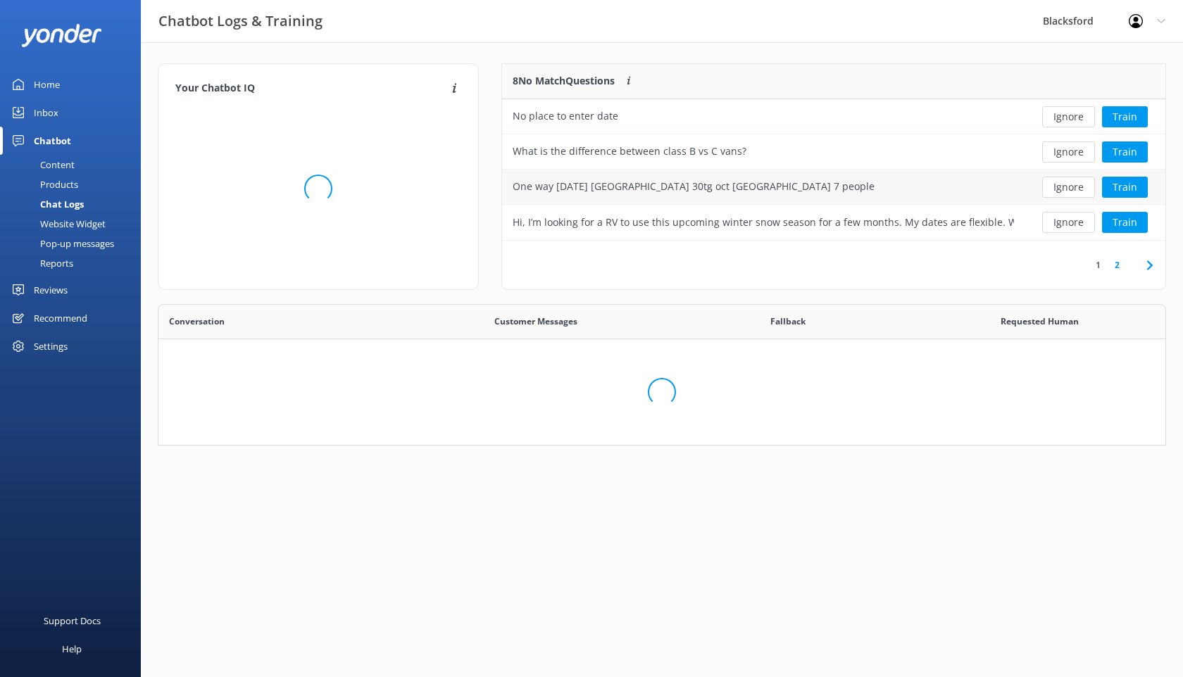
scroll to position [494, 1007]
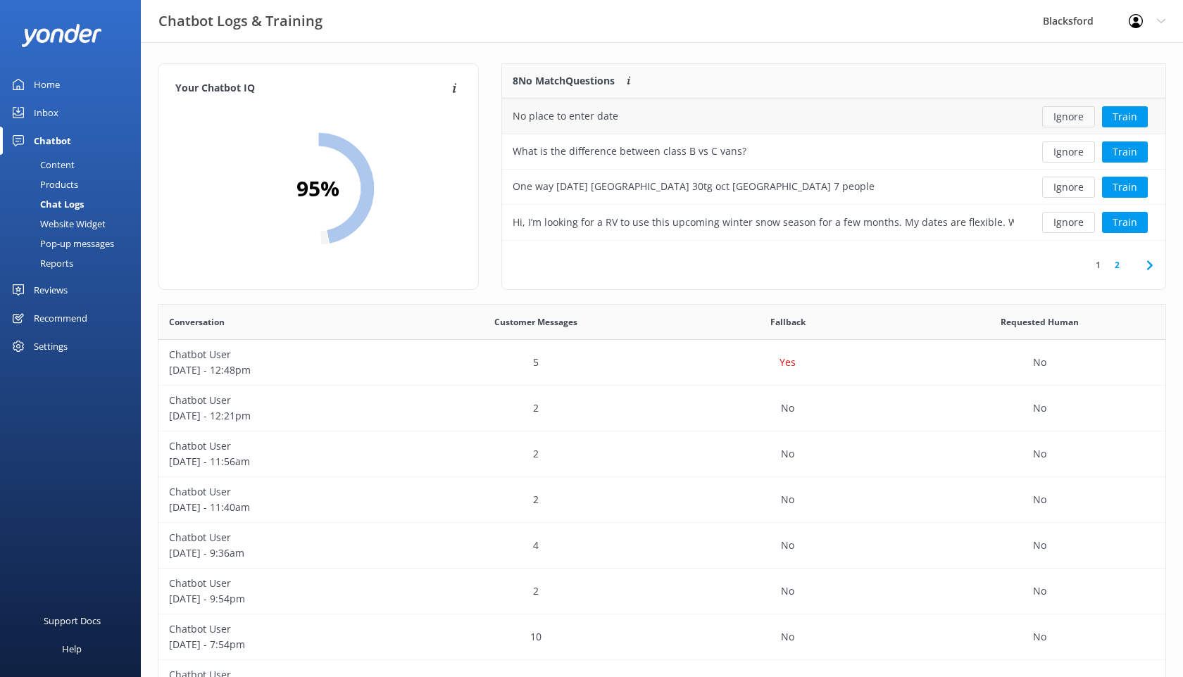
click at [1060, 118] on button "Ignore" at bounding box center [1068, 116] width 53 height 21
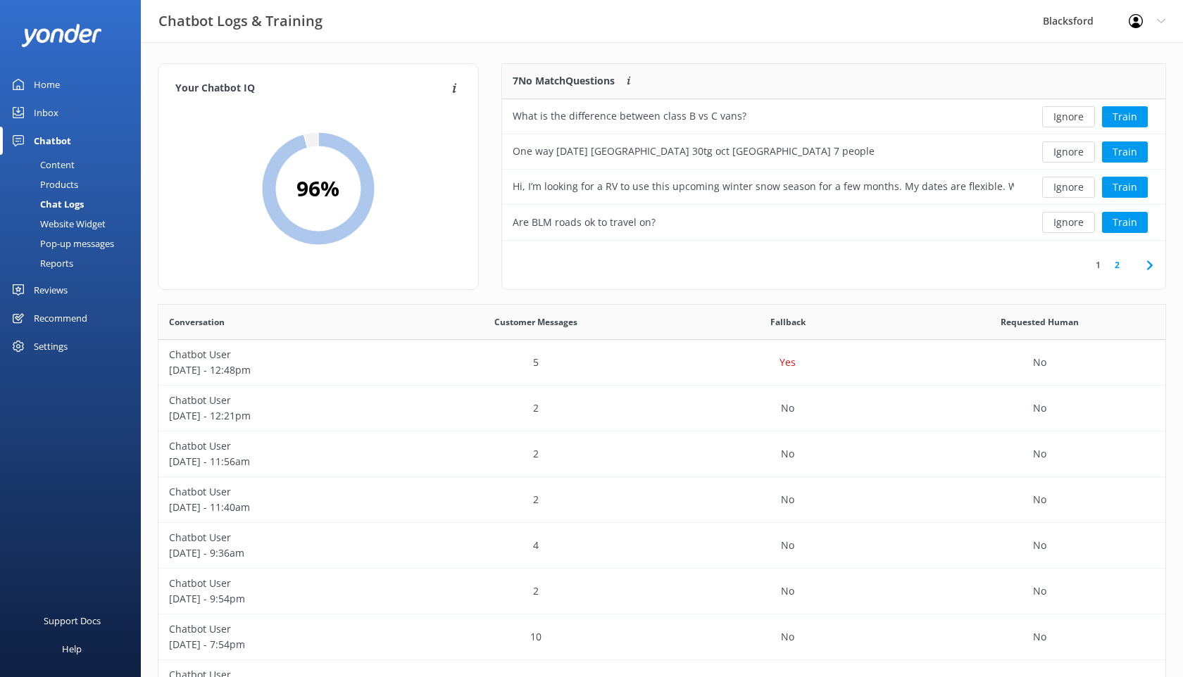
click at [1137, 268] on span at bounding box center [1150, 265] width 32 height 32
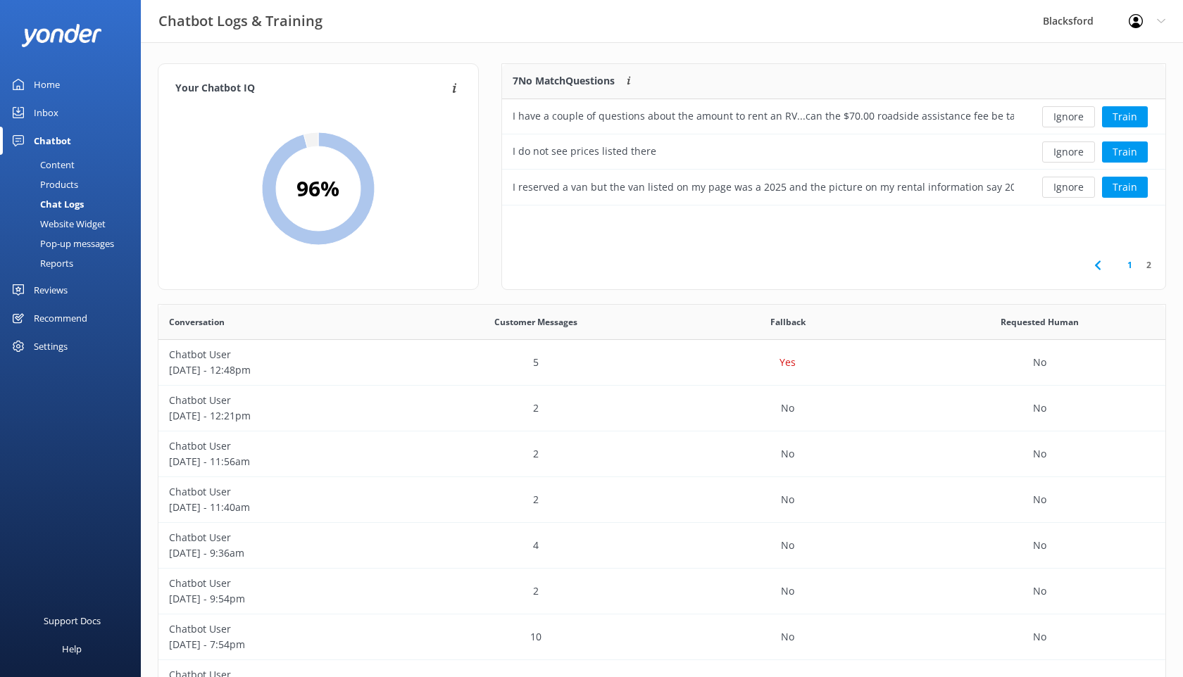
scroll to position [142, 663]
click at [1066, 188] on button "Ignore" at bounding box center [1068, 187] width 53 height 21
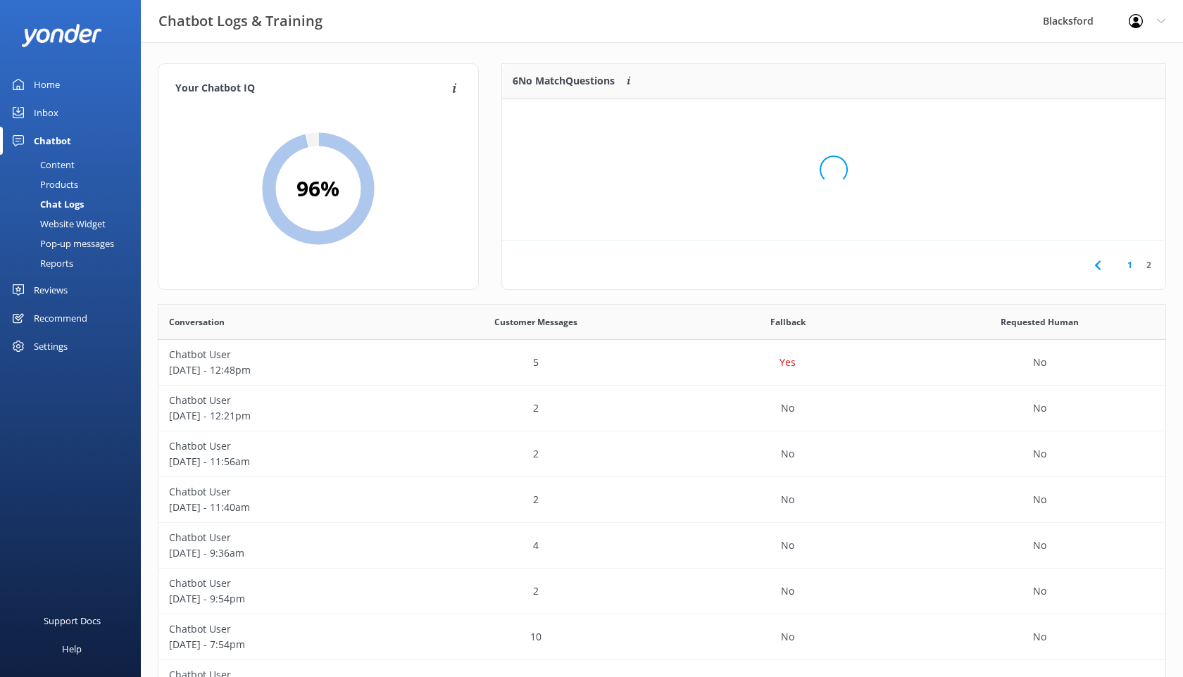
scroll to position [106, 663]
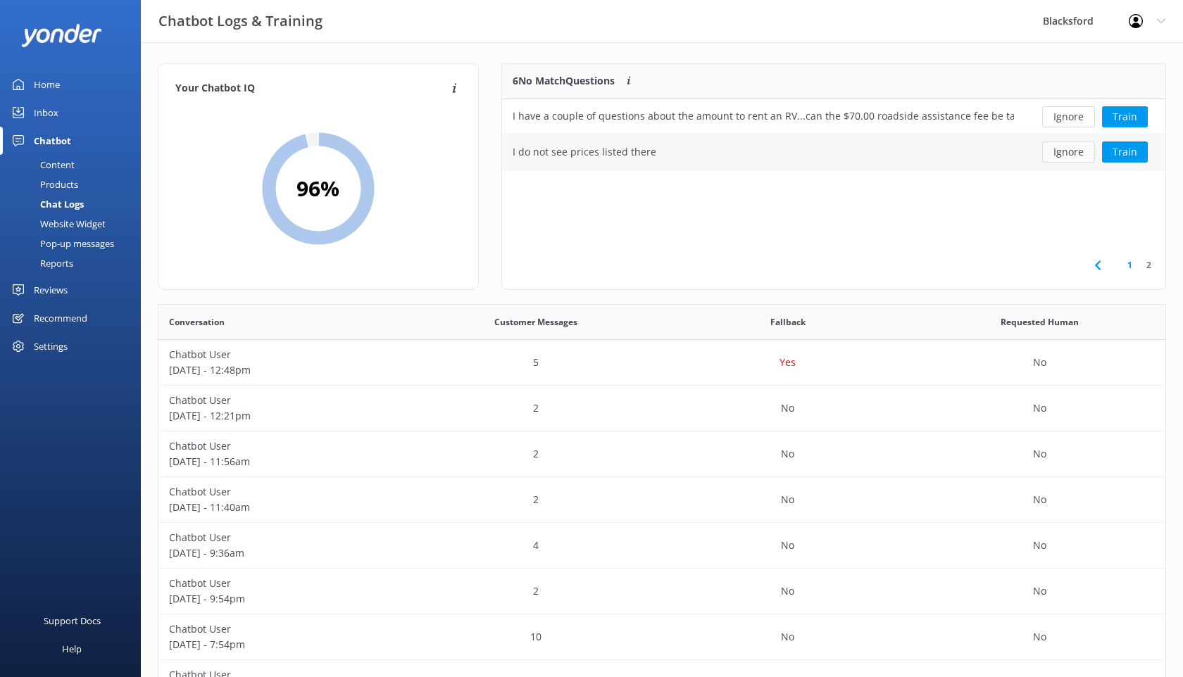
click at [1062, 152] on button "Ignore" at bounding box center [1068, 152] width 53 height 21
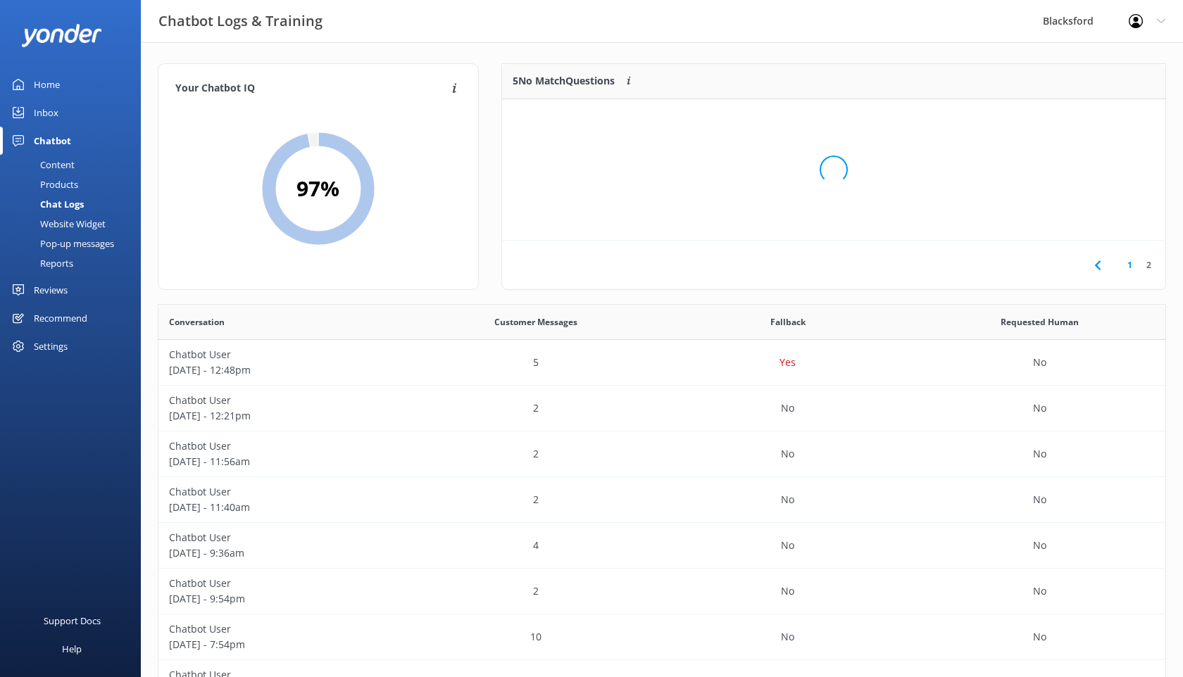
scroll to position [71, 663]
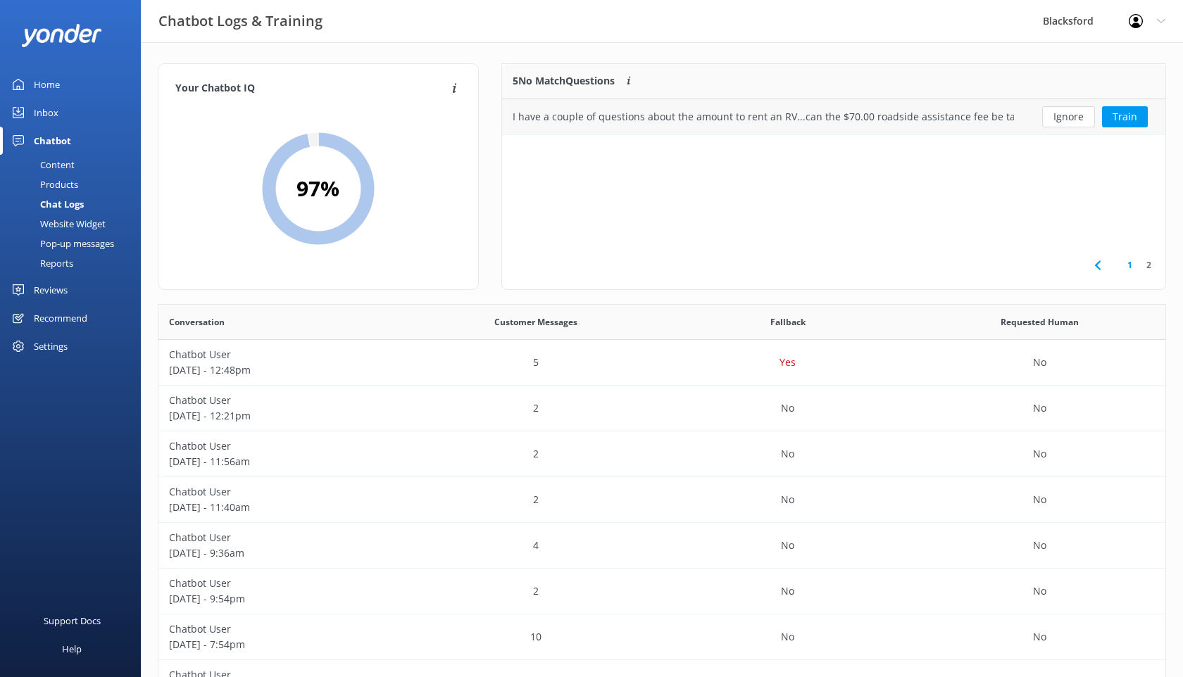
click at [997, 113] on div "I have a couple of questions about the amount to rent an RV...can the $70.00 ro…" at bounding box center [763, 116] width 501 height 15
click at [1109, 113] on button "Train" at bounding box center [1125, 116] width 46 height 21
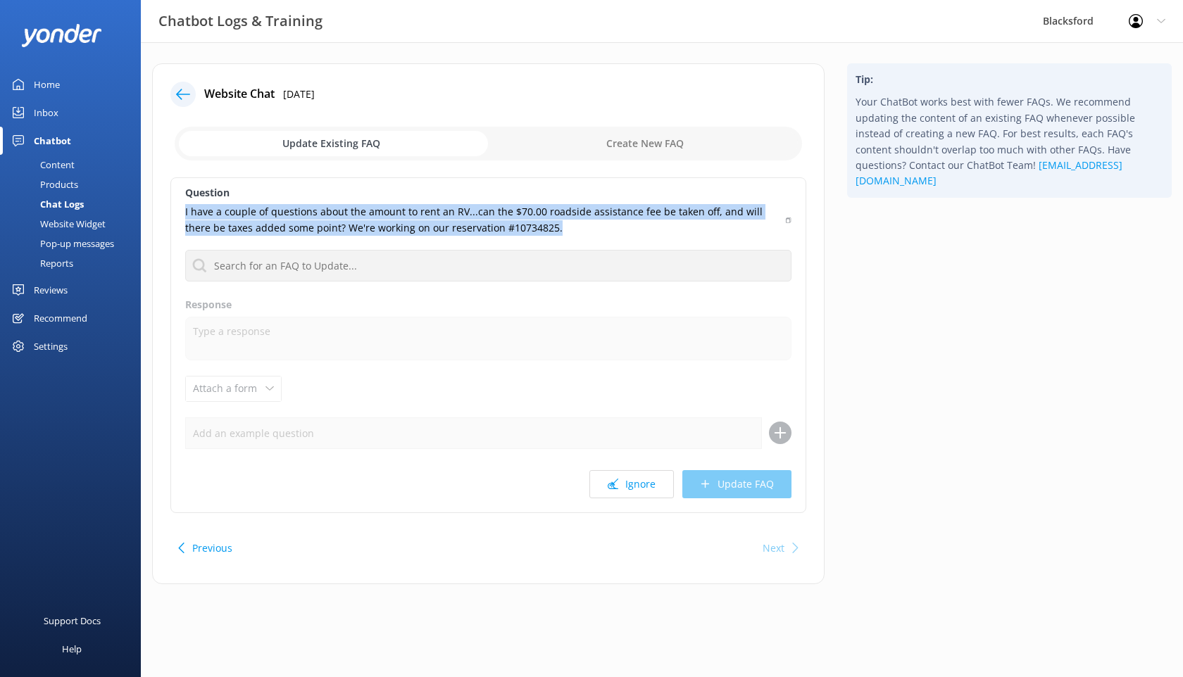
drag, startPoint x: 536, startPoint y: 230, endPoint x: 178, endPoint y: 206, distance: 358.4
click at [176, 206] on div "Question I have a couple of questions about the amount to rent an RV...can the …" at bounding box center [488, 345] width 636 height 336
copy p "I have a couple of questions about the amount to rent an RV...can the $70.00 ro…"
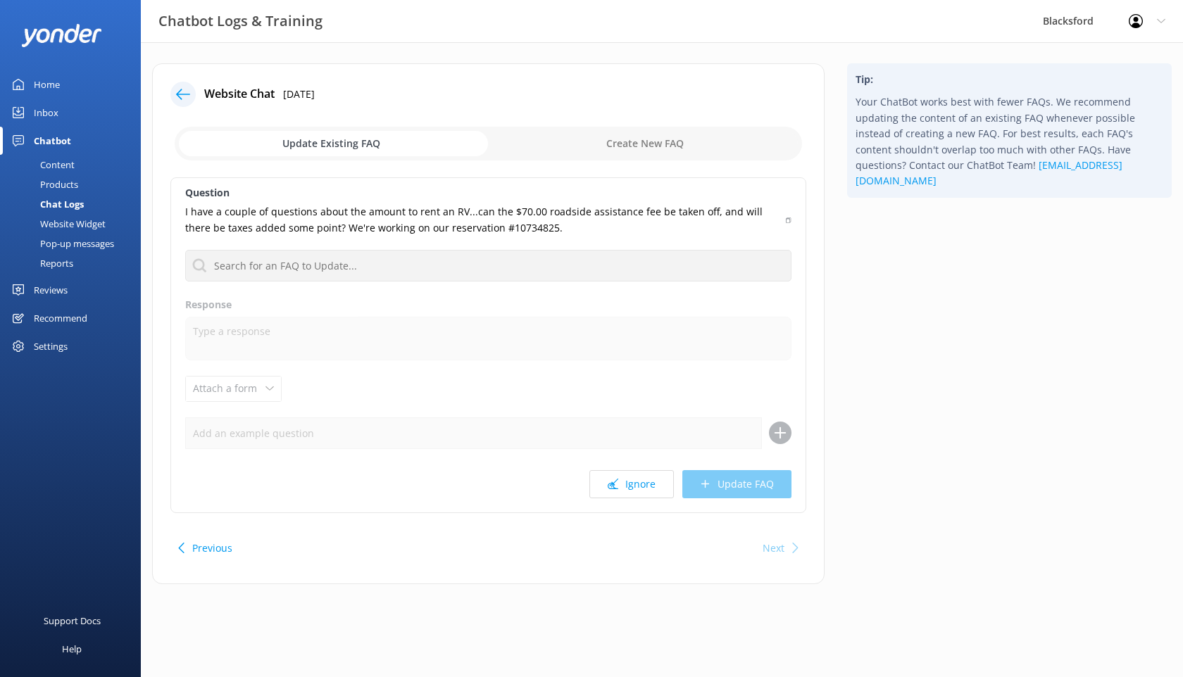
click at [187, 96] on icon at bounding box center [183, 94] width 14 height 14
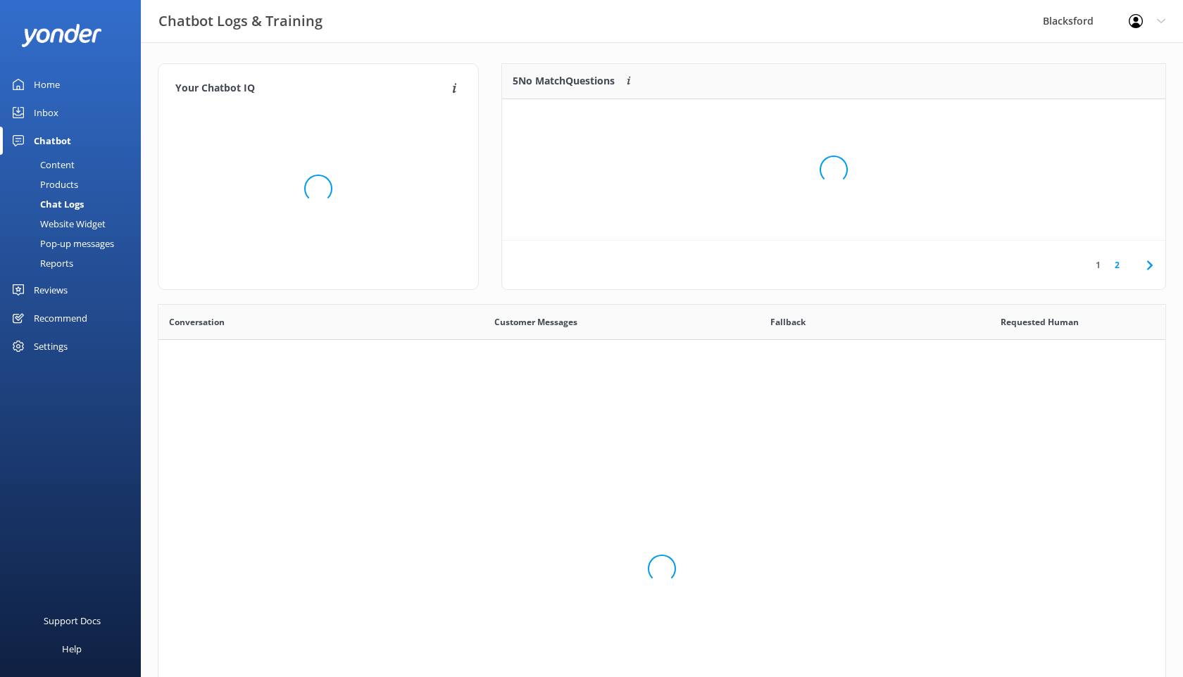
scroll to position [494, 1007]
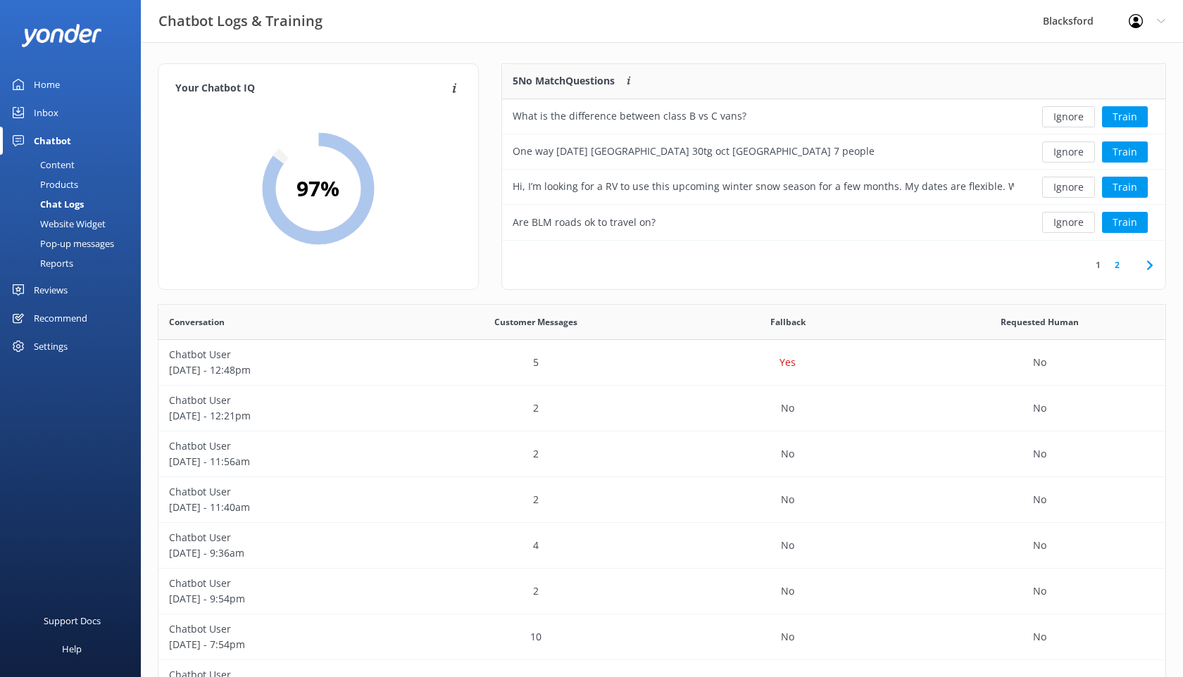
click at [1150, 268] on icon at bounding box center [1149, 265] width 17 height 17
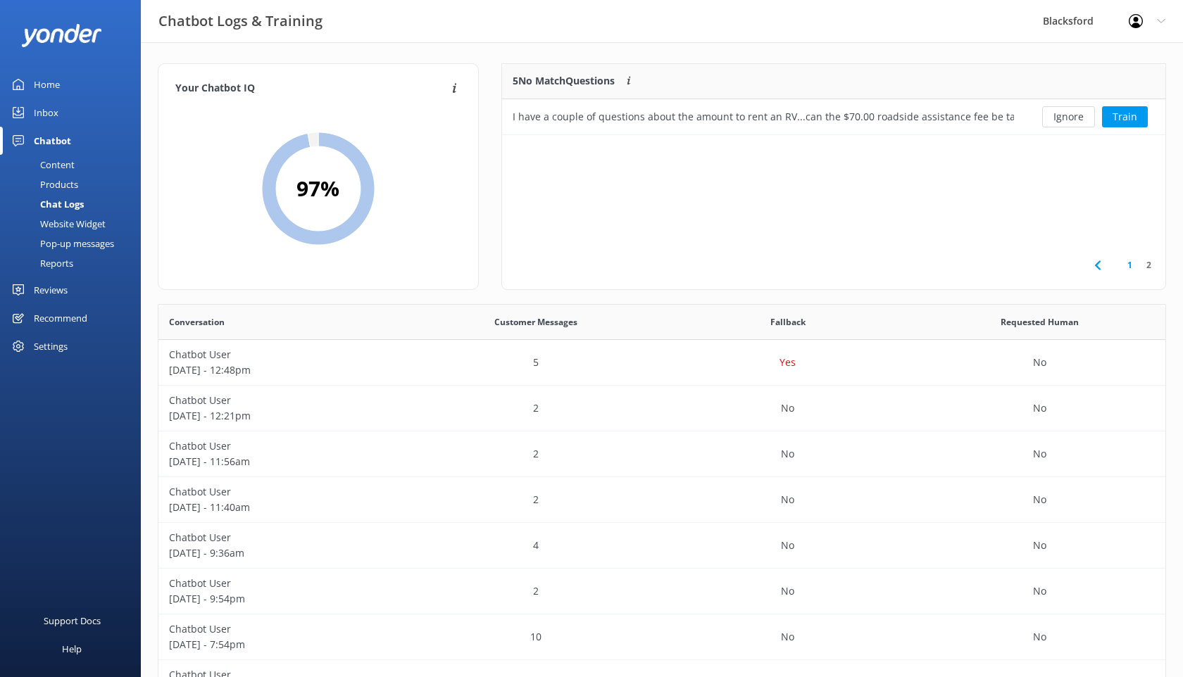
scroll to position [71, 663]
click at [1051, 118] on button "Ignore" at bounding box center [1068, 116] width 53 height 21
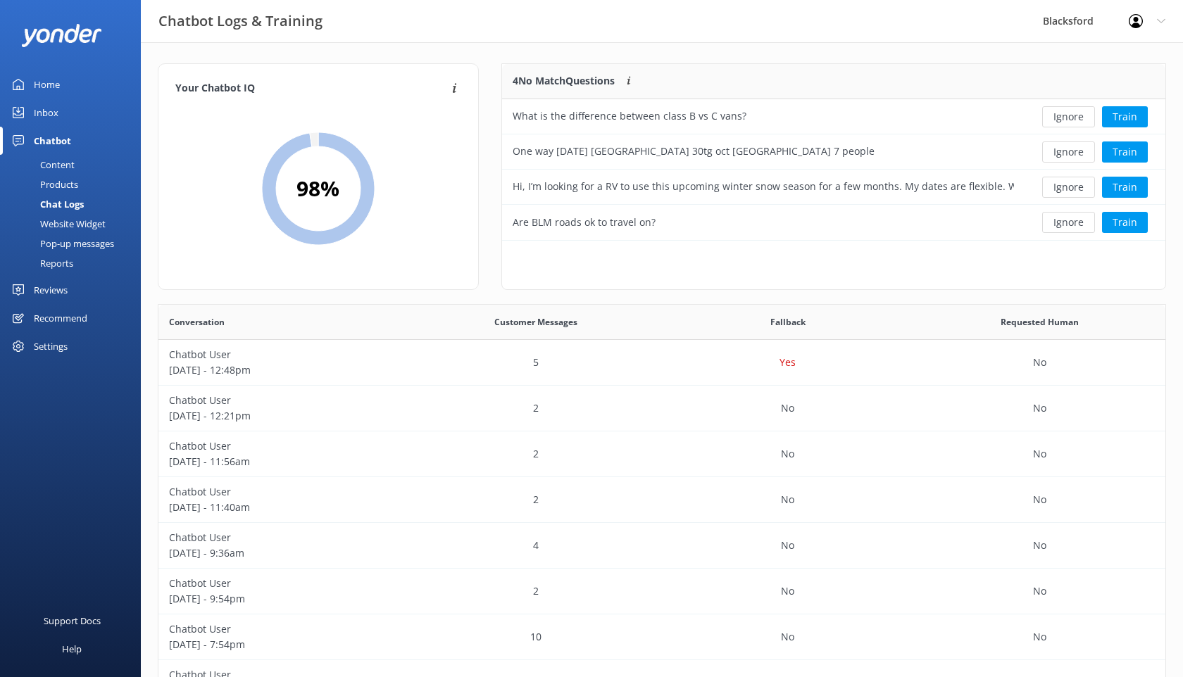
click at [49, 117] on div "Inbox" at bounding box center [46, 113] width 25 height 28
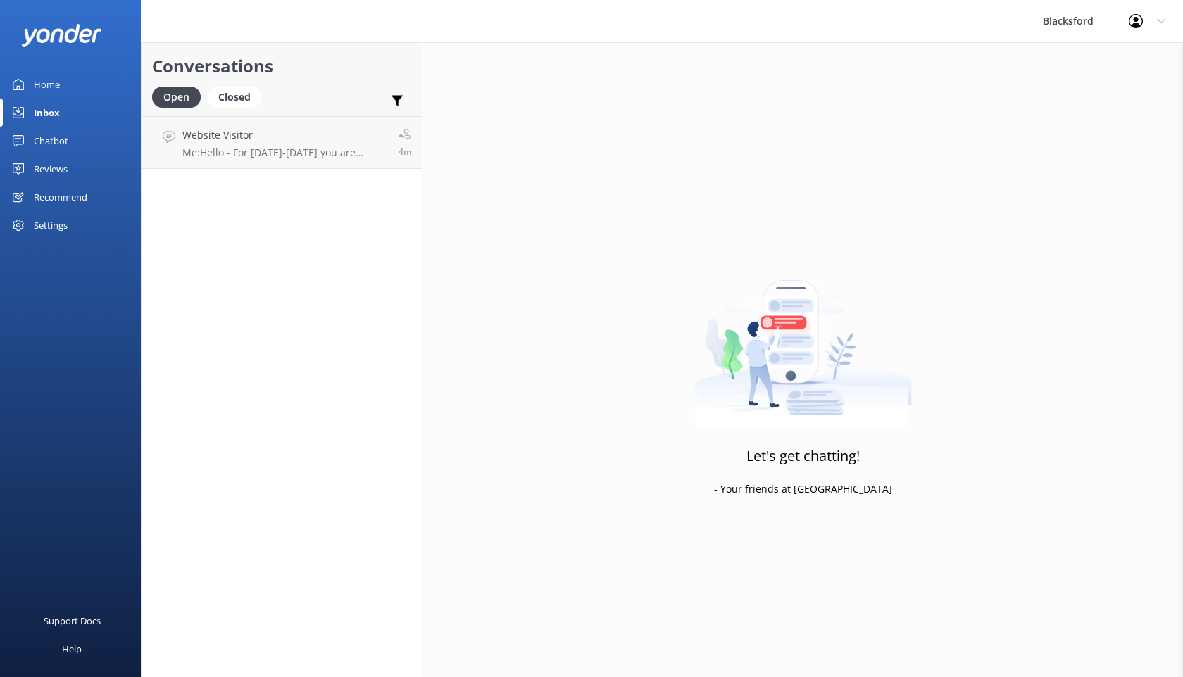
click at [51, 141] on div "Chatbot" at bounding box center [51, 141] width 34 height 28
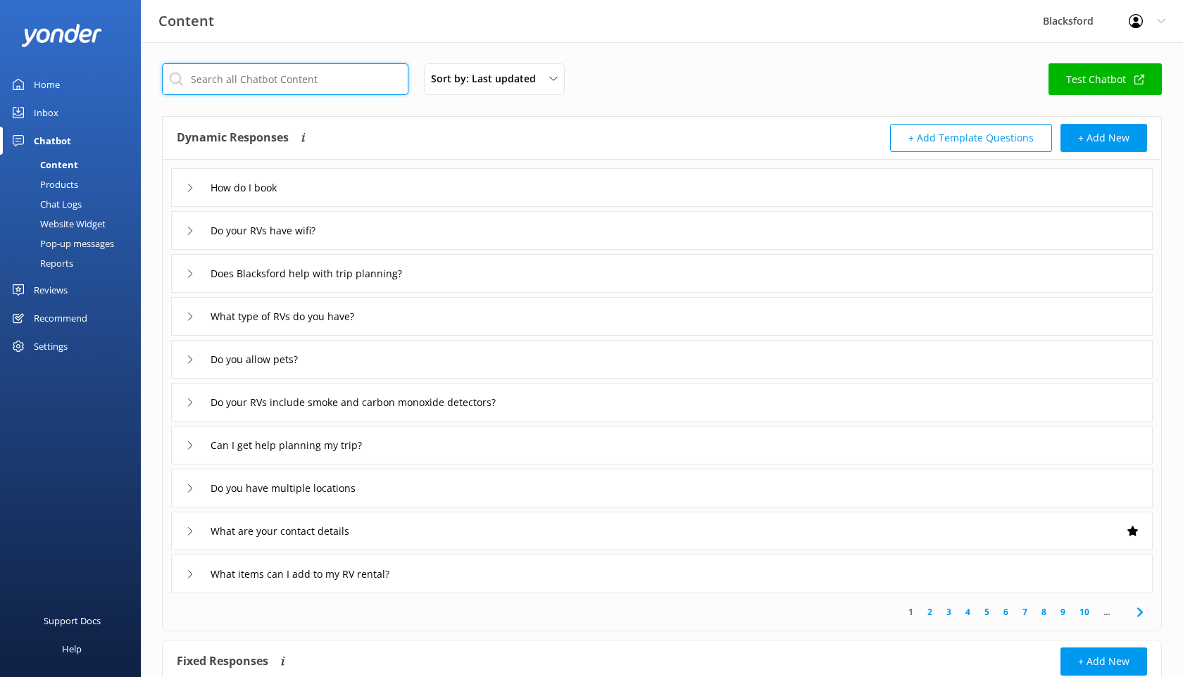
click at [267, 87] on input "text" at bounding box center [285, 79] width 246 height 32
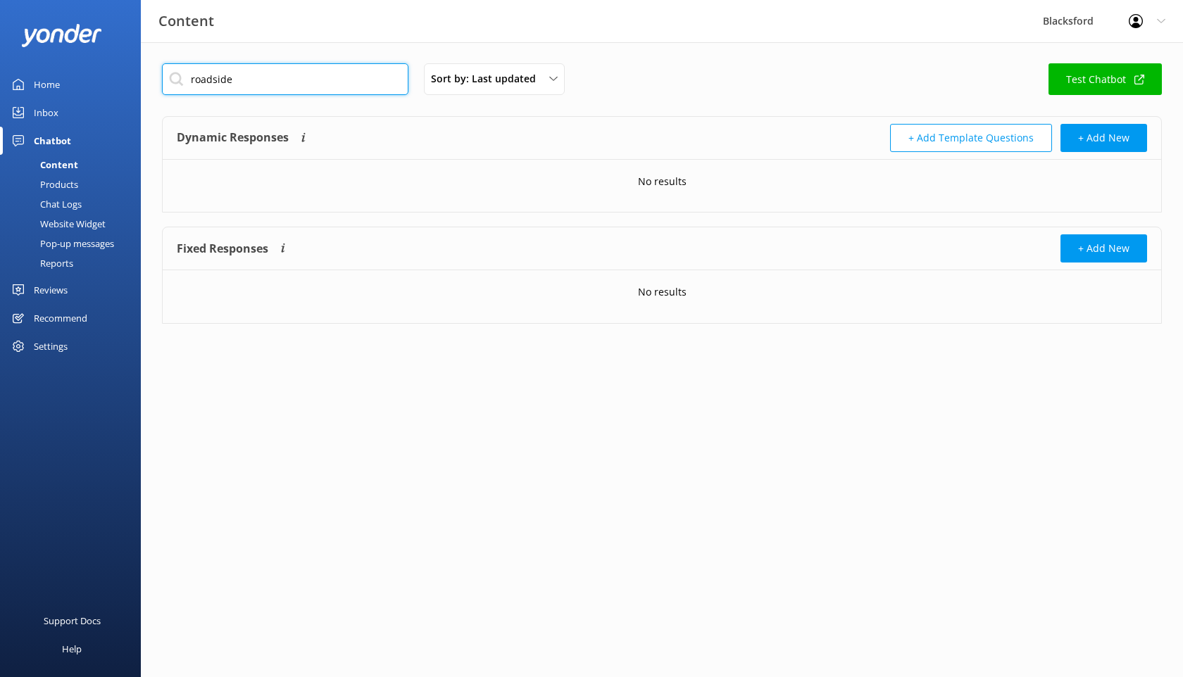
click at [261, 88] on input "roadside" at bounding box center [285, 79] width 246 height 32
click at [261, 87] on input "roadside" at bounding box center [285, 79] width 246 height 32
type input "insurance"
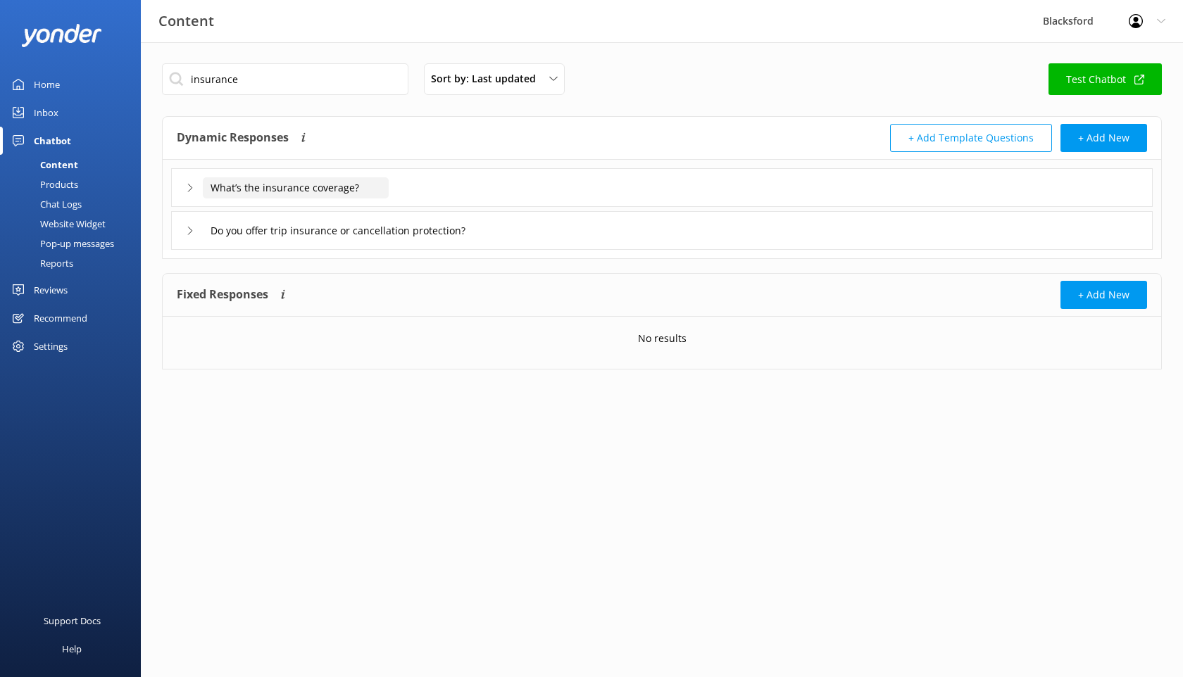
click at [282, 184] on input "What’s the insurance coverage?" at bounding box center [296, 187] width 186 height 21
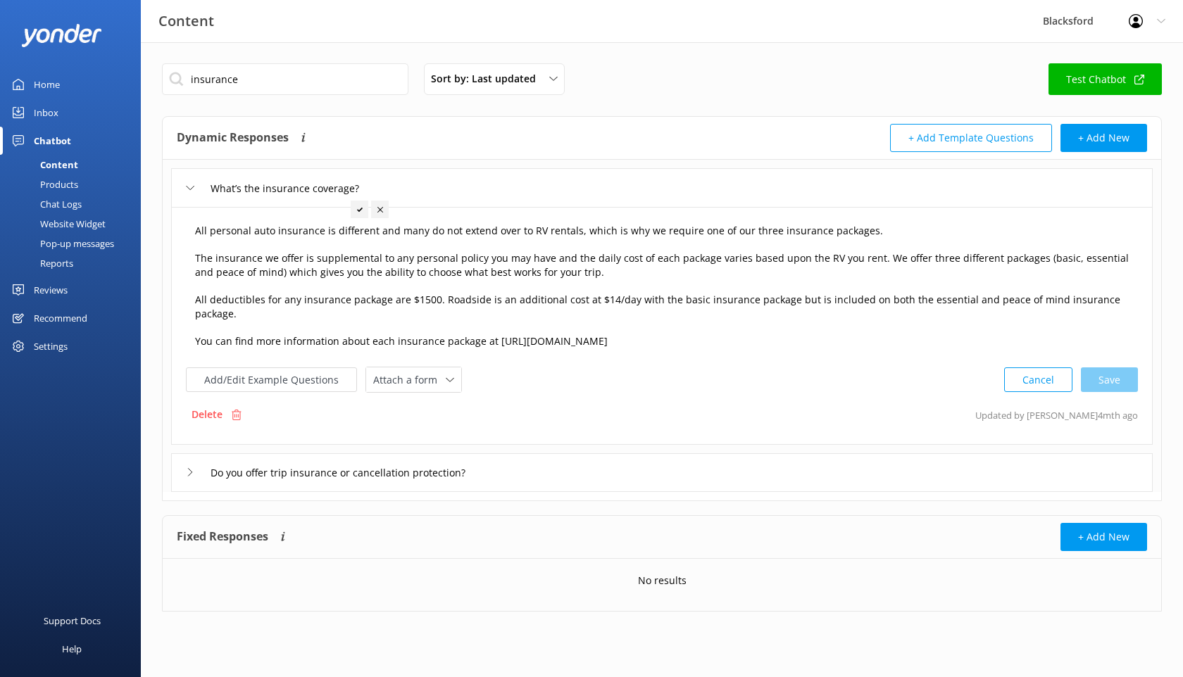
click at [482, 298] on textarea "All personal auto insurance is different and many do not extend over to RV rent…" at bounding box center [661, 286] width 949 height 141
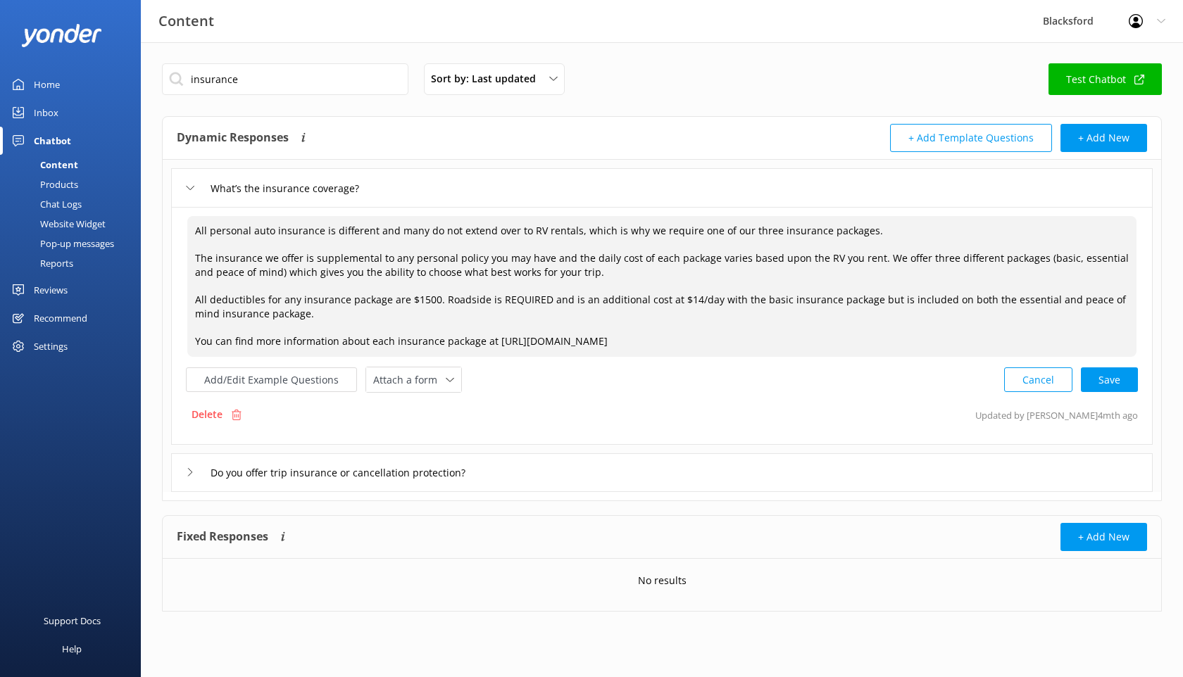
click at [624, 316] on textarea "All personal auto insurance is different and many do not extend over to RV rent…" at bounding box center [661, 286] width 949 height 141
click at [256, 382] on button "Add/Edit Example Questions" at bounding box center [271, 380] width 171 height 25
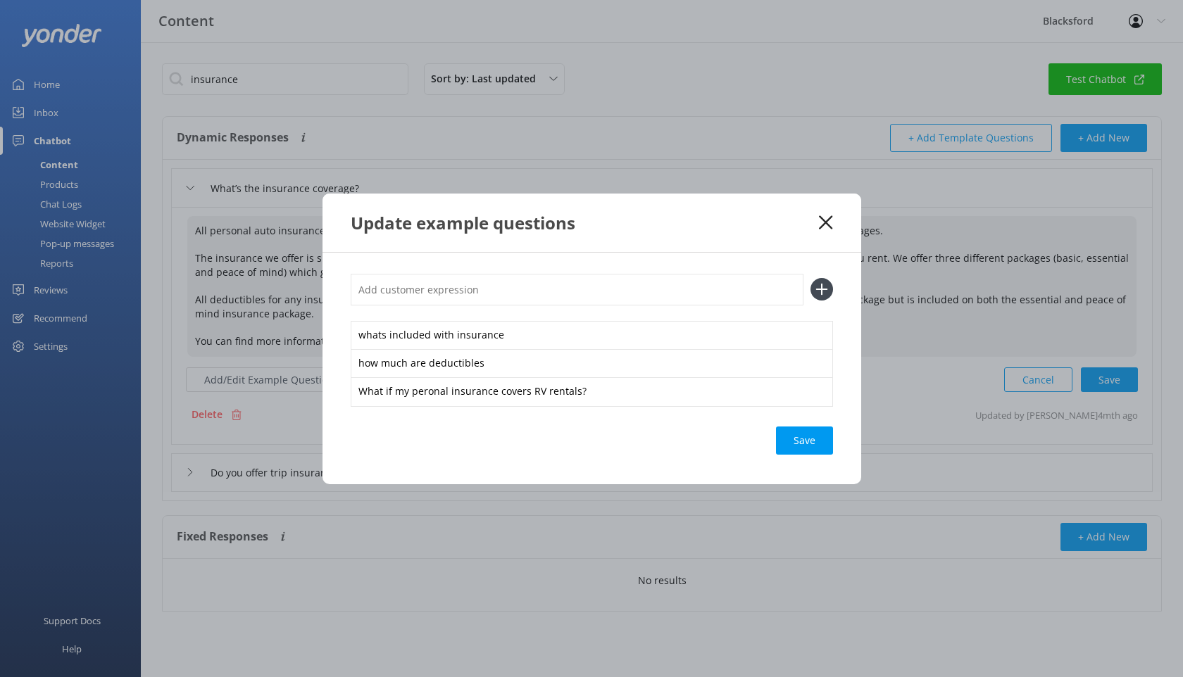
type textarea "All personal auto insurance is different and many do not extend over to RV rent…"
click at [457, 285] on input "text" at bounding box center [577, 290] width 453 height 32
paste input "I have a couple of questions about the amount to rent an RV...can the $70.00 ro…"
drag, startPoint x: 796, startPoint y: 284, endPoint x: 585, endPoint y: 291, distance: 210.6
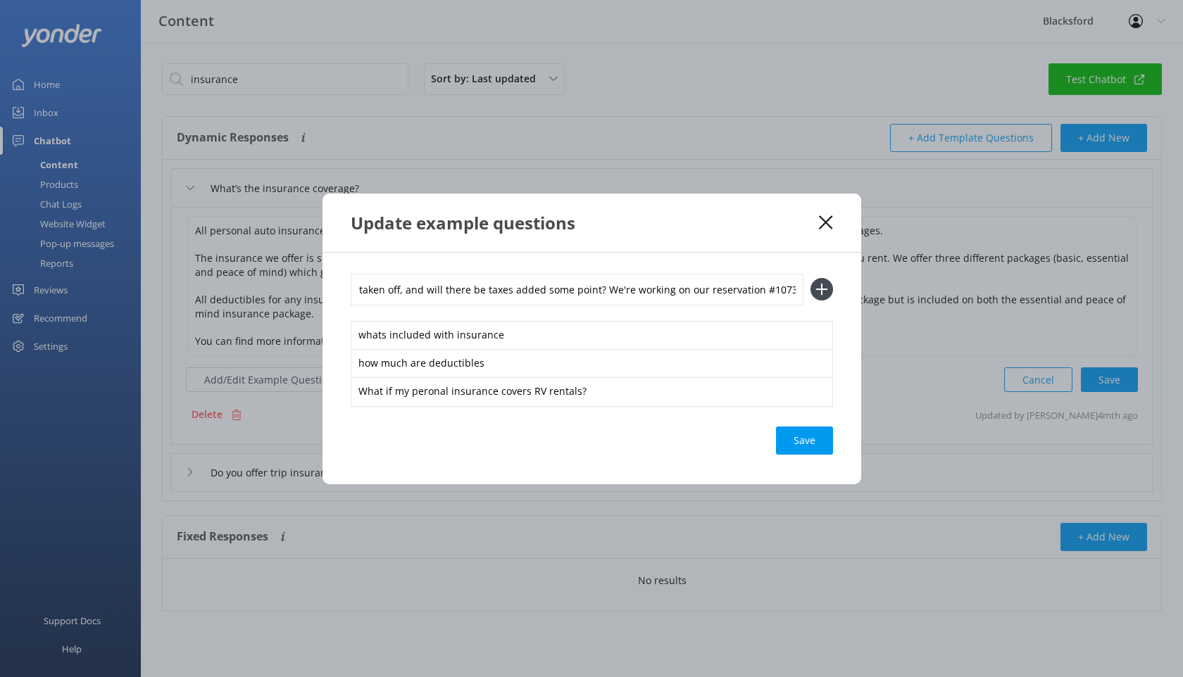
click at [585, 291] on input "I have a couple of questions about the amount to rent an RV...can the $70.00 ro…" at bounding box center [577, 290] width 453 height 32
drag, startPoint x: 791, startPoint y: 287, endPoint x: 591, endPoint y: 291, distance: 200.0
click at [592, 291] on input "I have a couple of questions about the amount to rent an RV...can the $70.00 ro…" at bounding box center [577, 290] width 453 height 32
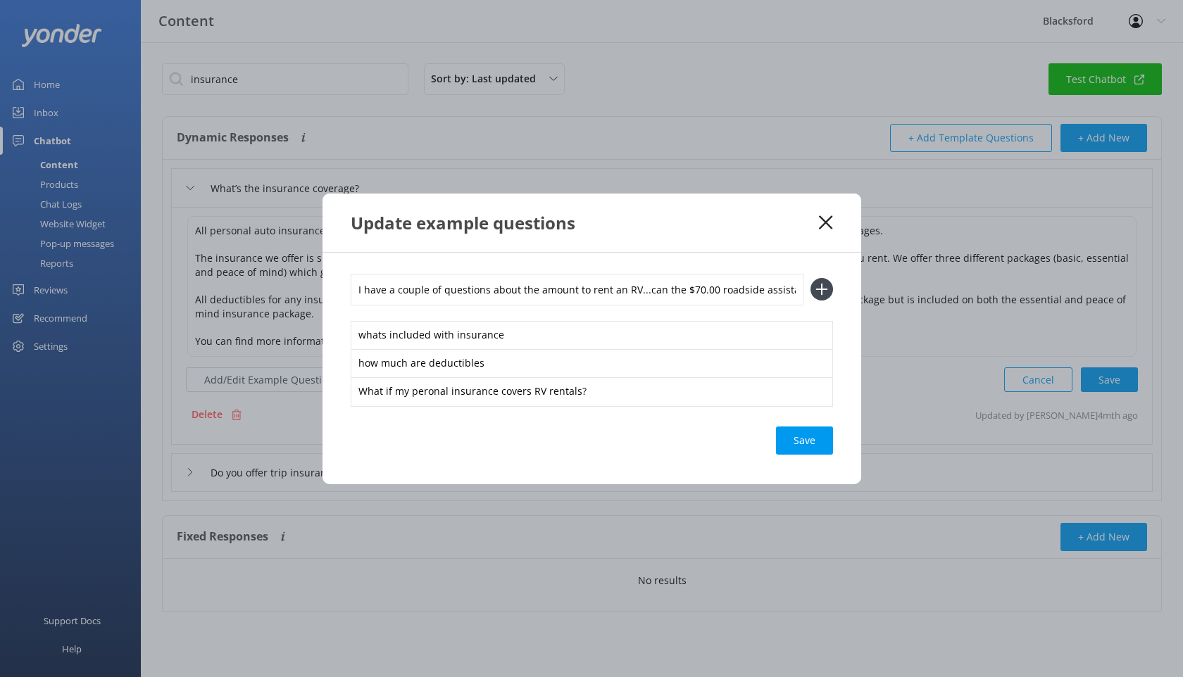
drag, startPoint x: 560, startPoint y: 290, endPoint x: 343, endPoint y: 280, distance: 217.8
click at [342, 280] on div "I have a couple of questions about the amount to rent an RV...can the $70.00 ro…" at bounding box center [591, 369] width 539 height 232
drag, startPoint x: 429, startPoint y: 289, endPoint x: 391, endPoint y: 289, distance: 38.0
click at [391, 289] on input "Can the $70.00 roadside assistance fee be taken off?" at bounding box center [577, 290] width 453 height 32
type input "Can the roadside assistance fee be taken off?"
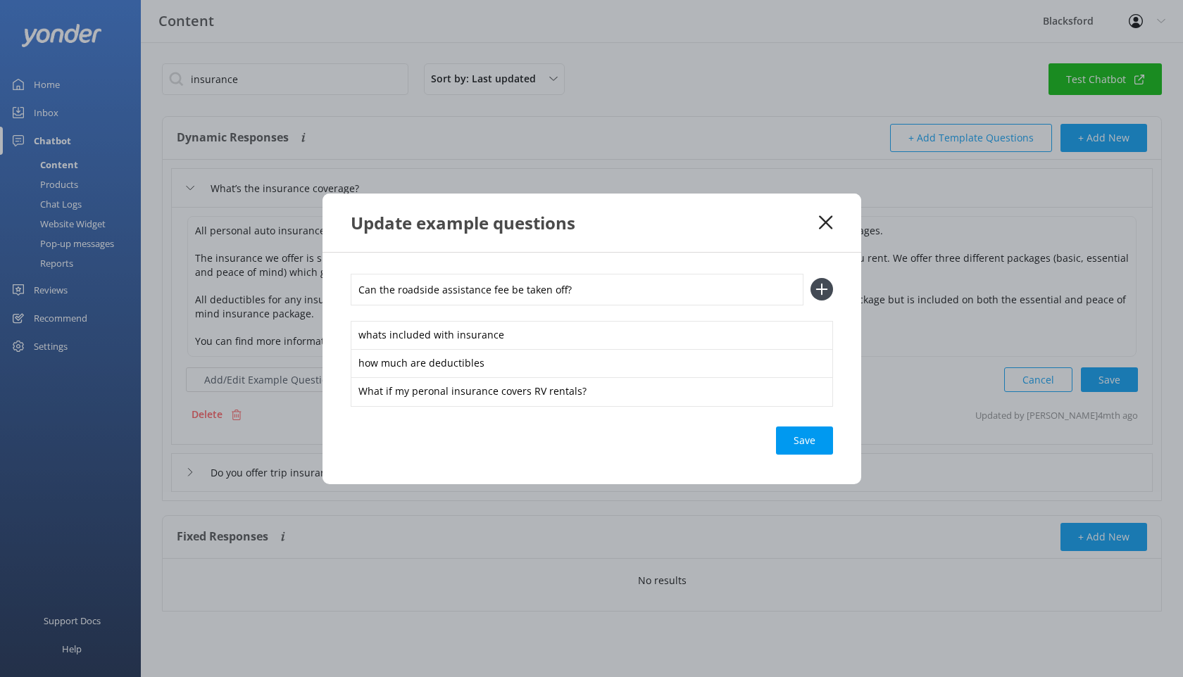
click at [815, 284] on icon at bounding box center [821, 289] width 23 height 23
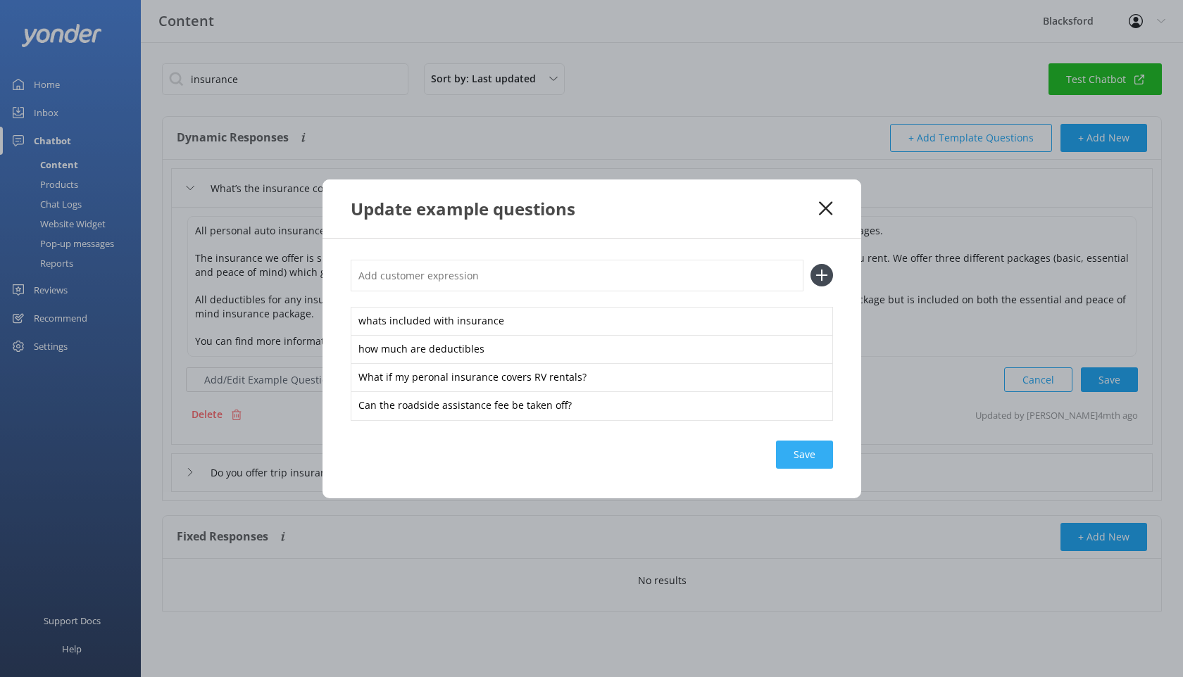
click at [801, 462] on div "Save" at bounding box center [804, 455] width 57 height 28
click at [831, 212] on icon at bounding box center [825, 208] width 13 height 14
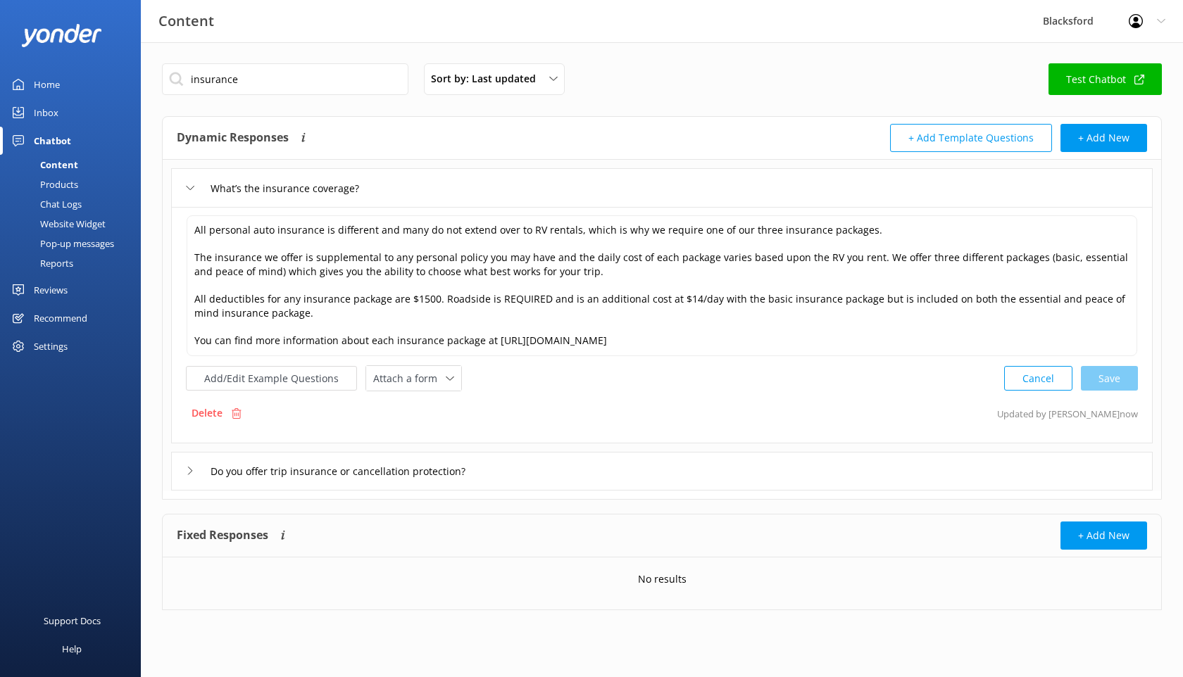
click at [49, 203] on div "Chat Logs" at bounding box center [44, 204] width 73 height 20
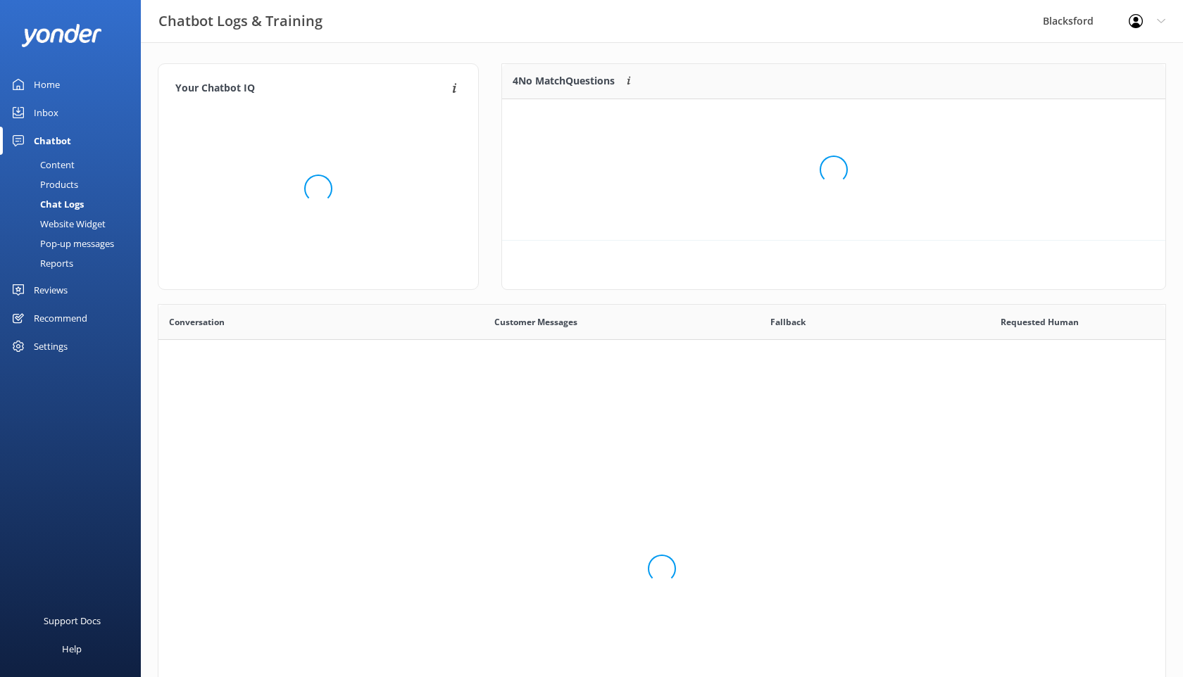
scroll to position [494, 1007]
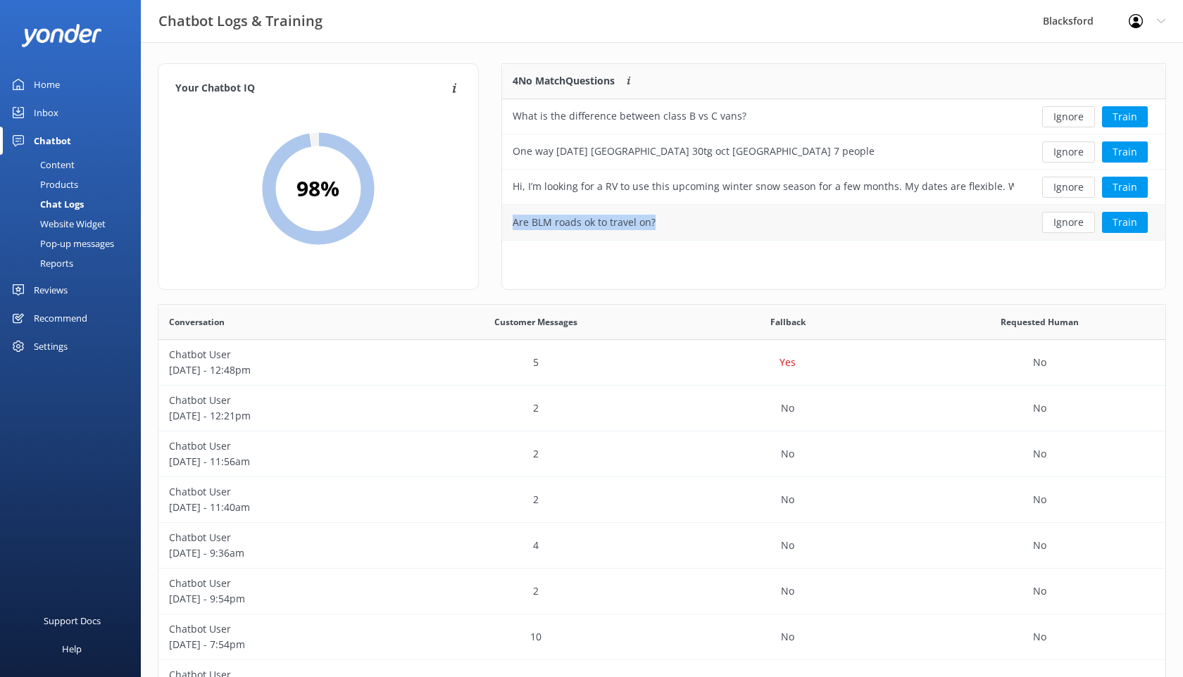
drag, startPoint x: 652, startPoint y: 222, endPoint x: 508, endPoint y: 222, distance: 144.3
click at [507, 222] on div "Are BLM roads ok to travel on?" at bounding box center [763, 222] width 522 height 35
copy div "Are BLM roads ok to travel on?"
click at [51, 99] on div "Inbox" at bounding box center [46, 113] width 25 height 28
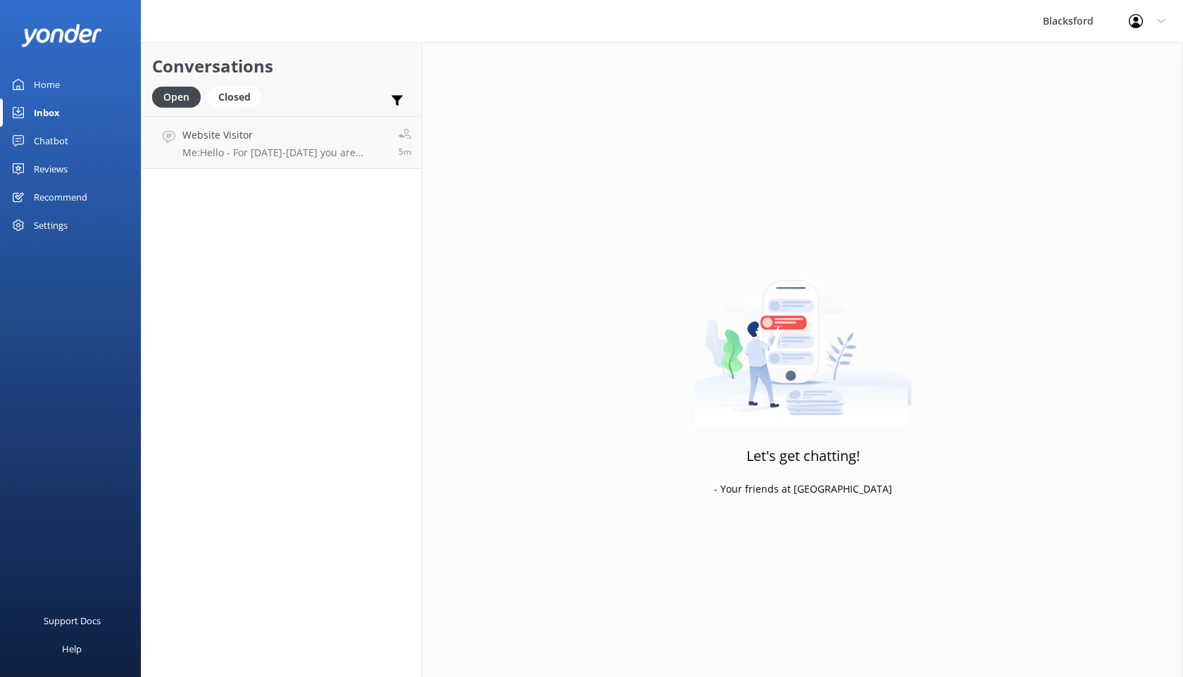
click at [70, 152] on link "Chatbot" at bounding box center [70, 141] width 141 height 28
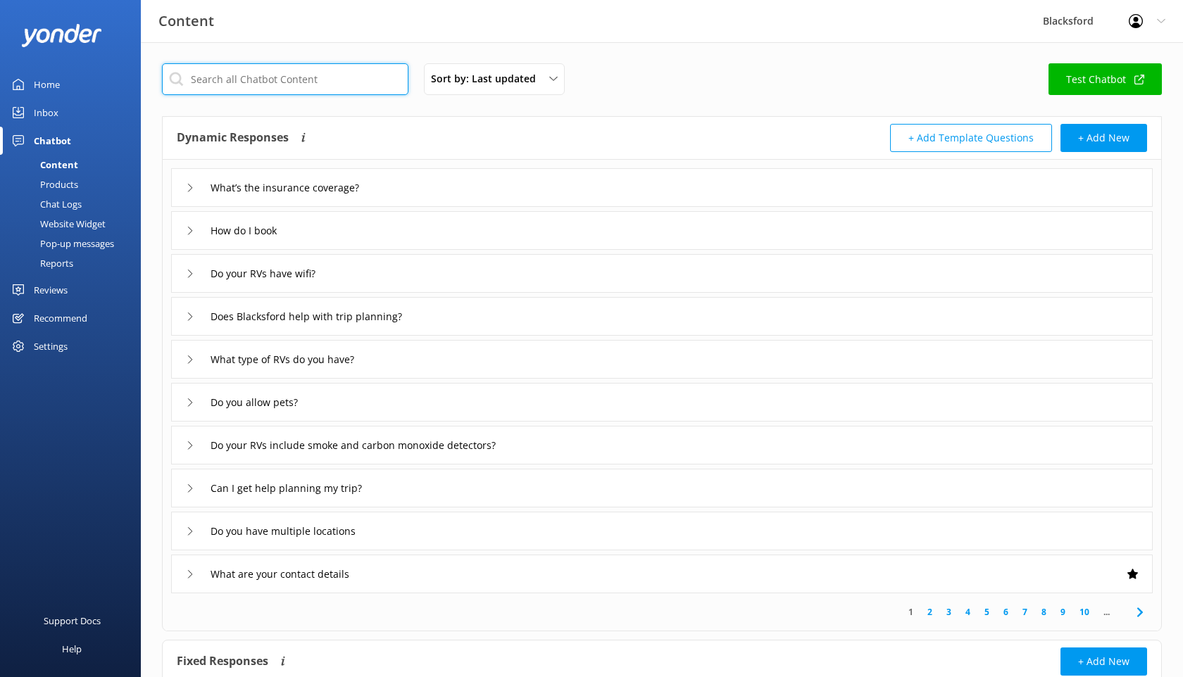
click at [231, 88] on input "text" at bounding box center [285, 79] width 246 height 32
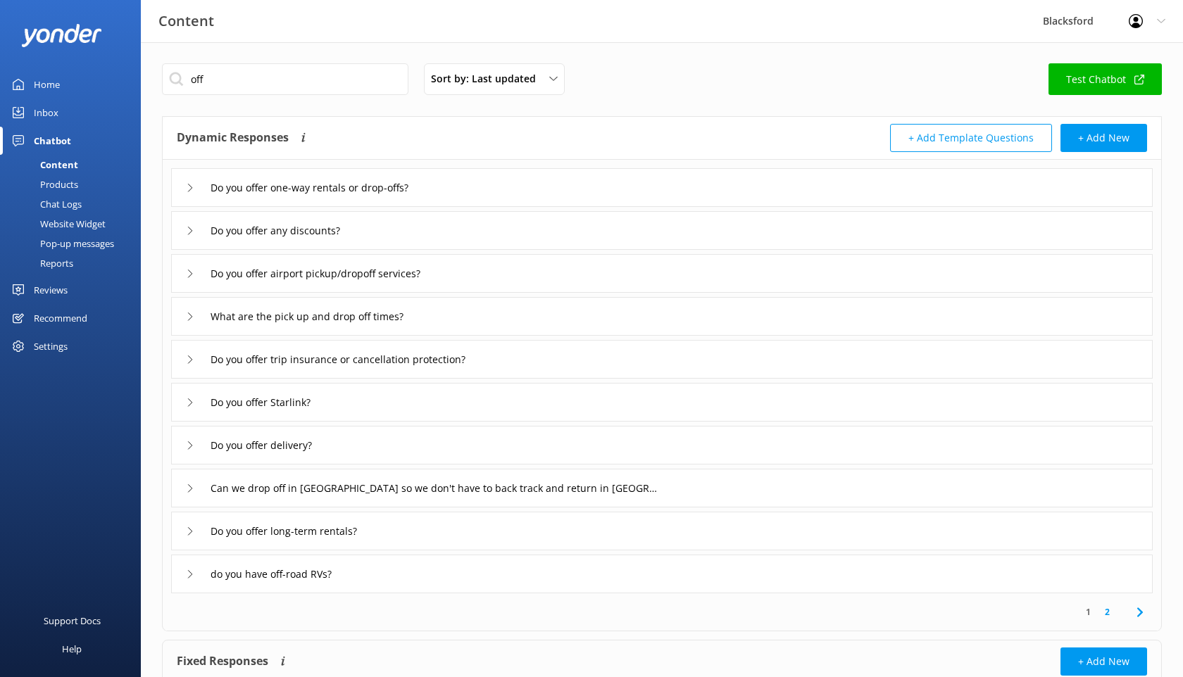
click at [189, 577] on use at bounding box center [190, 574] width 4 height 8
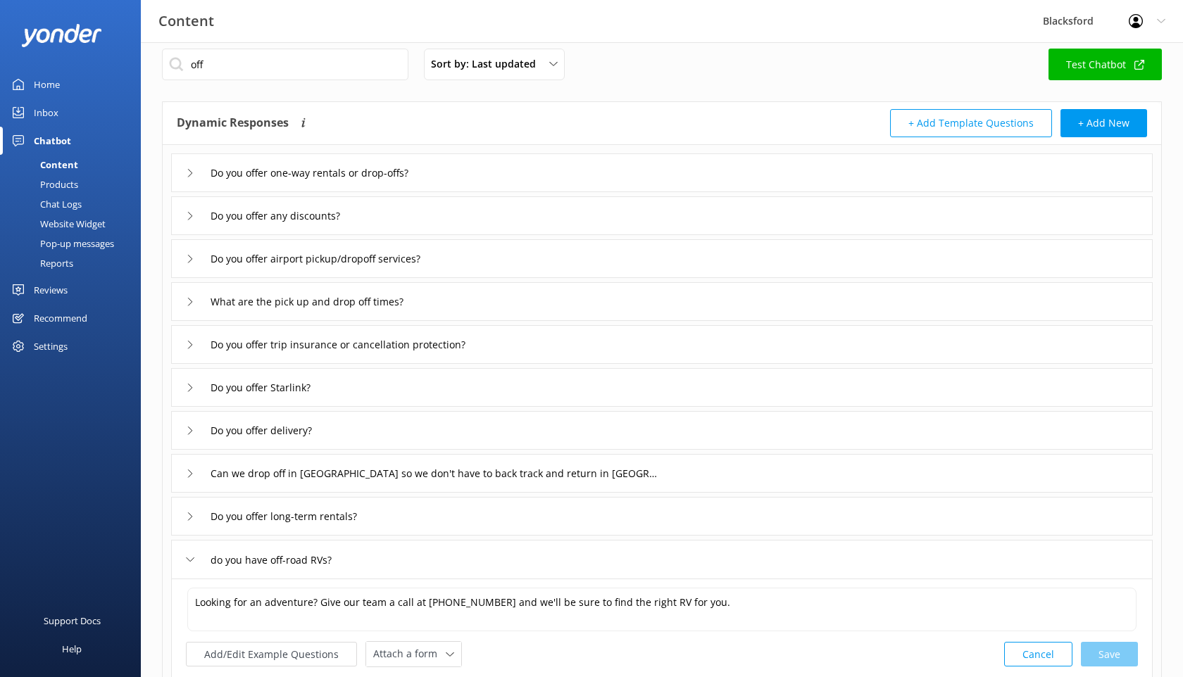
scroll to position [27, 0]
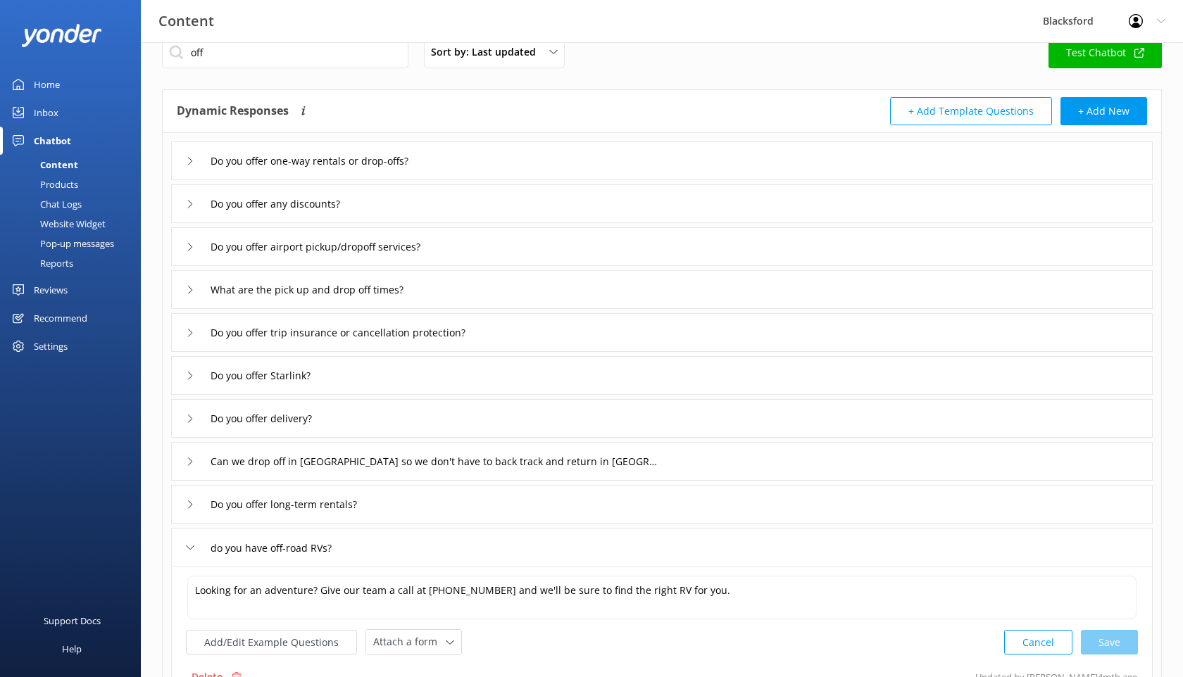
click at [194, 536] on div "do you have off-road RVs?" at bounding box center [265, 547] width 158 height 23
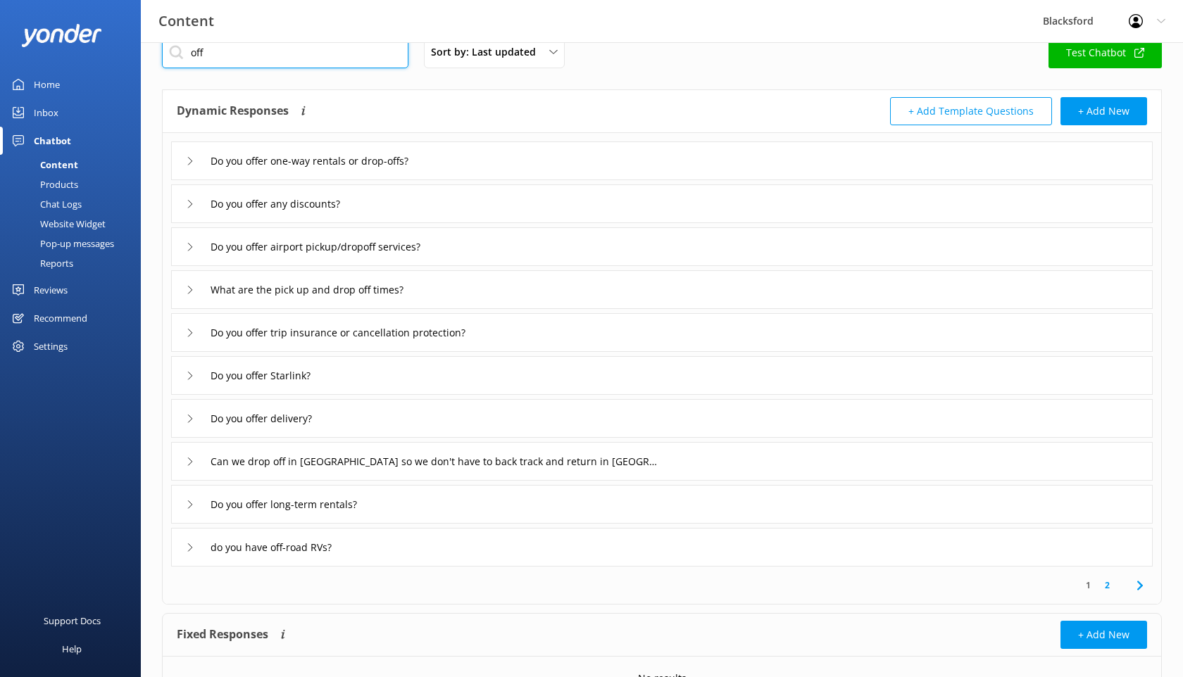
click at [246, 51] on input "off" at bounding box center [285, 53] width 246 height 32
type input "off road"
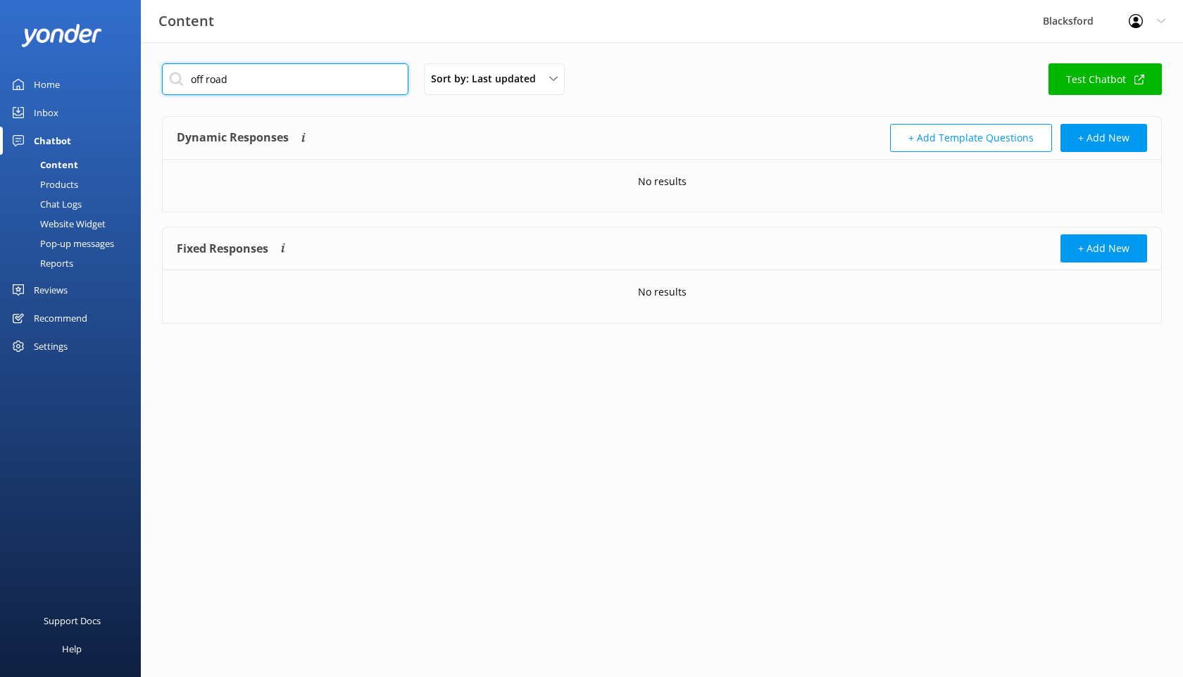
drag, startPoint x: 235, startPoint y: 84, endPoint x: 175, endPoint y: 84, distance: 59.8
click at [175, 84] on input "off road" at bounding box center [285, 79] width 246 height 32
drag, startPoint x: 213, startPoint y: 83, endPoint x: 179, endPoint y: 82, distance: 34.5
click at [179, 82] on input "blm" at bounding box center [285, 79] width 246 height 32
type input "w"
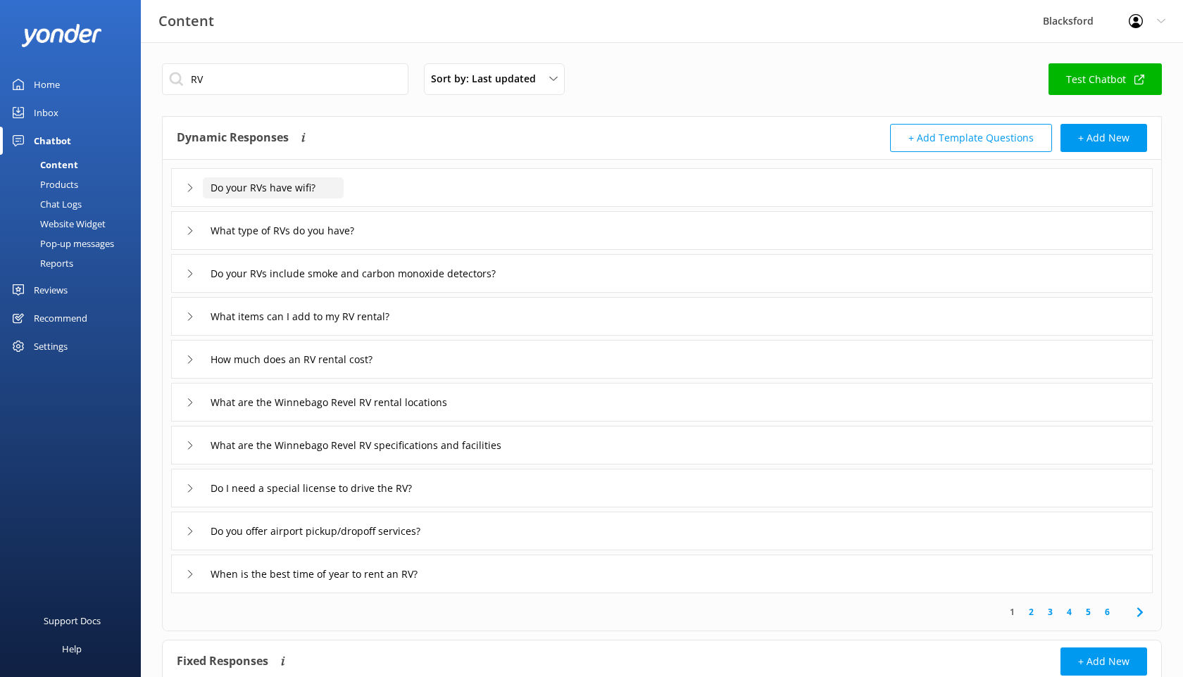
click at [341, 192] on input "Do your RVs have wifi?" at bounding box center [273, 187] width 141 height 21
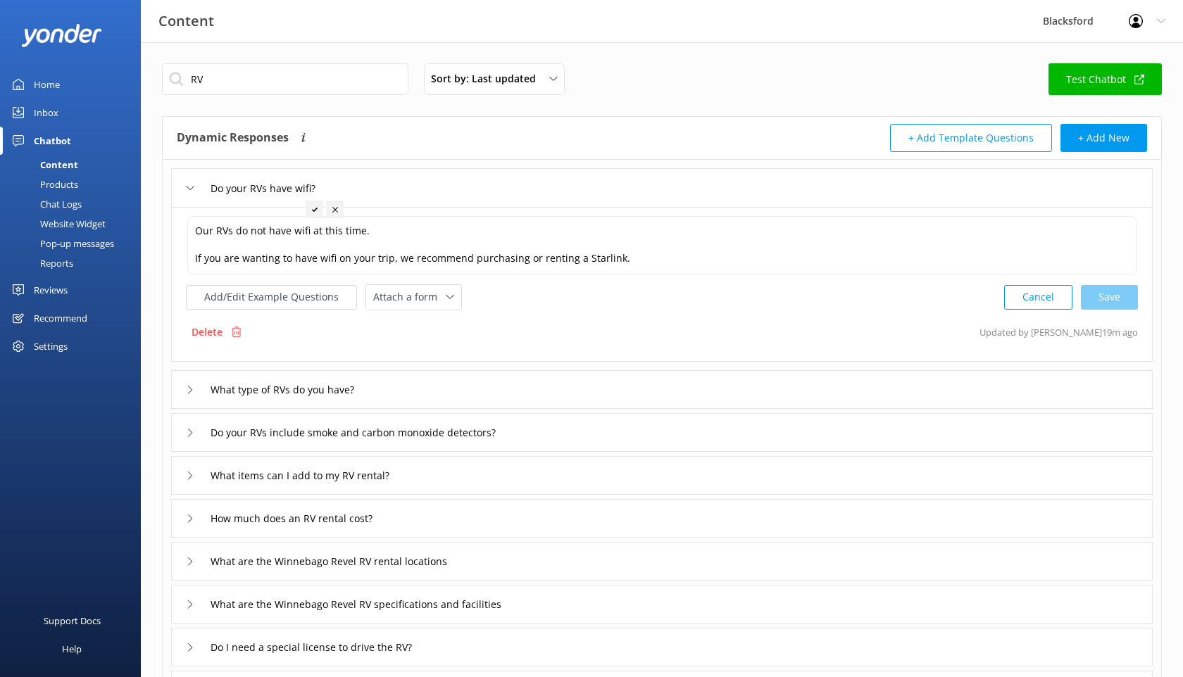
click at [344, 187] on div "Do your RVs have wifi?" at bounding box center [661, 187] width 981 height 39
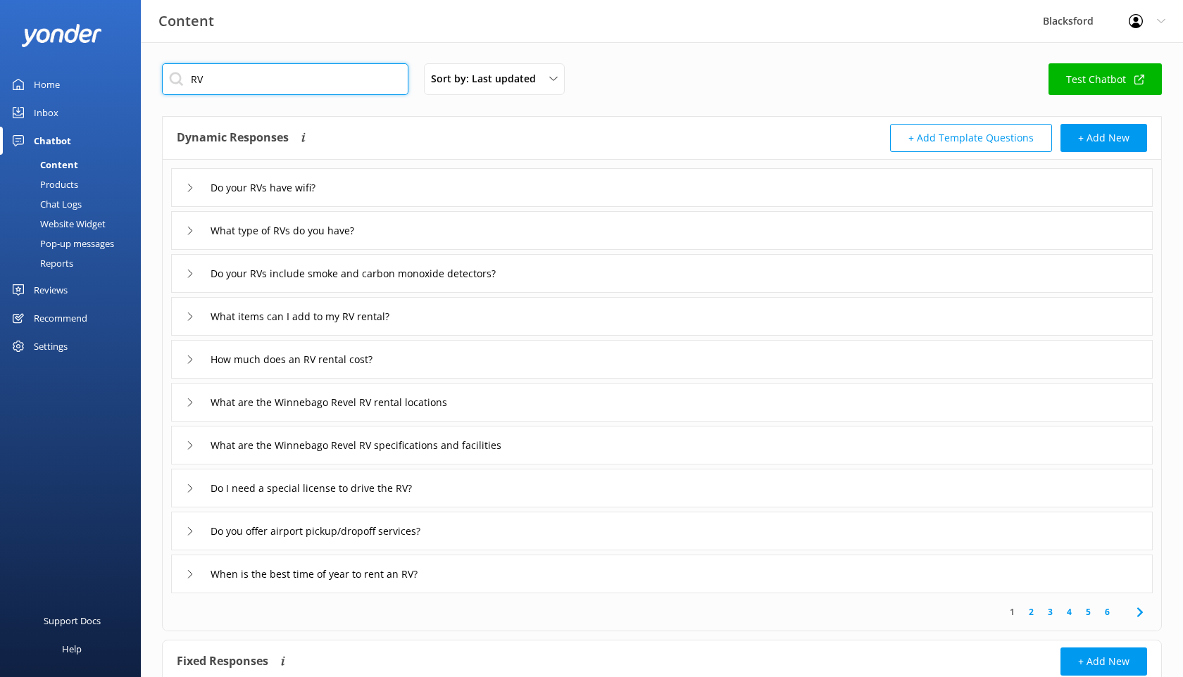
click at [225, 79] on input "RV" at bounding box center [285, 79] width 246 height 32
click at [226, 79] on input "RV" at bounding box center [285, 79] width 246 height 32
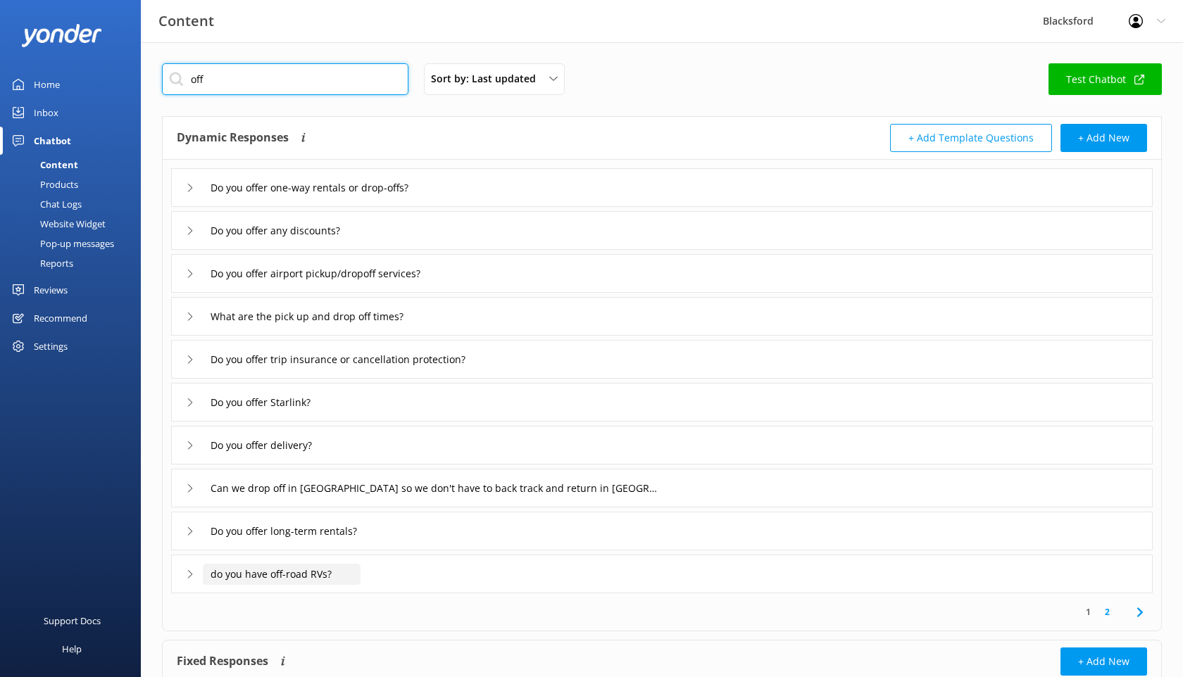
type input "off"
click at [298, 577] on input "do you have off-road RVs?" at bounding box center [282, 574] width 158 height 21
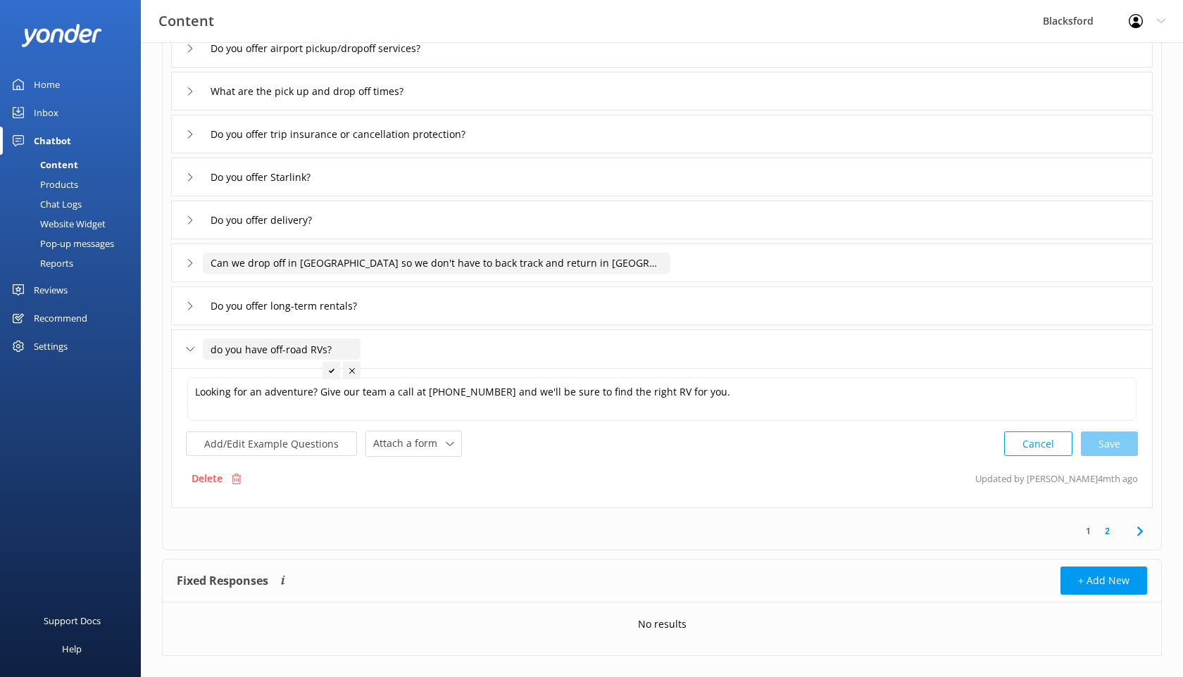
scroll to position [246, 0]
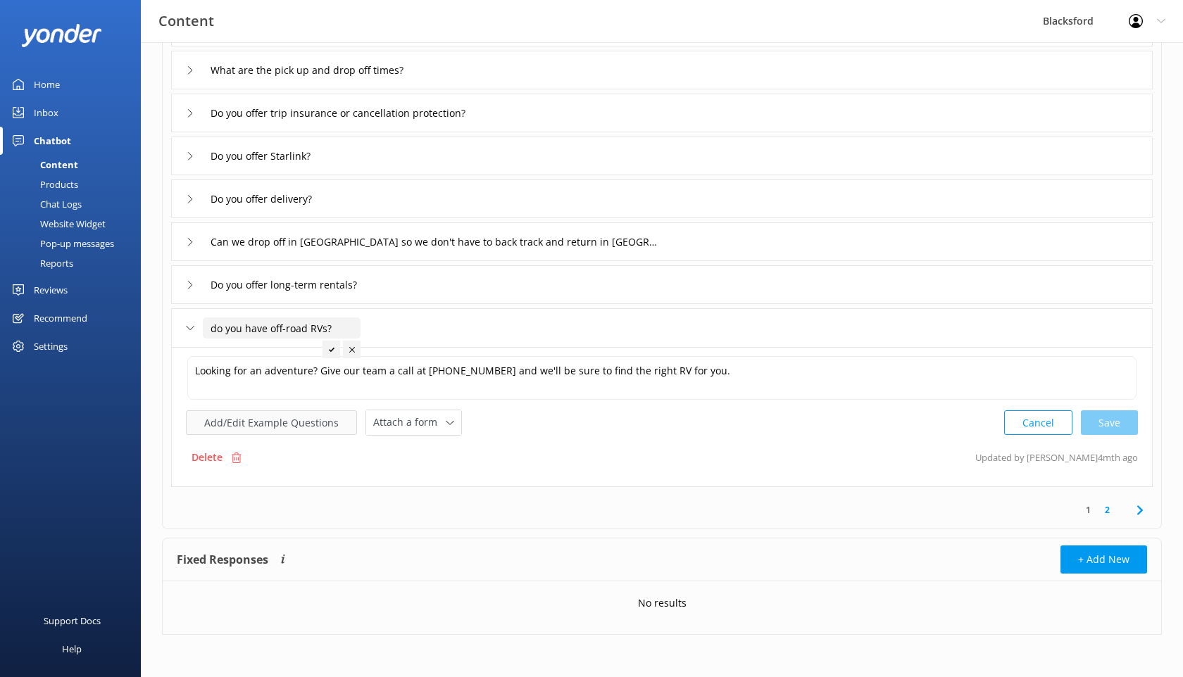
click at [305, 428] on button "Add/Edit Example Questions" at bounding box center [271, 422] width 171 height 25
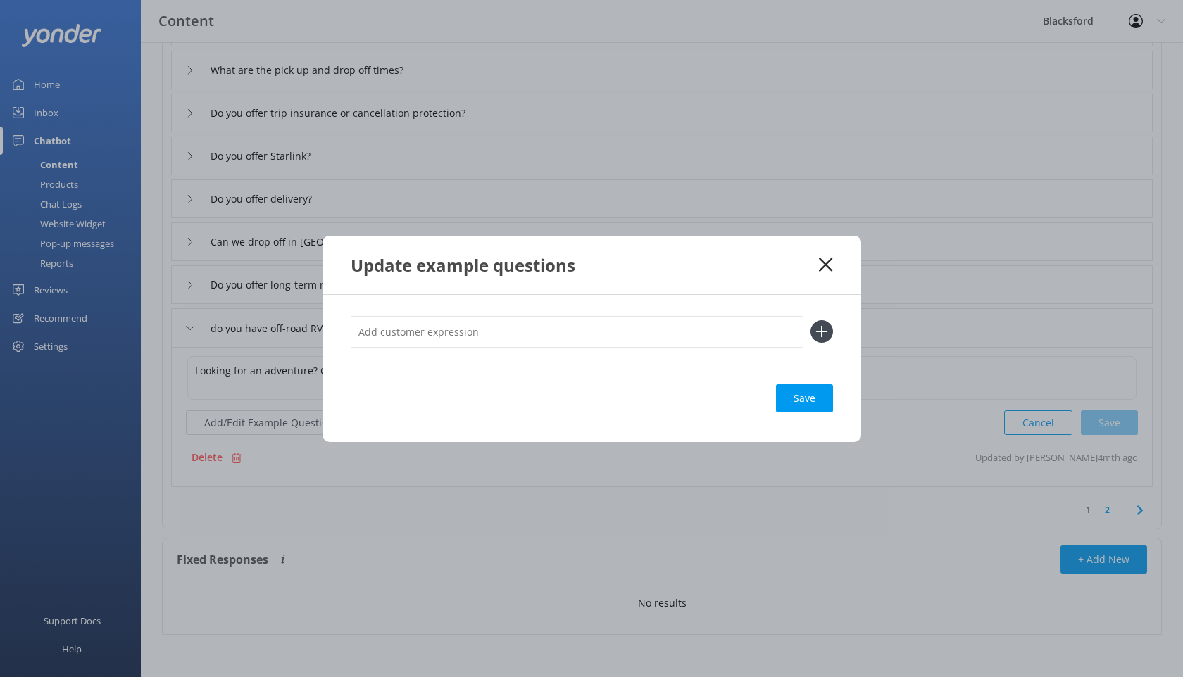
click at [462, 341] on input "text" at bounding box center [577, 332] width 453 height 32
paste input "Are BLM roads ok to travel on?"
type input "Are BLM roads ok to travel on?"
click at [812, 330] on icon at bounding box center [821, 331] width 23 height 23
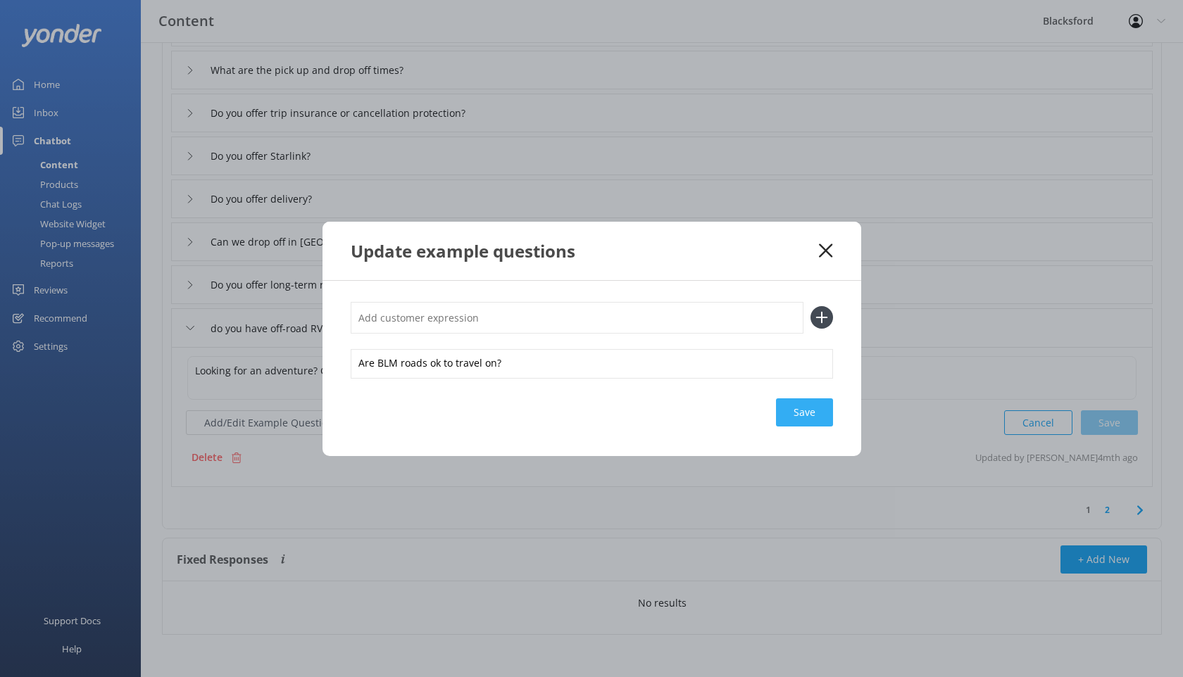
scroll to position [245, 0]
click at [796, 418] on div "Save" at bounding box center [804, 412] width 57 height 28
click at [825, 249] on icon at bounding box center [825, 251] width 13 height 14
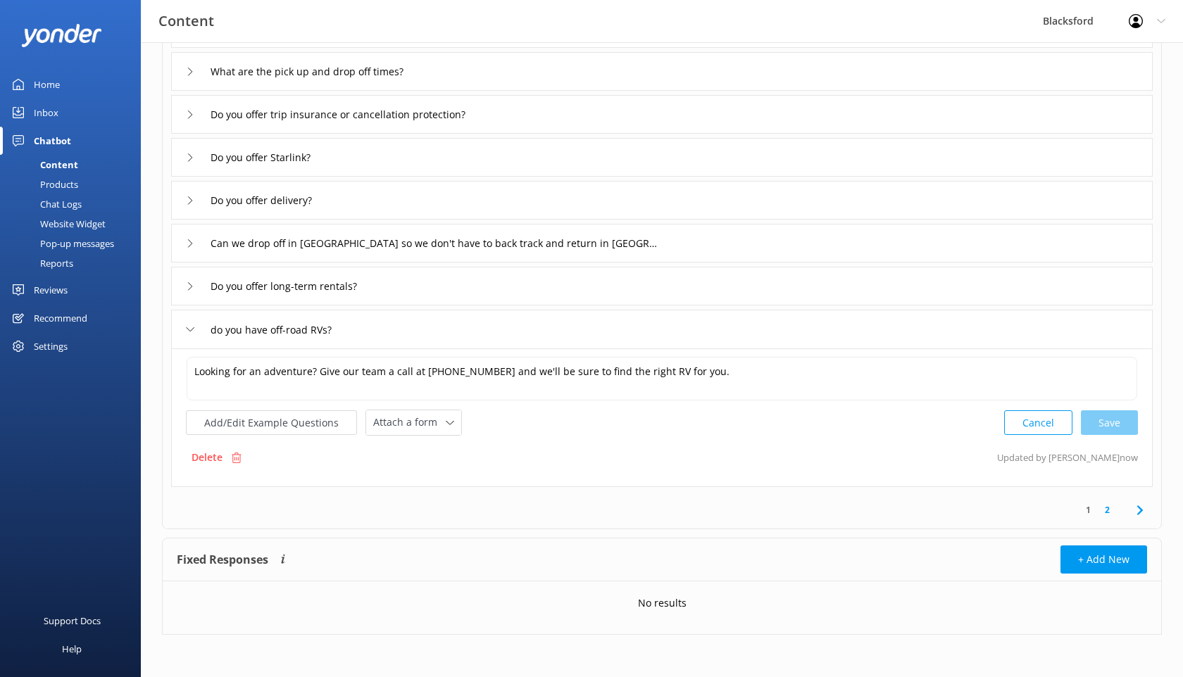
click at [186, 325] on icon at bounding box center [190, 329] width 8 height 8
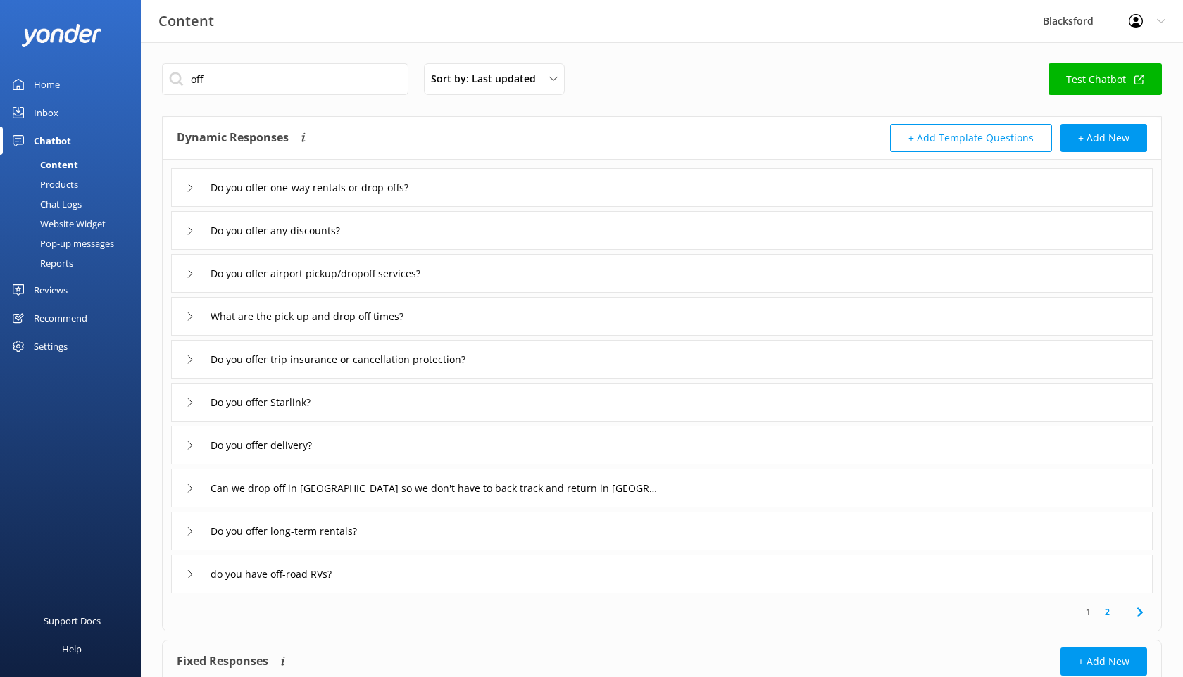
click at [81, 210] on div "Chat Logs" at bounding box center [44, 204] width 73 height 20
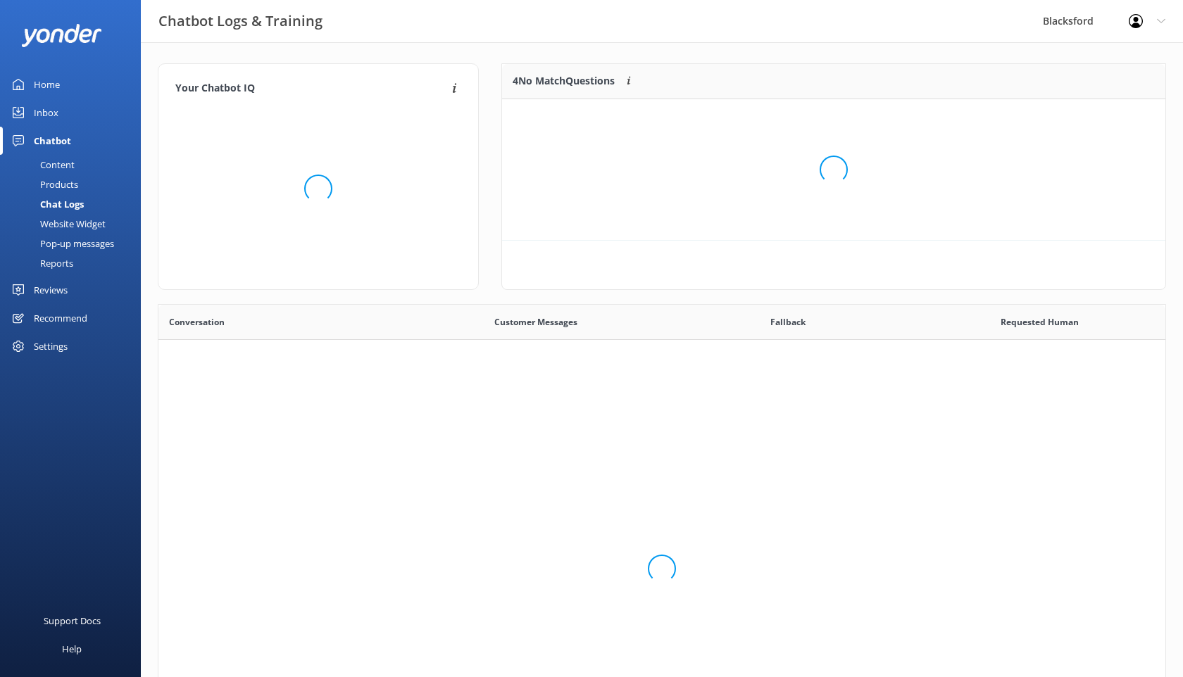
scroll to position [494, 1007]
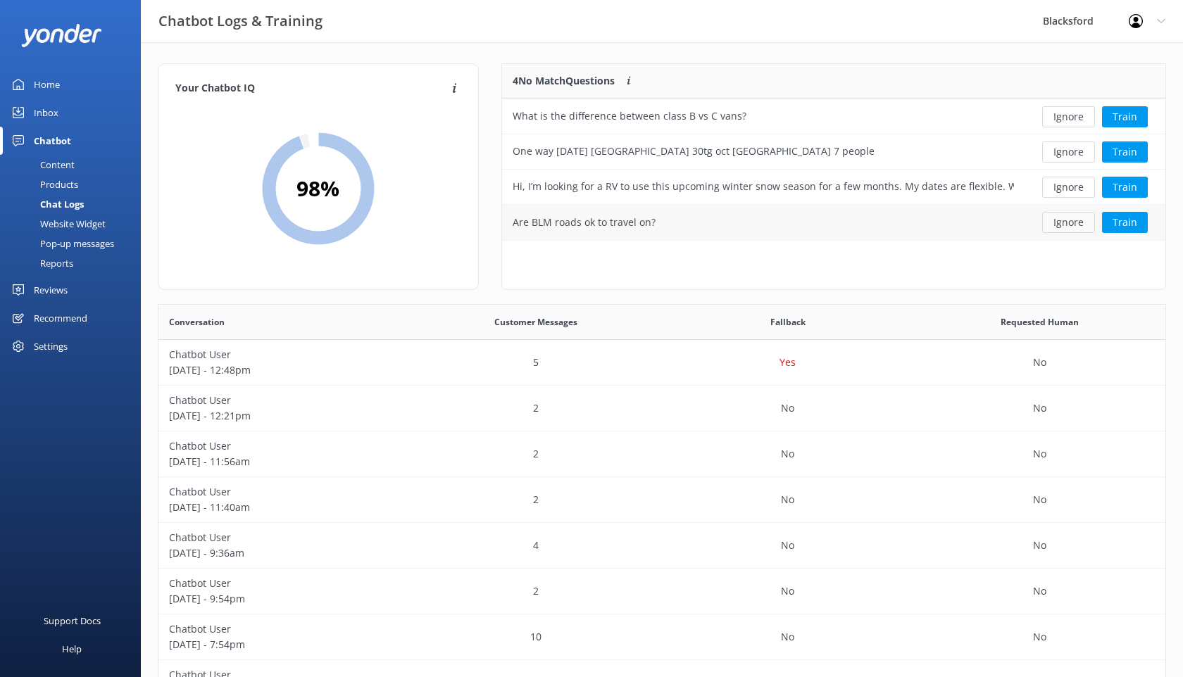
click at [1065, 227] on button "Ignore" at bounding box center [1068, 222] width 53 height 21
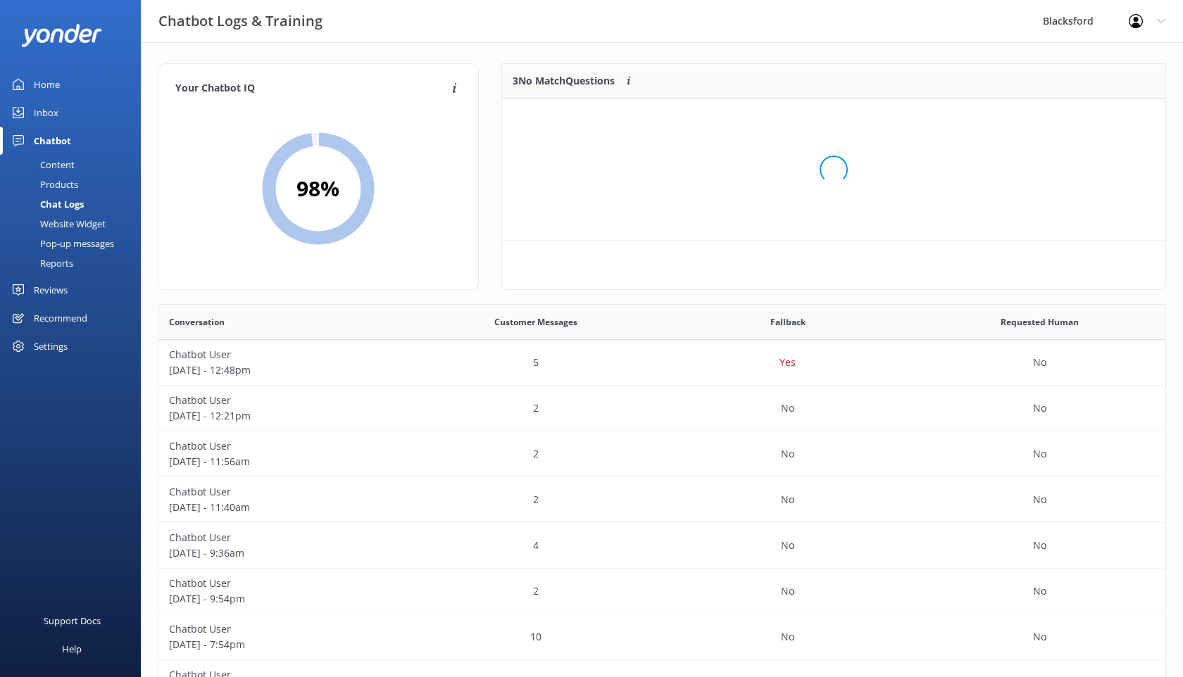
scroll to position [142, 663]
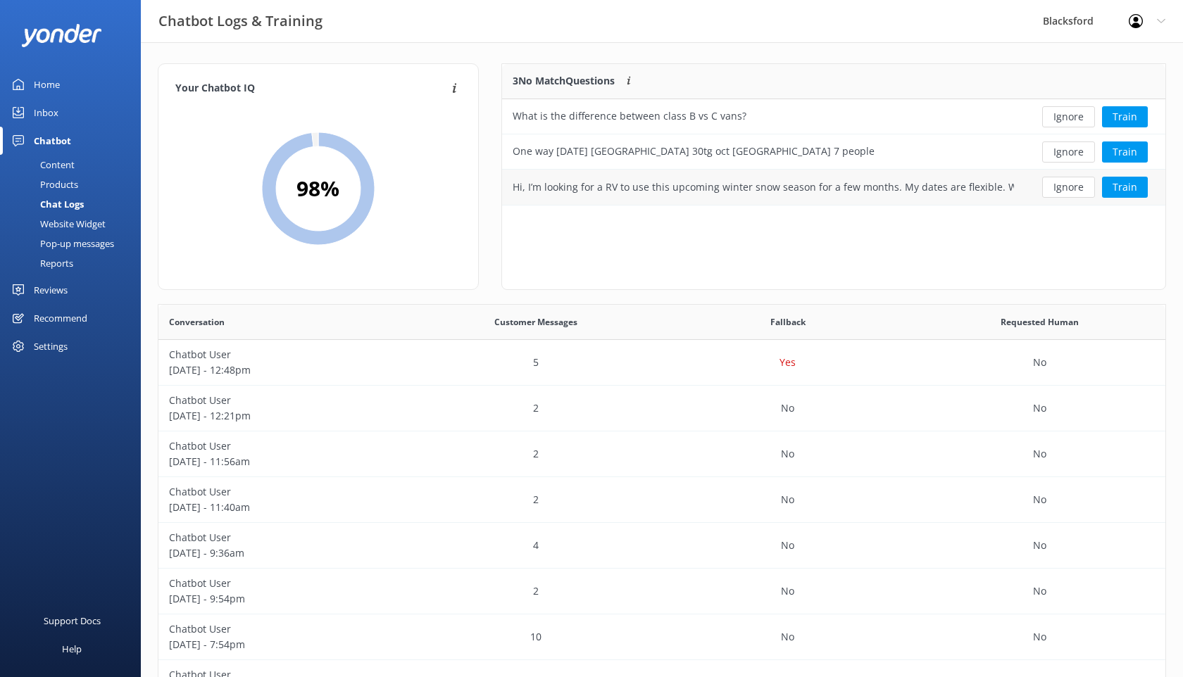
click at [824, 184] on div "Hi, I’m looking for a RV to use this upcoming winter snow season for a few mont…" at bounding box center [763, 187] width 501 height 15
click at [1129, 192] on button "Train" at bounding box center [1125, 187] width 46 height 21
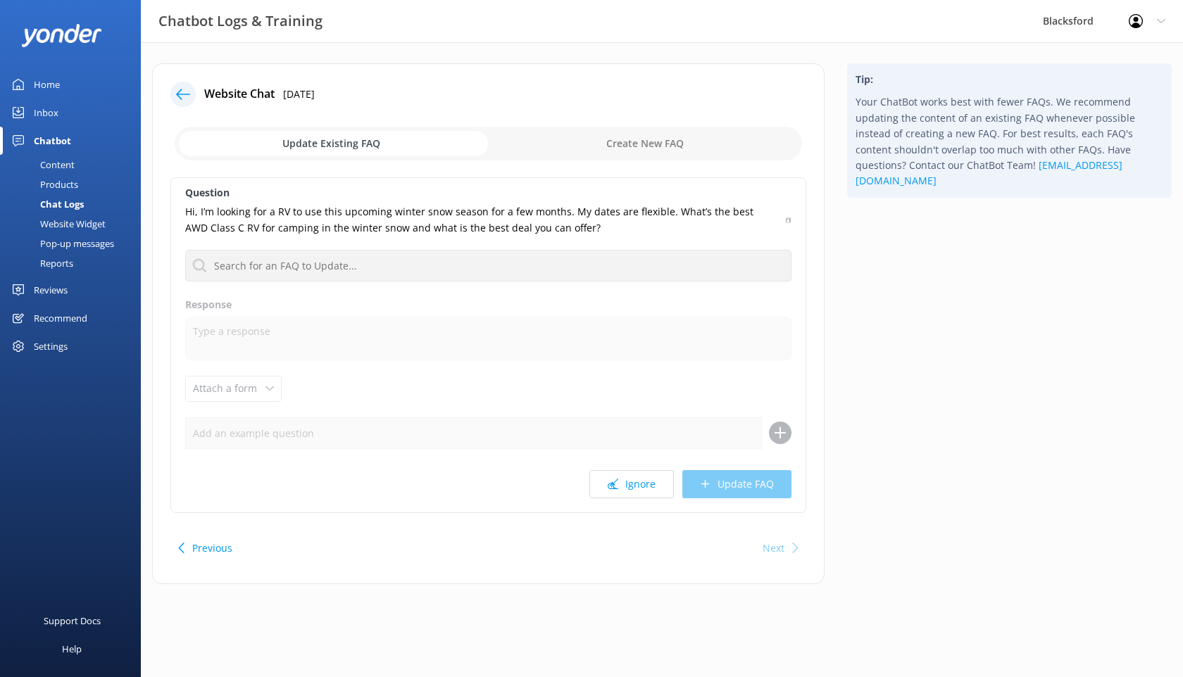
click at [183, 92] on icon at bounding box center [183, 94] width 14 height 14
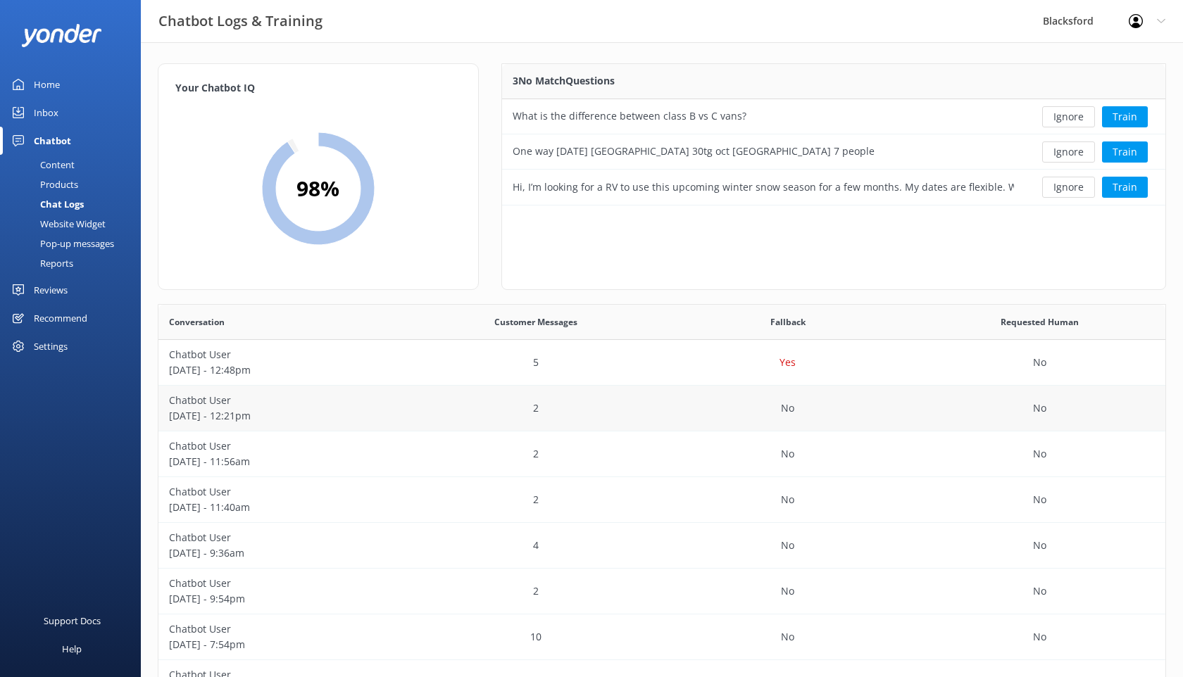
scroll to position [199, 0]
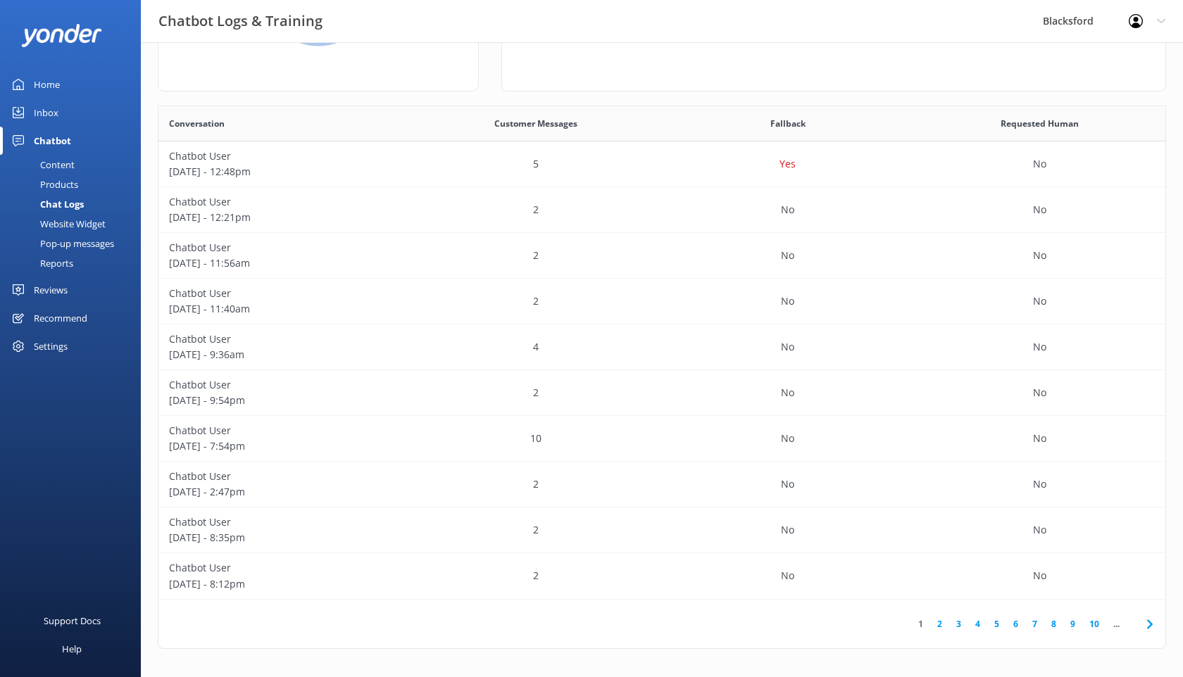
click at [1147, 620] on use at bounding box center [1149, 624] width 6 height 9
click at [1005, 532] on div "No" at bounding box center [1040, 531] width 252 height 46
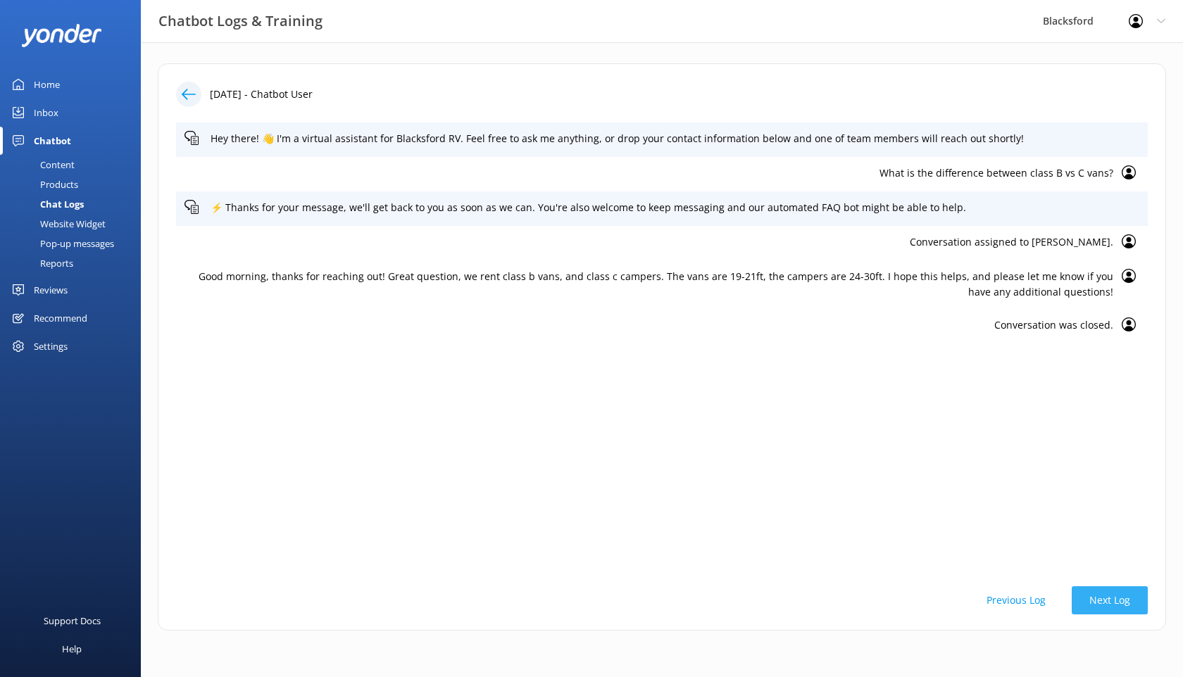
click at [1111, 606] on button "Next Log" at bounding box center [1110, 600] width 76 height 28
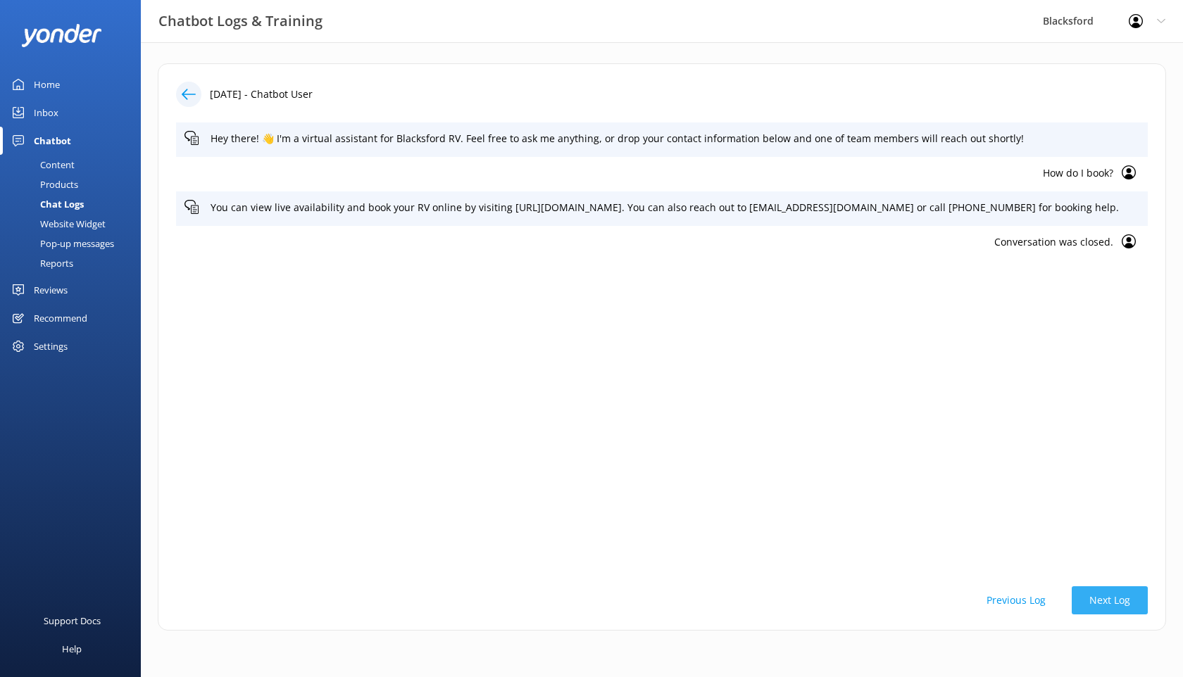
click at [1111, 606] on button "Next Log" at bounding box center [1110, 600] width 76 height 28
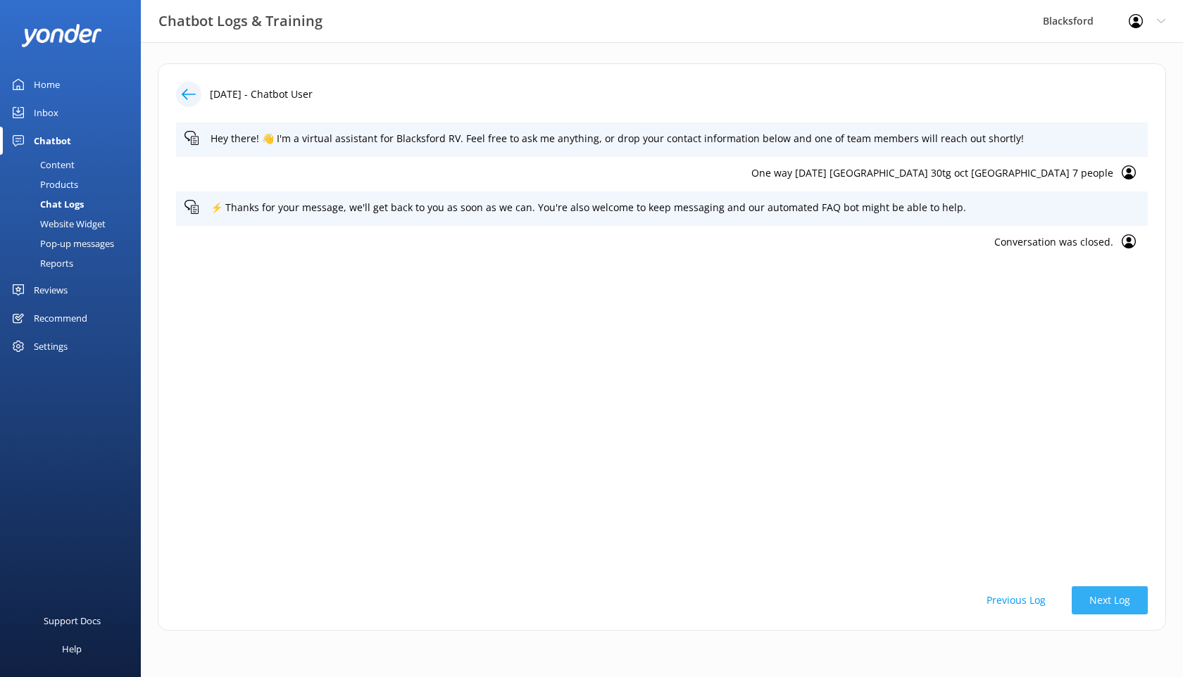
click at [1102, 594] on button "Next Log" at bounding box center [1110, 600] width 76 height 28
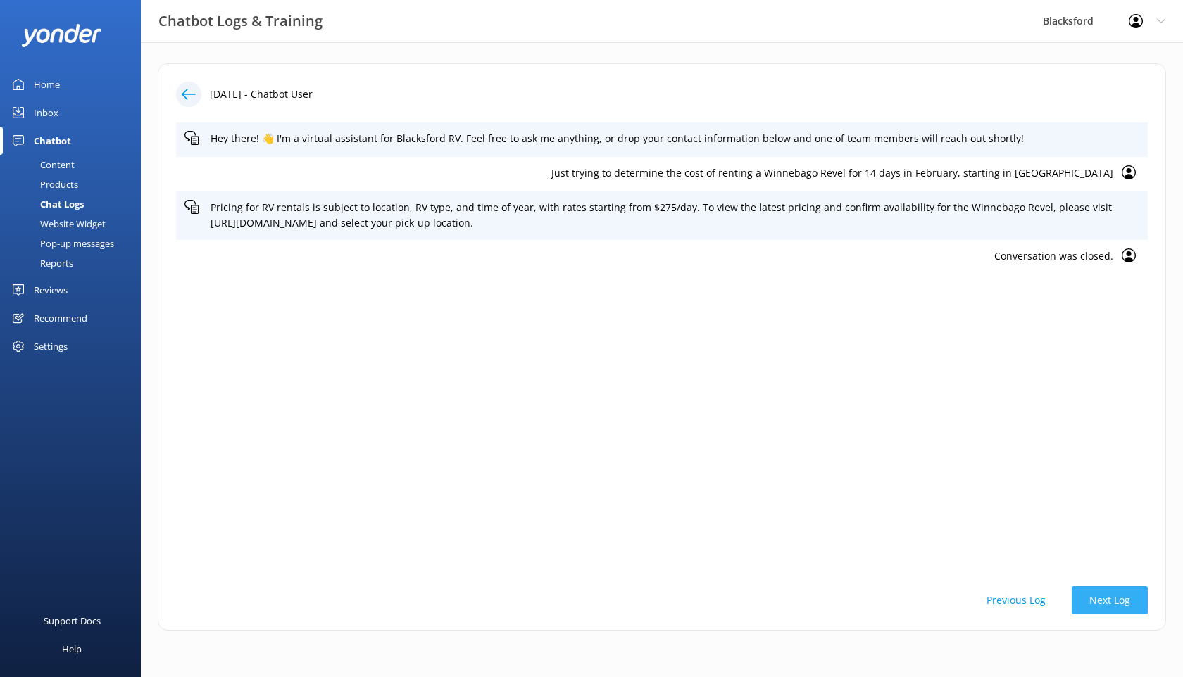
click at [1102, 594] on button "Next Log" at bounding box center [1110, 600] width 76 height 28
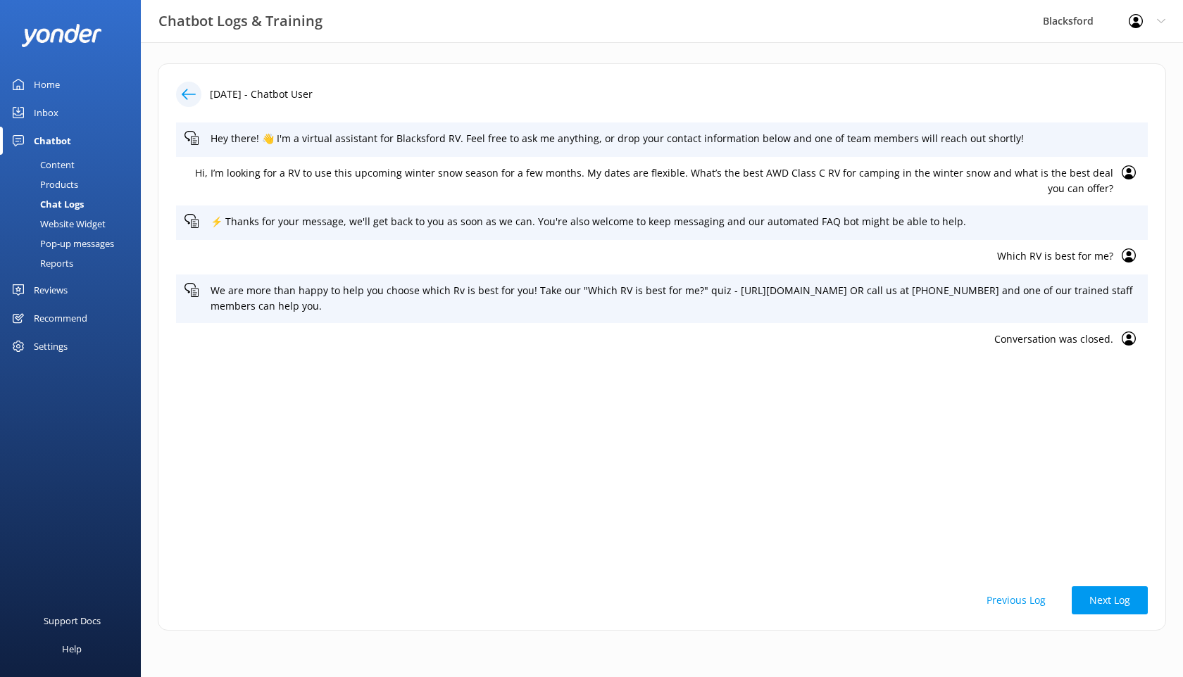
click at [83, 204] on div "Chat Logs" at bounding box center [45, 204] width 75 height 20
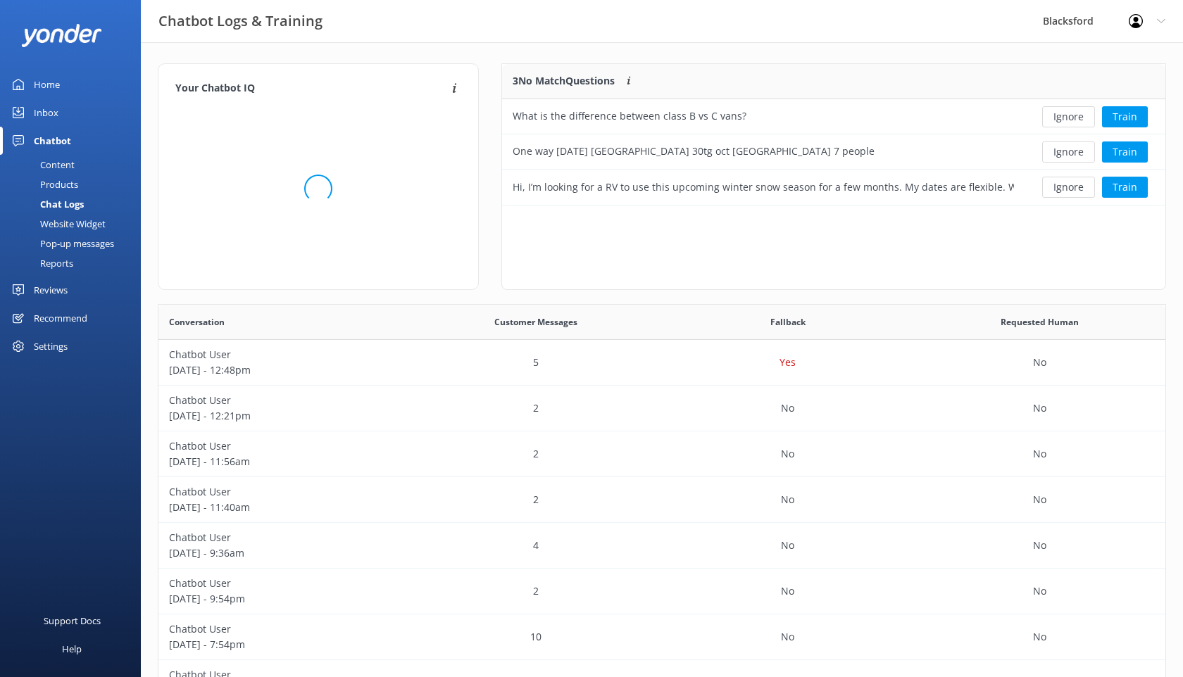
scroll to position [494, 1007]
click at [1077, 187] on button "Ignore" at bounding box center [1068, 187] width 53 height 21
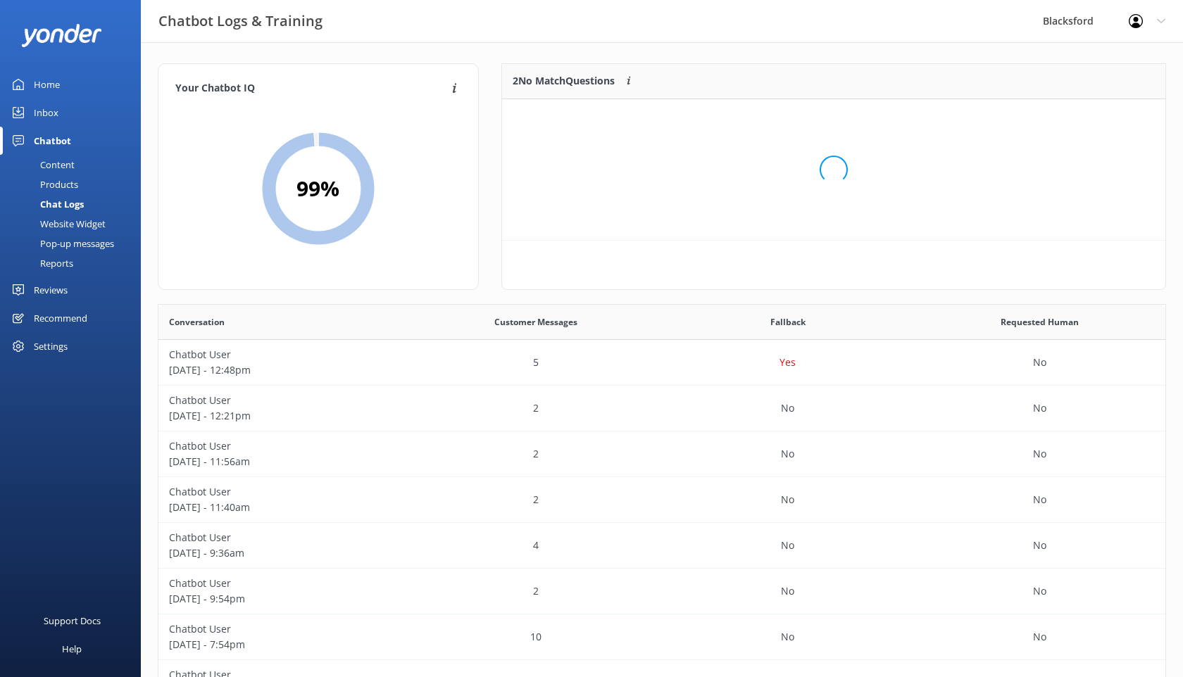
scroll to position [106, 663]
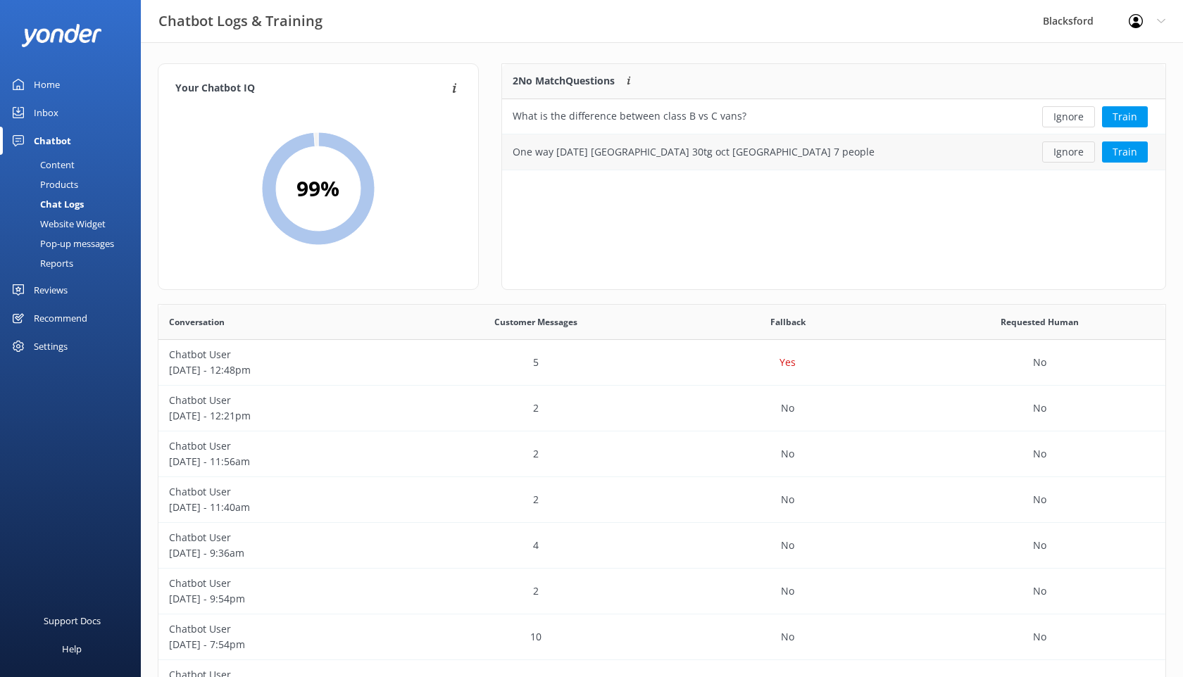
click at [1074, 150] on button "Ignore" at bounding box center [1068, 152] width 53 height 21
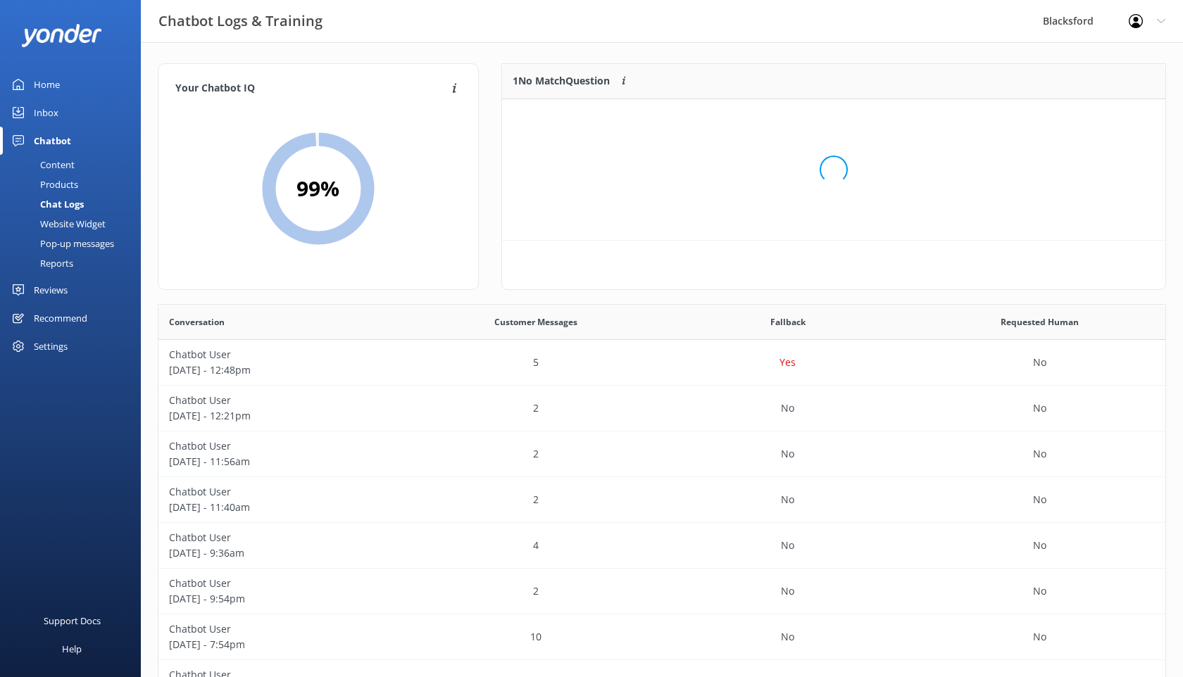
scroll to position [71, 663]
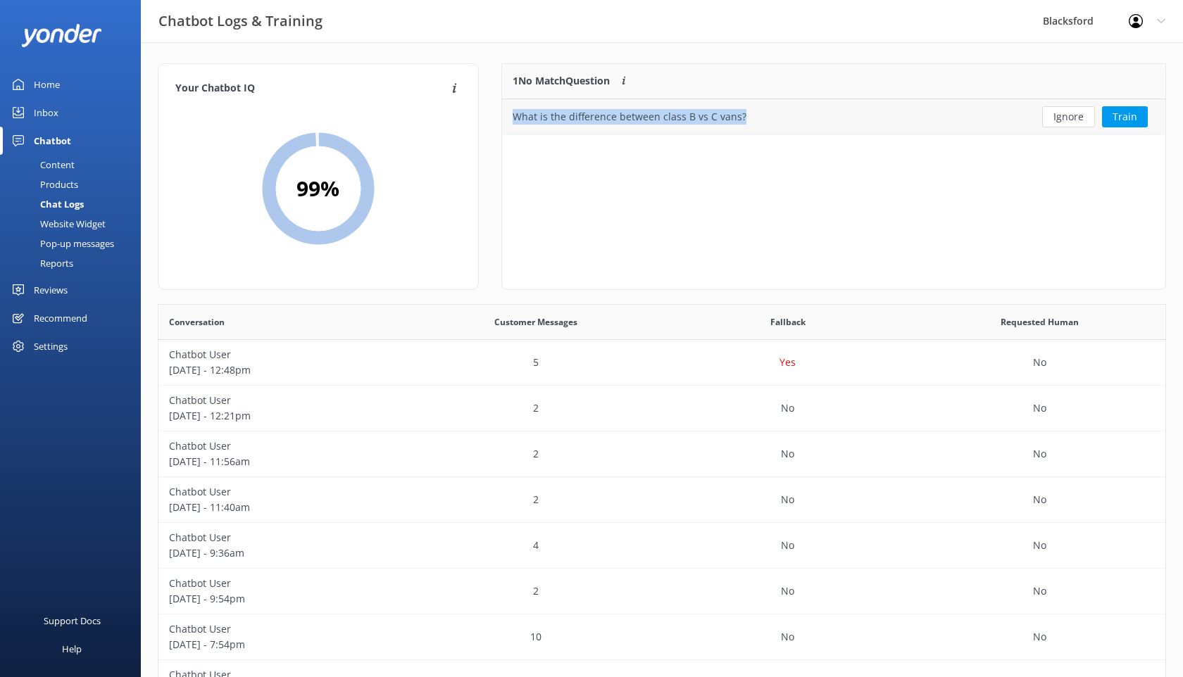
drag, startPoint x: 752, startPoint y: 118, endPoint x: 509, endPoint y: 124, distance: 243.0
click at [509, 124] on div "What is the difference between class B vs C vans?" at bounding box center [763, 116] width 522 height 35
copy div "What is the difference between class B vs C vans?"
click at [54, 169] on div "Content" at bounding box center [41, 165] width 66 height 20
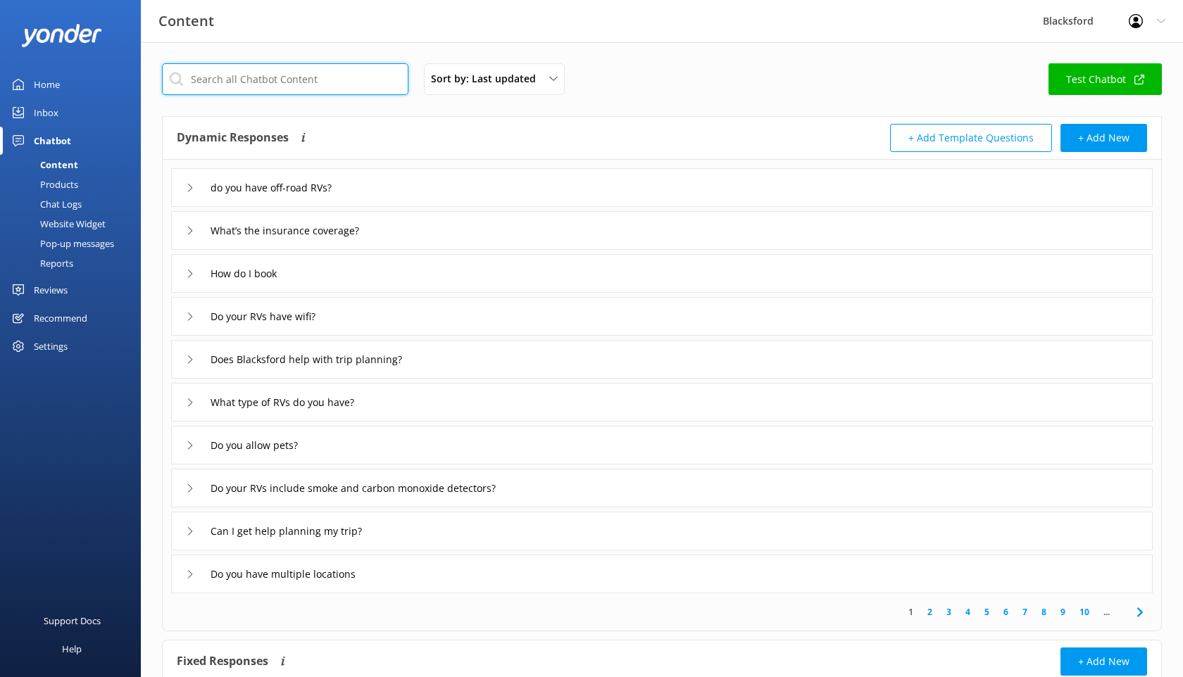
click at [203, 77] on input "text" at bounding box center [285, 79] width 246 height 32
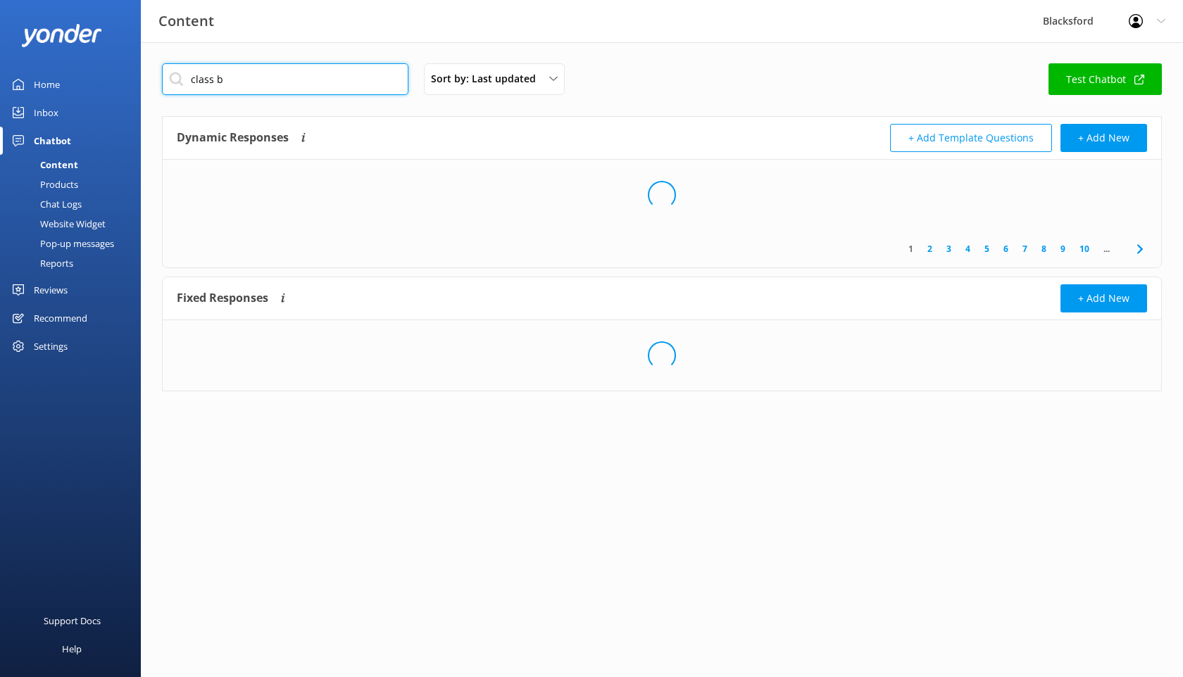
type input "class b"
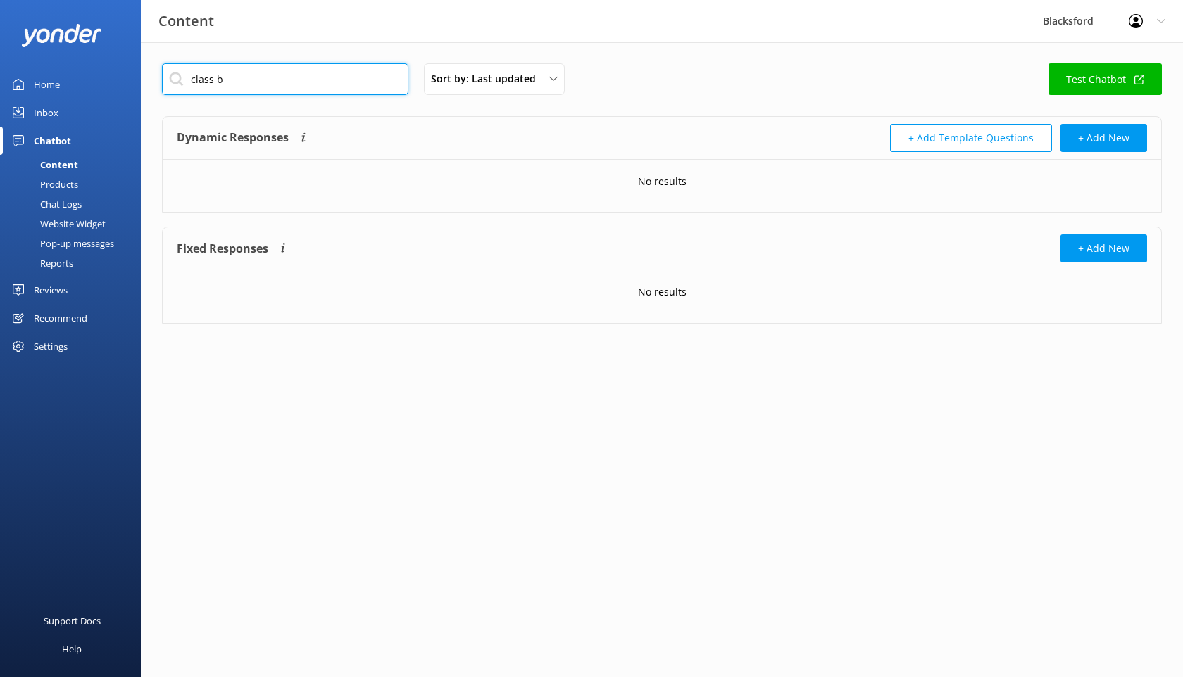
click at [227, 76] on input "class b" at bounding box center [285, 79] width 246 height 32
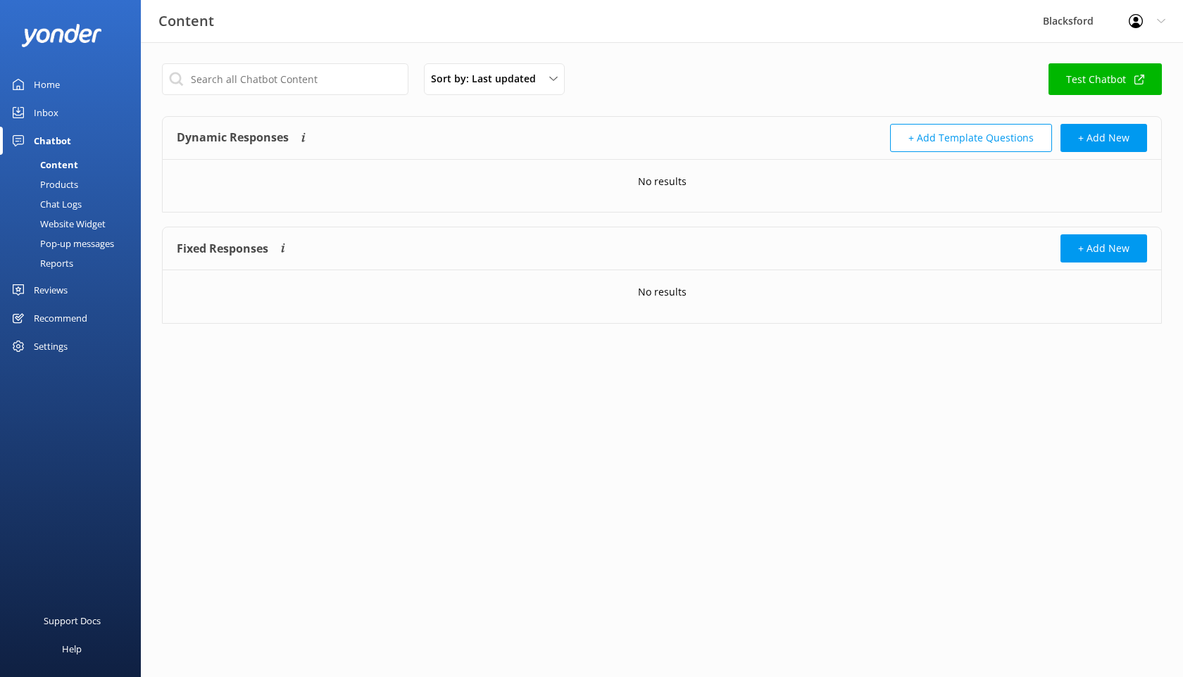
click at [77, 199] on div "Chat Logs" at bounding box center [44, 204] width 73 height 20
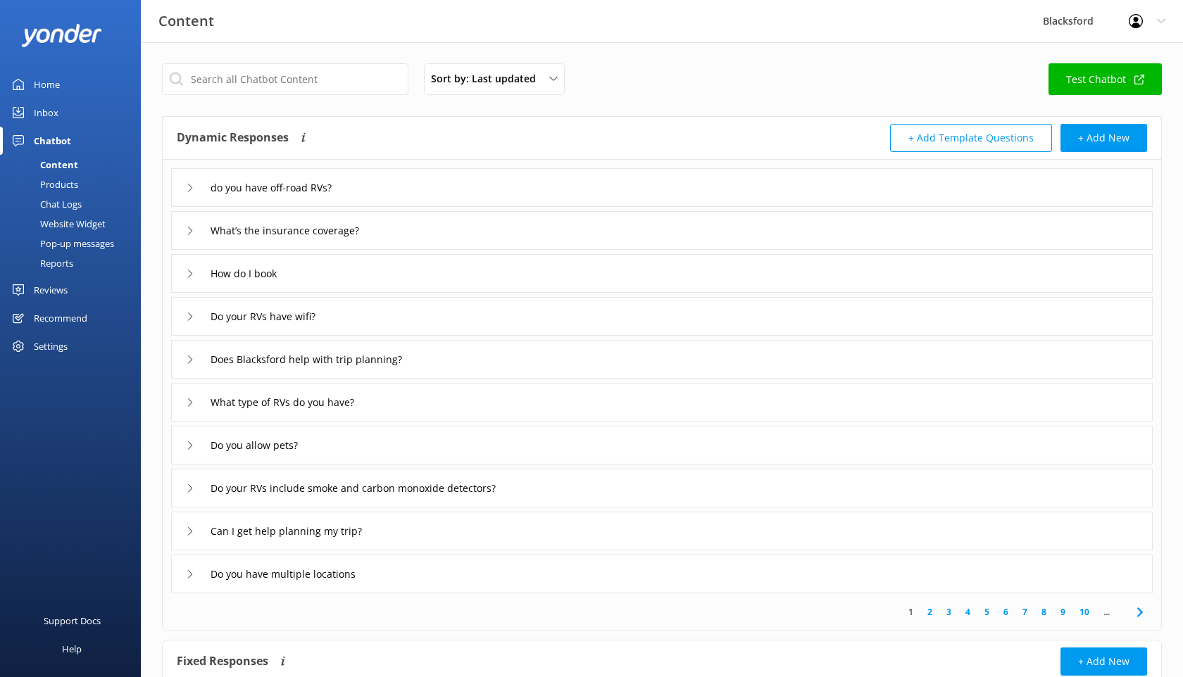
click at [86, 205] on link "Chat Logs" at bounding box center [74, 204] width 132 height 20
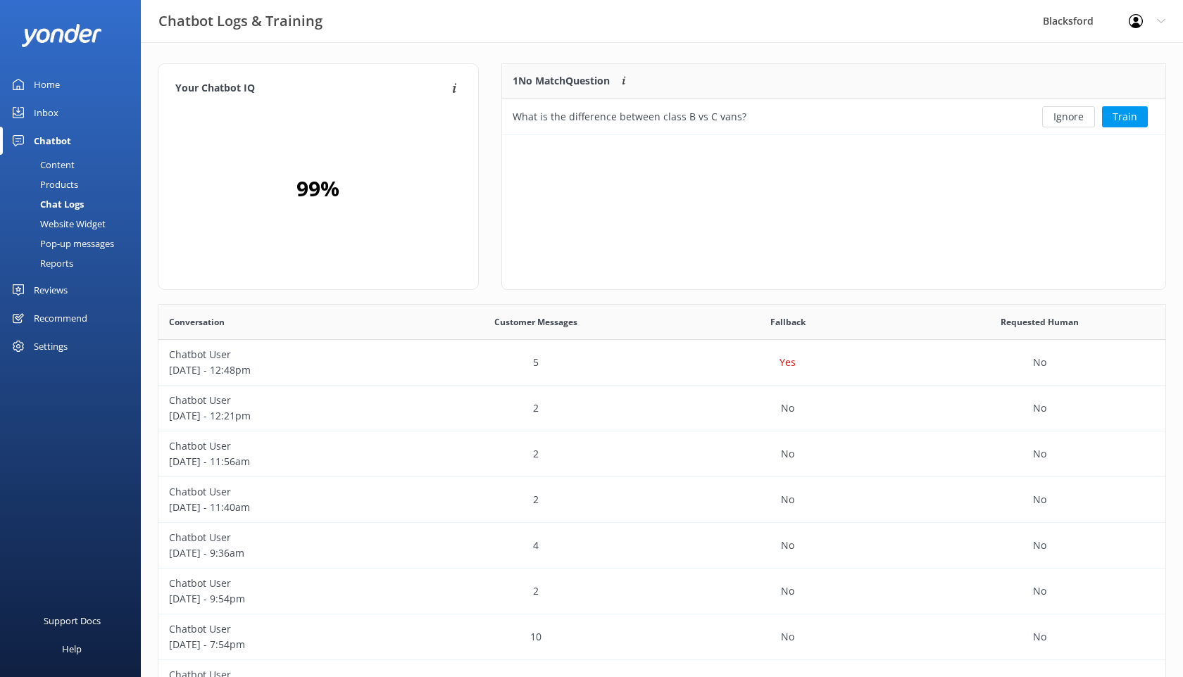
scroll to position [71, 663]
click at [1135, 113] on button "Train" at bounding box center [1125, 116] width 46 height 21
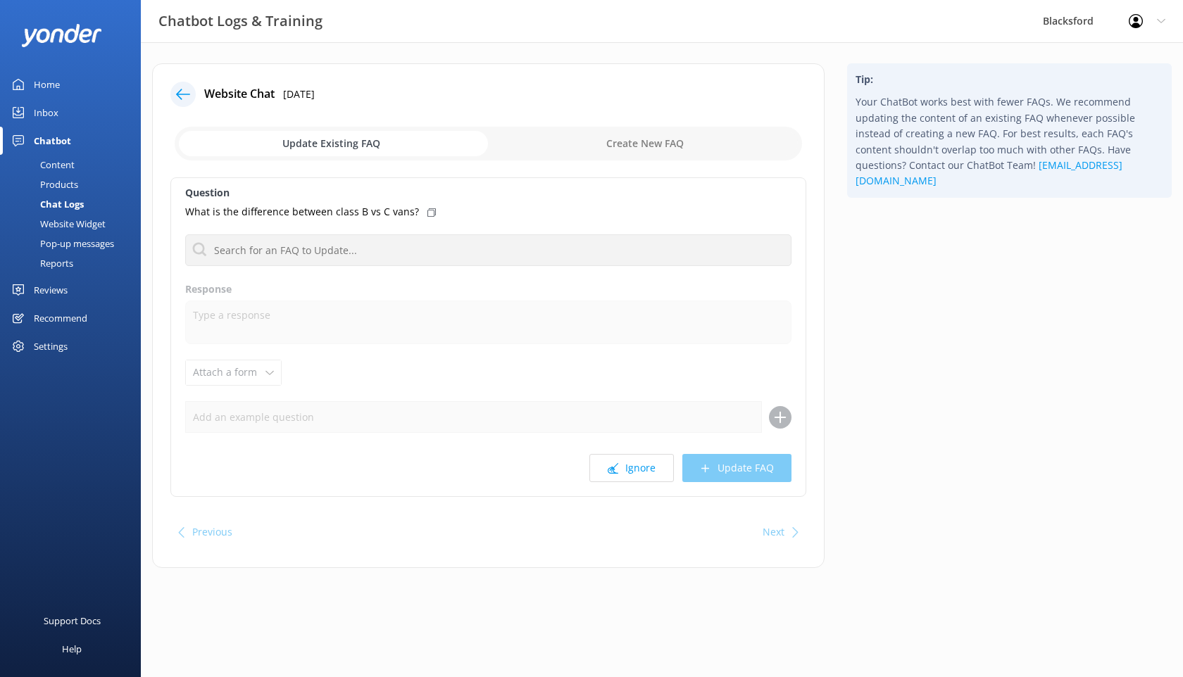
click at [636, 146] on input "checkbox" at bounding box center [488, 144] width 627 height 34
checkbox input "true"
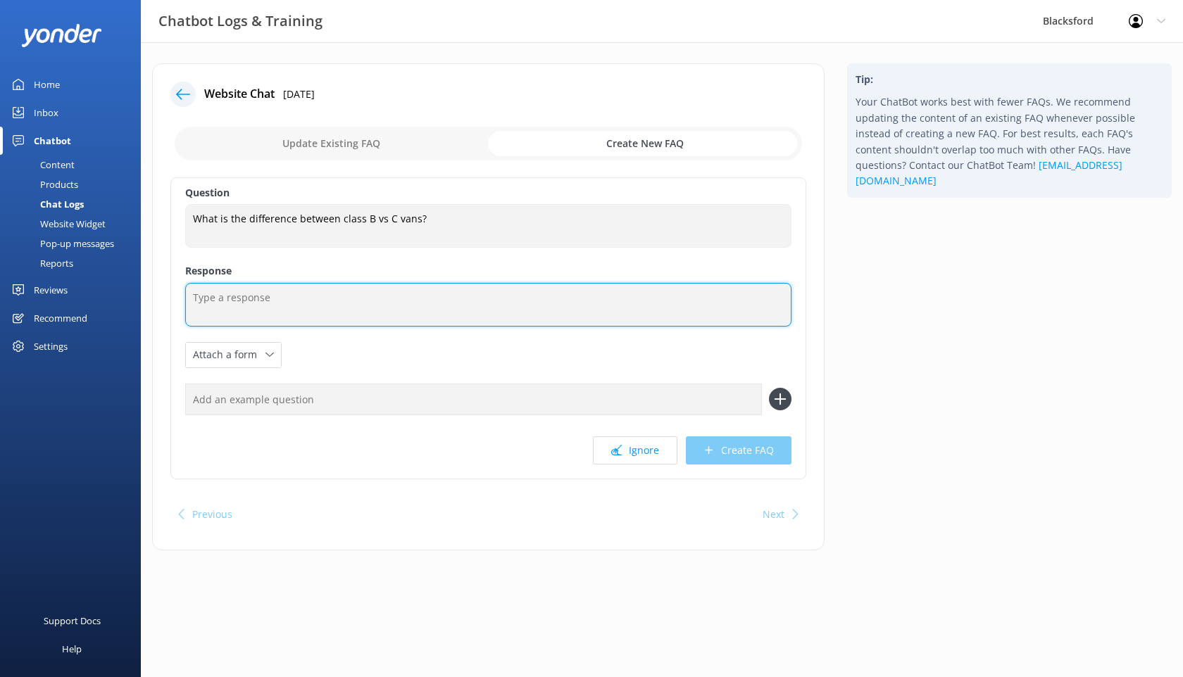
click at [277, 300] on textarea at bounding box center [488, 305] width 606 height 44
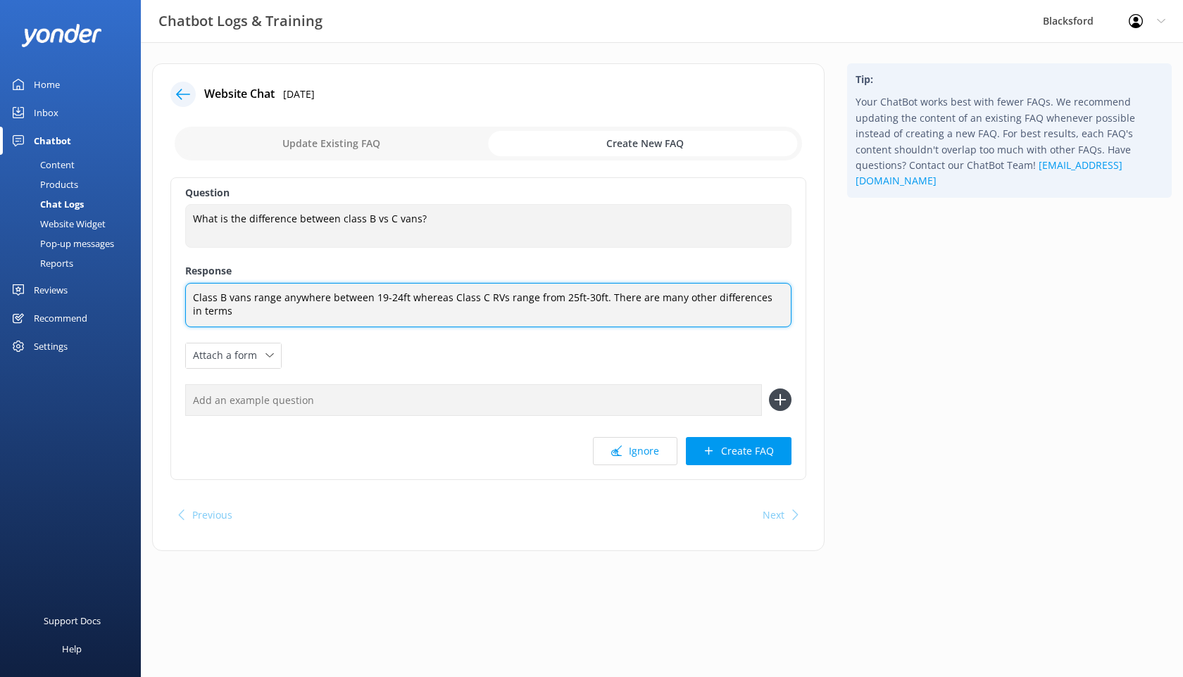
drag, startPoint x: 293, startPoint y: 315, endPoint x: 163, endPoint y: 284, distance: 134.0
click at [163, 293] on div "Website Chat 24th Aug 2025 Update Existing FAQ Create New FAQ Question What is …" at bounding box center [488, 307] width 672 height 488
paste textarea "The difference between Class B and Class C RVs mainly comes down to size, layou…"
type textarea "The difference between Class B and Class C RVs mainly comes down to size, layou…"
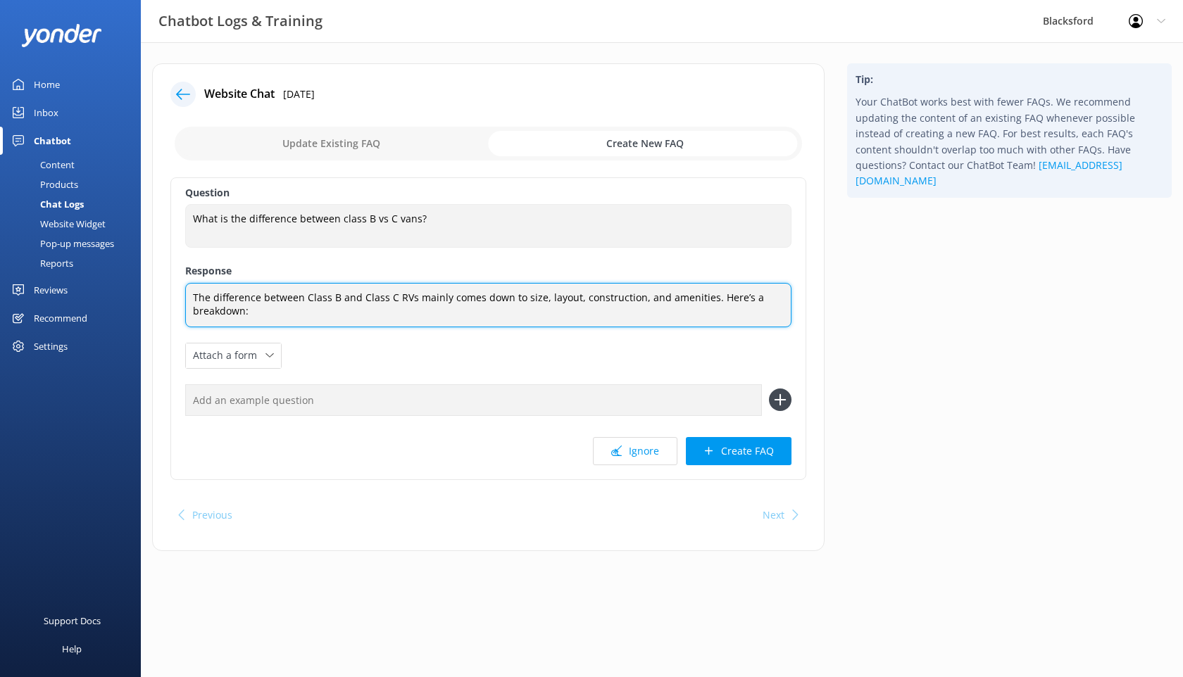
drag, startPoint x: 268, startPoint y: 326, endPoint x: 193, endPoint y: 284, distance: 85.8
click at [193, 284] on textarea "The difference between Class B and Class C RVs mainly comes down to size, layou…" at bounding box center [488, 305] width 606 height 44
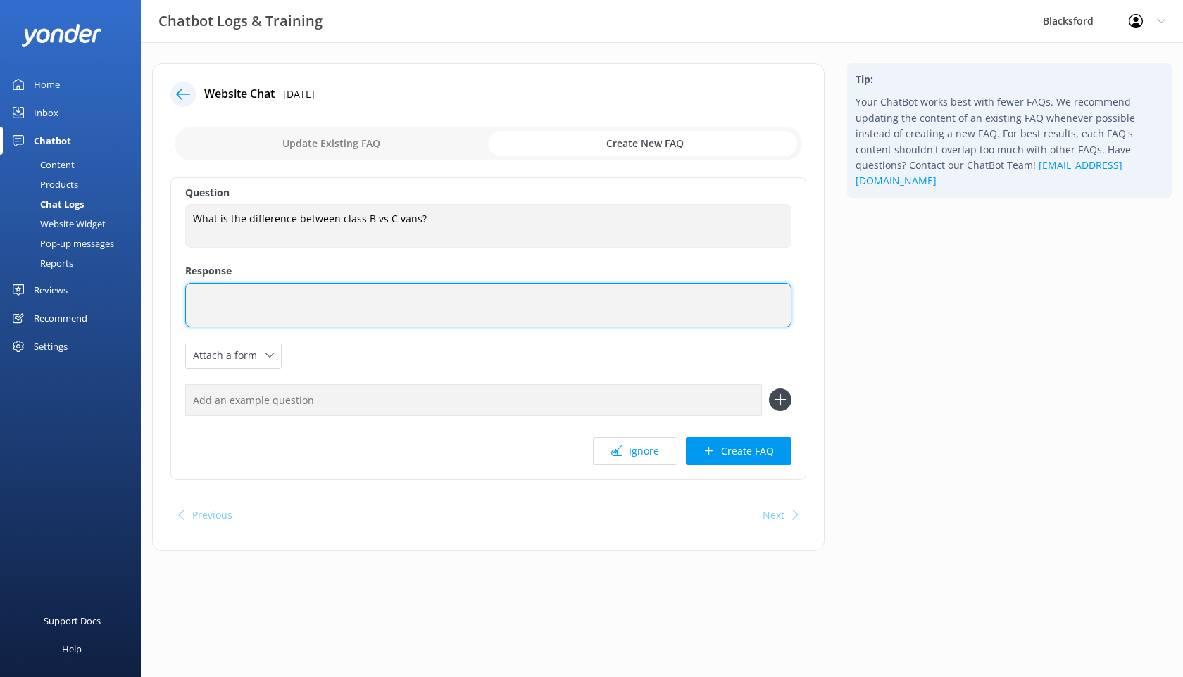
scroll to position [0, 0]
paste textarea "Class B and Class C RVs differ mainly in size, construction, and amenities. Cla…"
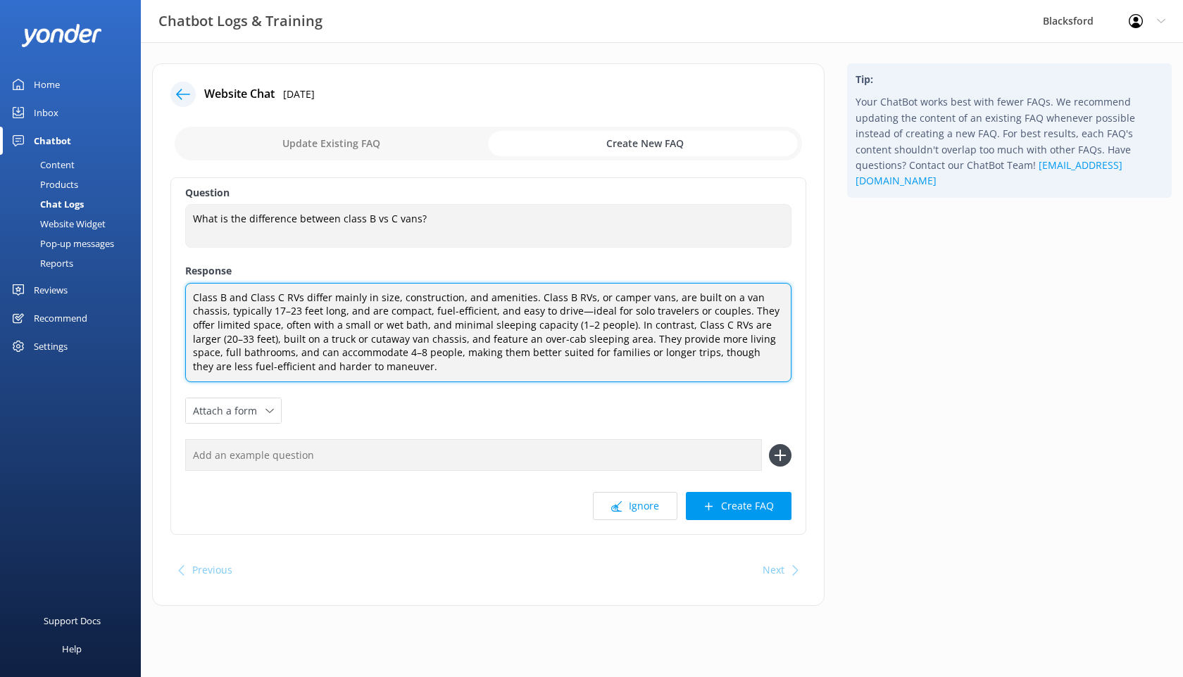
click at [525, 324] on textarea "Class B and Class C RVs differ mainly in size, construction, and amenities. Cla…" at bounding box center [488, 333] width 606 height 100
click at [554, 370] on textarea "Class B and Class C RVs differ mainly in size, construction, and amenities. Cla…" at bounding box center [488, 333] width 606 height 100
click at [306, 351] on textarea "Class B and Class C RVs differ mainly in size, construction, and amenities. Cla…" at bounding box center [488, 333] width 606 height 100
drag, startPoint x: 318, startPoint y: 370, endPoint x: 613, endPoint y: 351, distance: 296.3
click at [613, 351] on textarea "Class B and Class C RVs differ mainly in size, construction, and amenities. Cla…" at bounding box center [488, 333] width 606 height 100
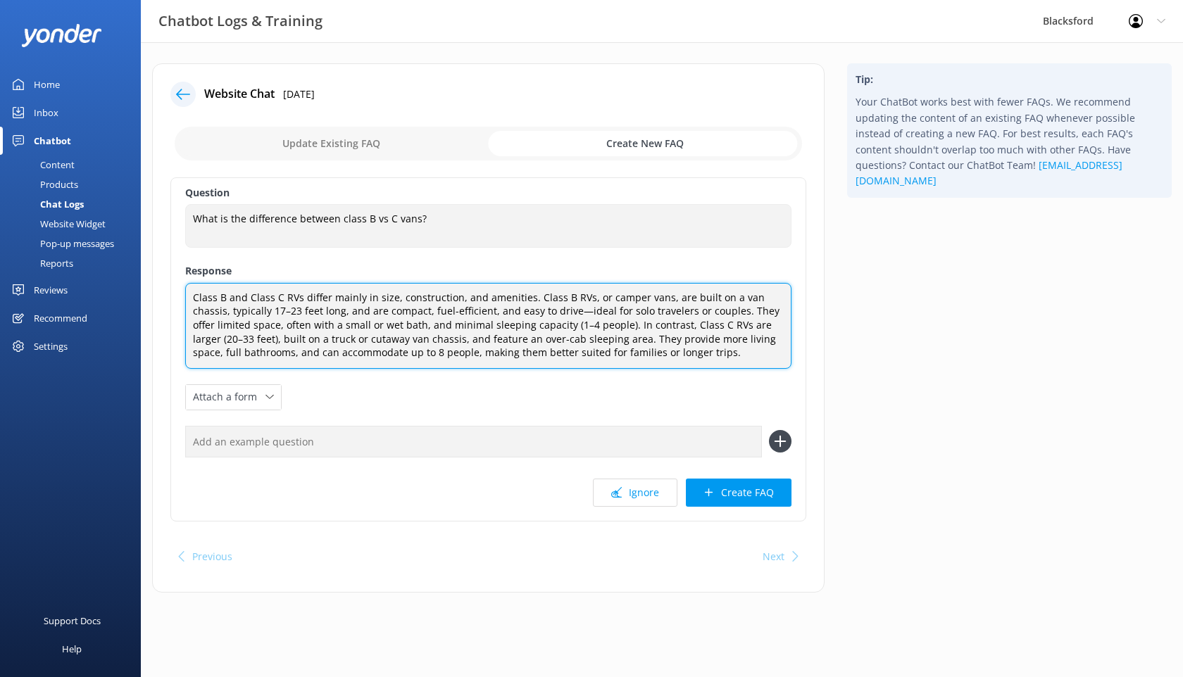
click at [406, 327] on textarea "Class B and Class C RVs differ mainly in size, construction, and amenities. Cla…" at bounding box center [488, 326] width 606 height 86
click at [646, 350] on textarea "Class B and Class C RVs differ mainly in size, construction, and amenities. Cla…" at bounding box center [488, 326] width 606 height 86
type textarea "Class B and Class C RVs differ mainly in size, construction, and amenities. Cla…"
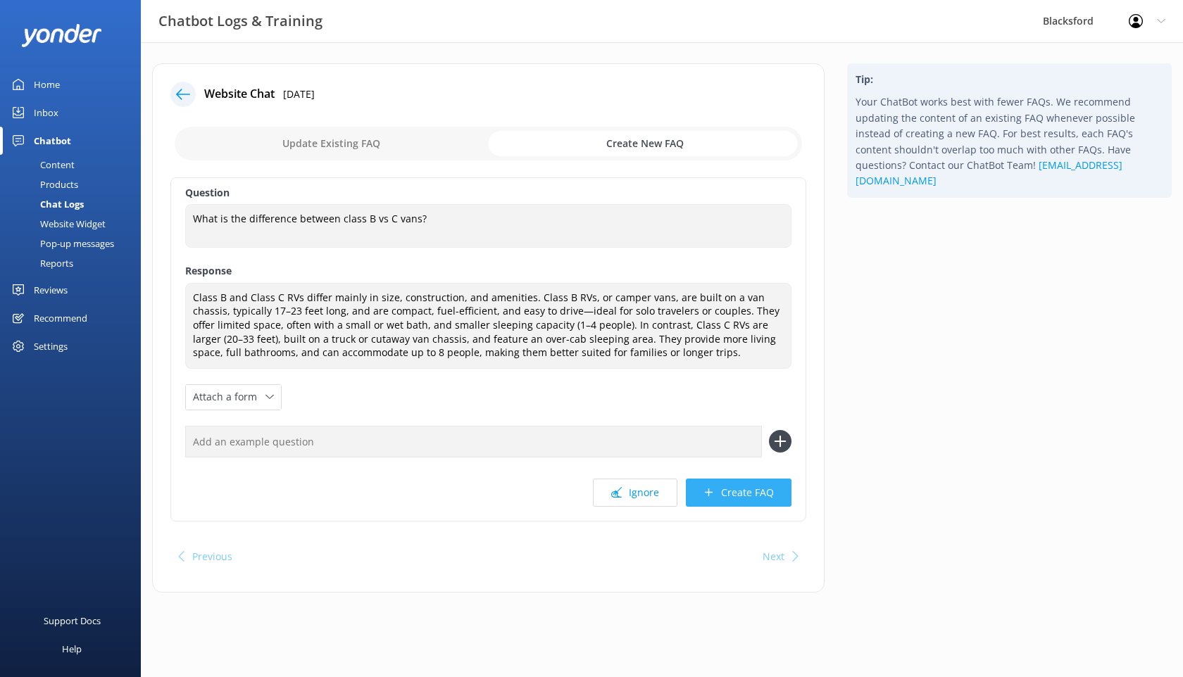
click at [751, 498] on button "Create FAQ" at bounding box center [739, 493] width 106 height 28
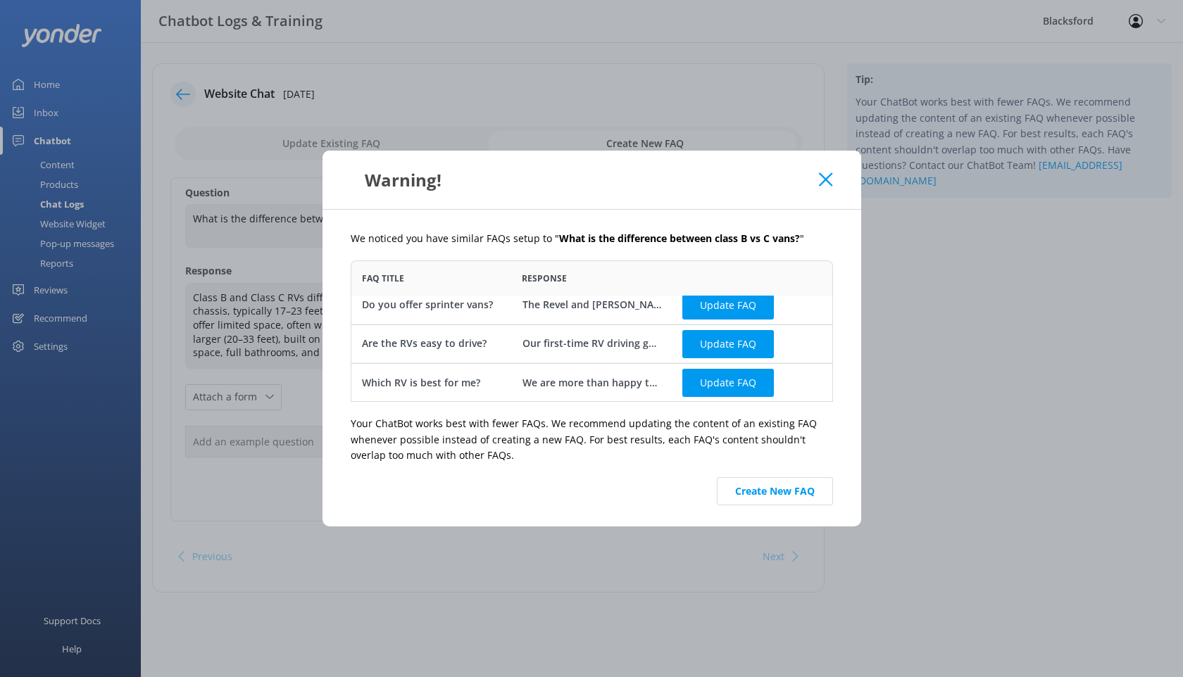
scroll to position [11, 0]
click at [743, 488] on button "Create New FAQ" at bounding box center [775, 491] width 116 height 28
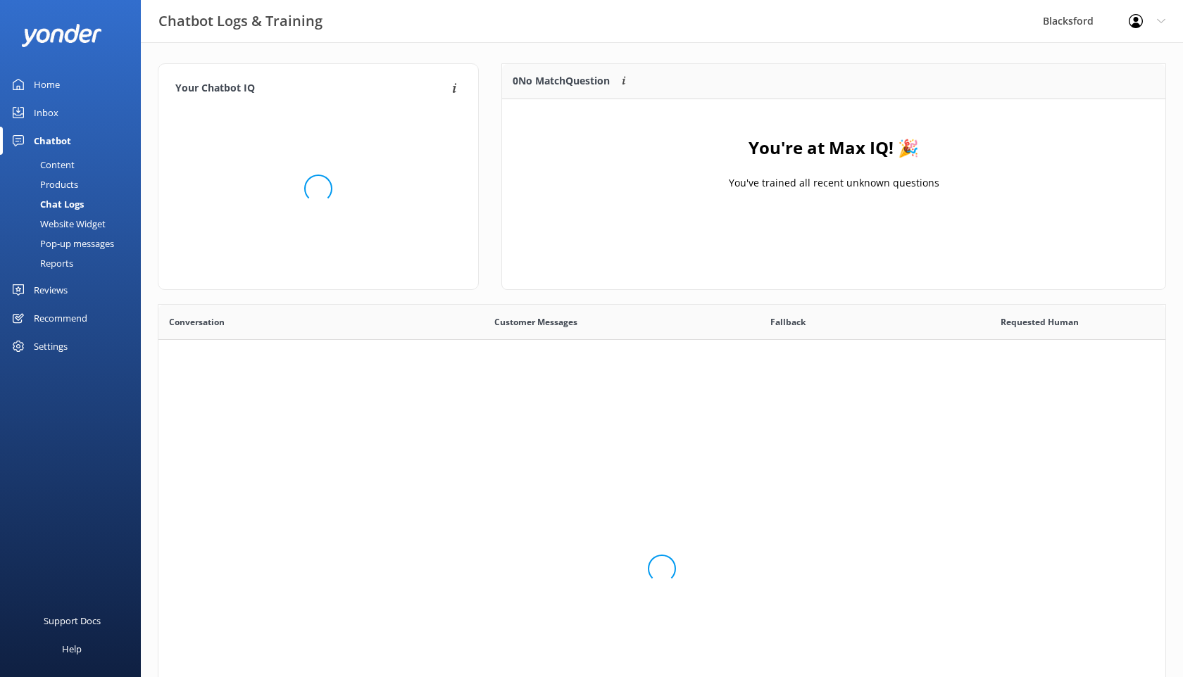
scroll to position [176, 663]
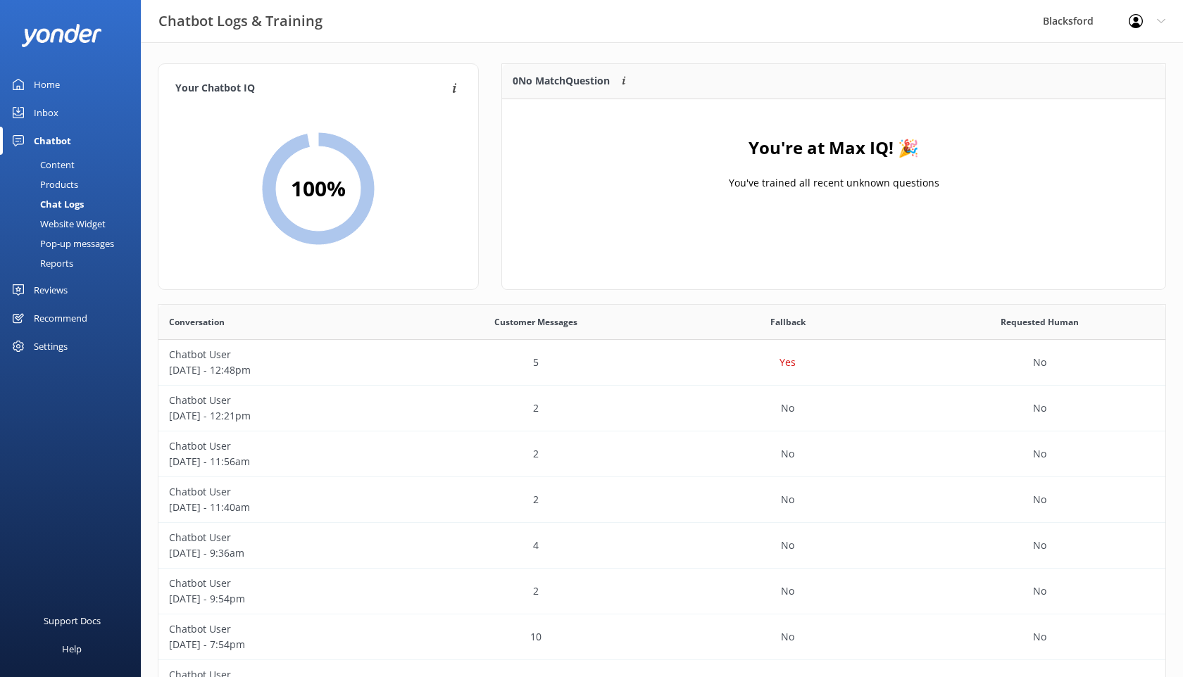
click at [61, 108] on link "Inbox" at bounding box center [70, 113] width 141 height 28
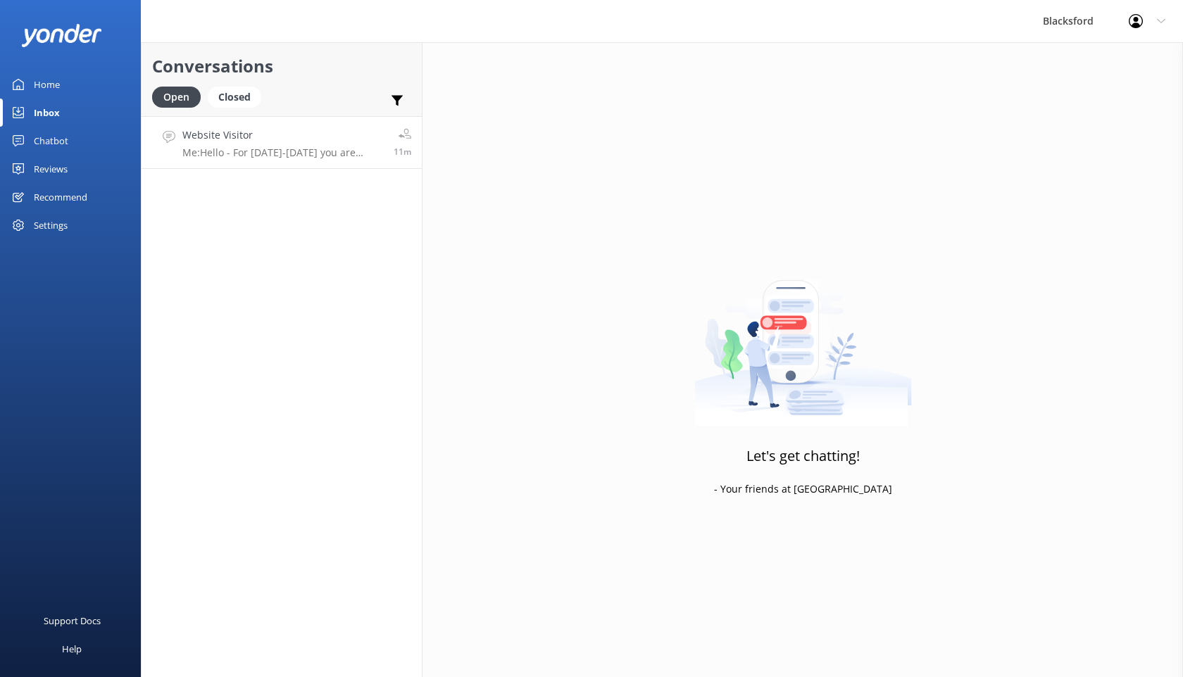
click at [289, 154] on p "Me: Hello - For October 17-20 you are looking at $1662.03 out of Phoenix. This …" at bounding box center [282, 152] width 201 height 13
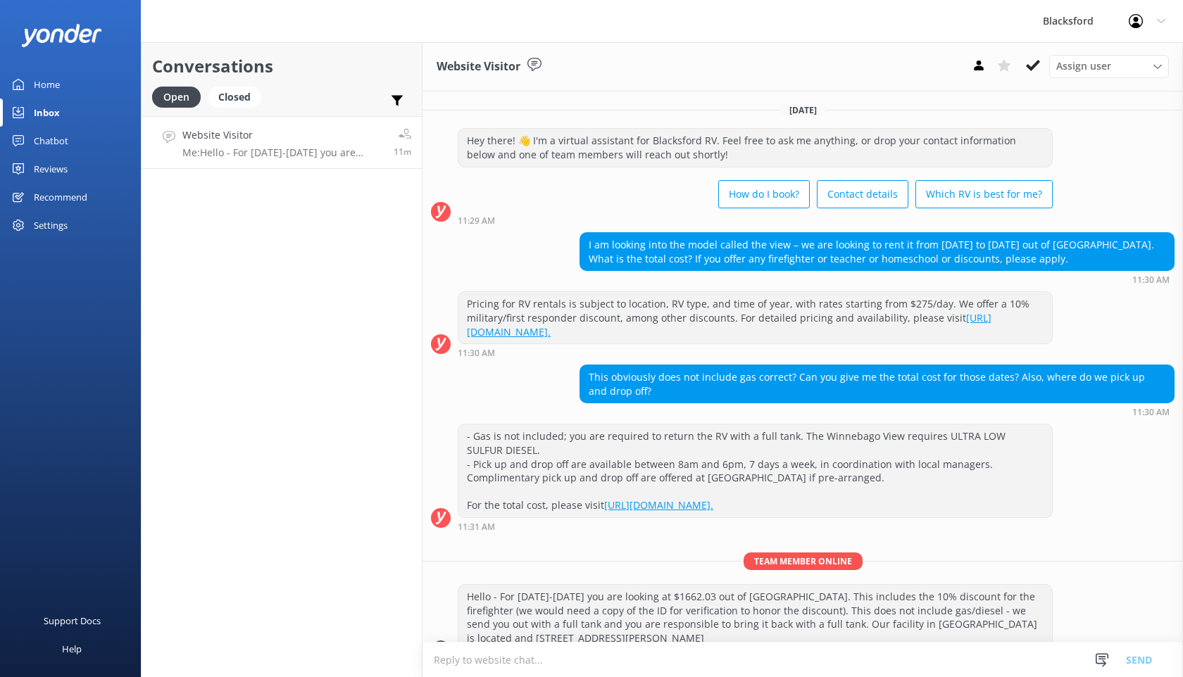
scroll to position [15, 0]
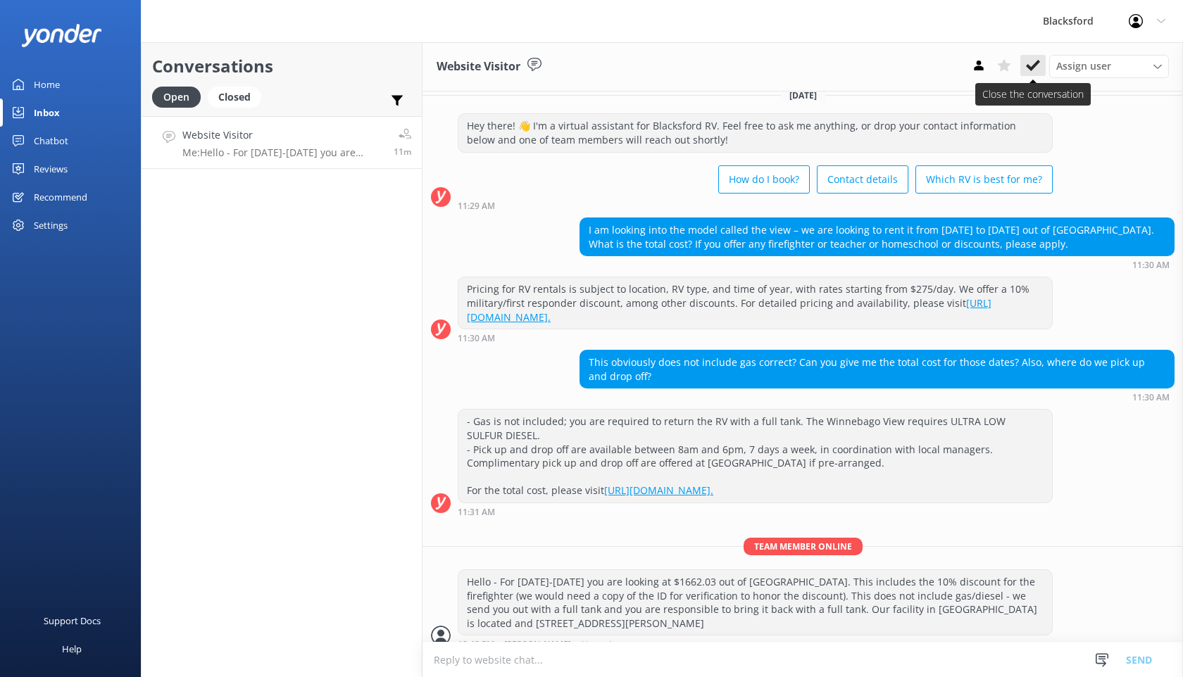
click at [1025, 65] on button at bounding box center [1032, 65] width 25 height 21
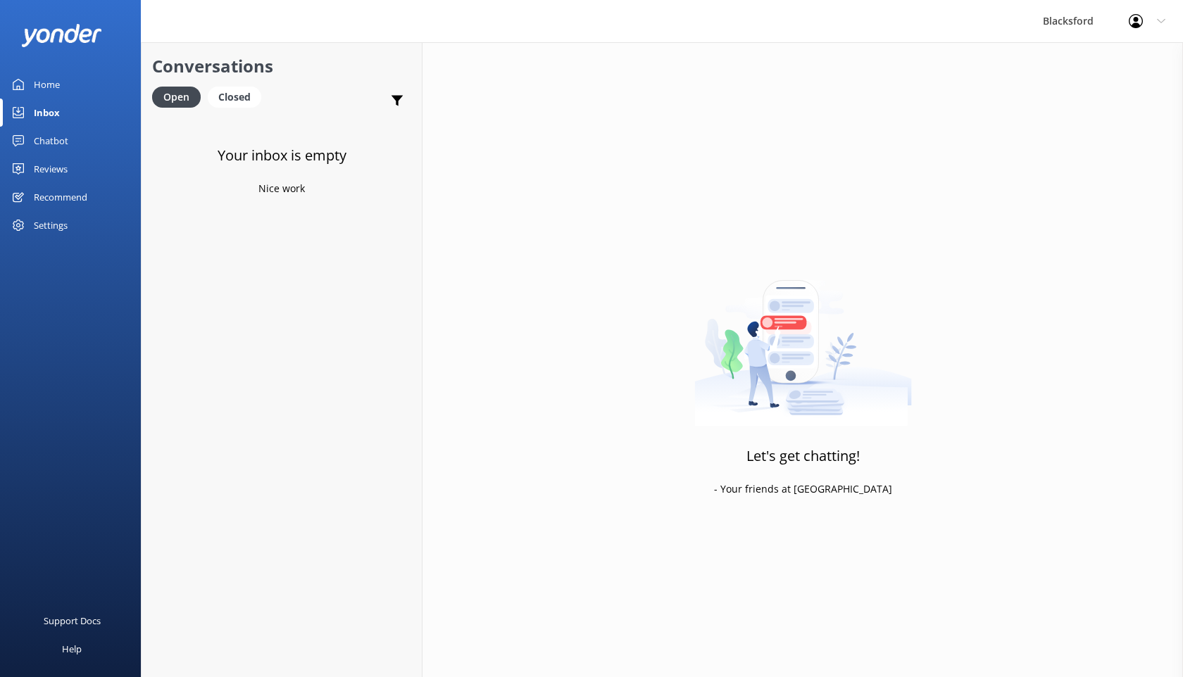
click at [50, 84] on div "Home" at bounding box center [47, 84] width 26 height 28
